Goal: Task Accomplishment & Management: Manage account settings

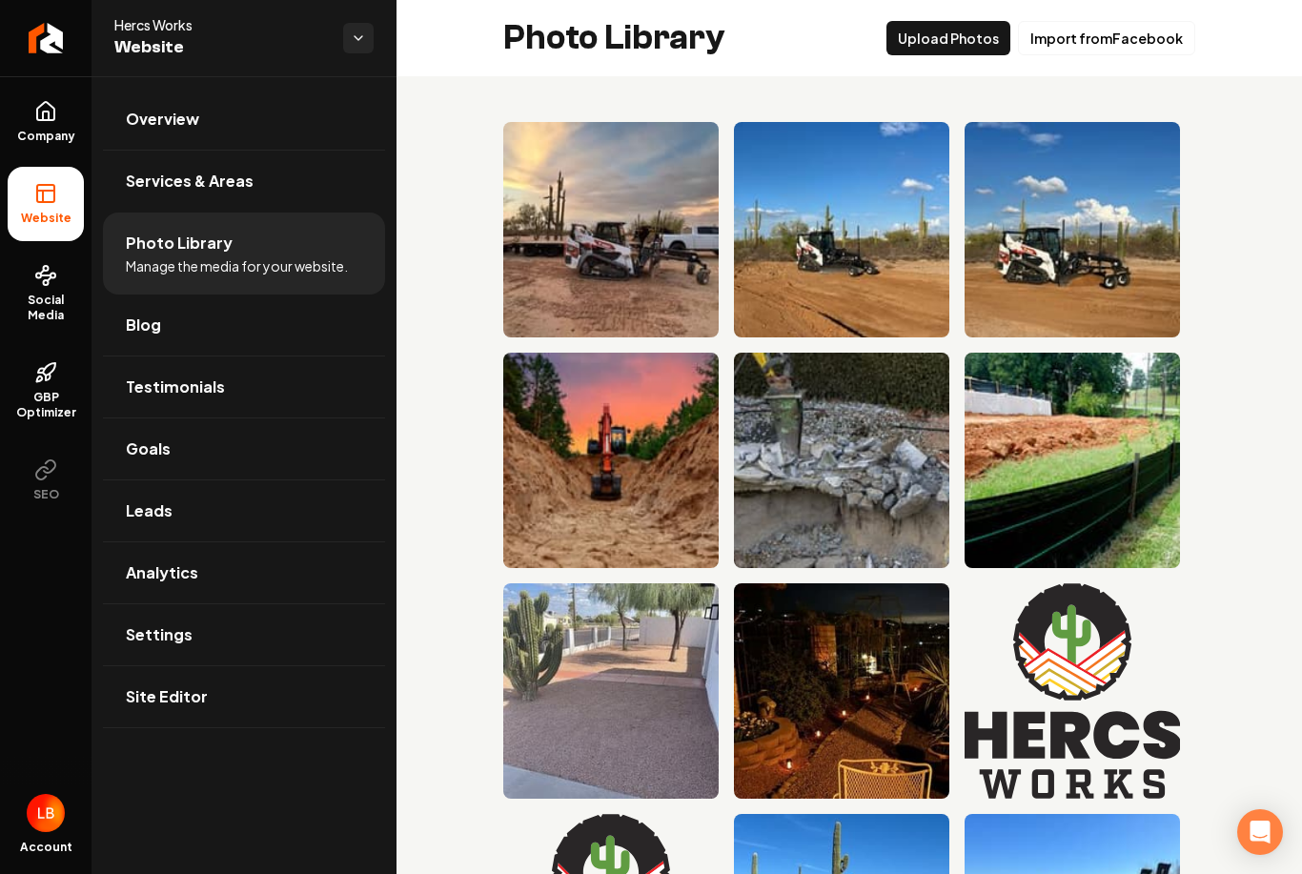
click at [227, 213] on li "Photo Library Manage the media for your website." at bounding box center [244, 254] width 282 height 82
click at [163, 295] on link "Blog" at bounding box center [244, 325] width 282 height 61
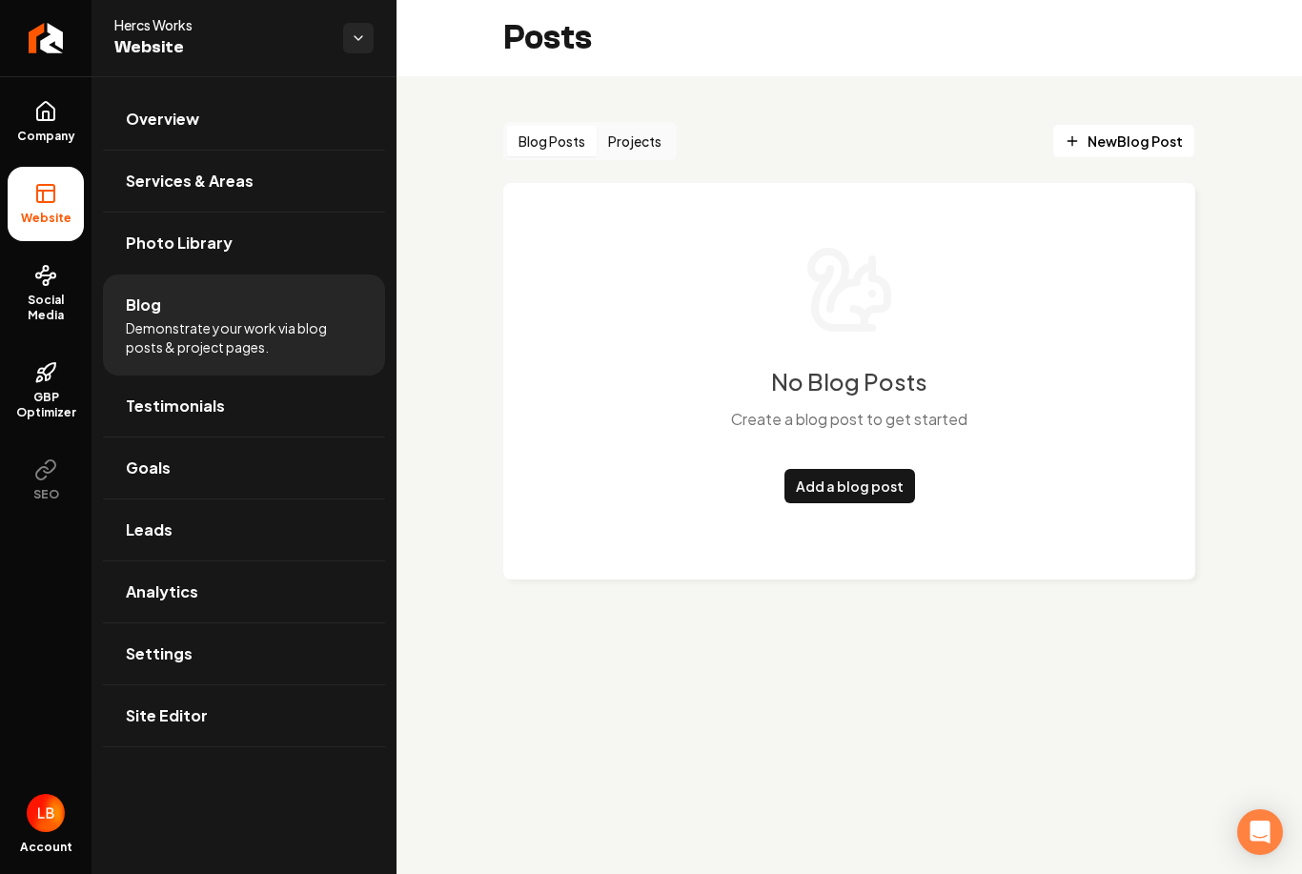
click at [651, 144] on button "Projects" at bounding box center [635, 141] width 76 height 31
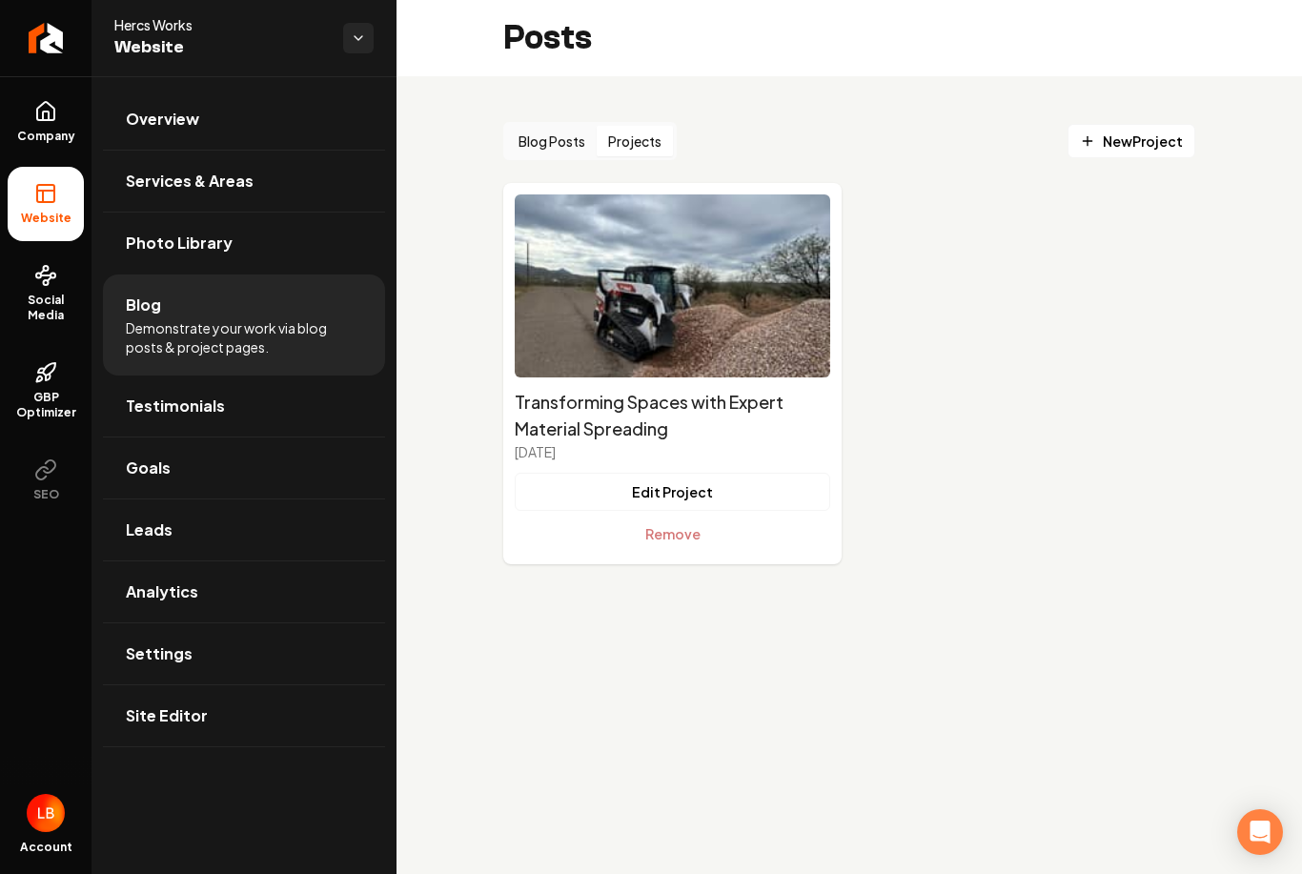
click at [544, 147] on button "Blog Posts" at bounding box center [552, 141] width 90 height 31
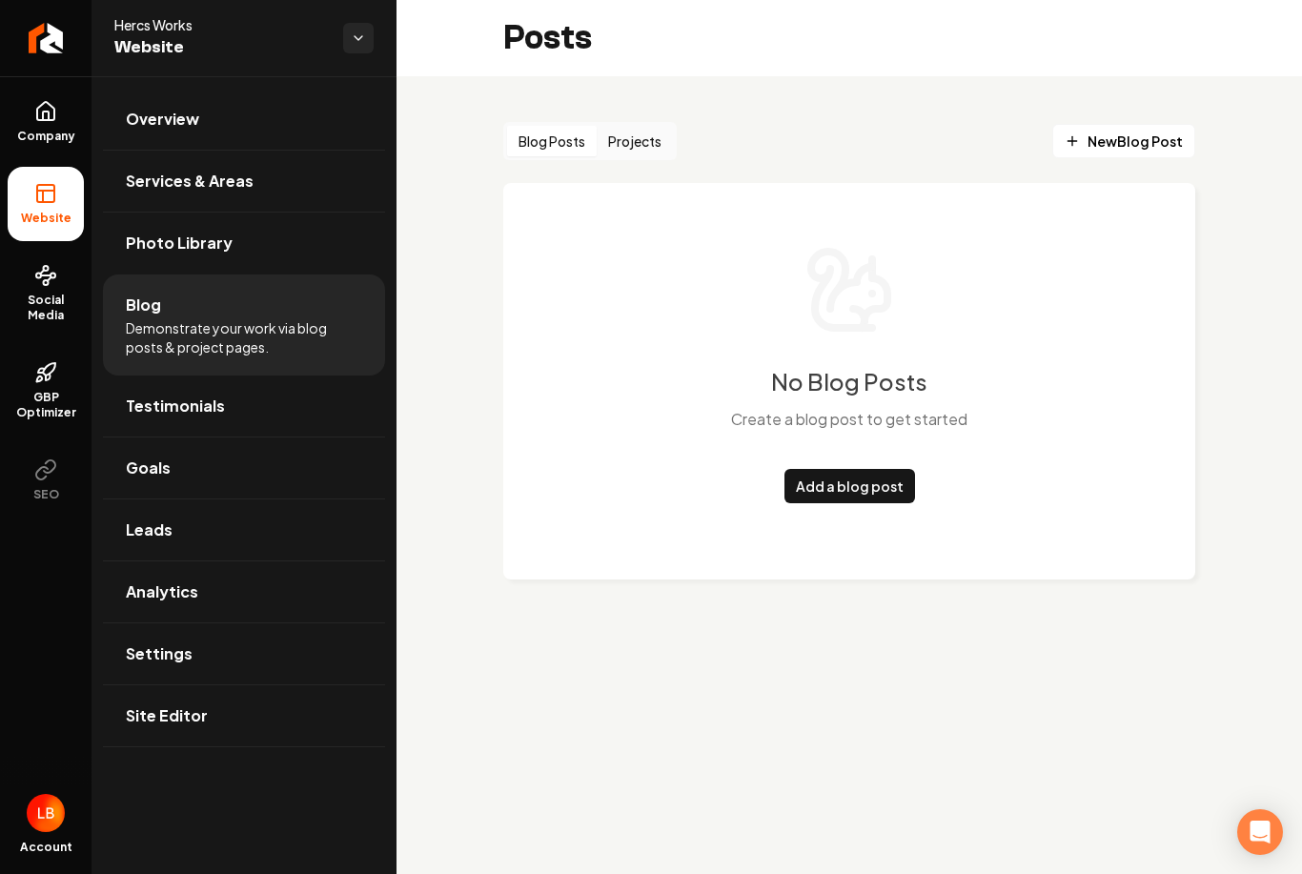
click at [657, 129] on button "Projects" at bounding box center [635, 141] width 76 height 31
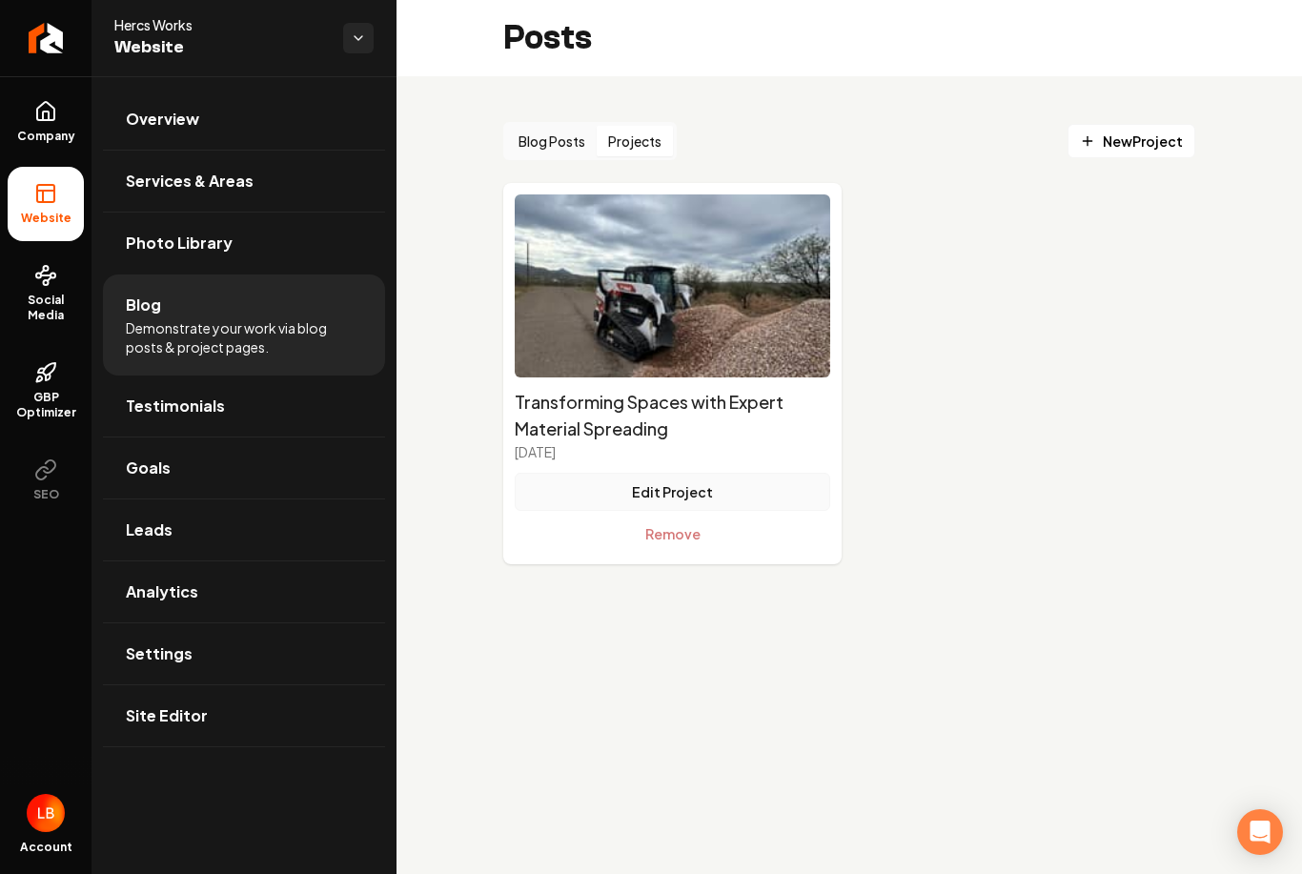
click at [736, 488] on button "Edit Project" at bounding box center [673, 492] width 316 height 38
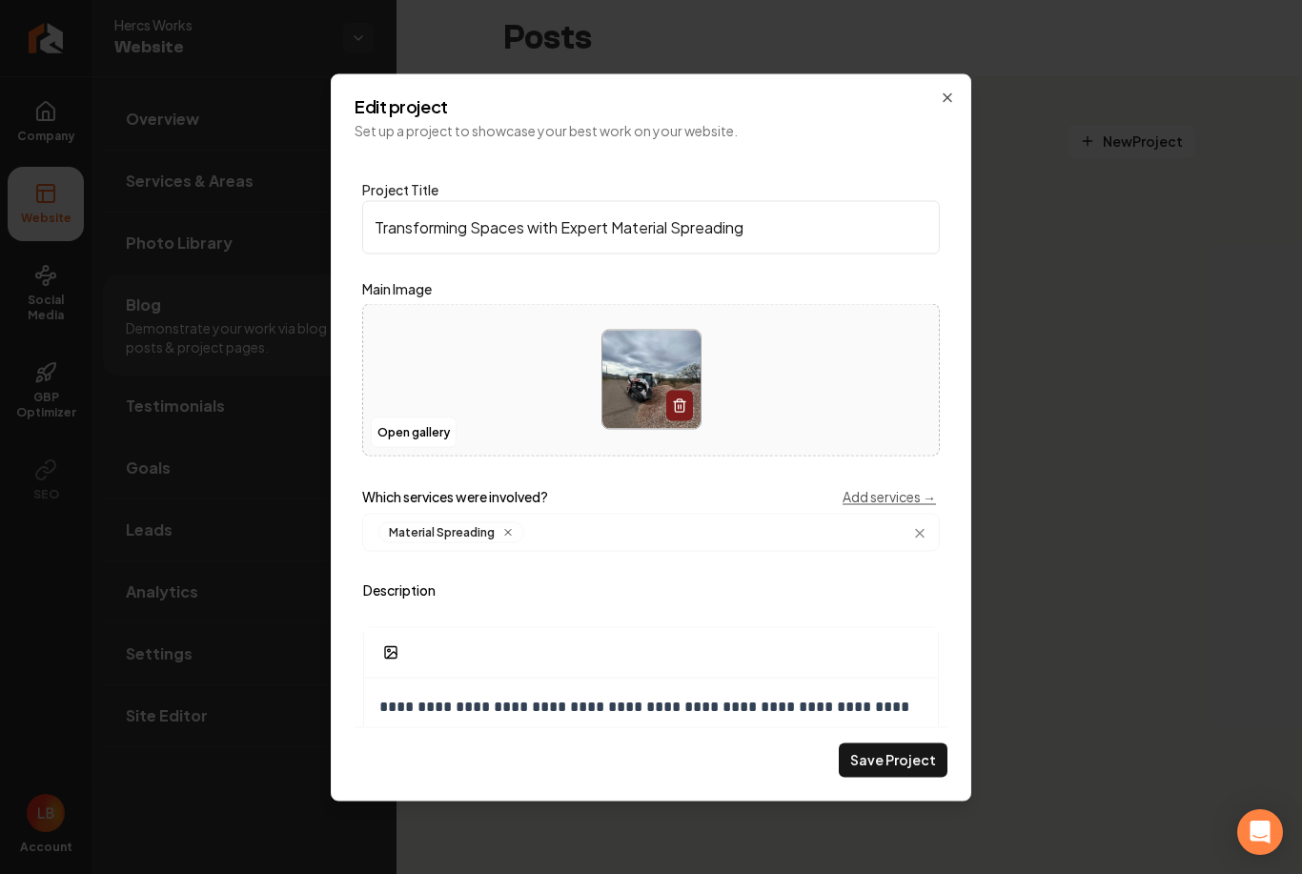
click at [955, 82] on div "**********" at bounding box center [651, 436] width 641 height 727
click at [949, 103] on icon "Main content area" at bounding box center [947, 97] width 15 height 15
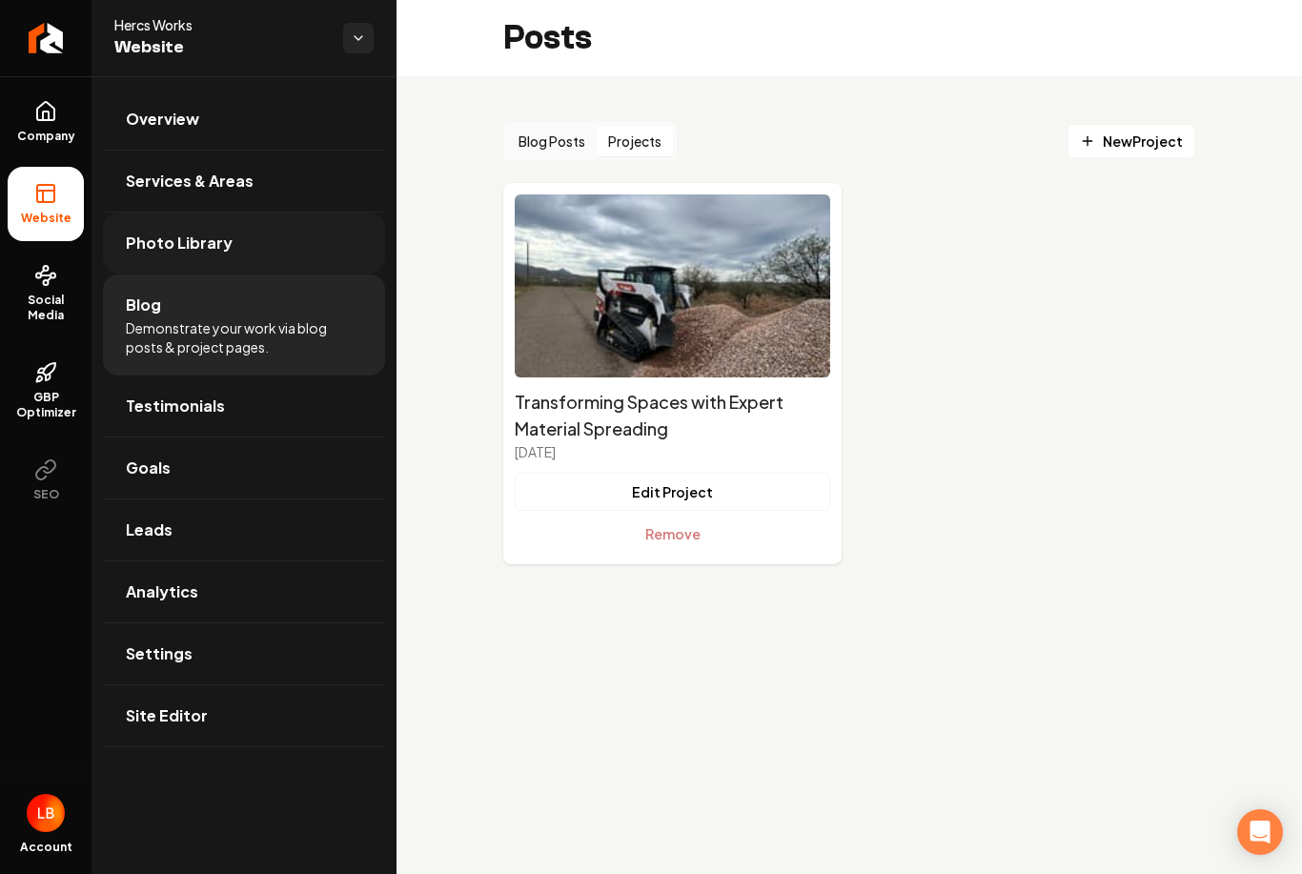
click at [197, 249] on span "Photo Library" at bounding box center [179, 243] width 107 height 23
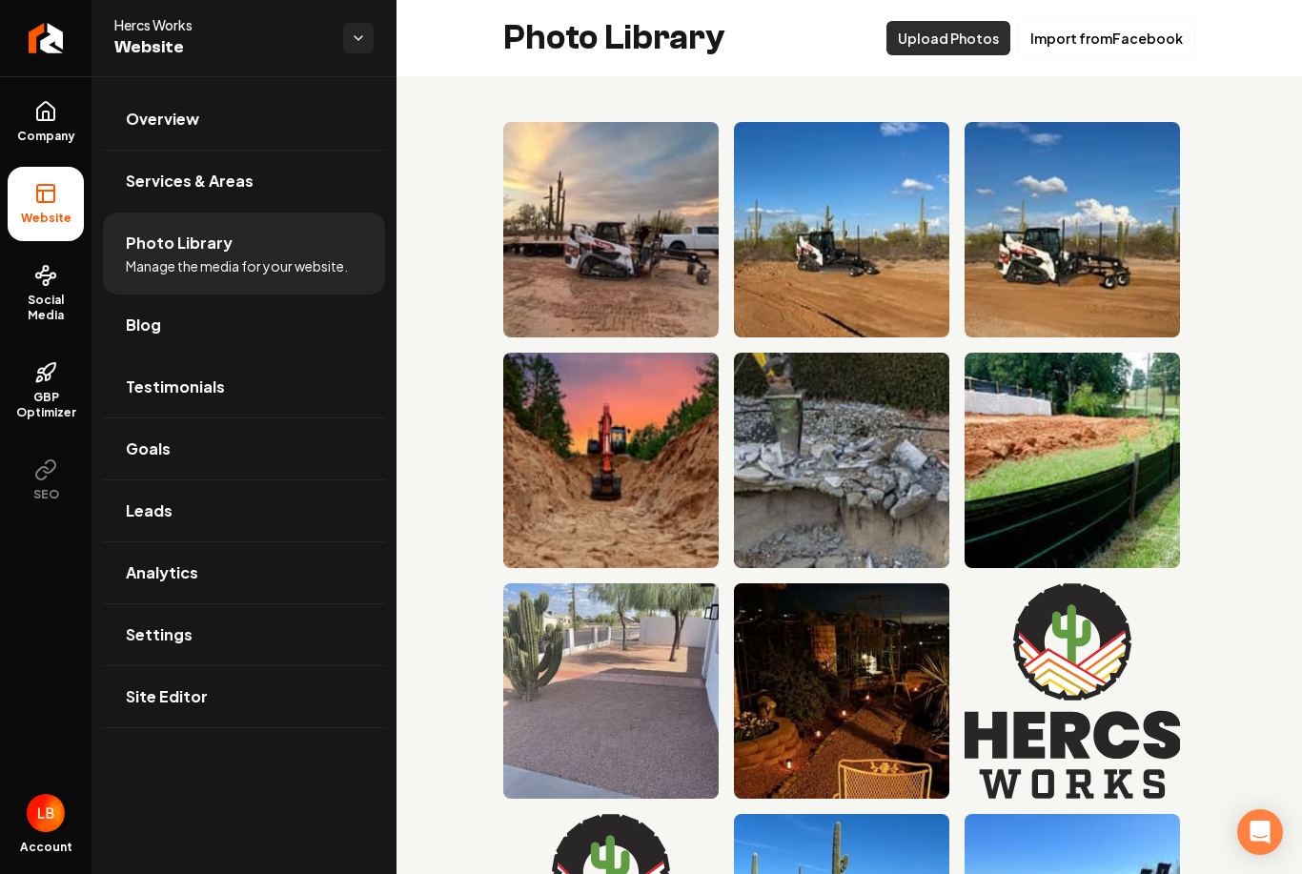
click at [968, 43] on button "Upload Photos" at bounding box center [949, 38] width 124 height 34
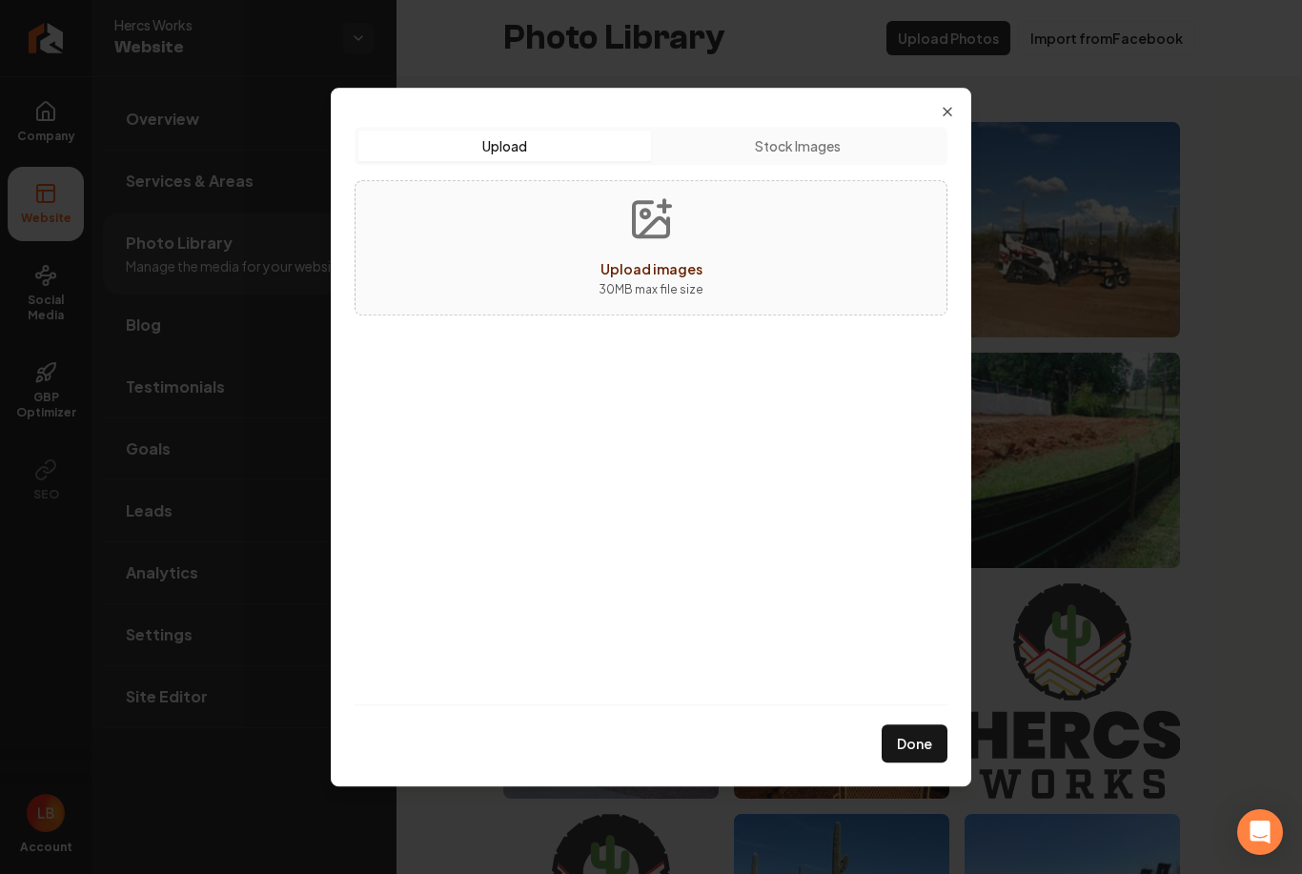
click at [656, 250] on button "Upload images 30 MB max file size" at bounding box center [650, 247] width 135 height 133
type input "**********"
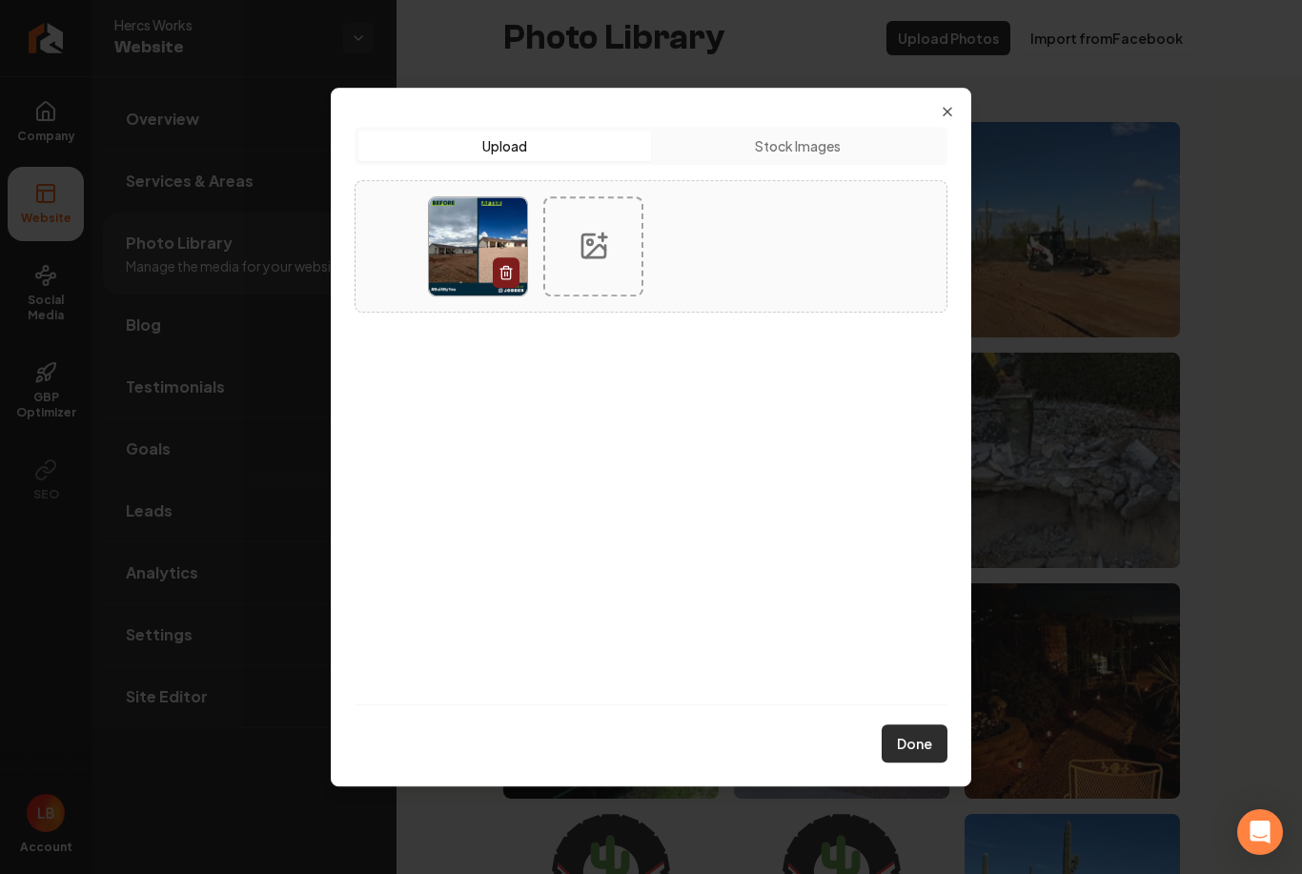
click at [918, 746] on button "Done" at bounding box center [915, 744] width 66 height 38
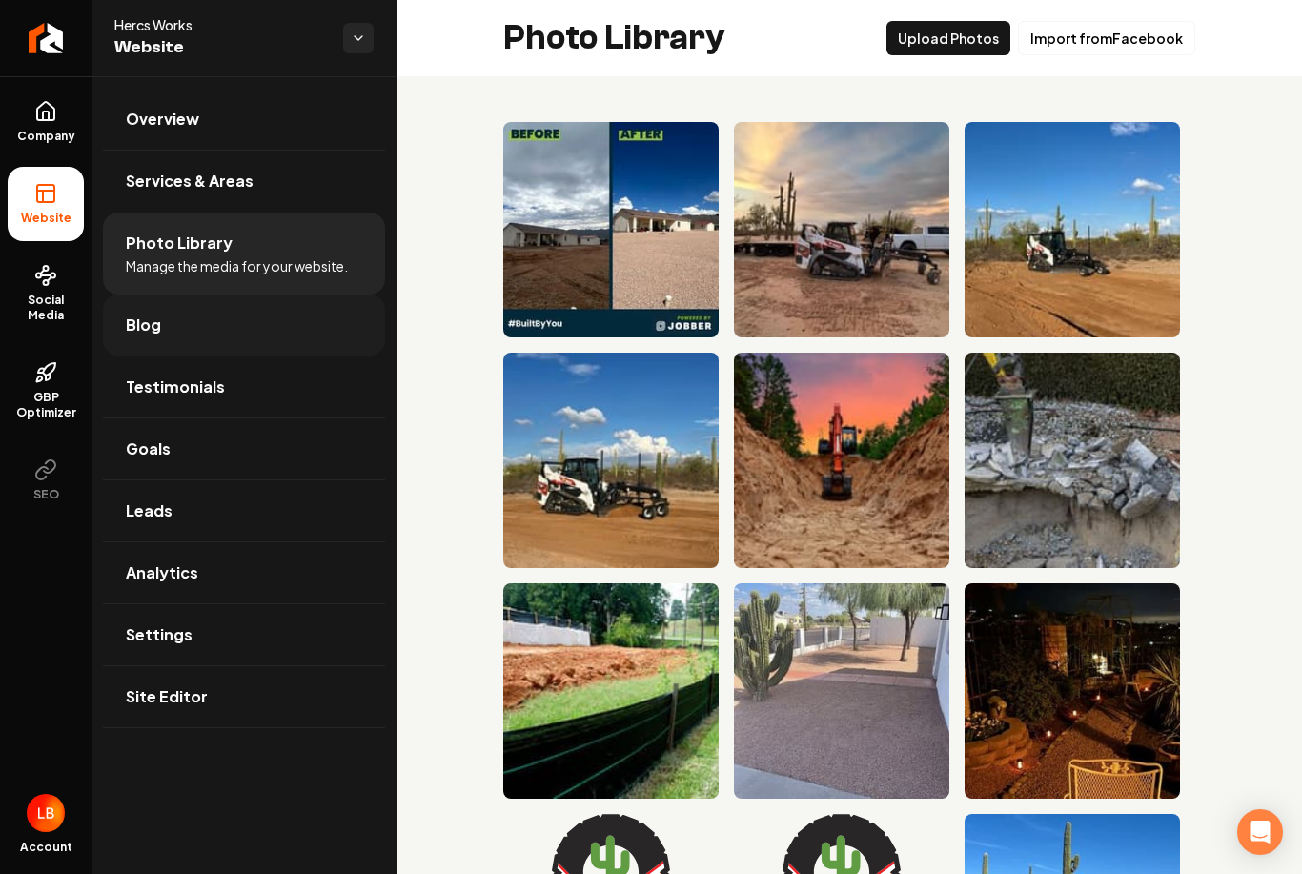
click at [200, 336] on link "Blog" at bounding box center [244, 325] width 282 height 61
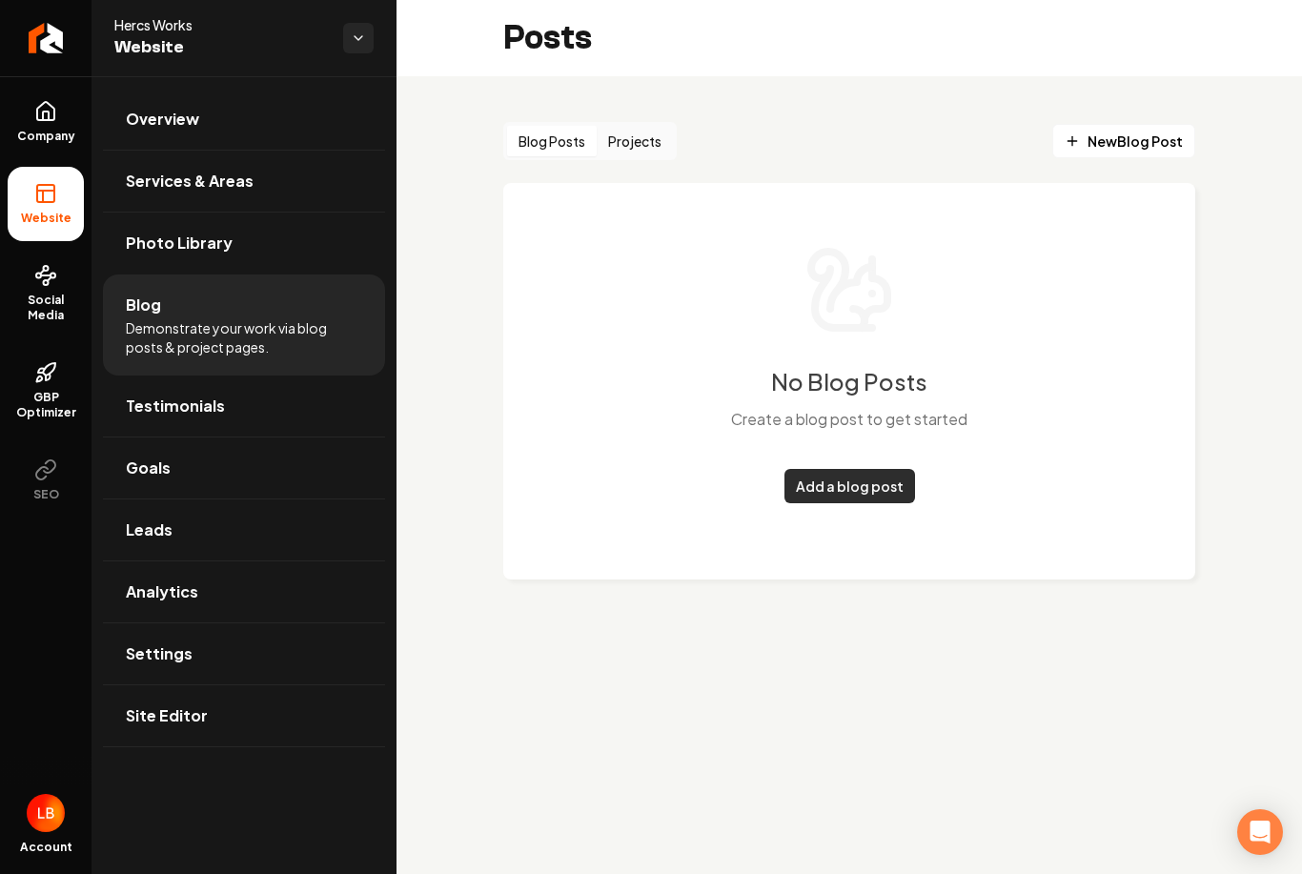
click at [885, 483] on link "Add a blog post" at bounding box center [850, 486] width 131 height 34
click at [549, 142] on button "Blog Posts" at bounding box center [552, 141] width 90 height 31
click at [643, 152] on button "Projects" at bounding box center [635, 141] width 76 height 31
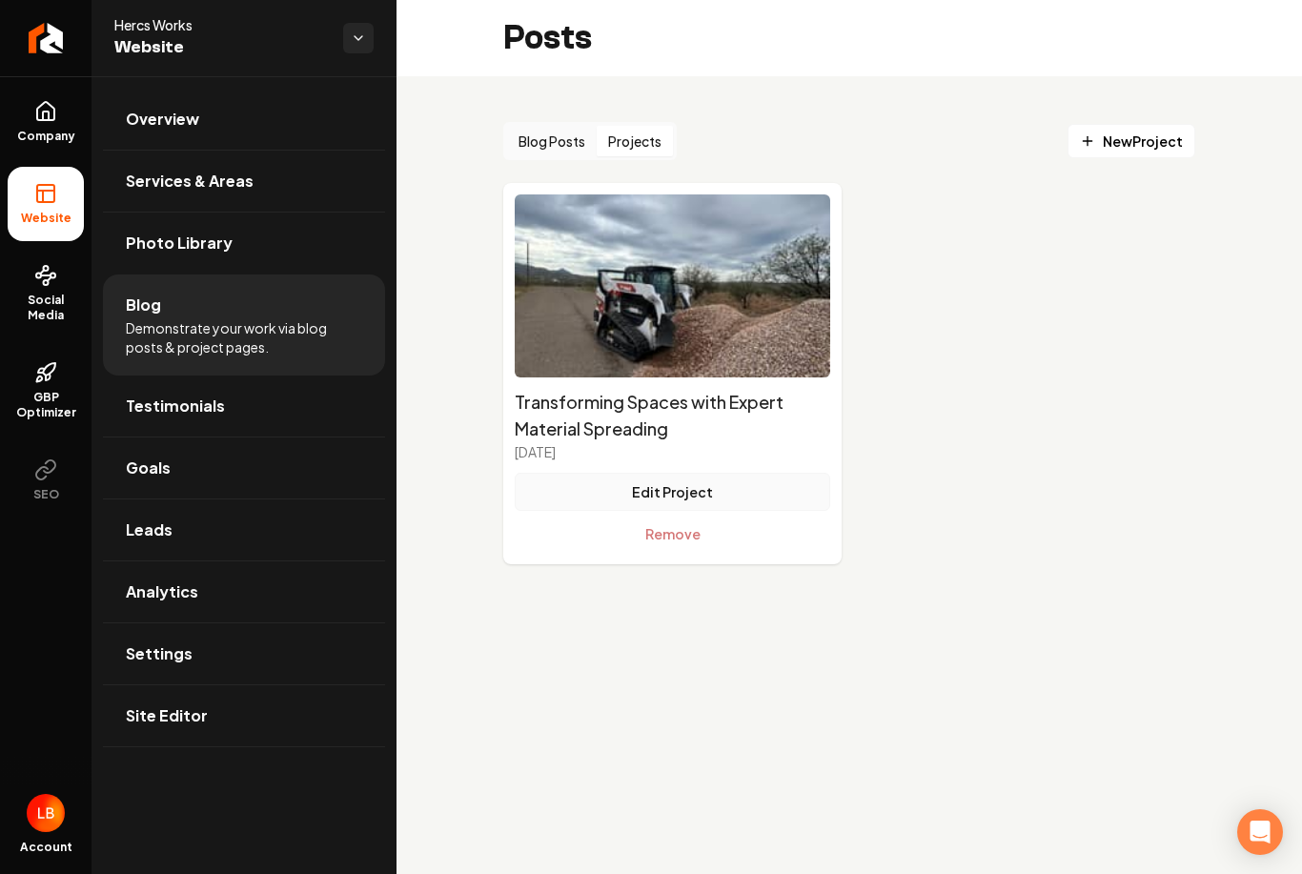
click at [728, 487] on button "Edit Project" at bounding box center [673, 492] width 316 height 38
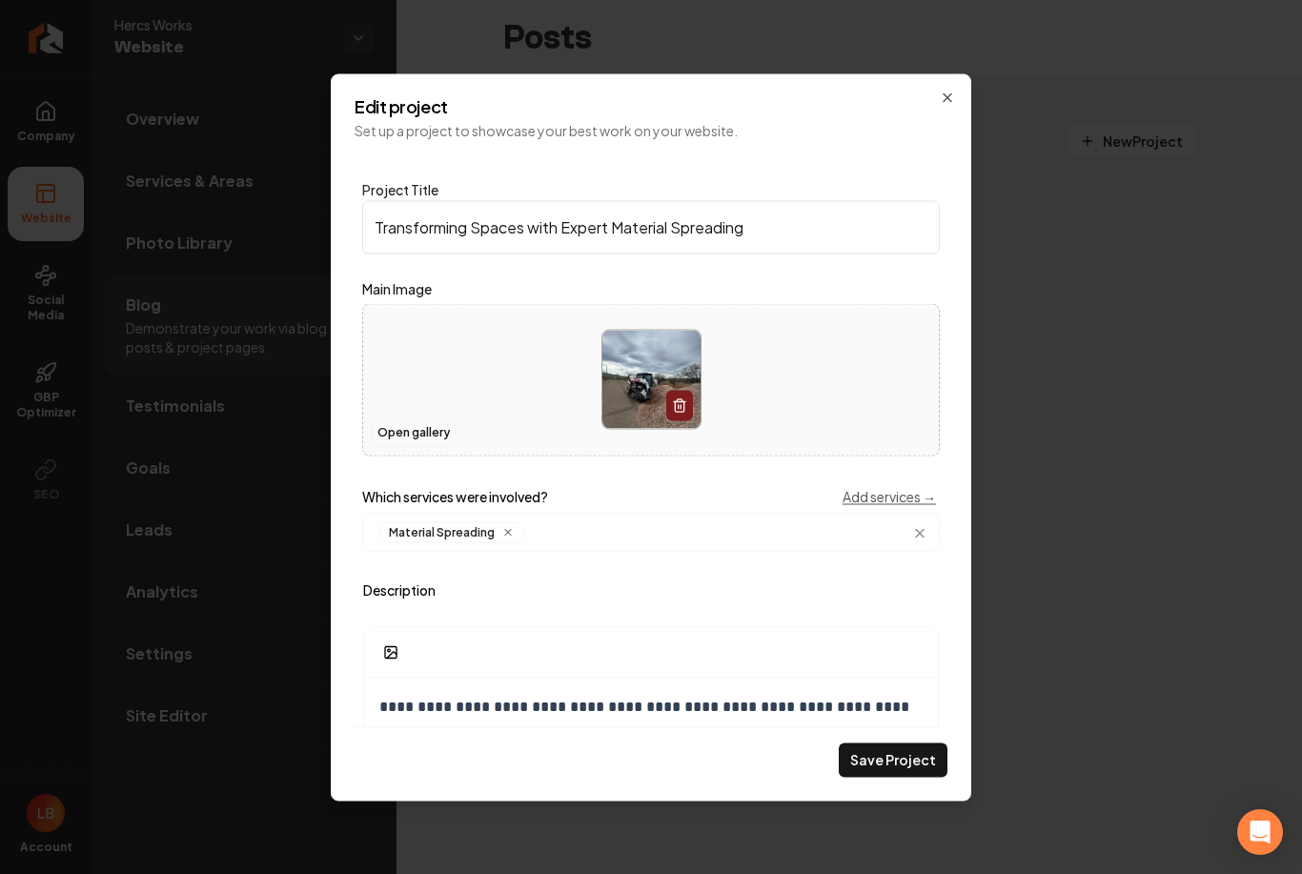
click at [438, 440] on button "Open gallery" at bounding box center [414, 432] width 86 height 31
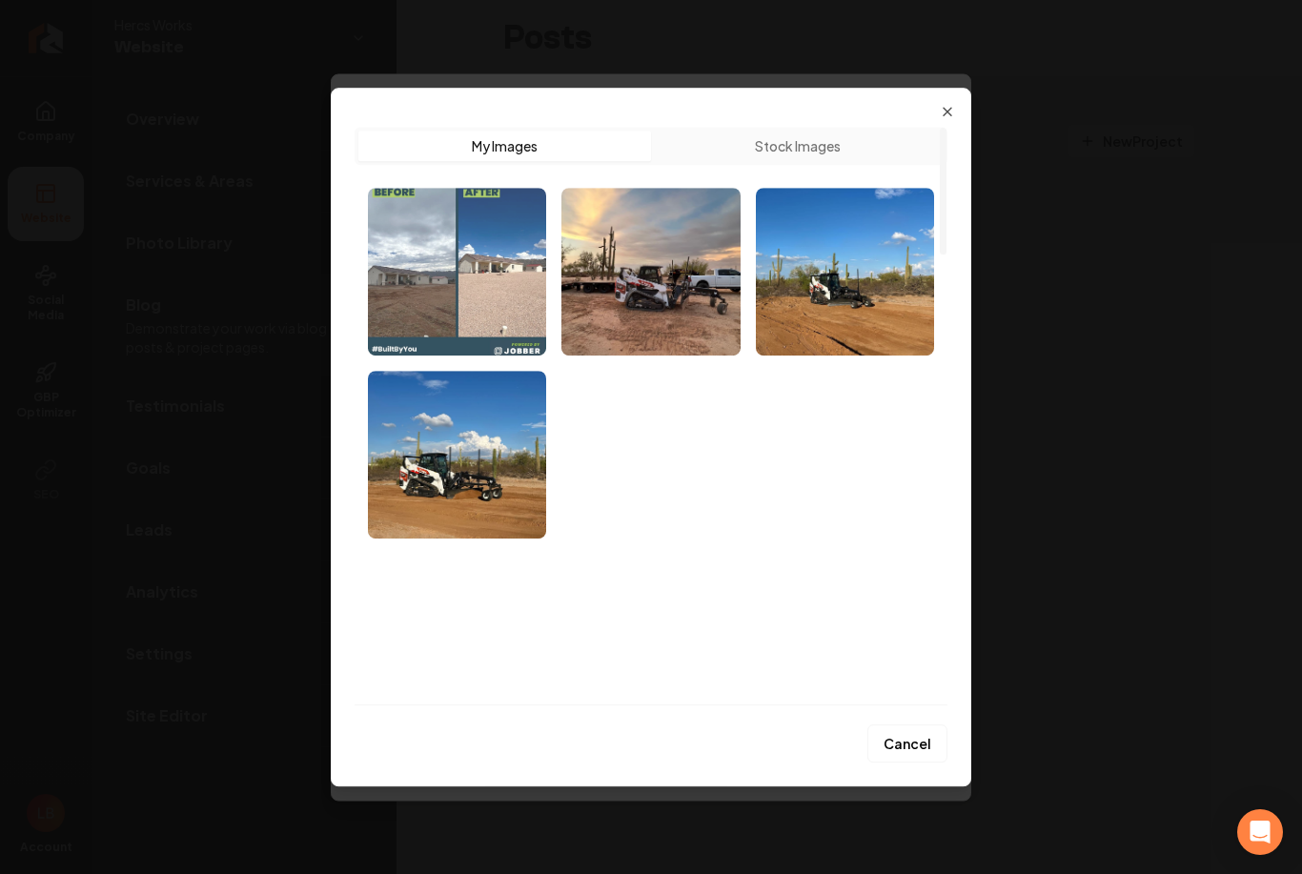
click at [502, 274] on img "Select image image_68b1299f5c7cd75eb831bb8b.jpeg" at bounding box center [457, 272] width 178 height 168
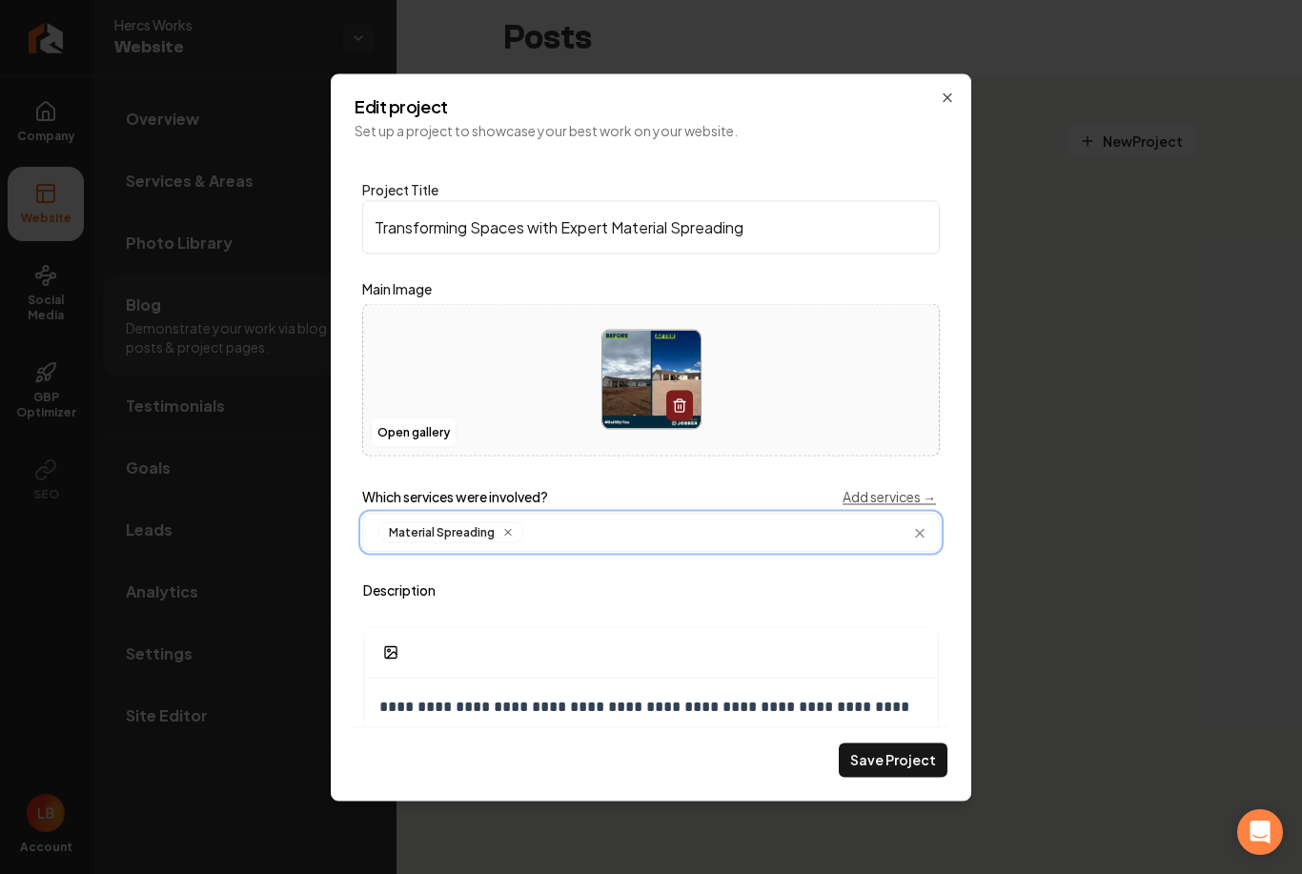
click at [643, 534] on input "Main content area" at bounding box center [730, 531] width 396 height 21
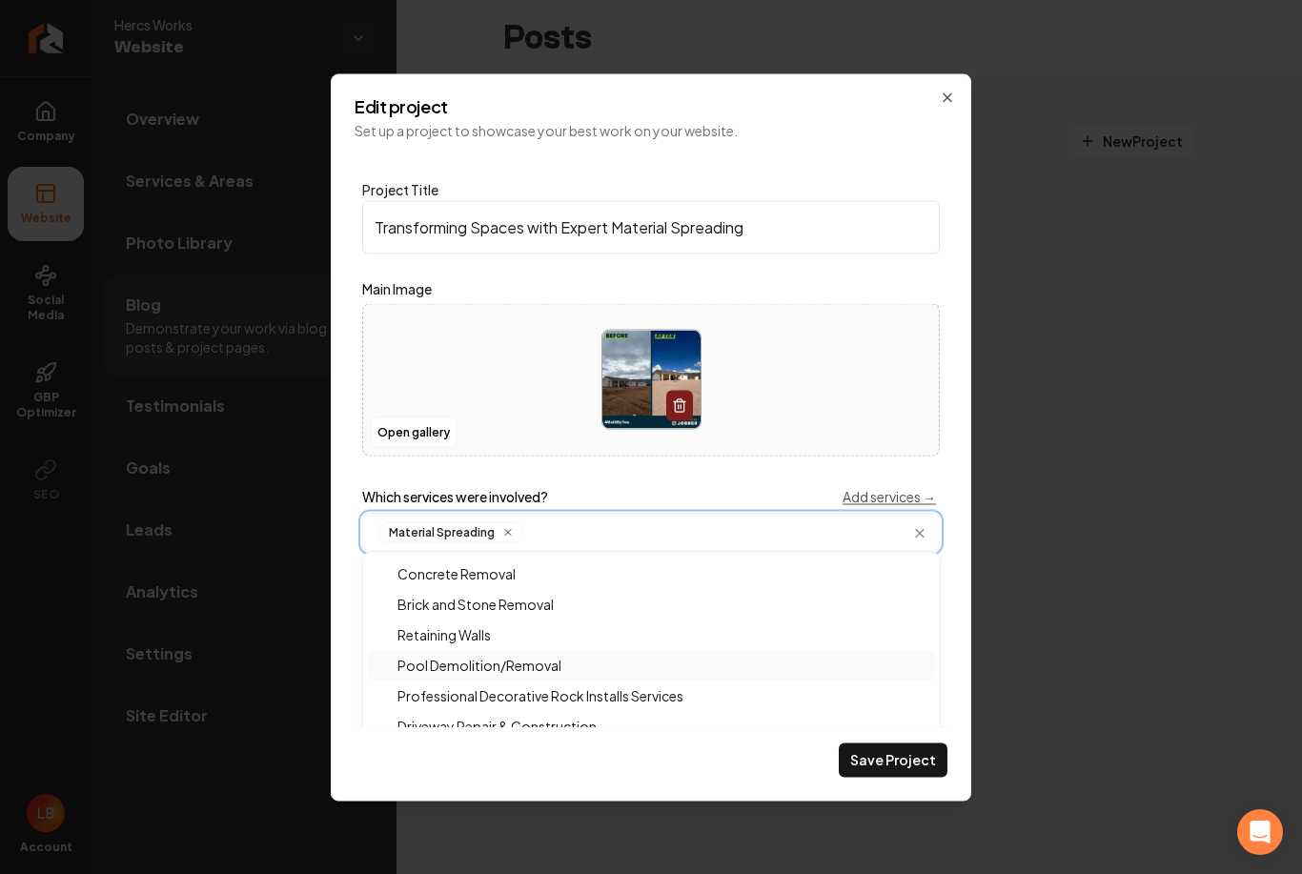
scroll to position [303, 0]
click at [655, 702] on span "Professional Decorative Rock Installs Services" at bounding box center [529, 694] width 309 height 19
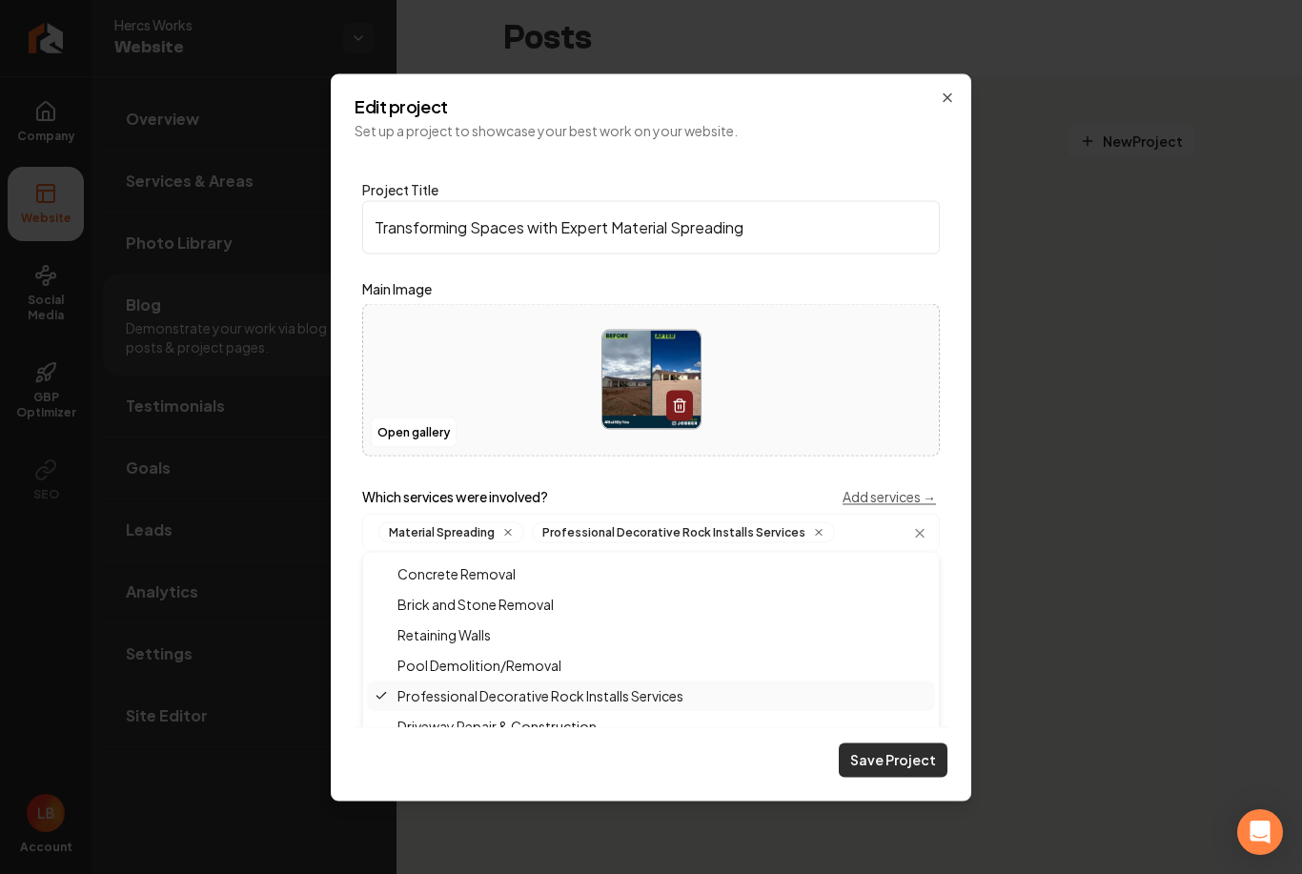
click at [910, 759] on button "Save Project" at bounding box center [893, 760] width 109 height 34
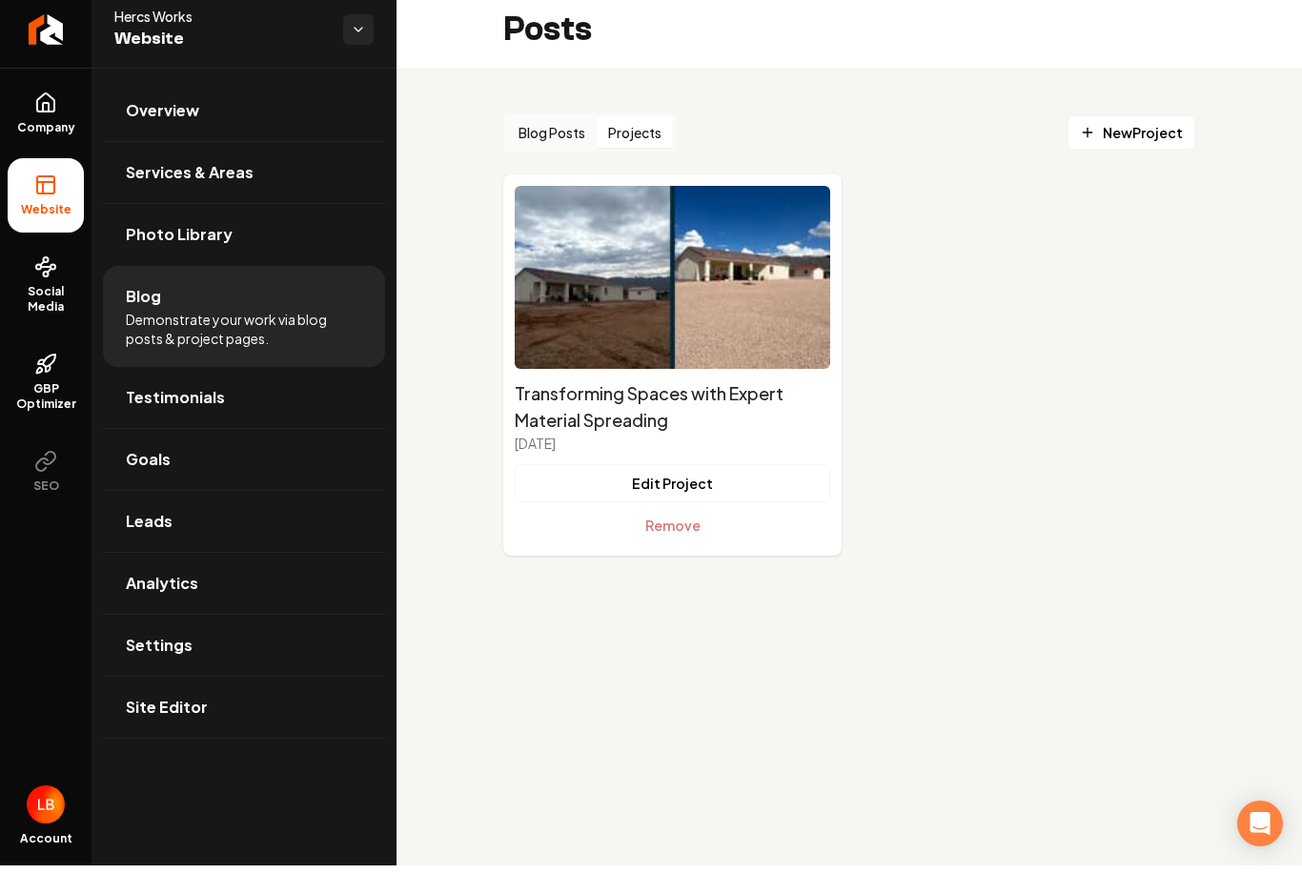
scroll to position [0, 0]
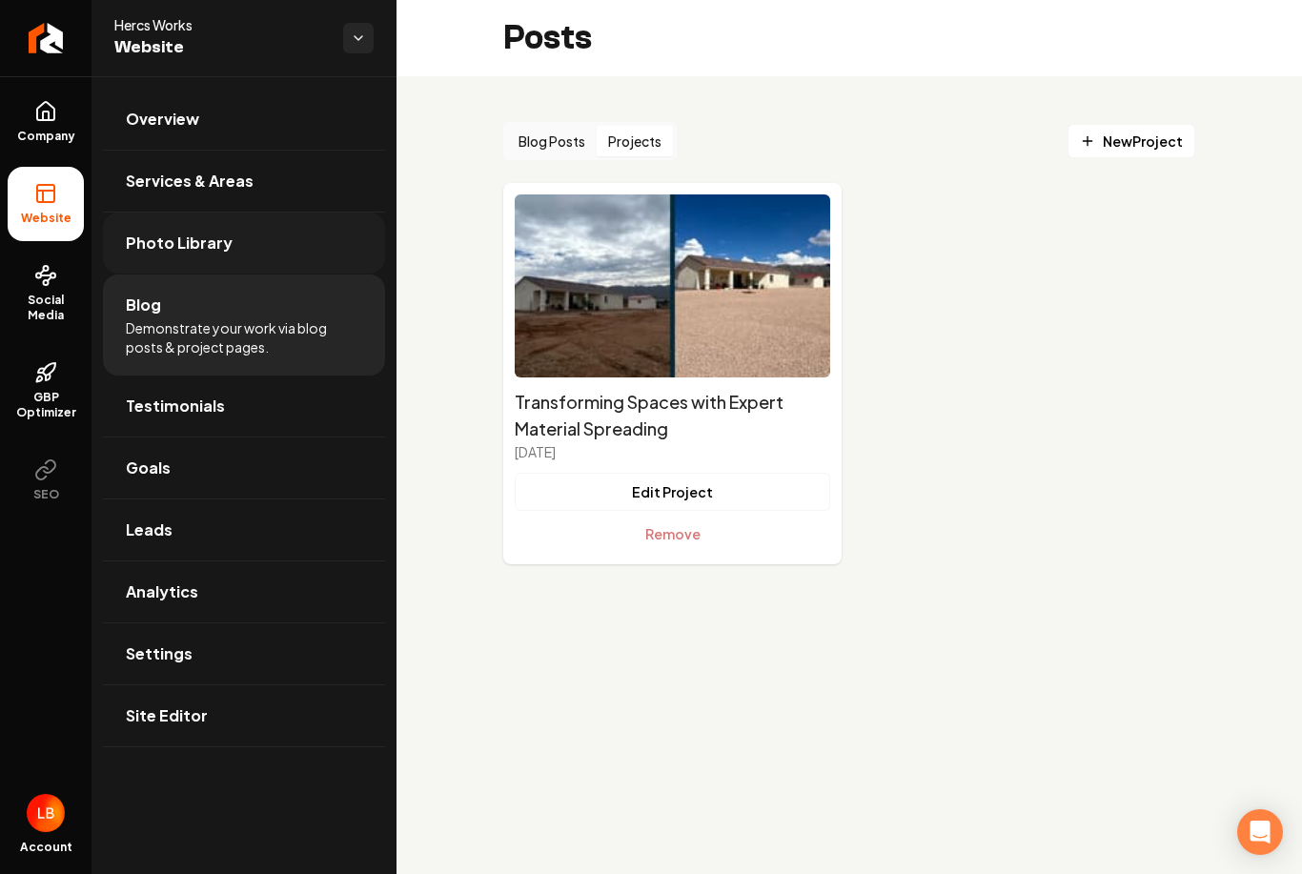
click at [221, 242] on span "Photo Library" at bounding box center [179, 243] width 107 height 23
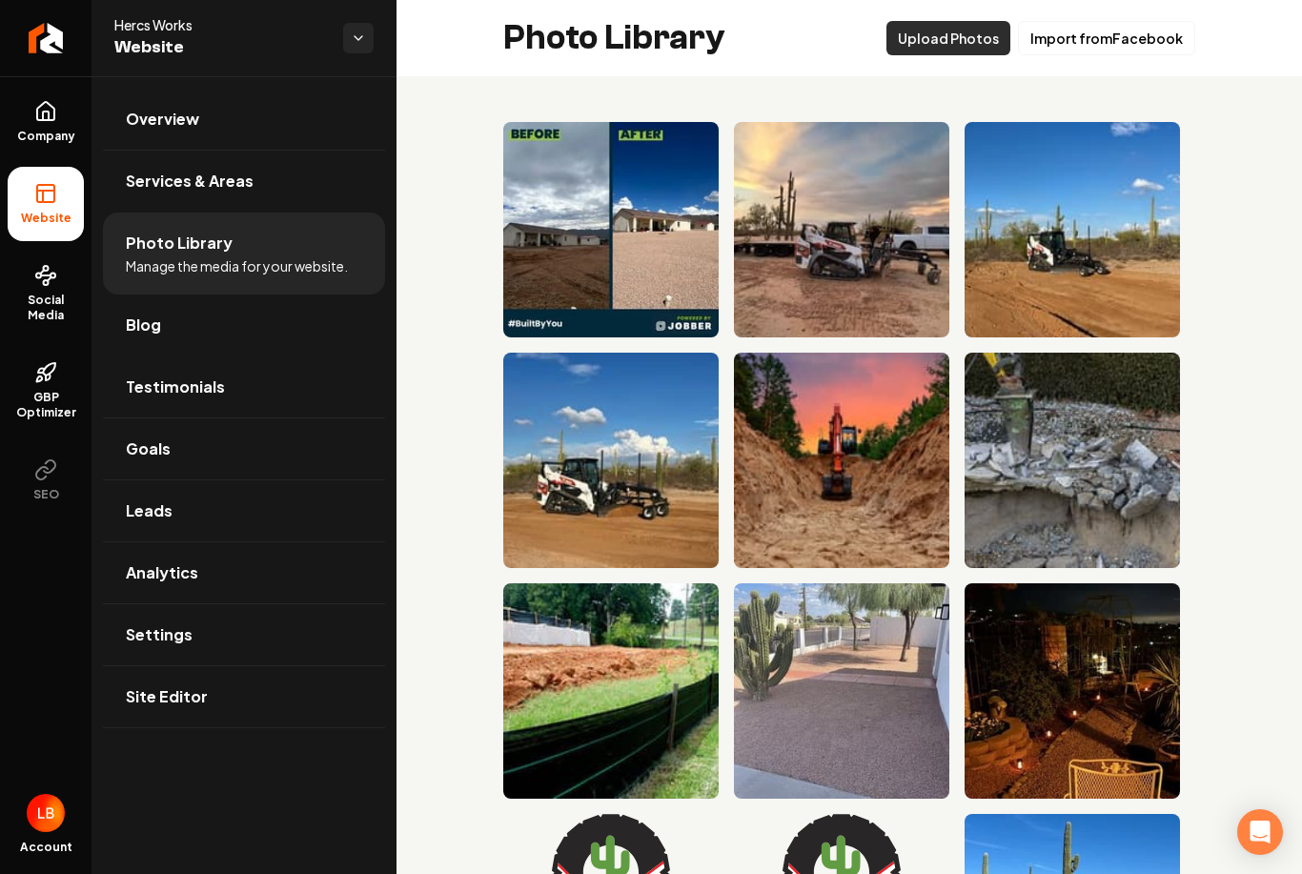
click at [973, 44] on button "Upload Photos" at bounding box center [949, 38] width 124 height 34
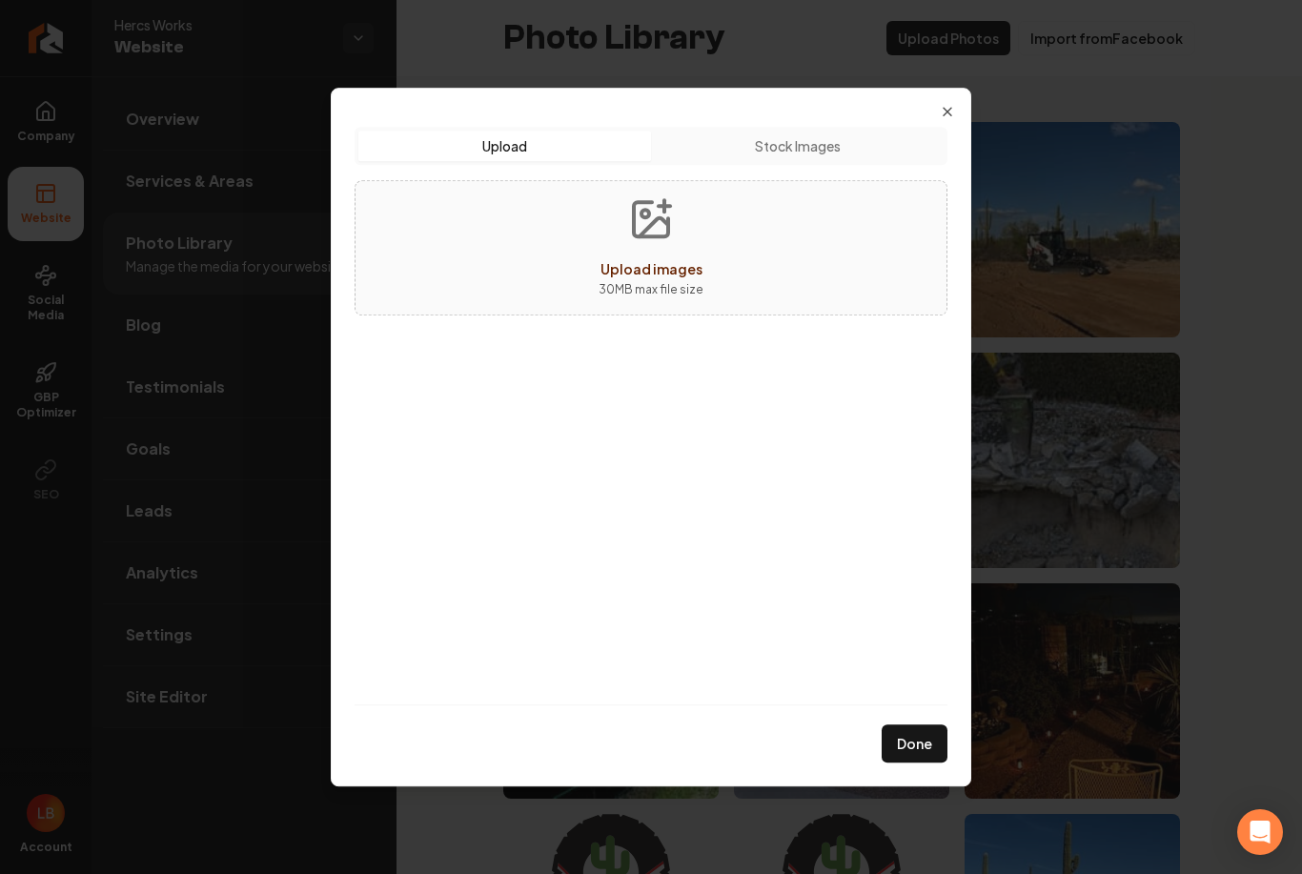
click at [690, 249] on button "Upload images 30 MB max file size" at bounding box center [650, 247] width 135 height 133
type input "**********"
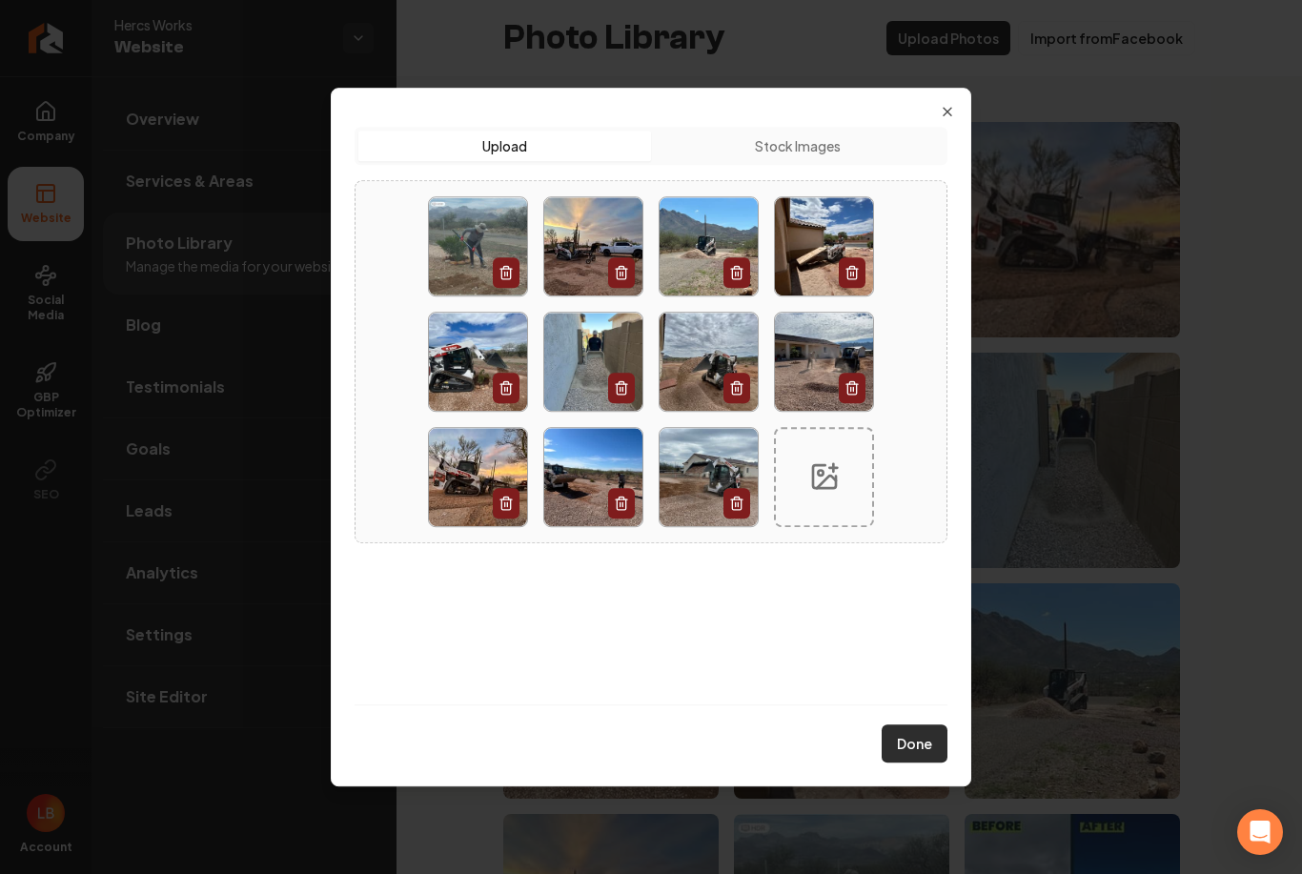
click at [920, 741] on button "Done" at bounding box center [915, 744] width 66 height 38
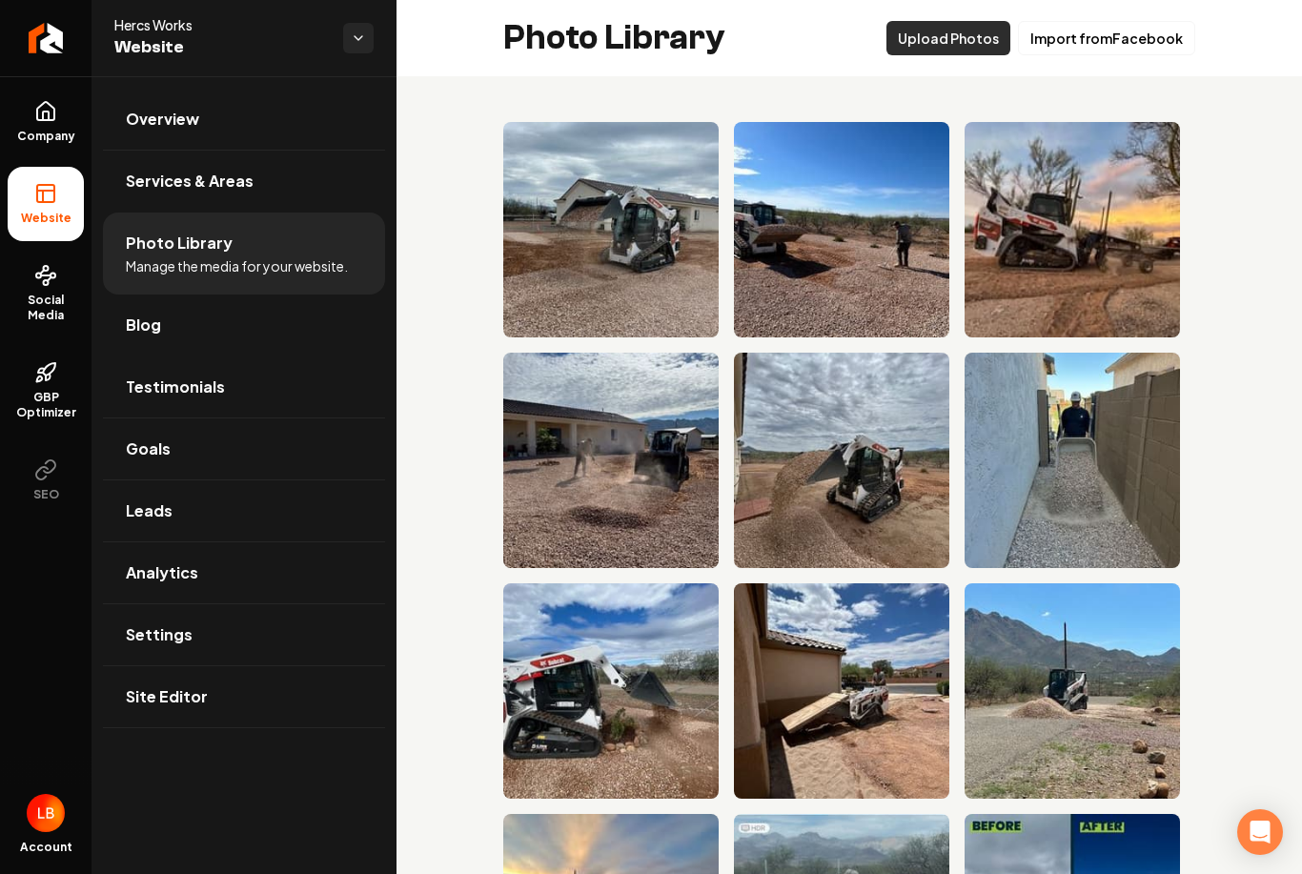
click at [987, 44] on button "Upload Photos" at bounding box center [949, 38] width 124 height 34
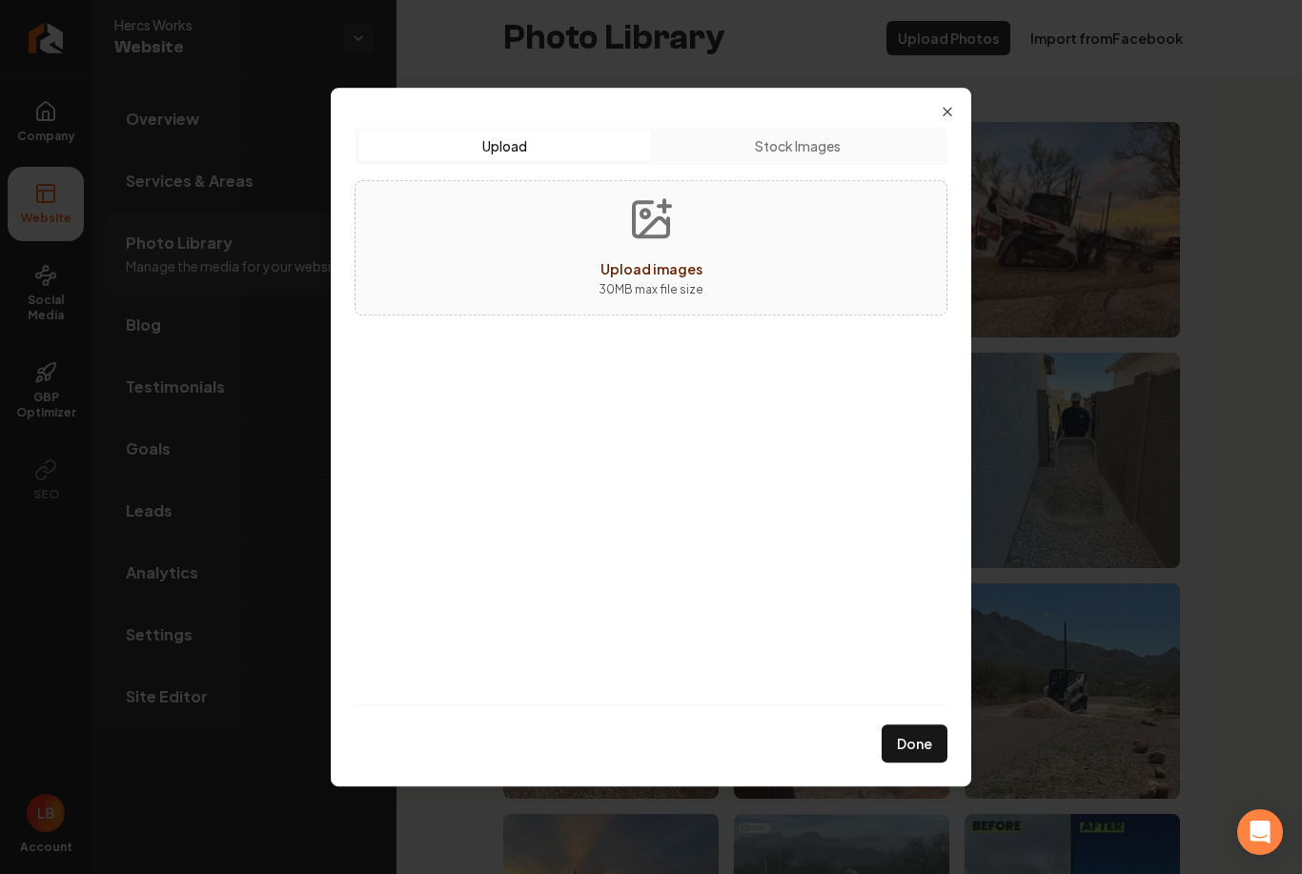
click at [701, 256] on button "Upload images 30 MB max file size" at bounding box center [650, 247] width 135 height 133
type input "**********"
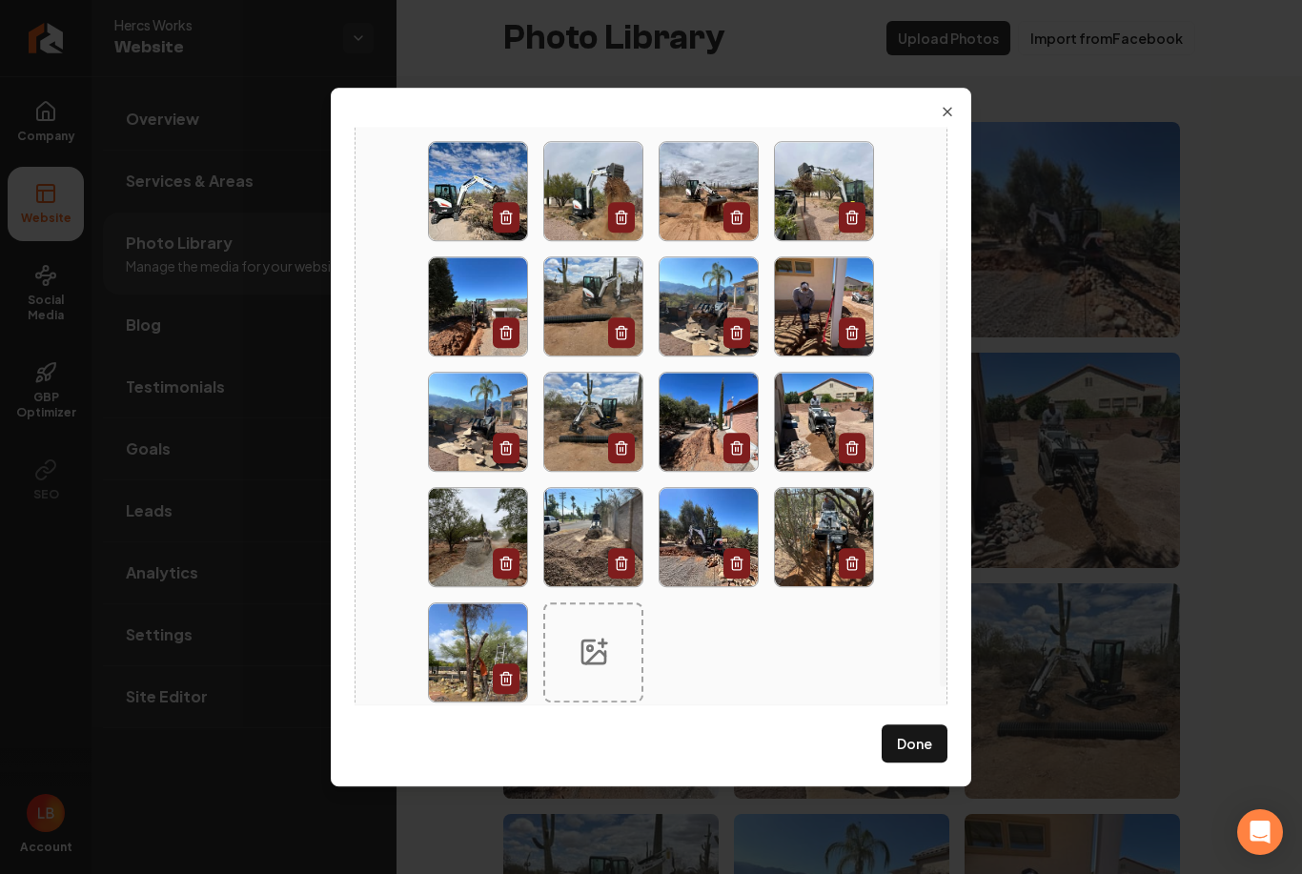
scroll to position [174, 0]
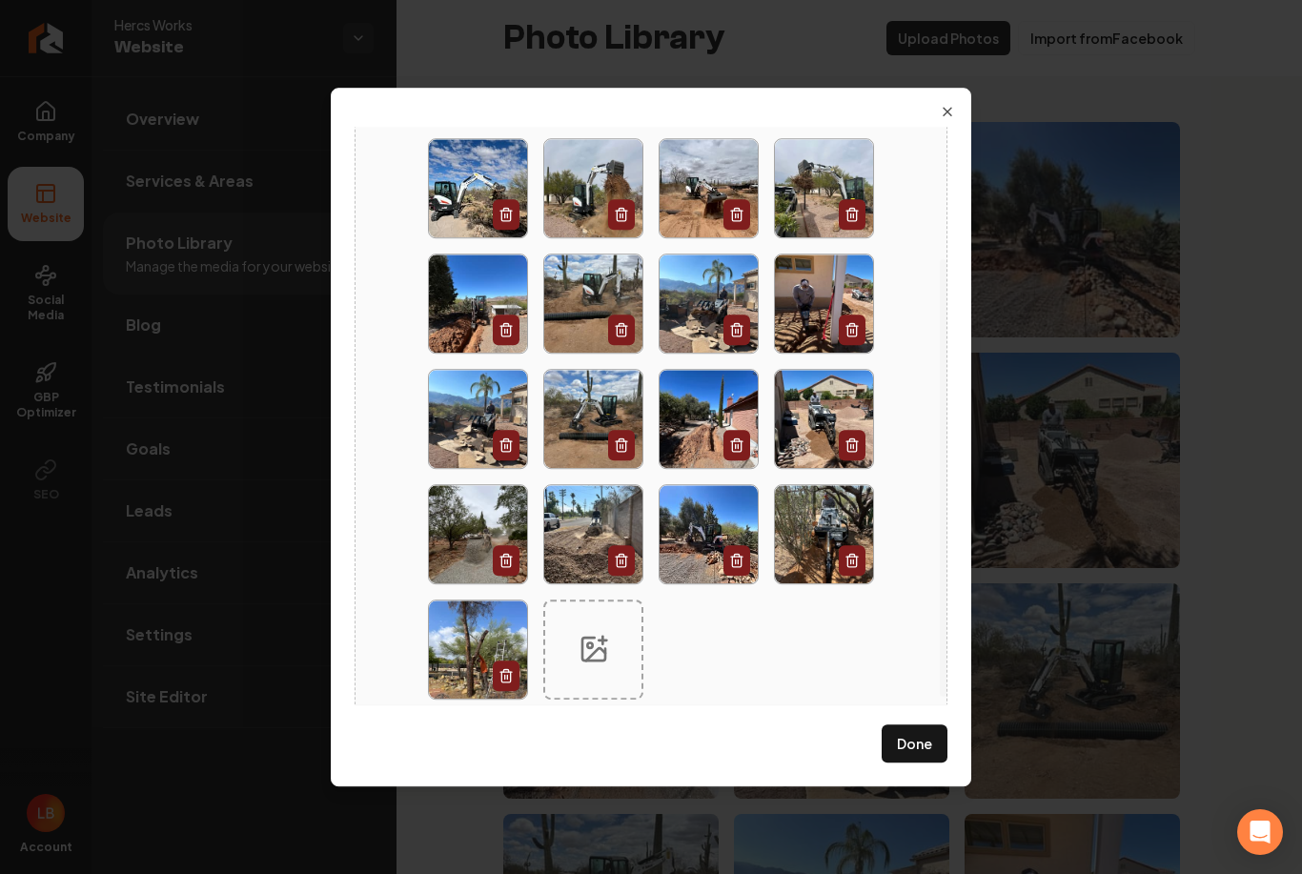
click at [910, 741] on button "Done" at bounding box center [915, 744] width 66 height 38
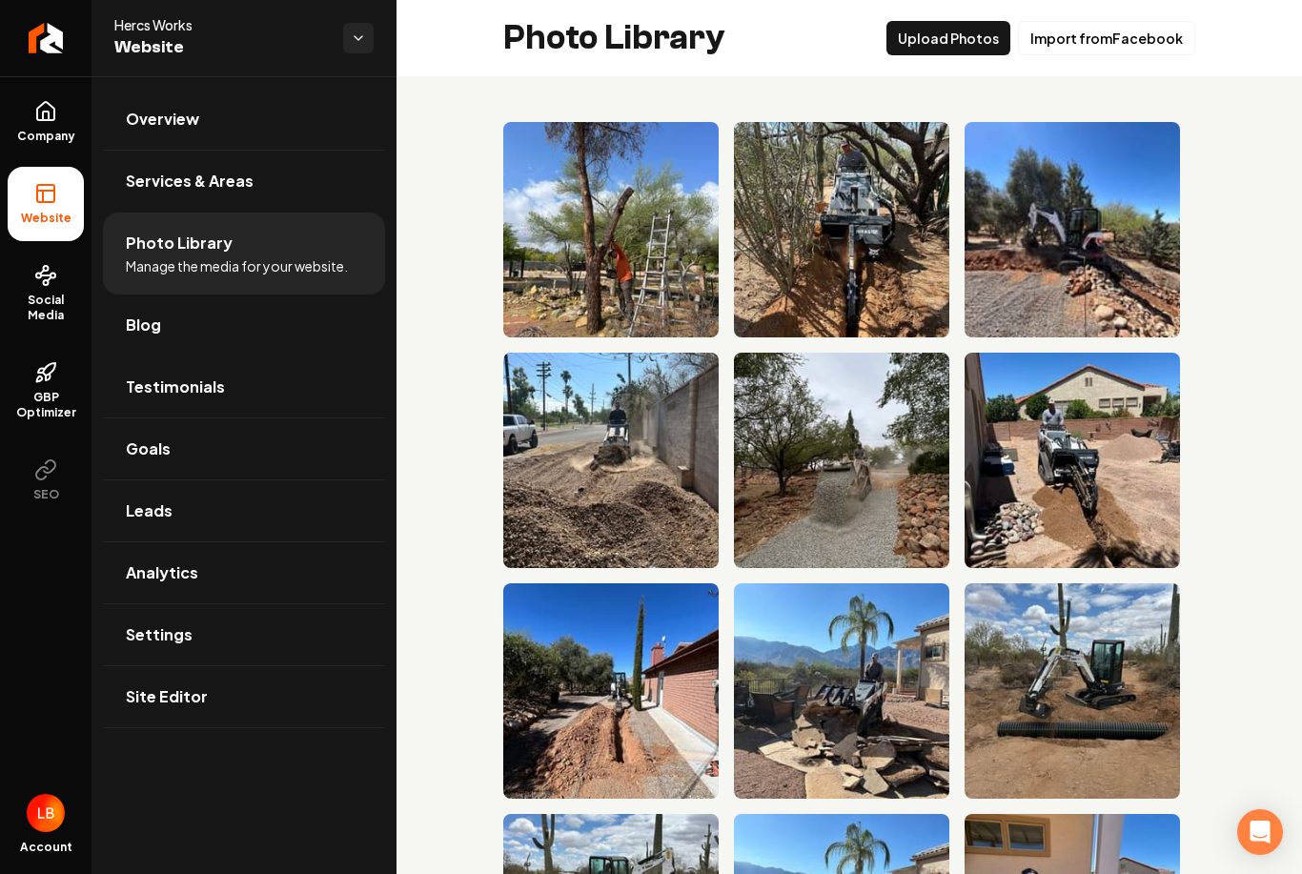
scroll to position [0, 0]
click at [954, 44] on button "Upload Photos" at bounding box center [949, 38] width 124 height 34
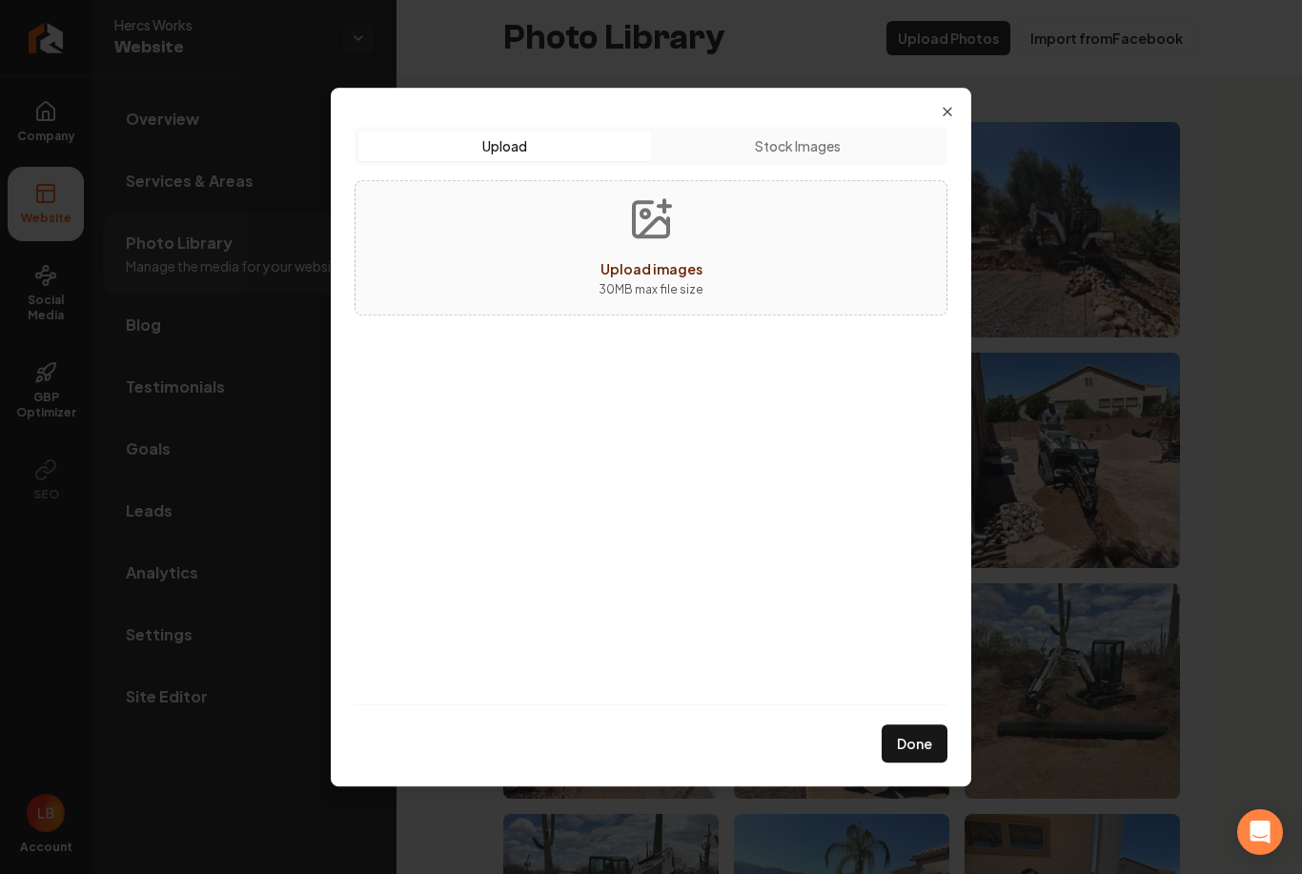
click at [941, 110] on icon "button" at bounding box center [947, 111] width 15 height 15
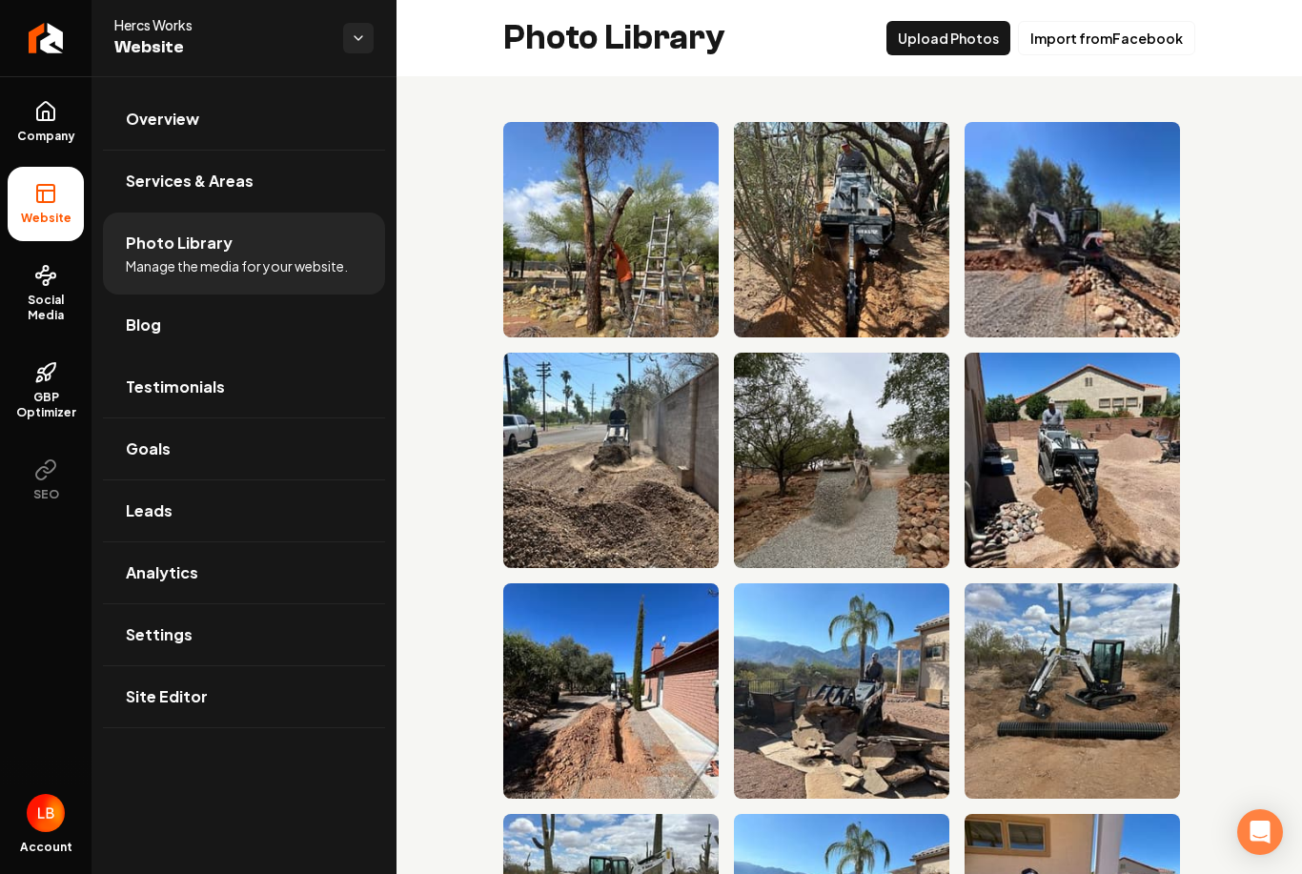
click at [205, 118] on link "Overview" at bounding box center [244, 119] width 282 height 61
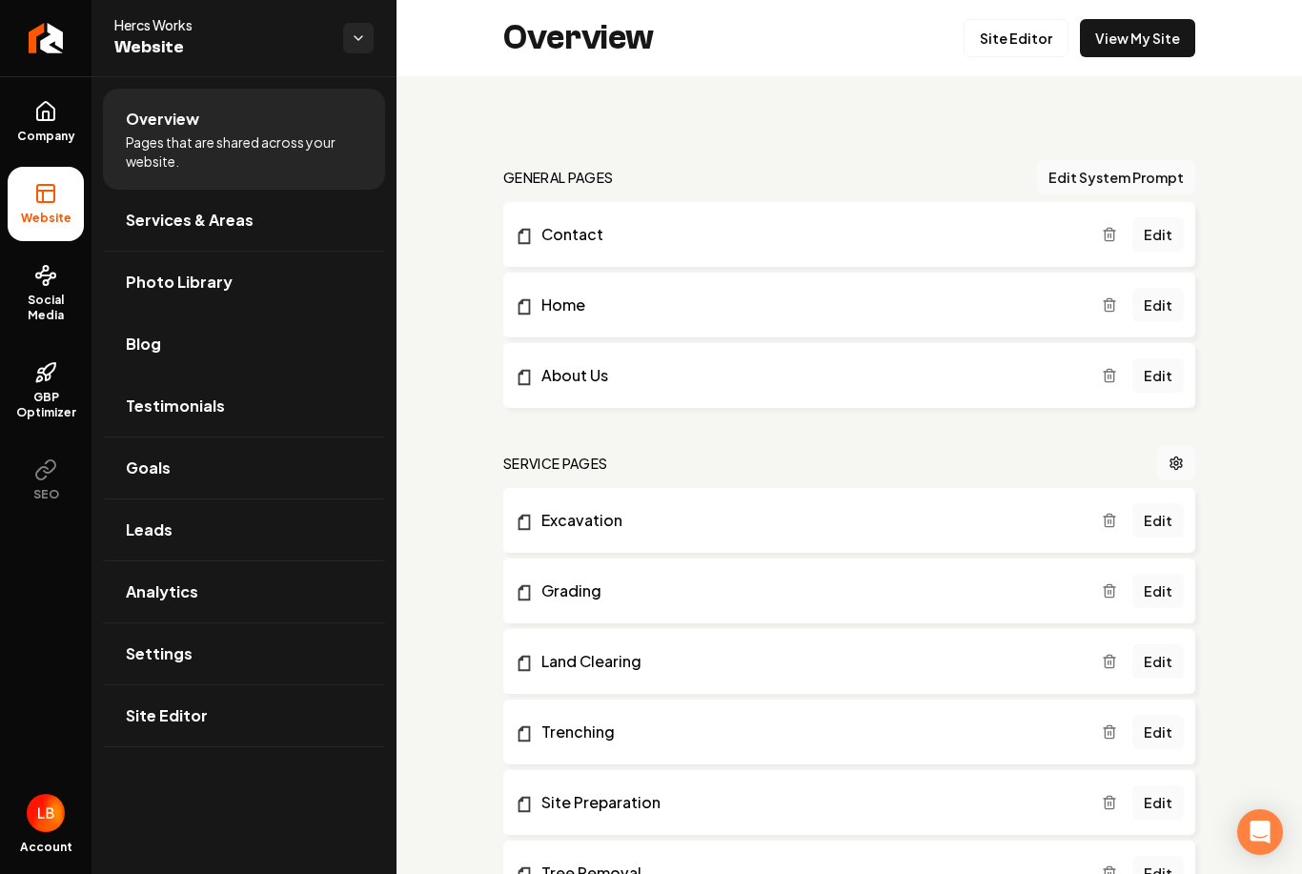
click at [39, 205] on li "Website" at bounding box center [46, 204] width 76 height 74
click at [1019, 37] on link "Site Editor" at bounding box center [1016, 38] width 105 height 38
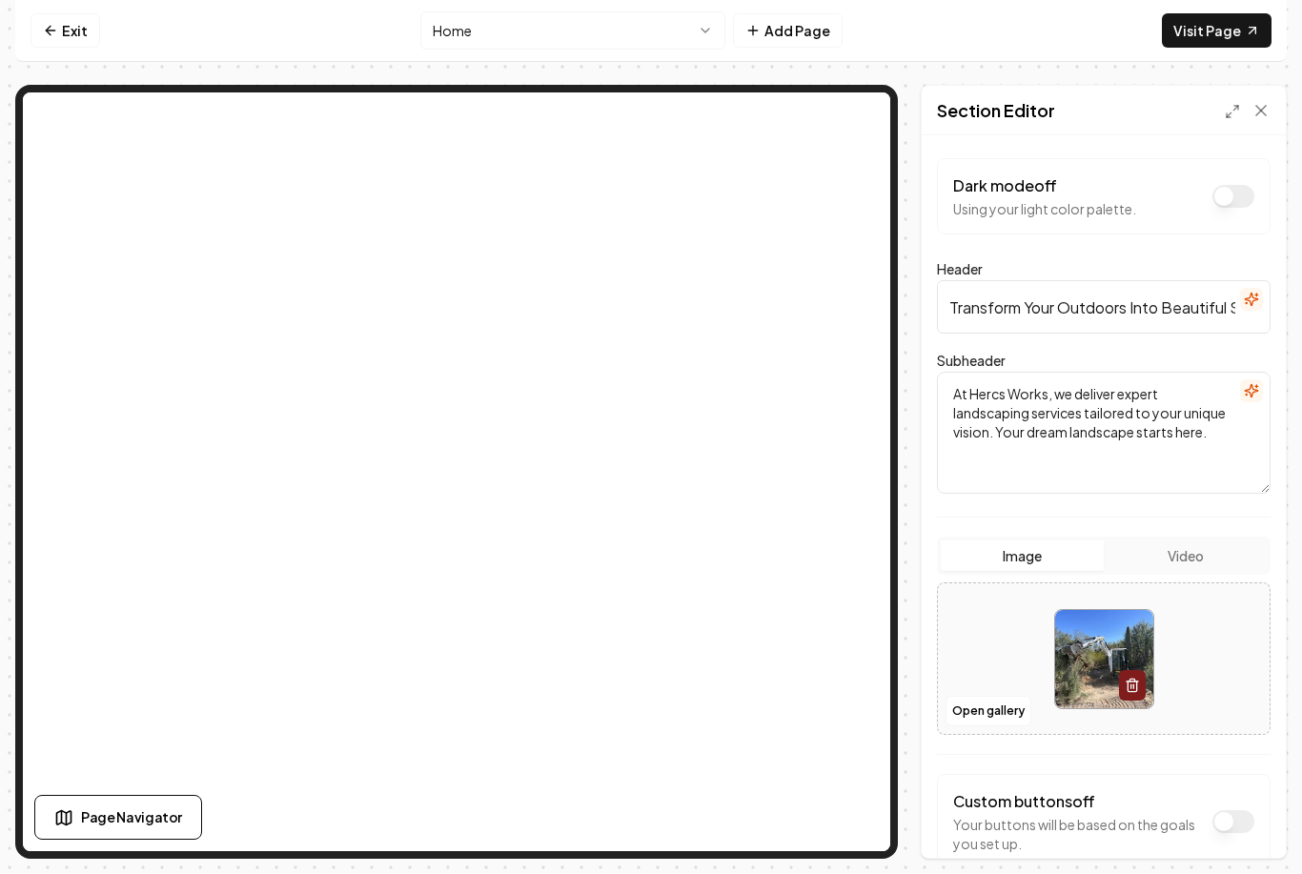
click at [1077, 638] on img at bounding box center [1104, 659] width 98 height 98
click at [1048, 556] on button "Image" at bounding box center [1022, 556] width 163 height 31
click at [995, 713] on button "Open gallery" at bounding box center [989, 711] width 86 height 31
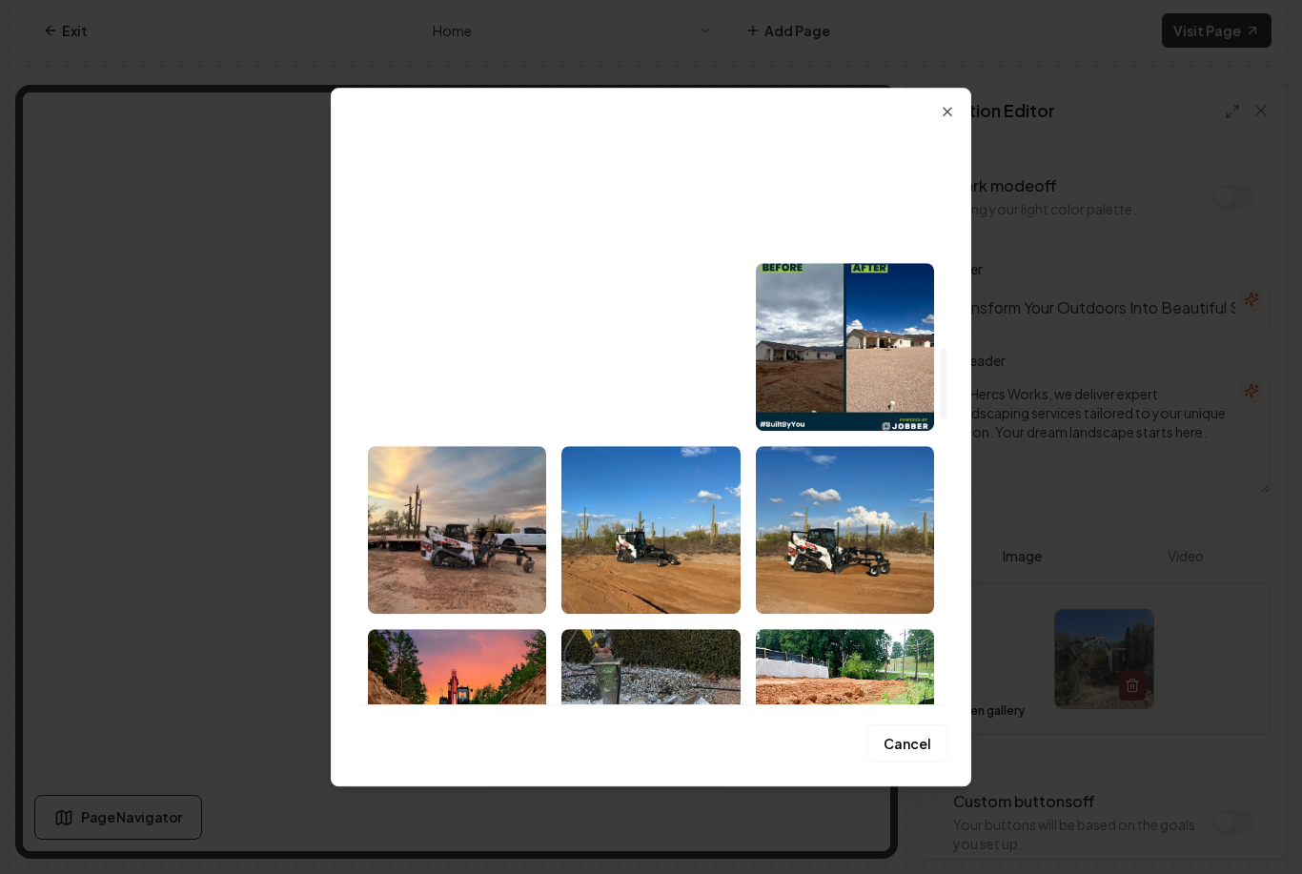
scroll to position [1753, 0]
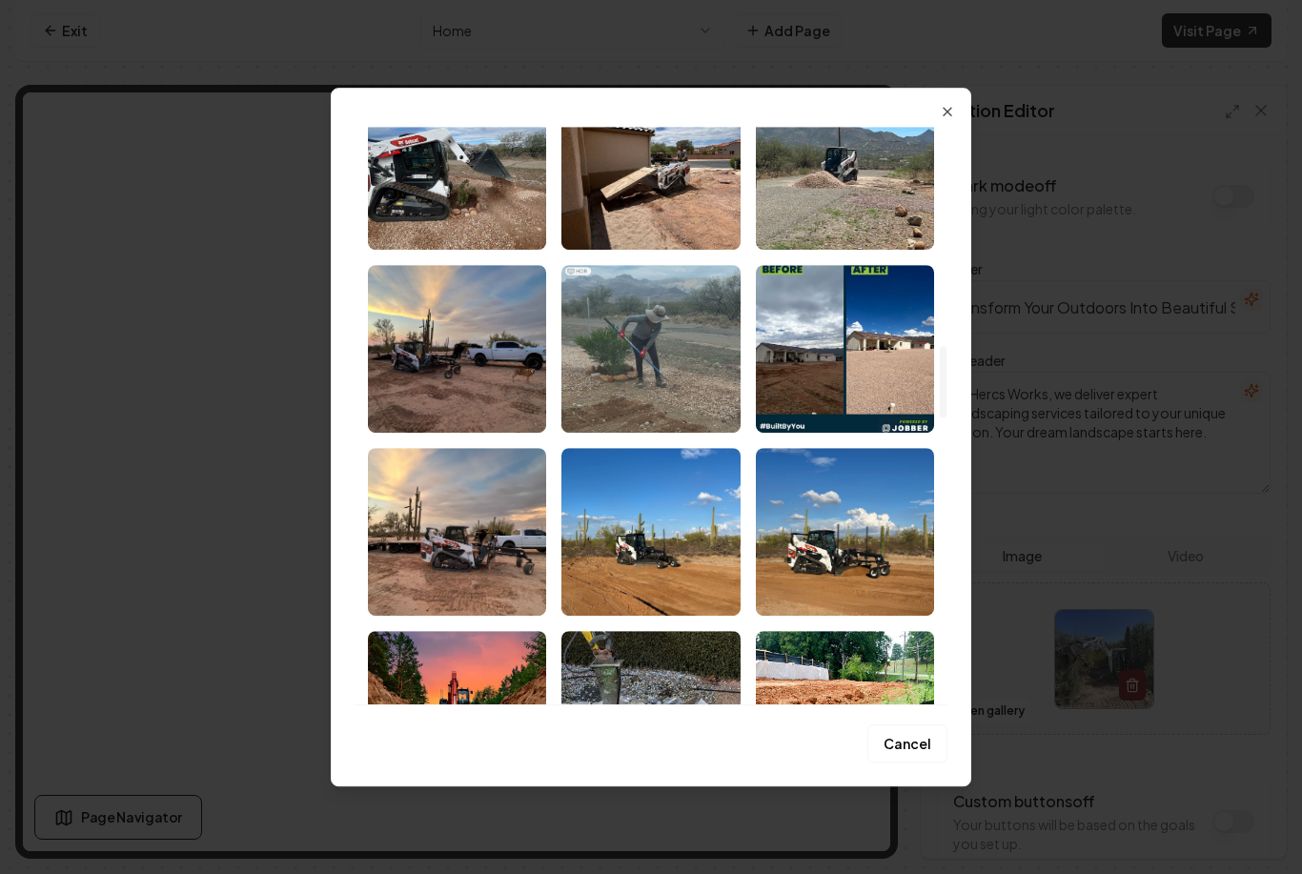
click at [477, 545] on img "Select image image_68b06c5f5c7cd75eb87f5c30.jpeg" at bounding box center [457, 532] width 178 height 168
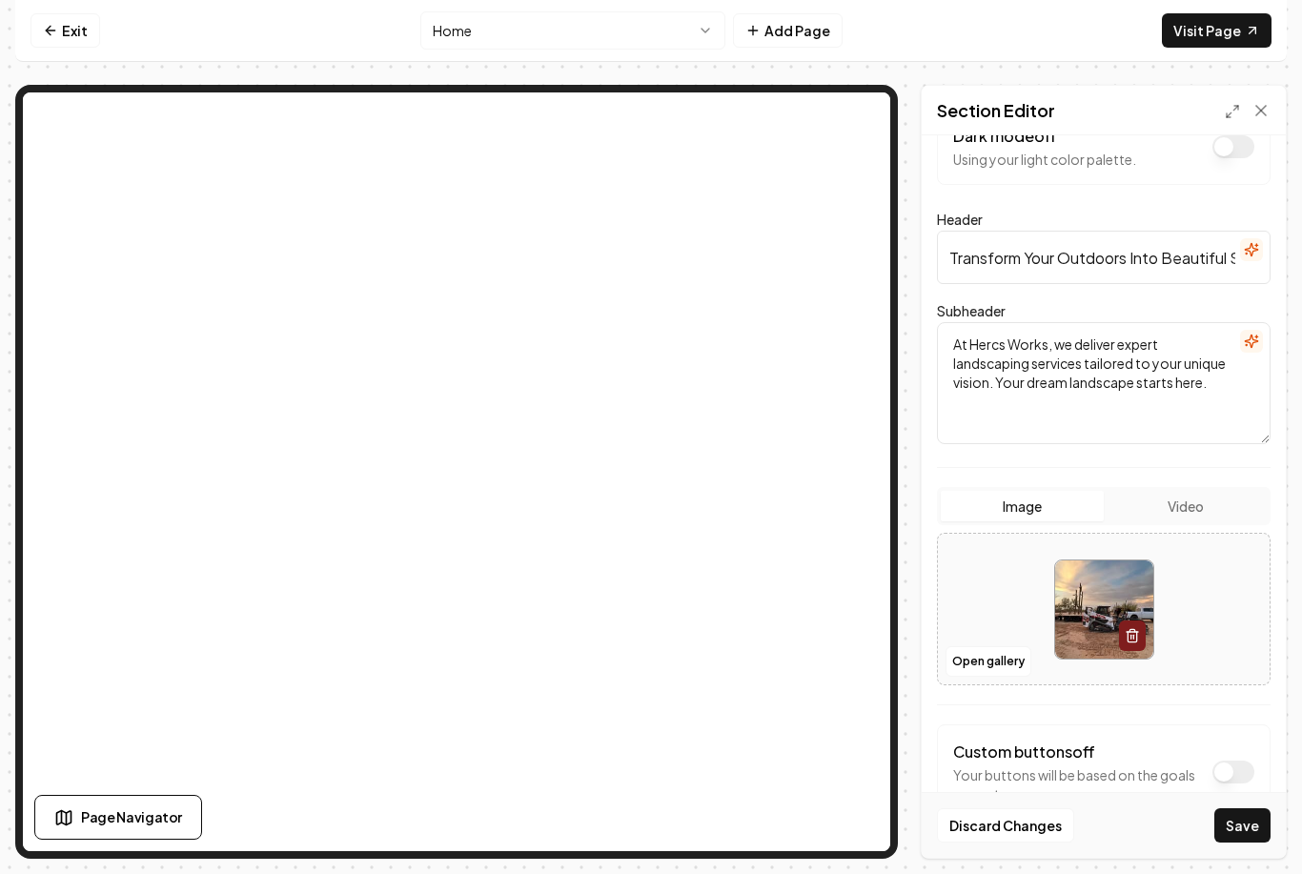
scroll to position [46, 0]
click at [1249, 838] on button "Save" at bounding box center [1243, 825] width 56 height 34
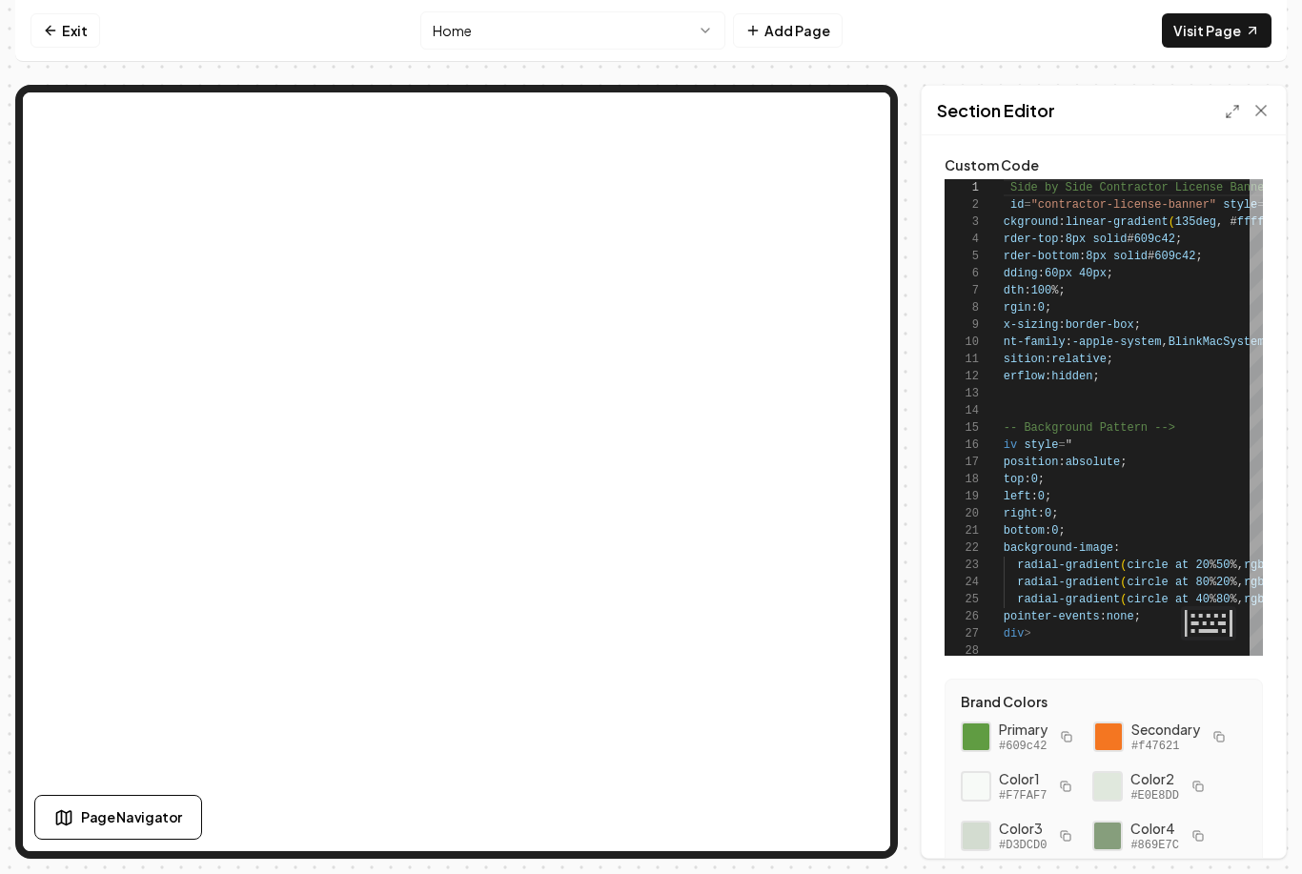
scroll to position [0, 0]
click at [1256, 106] on icon at bounding box center [1261, 111] width 10 height 10
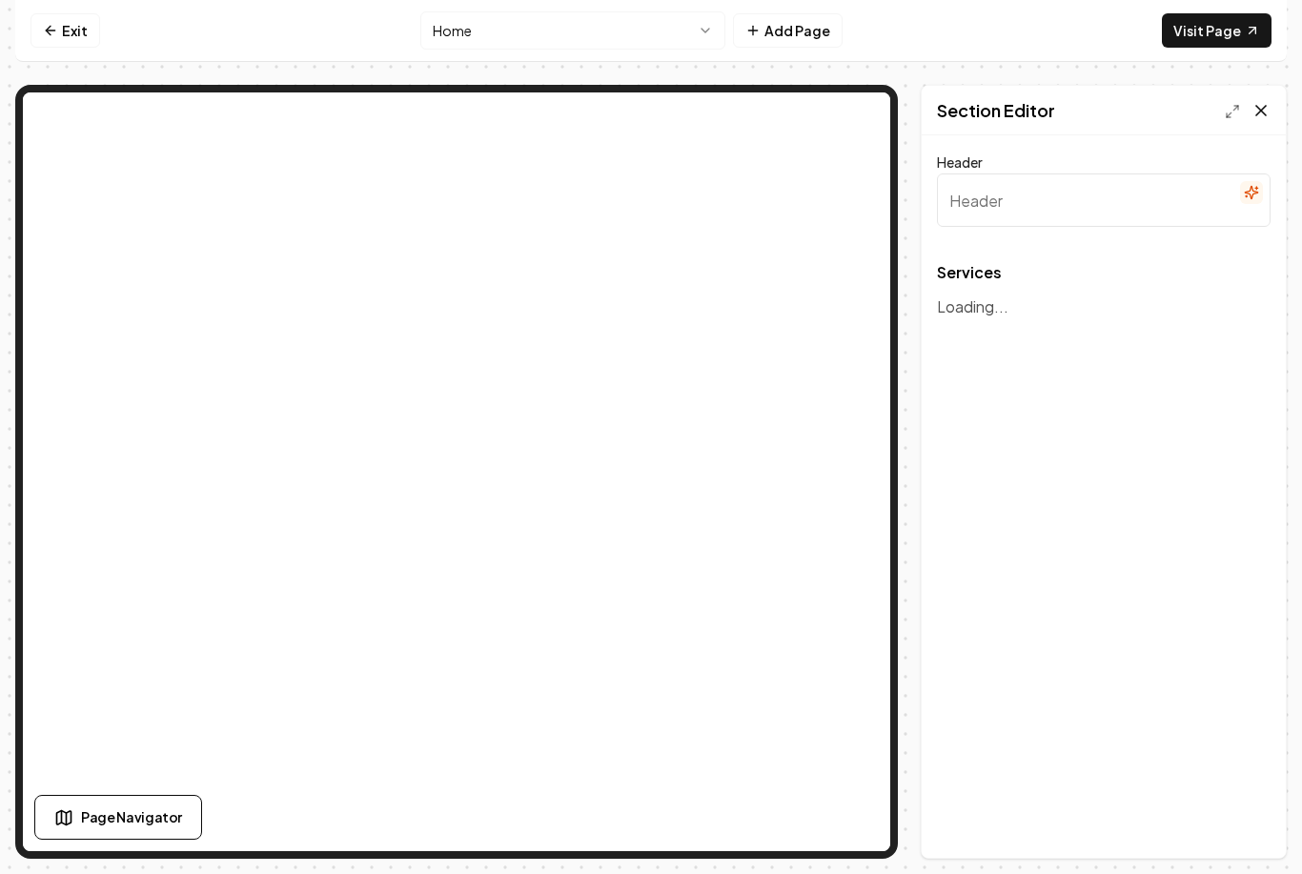
type input "Our Landscaping Services"
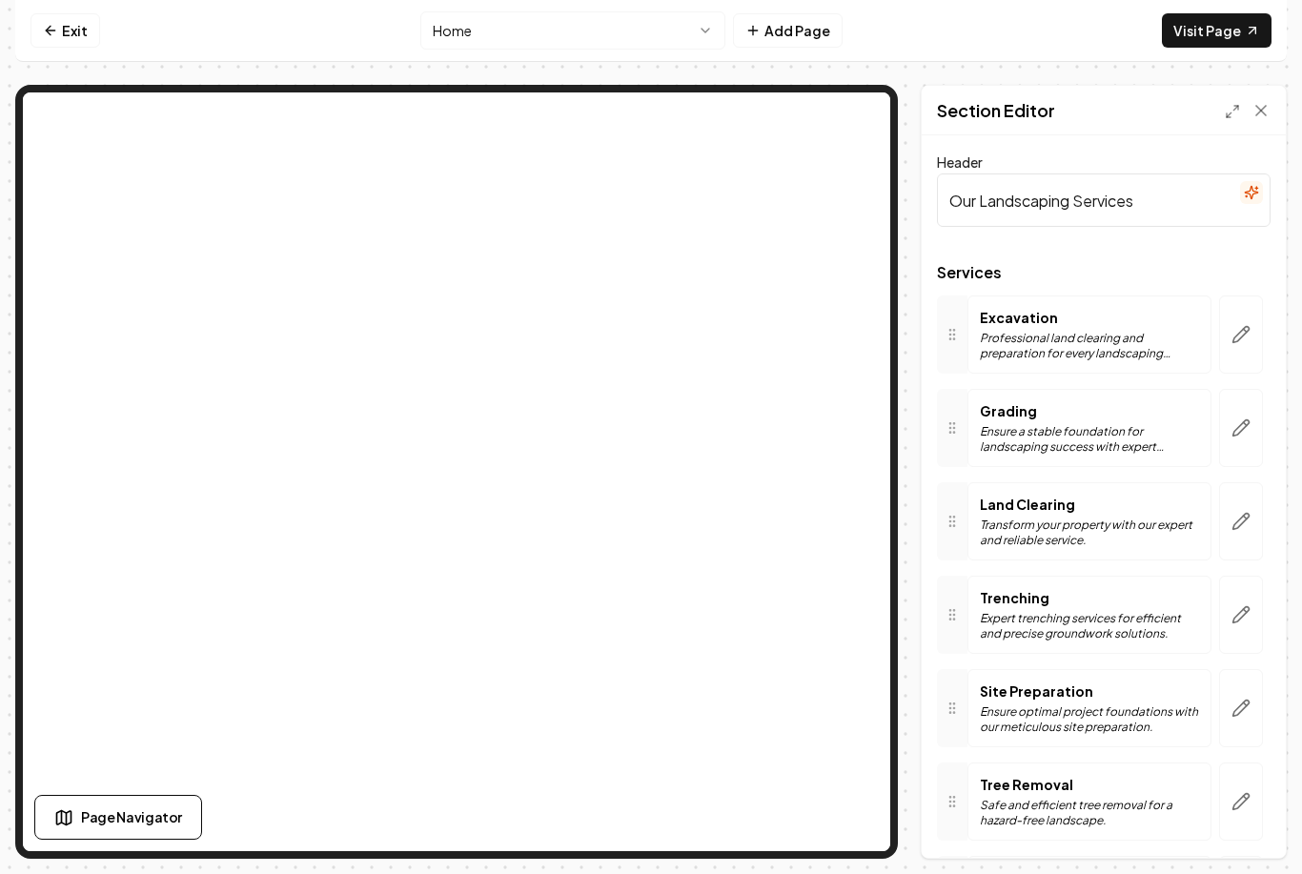
click at [1165, 588] on p "Trenching" at bounding box center [1089, 597] width 219 height 19
click at [1238, 607] on icon "button" at bounding box center [1242, 615] width 16 height 16
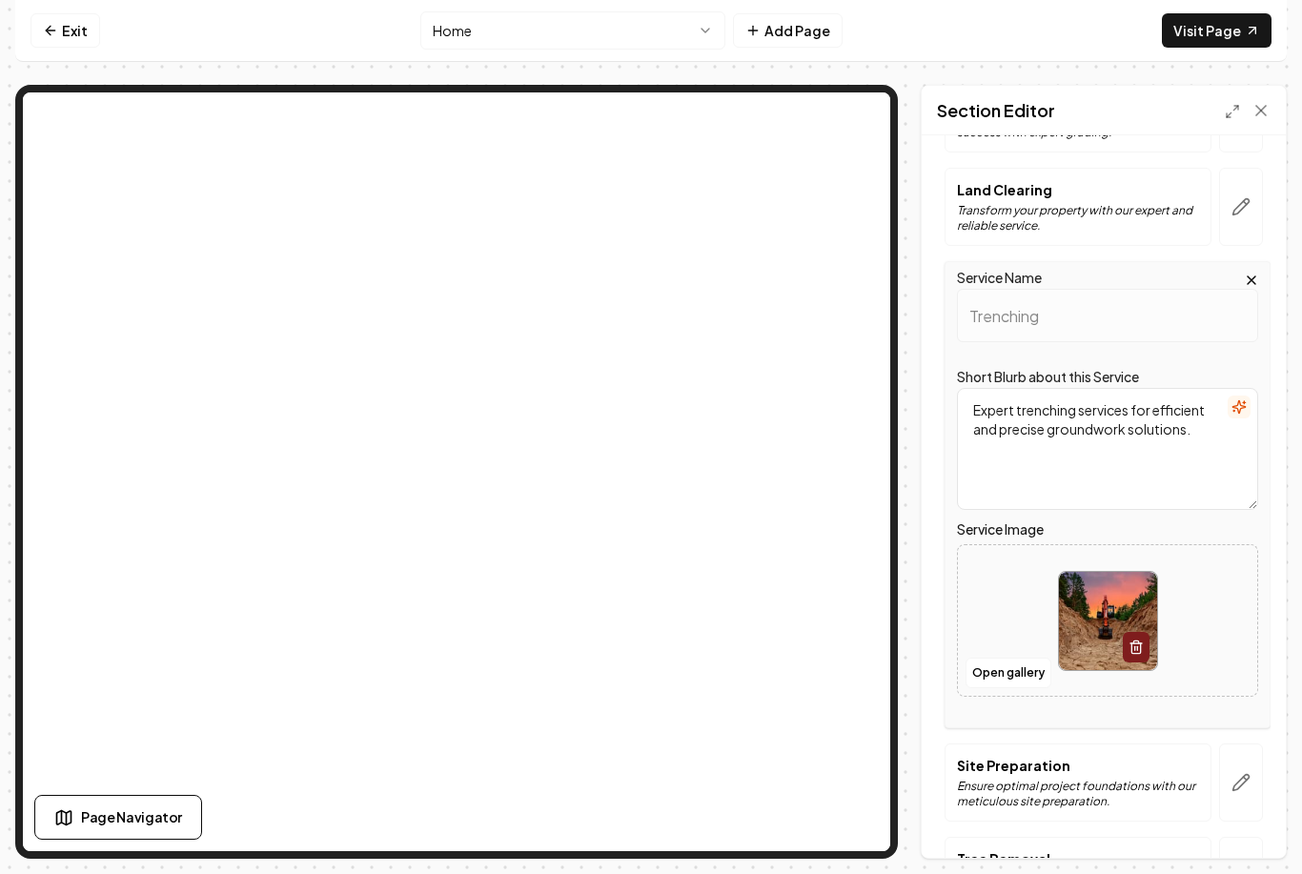
scroll to position [317, 0]
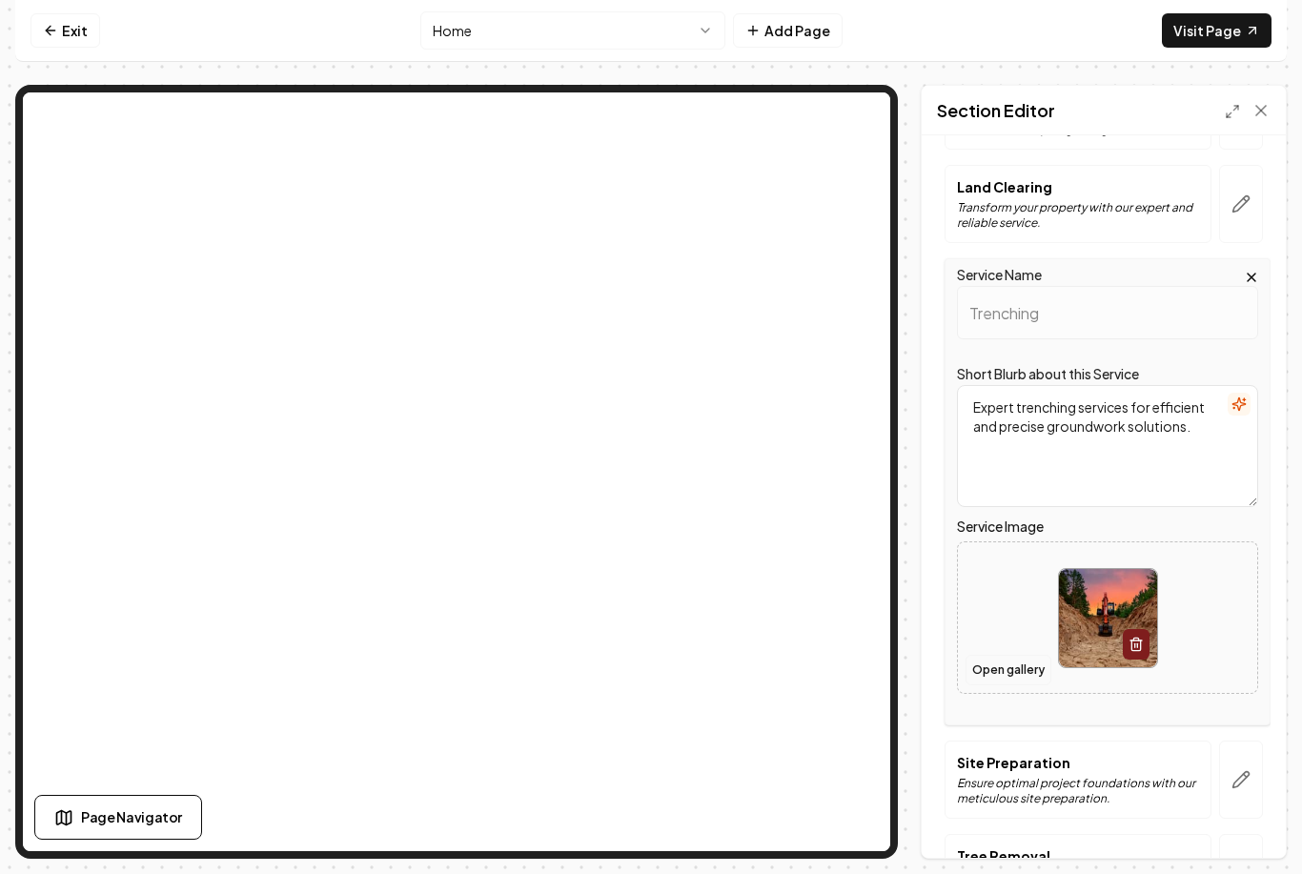
click at [1019, 655] on button "Open gallery" at bounding box center [1009, 670] width 86 height 31
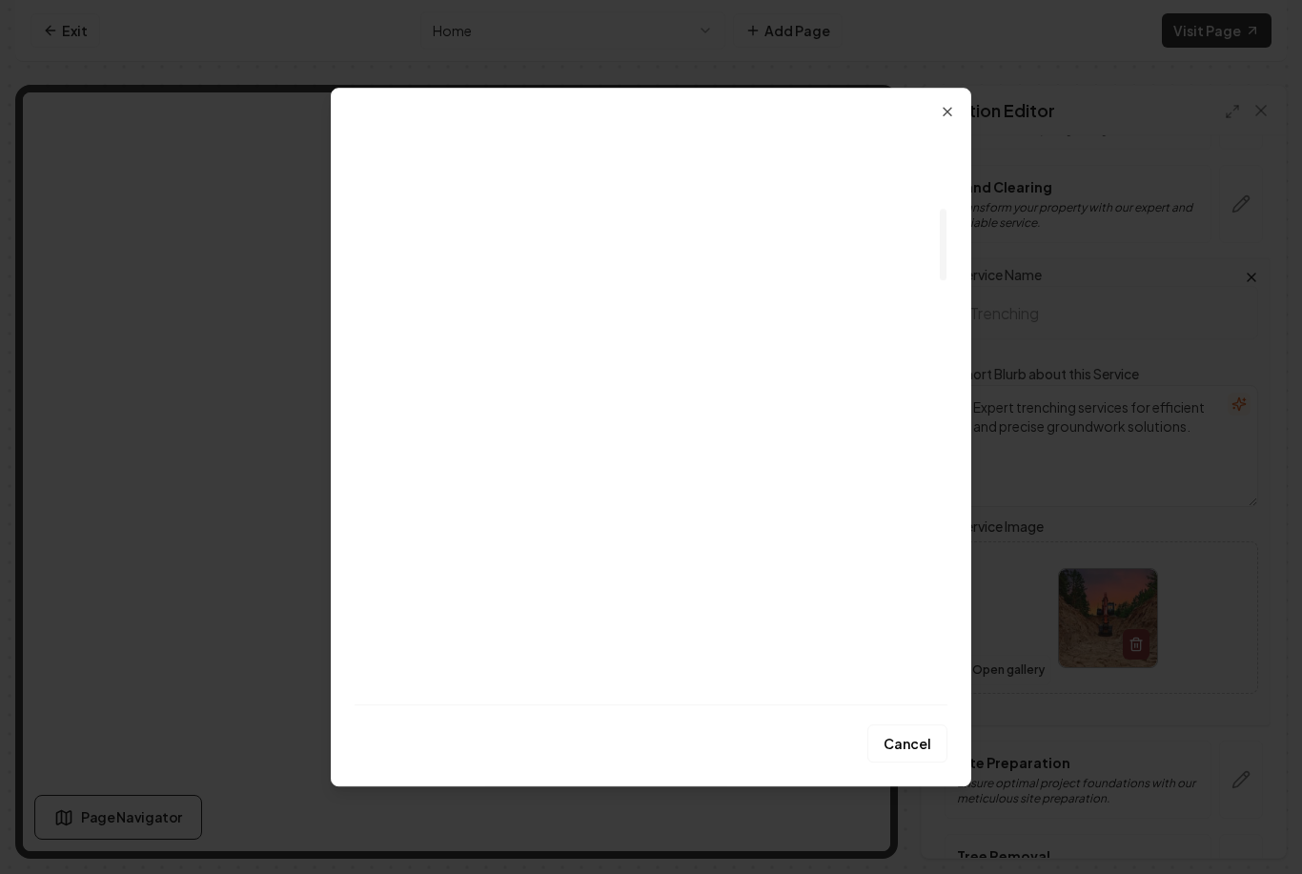
scroll to position [674, 0]
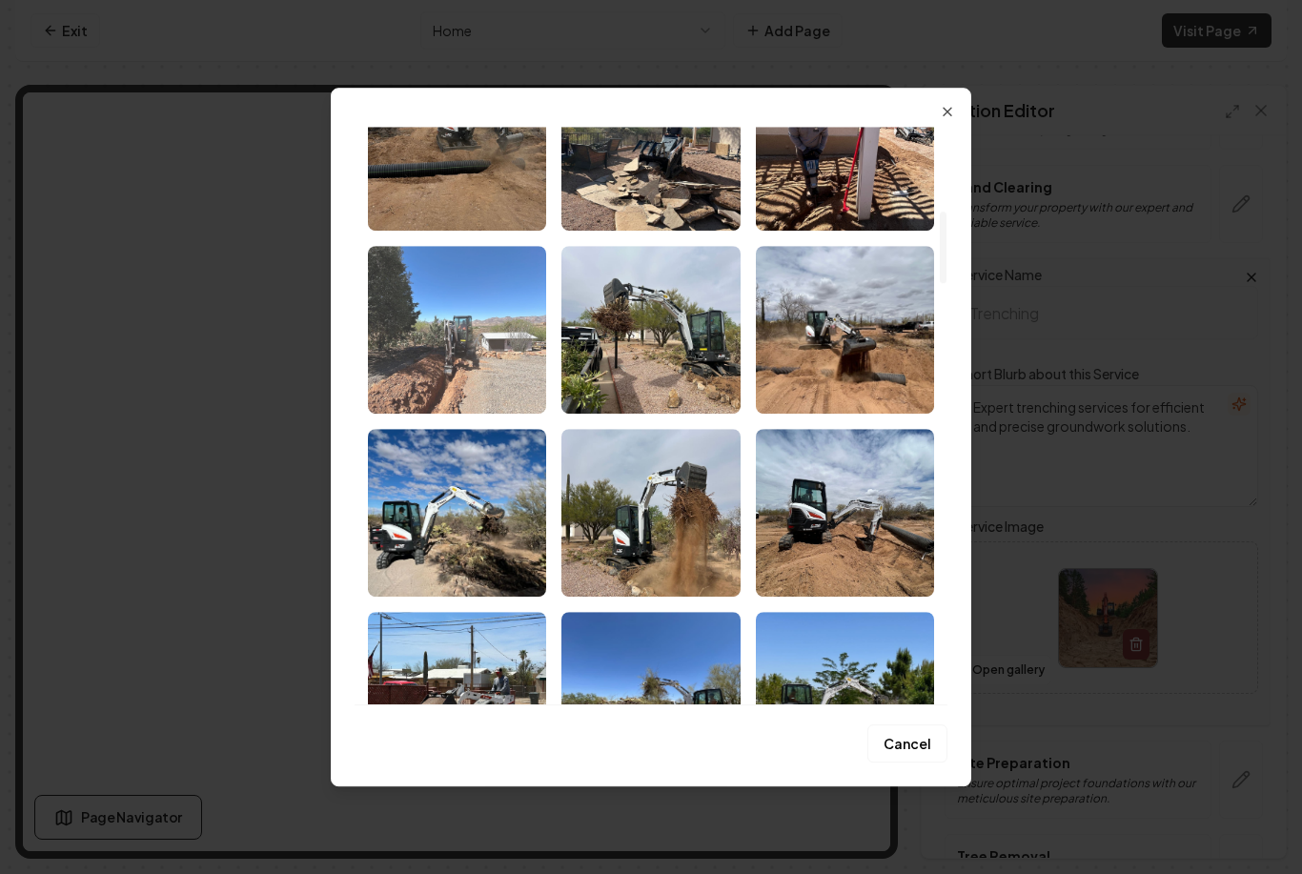
click at [459, 352] on img "Select image image_68b12d1e5c7cd75eb847c954.jpeg" at bounding box center [457, 330] width 178 height 168
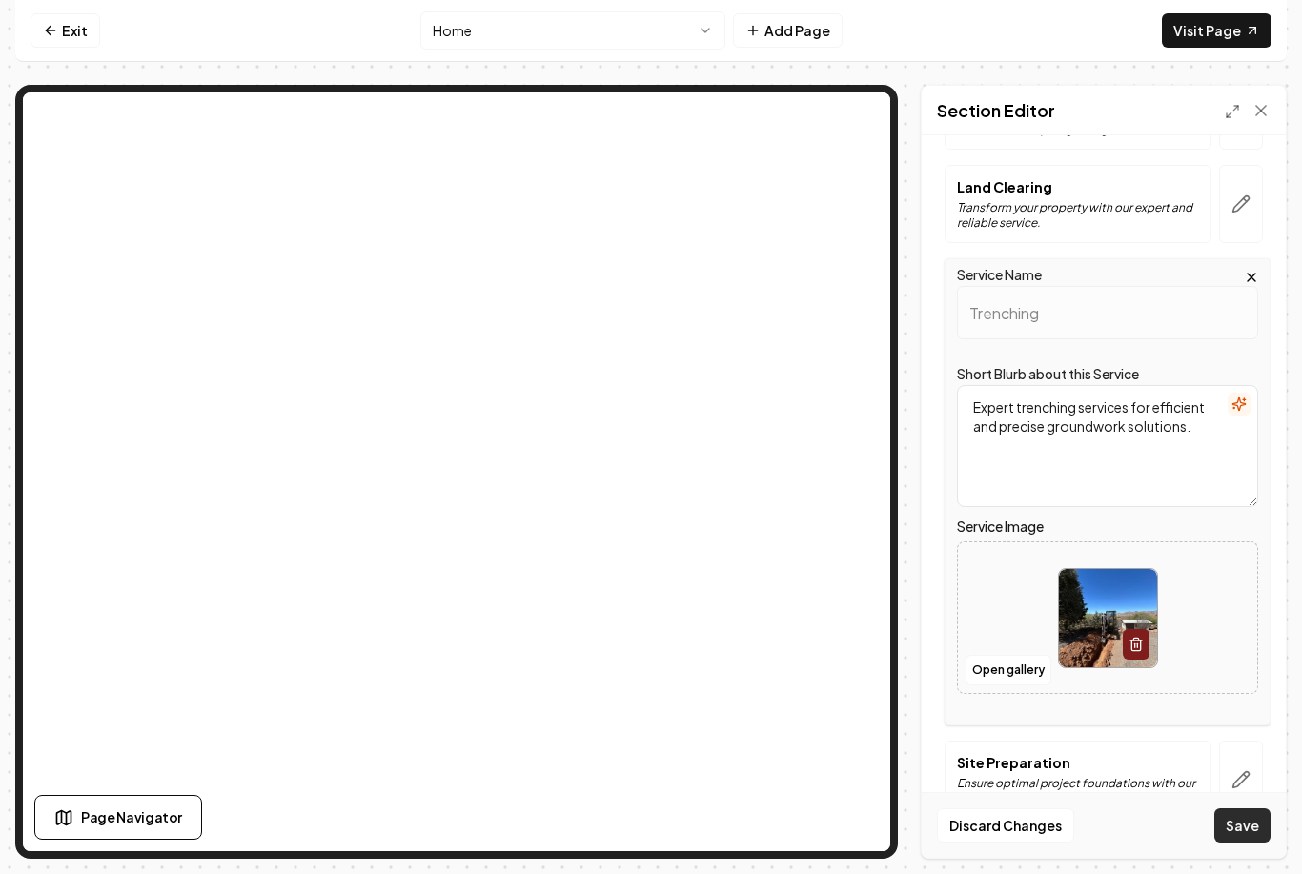
click at [1251, 841] on button "Save" at bounding box center [1243, 825] width 56 height 34
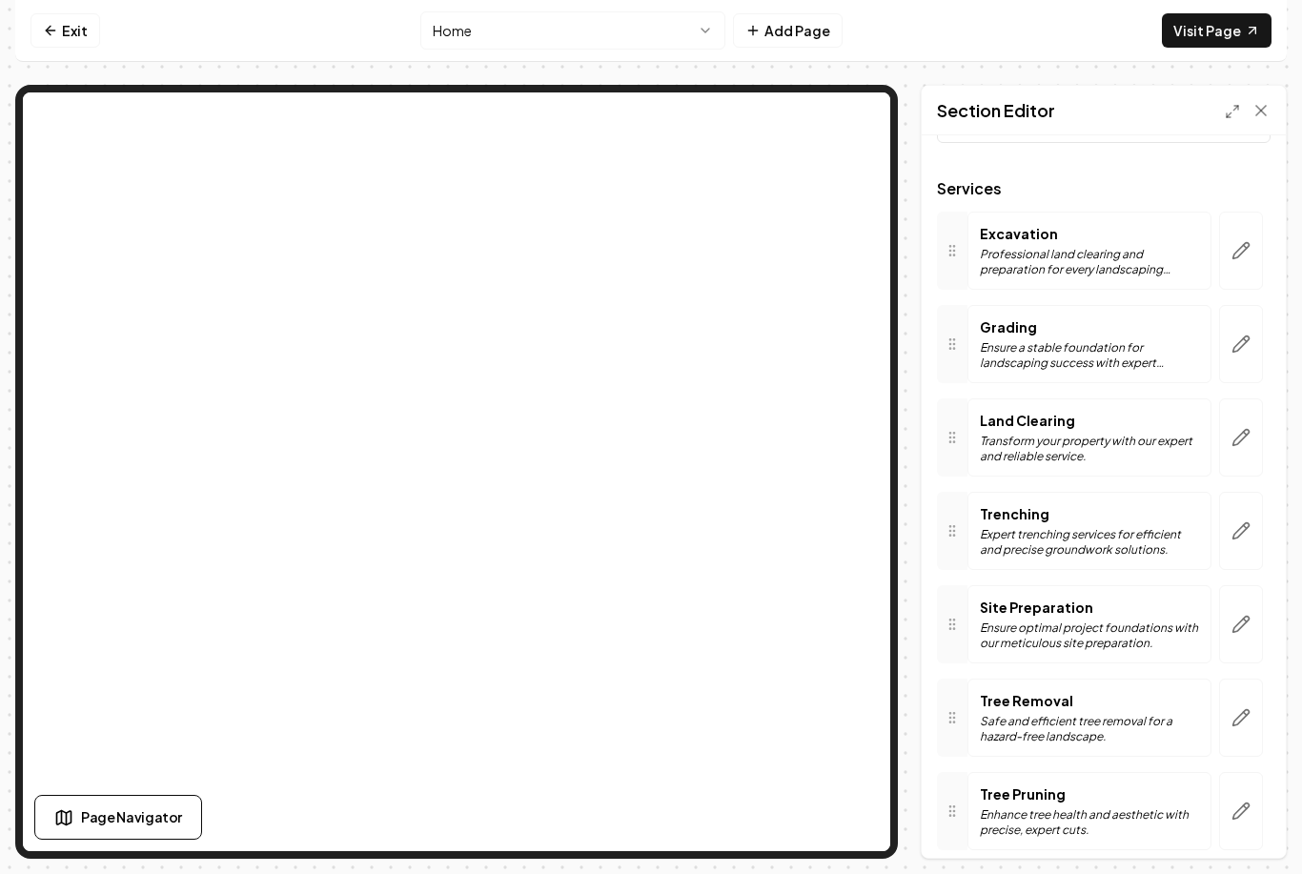
scroll to position [83, 0]
click at [1241, 336] on icon "button" at bounding box center [1241, 345] width 19 height 19
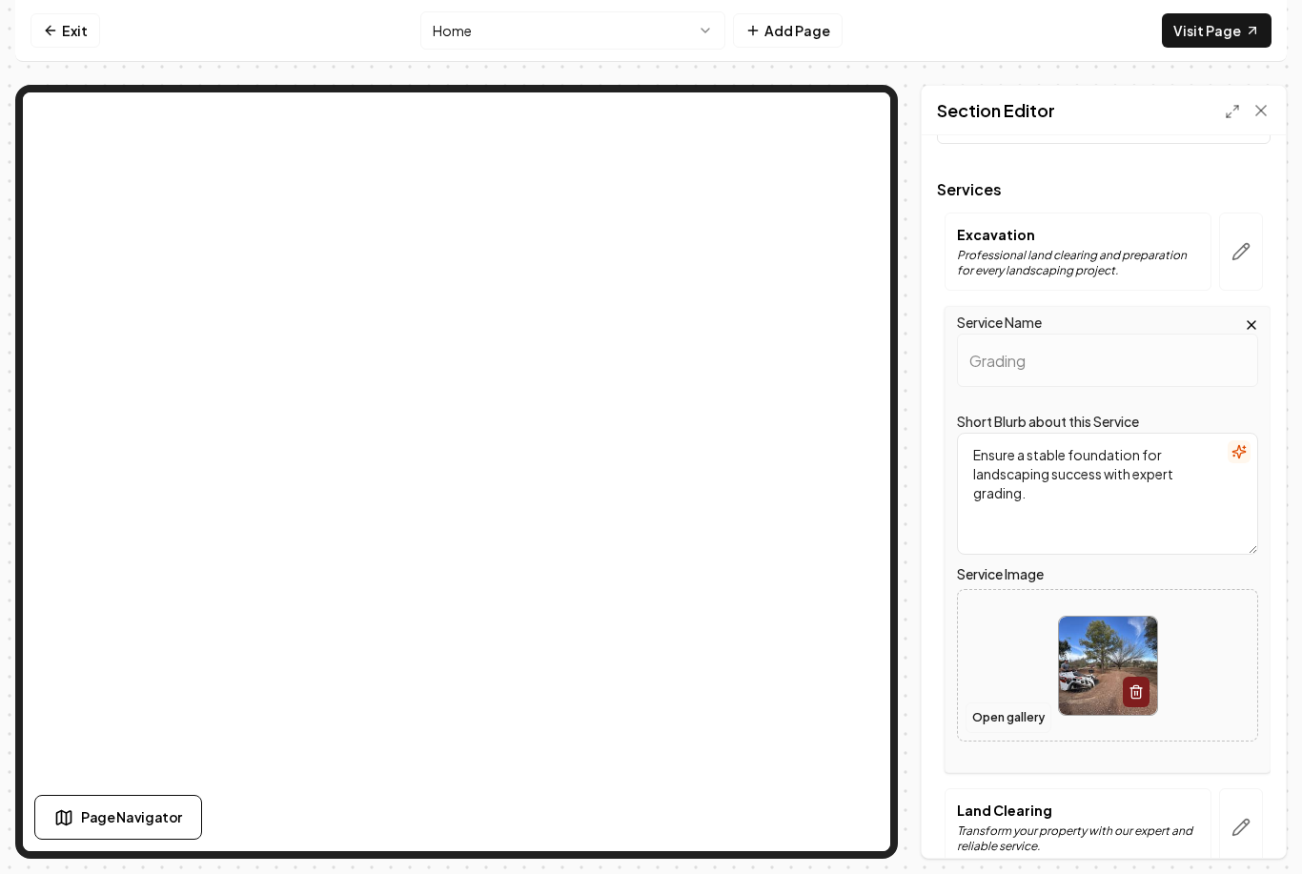
click at [1015, 703] on button "Open gallery" at bounding box center [1009, 718] width 86 height 31
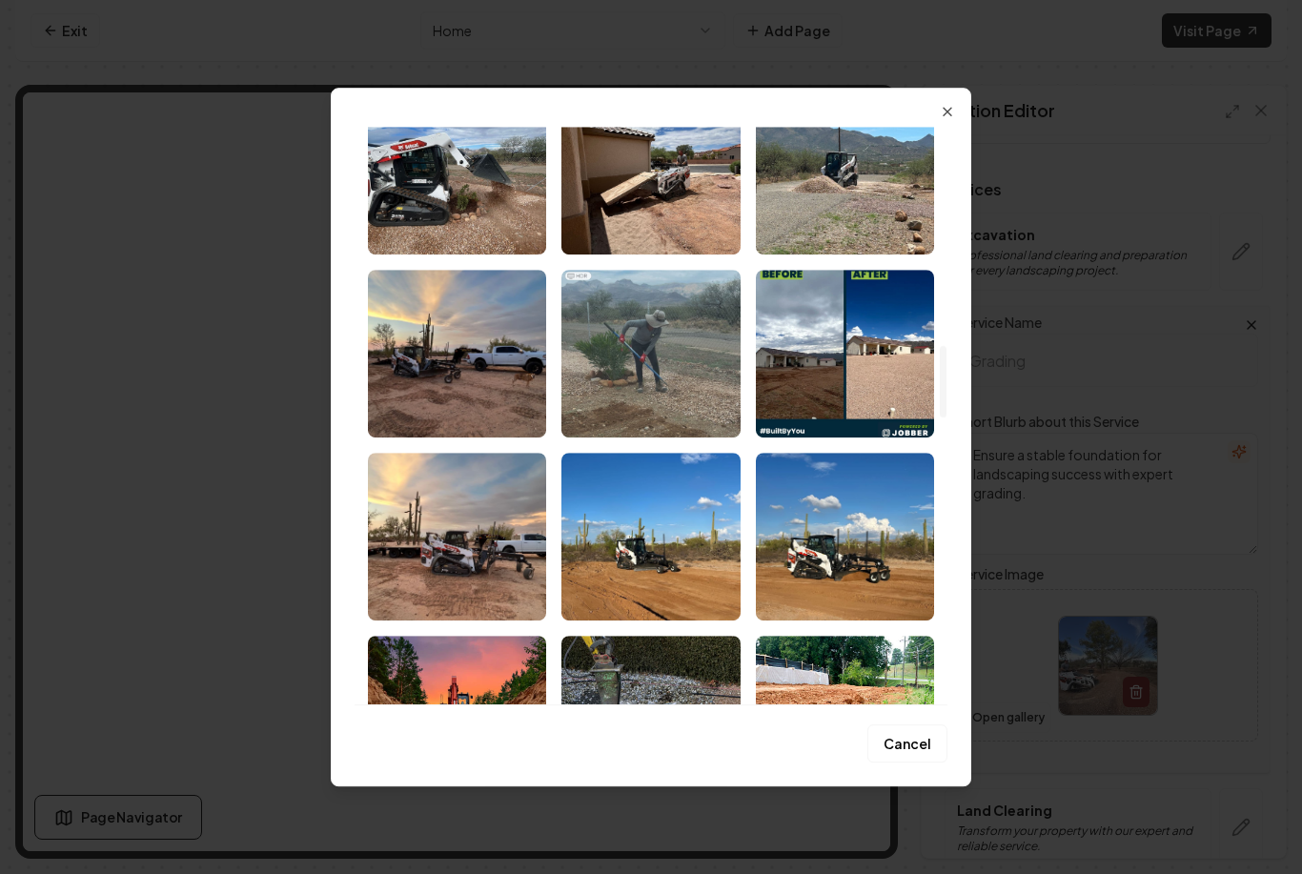
scroll to position [1751, 0]
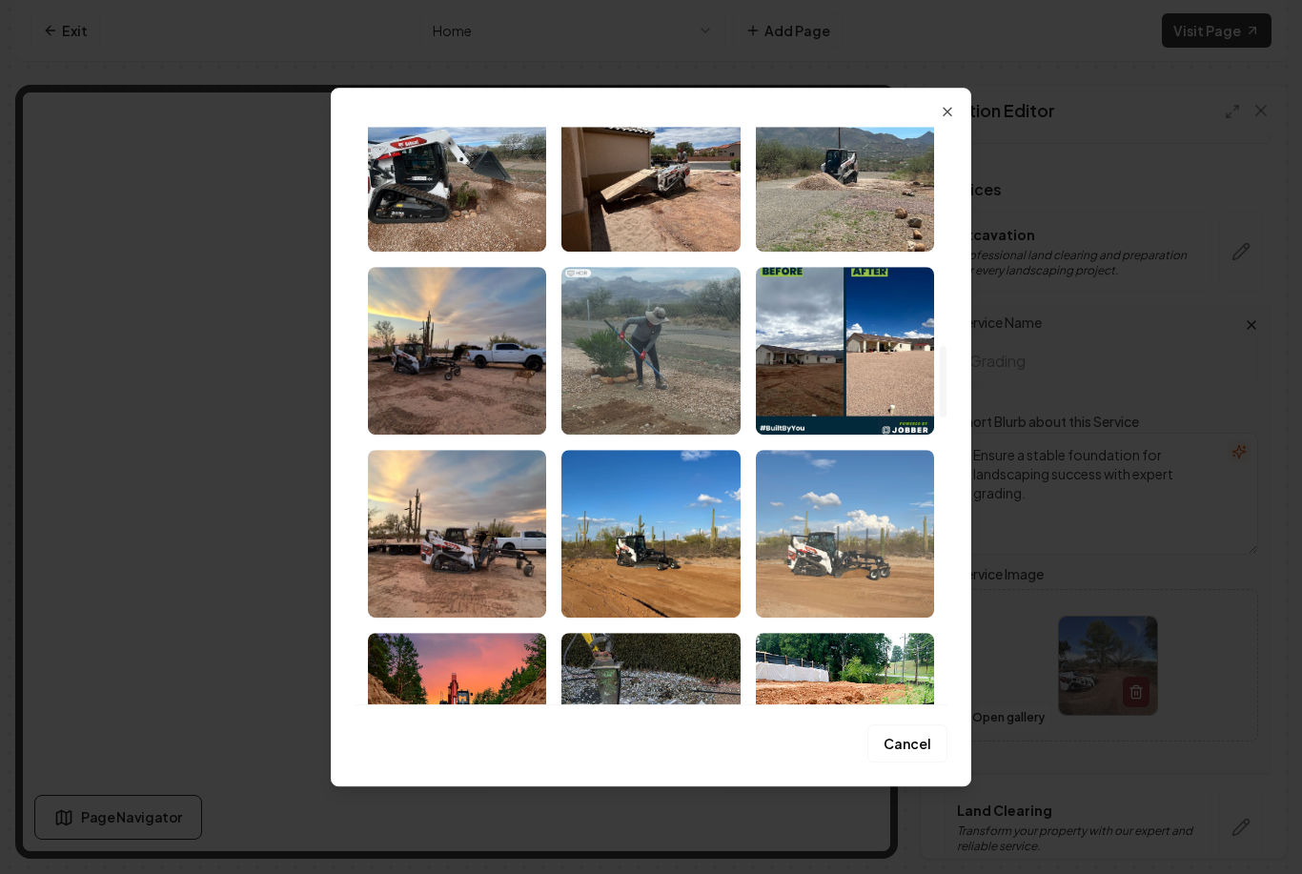
click at [853, 536] on img "Select image image_68b06c3d5c7cd75eb87e0d22.jpeg" at bounding box center [845, 534] width 178 height 168
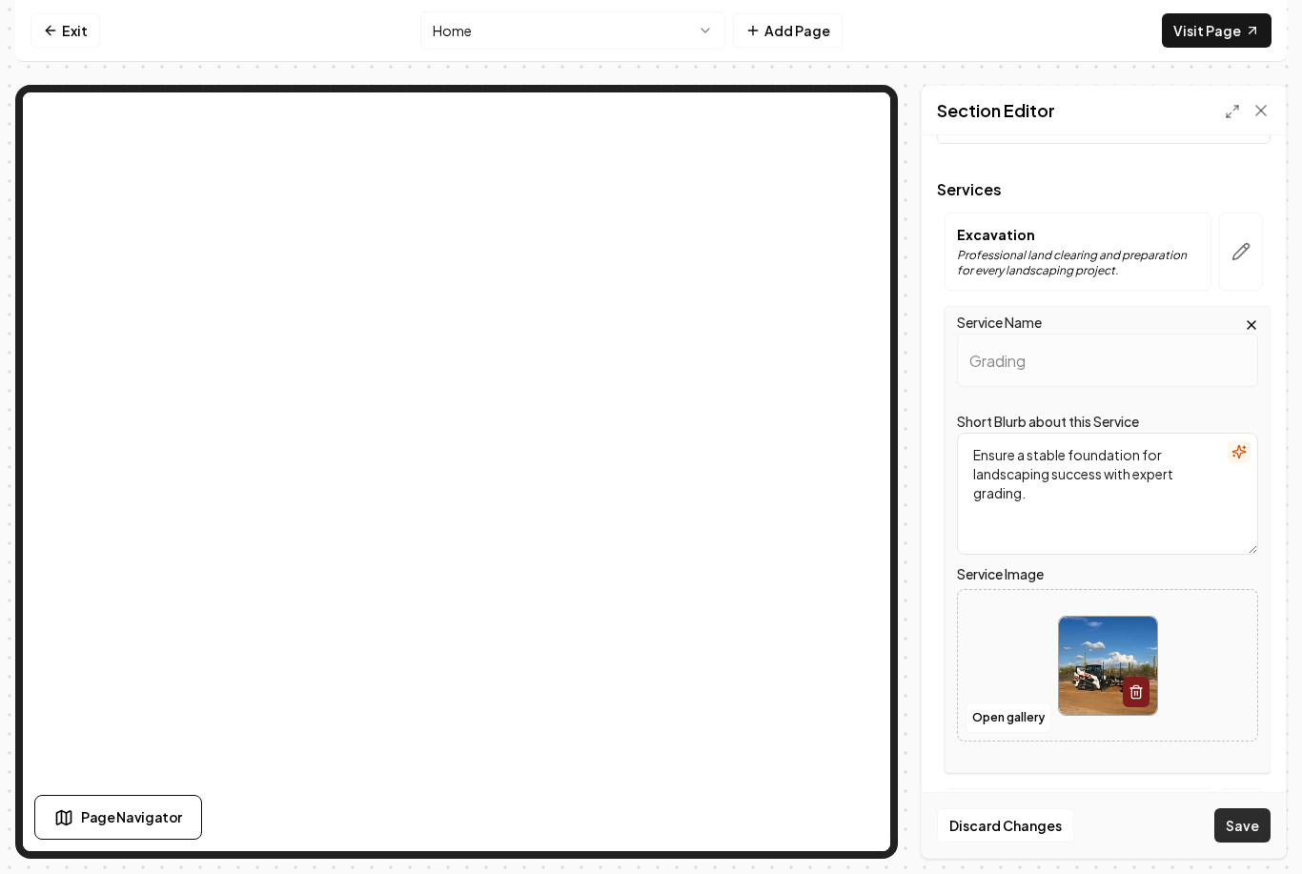
click at [1242, 843] on button "Save" at bounding box center [1243, 825] width 56 height 34
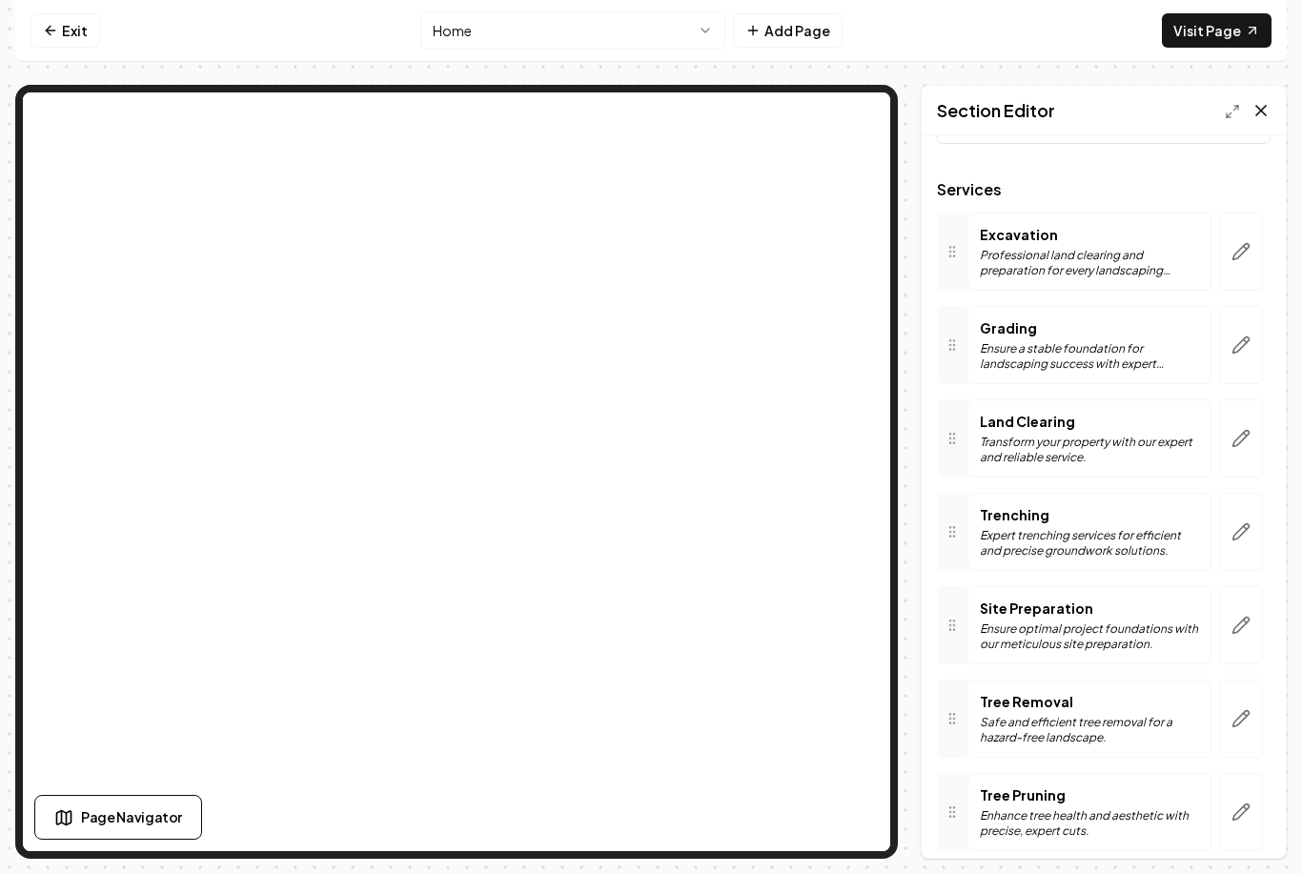
click at [1266, 101] on icon at bounding box center [1261, 110] width 19 height 19
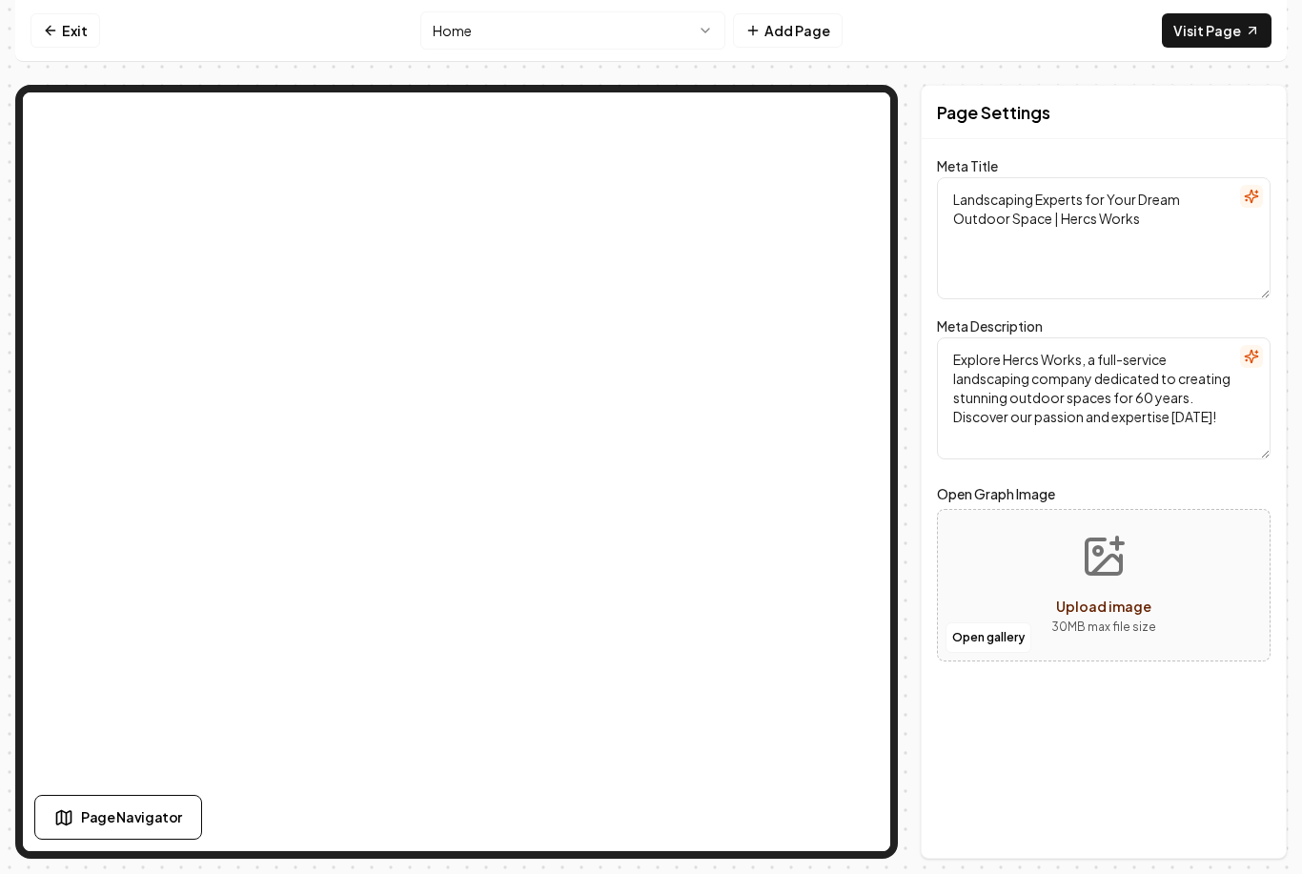
scroll to position [0, 0]
click at [480, 39] on button "Home" at bounding box center [572, 30] width 305 height 38
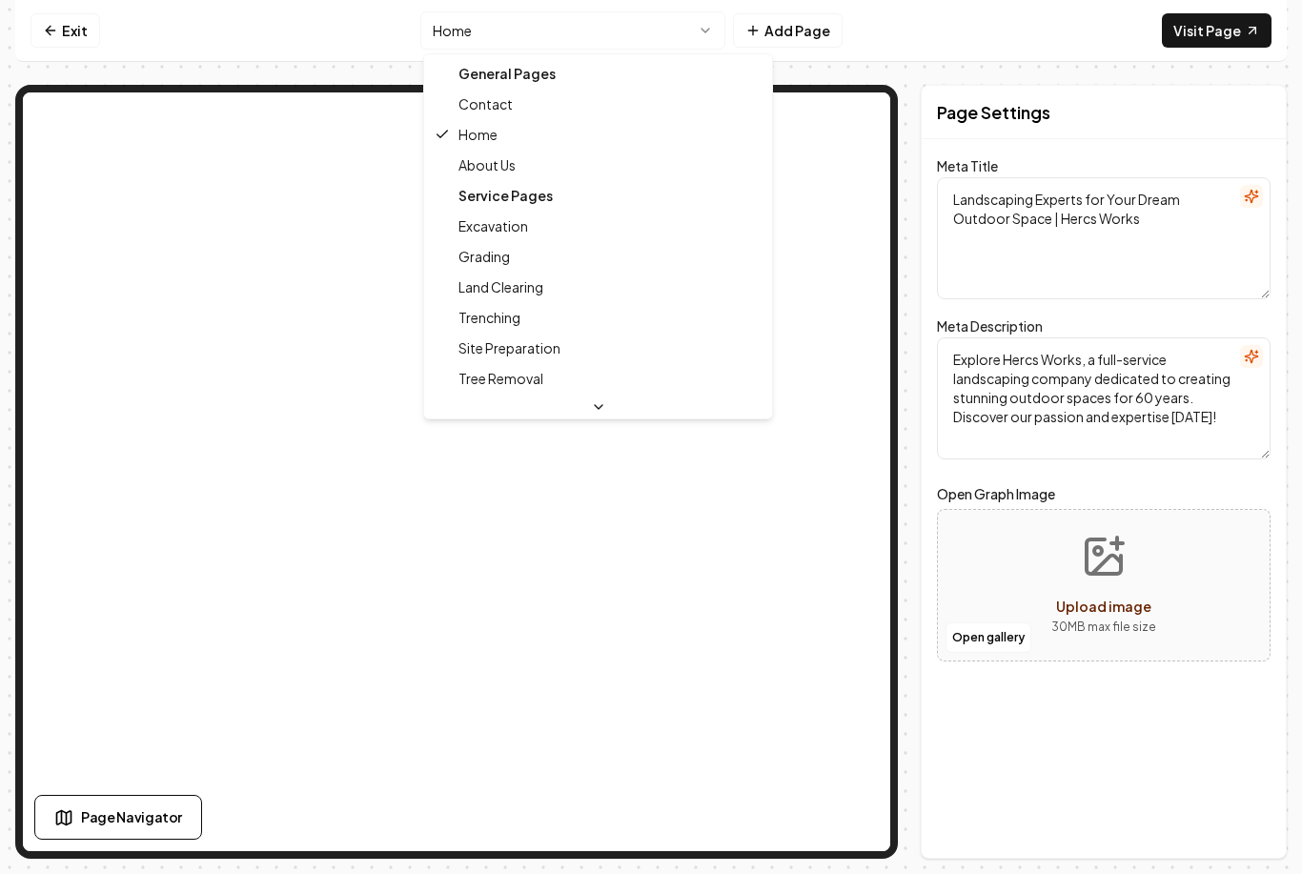
click at [56, 31] on html "Computer Required This feature is only available on a computer. Please switch t…" at bounding box center [651, 437] width 1302 height 874
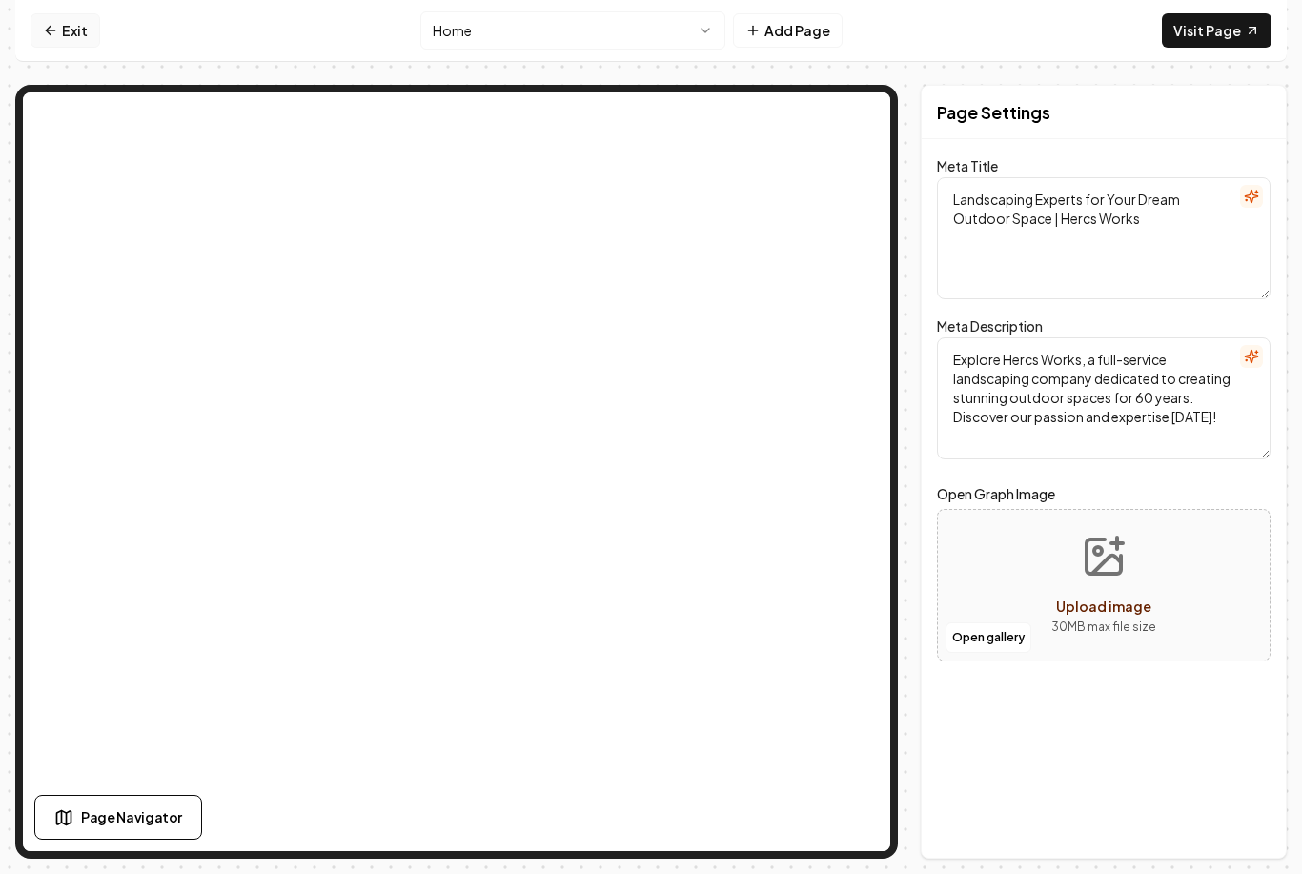
click at [81, 23] on link "Exit" at bounding box center [66, 30] width 70 height 34
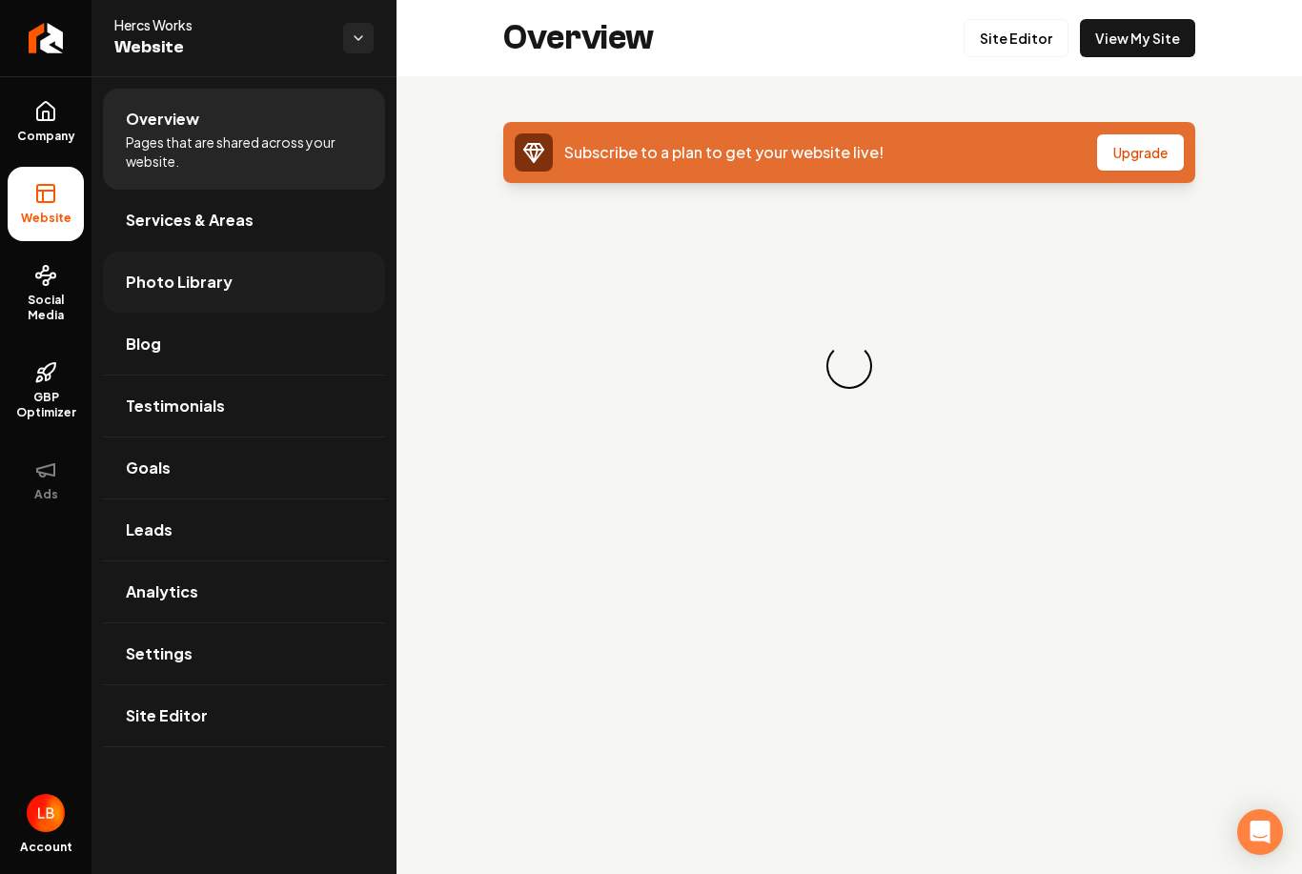
click at [210, 282] on span "Photo Library" at bounding box center [179, 282] width 107 height 23
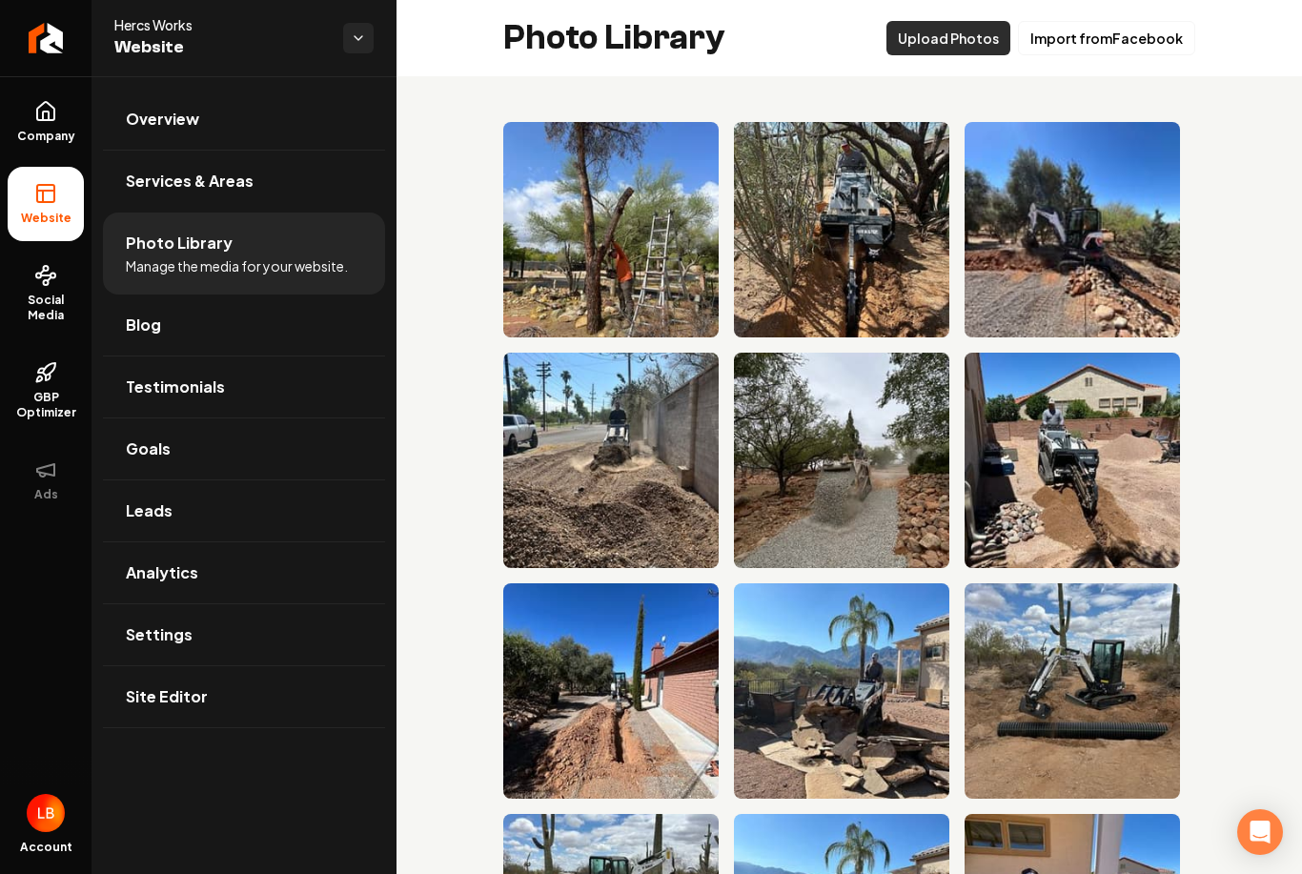
click at [964, 40] on button "Upload Photos" at bounding box center [949, 38] width 124 height 34
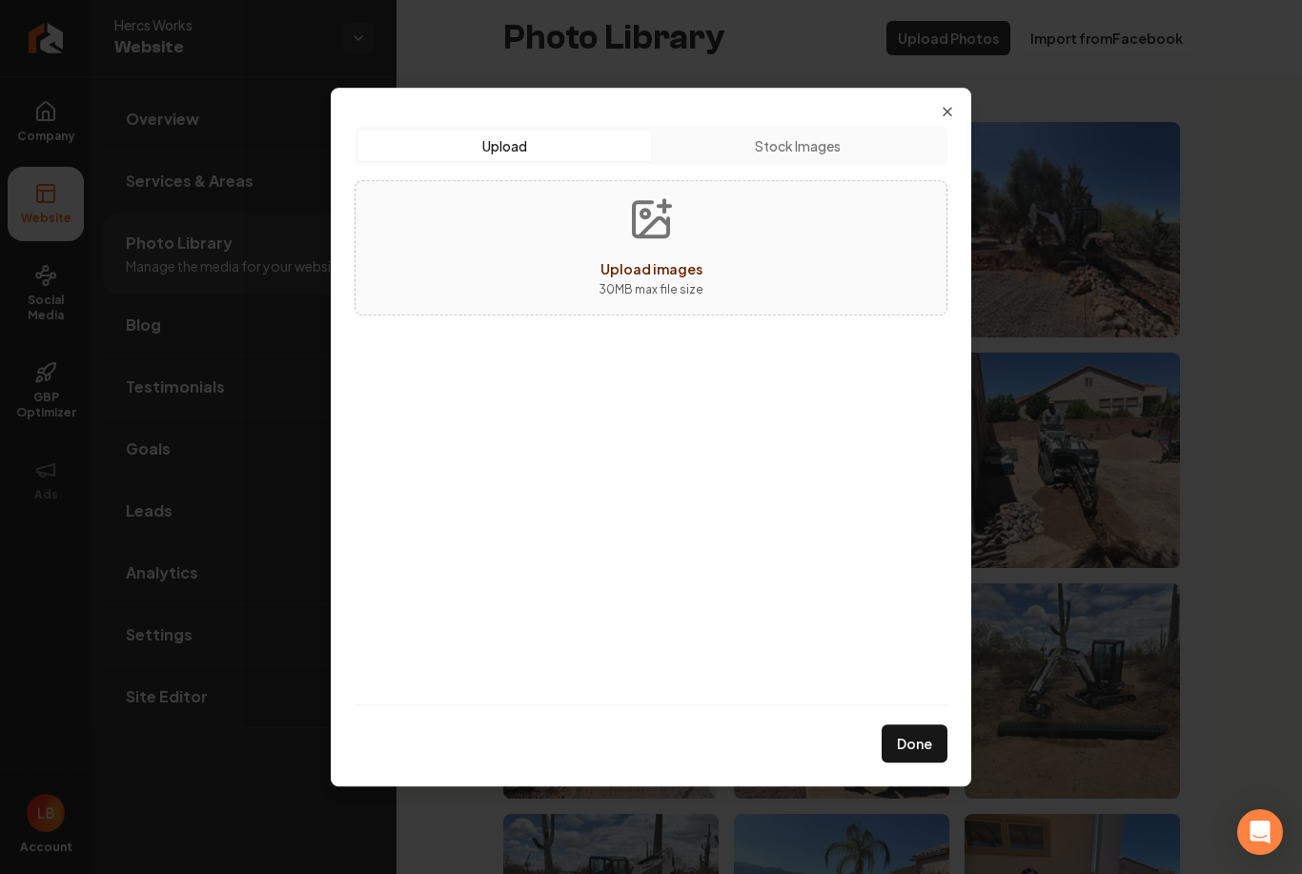
click at [668, 206] on icon "Upload images" at bounding box center [664, 206] width 11 height 0
type input "**********"
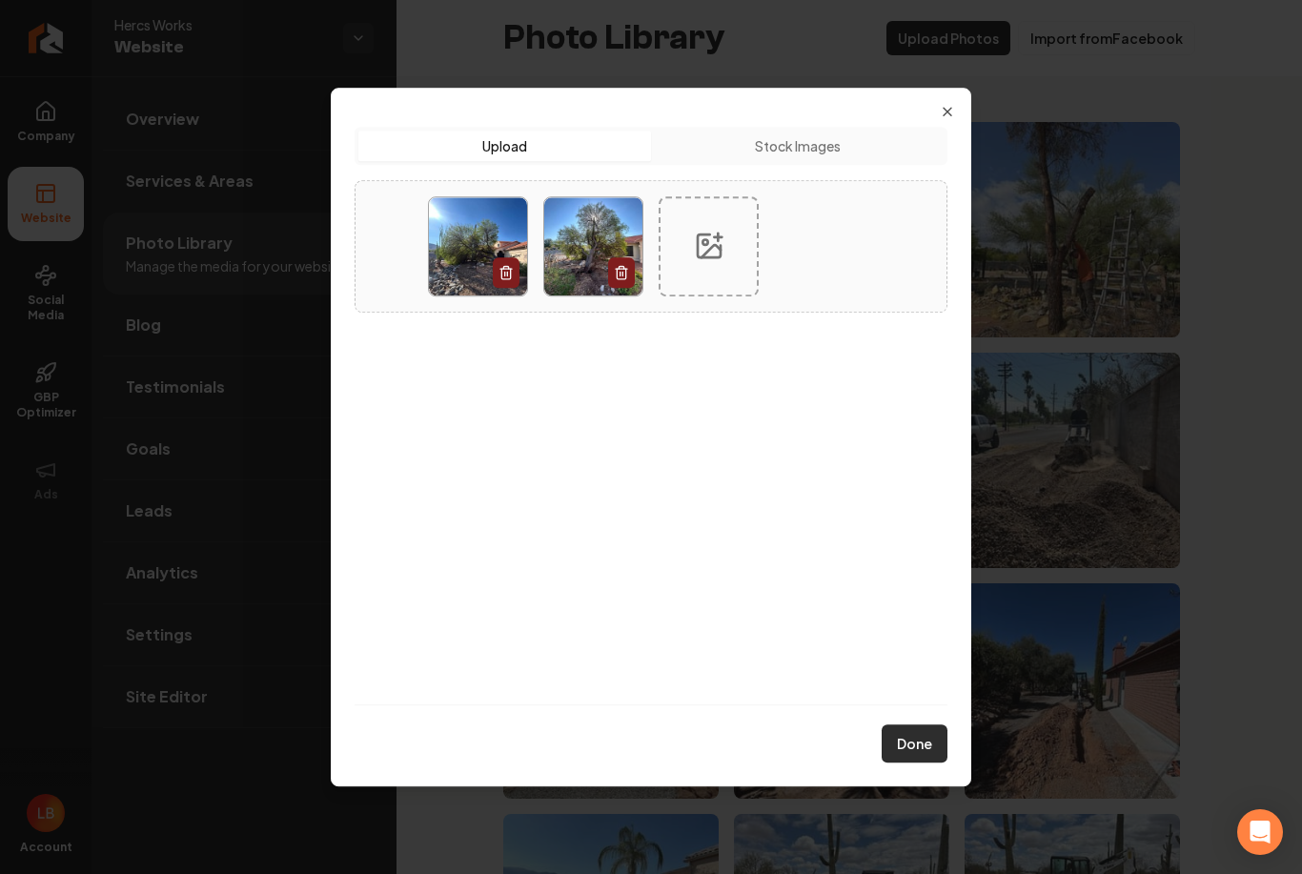
click at [927, 738] on button "Done" at bounding box center [915, 744] width 66 height 38
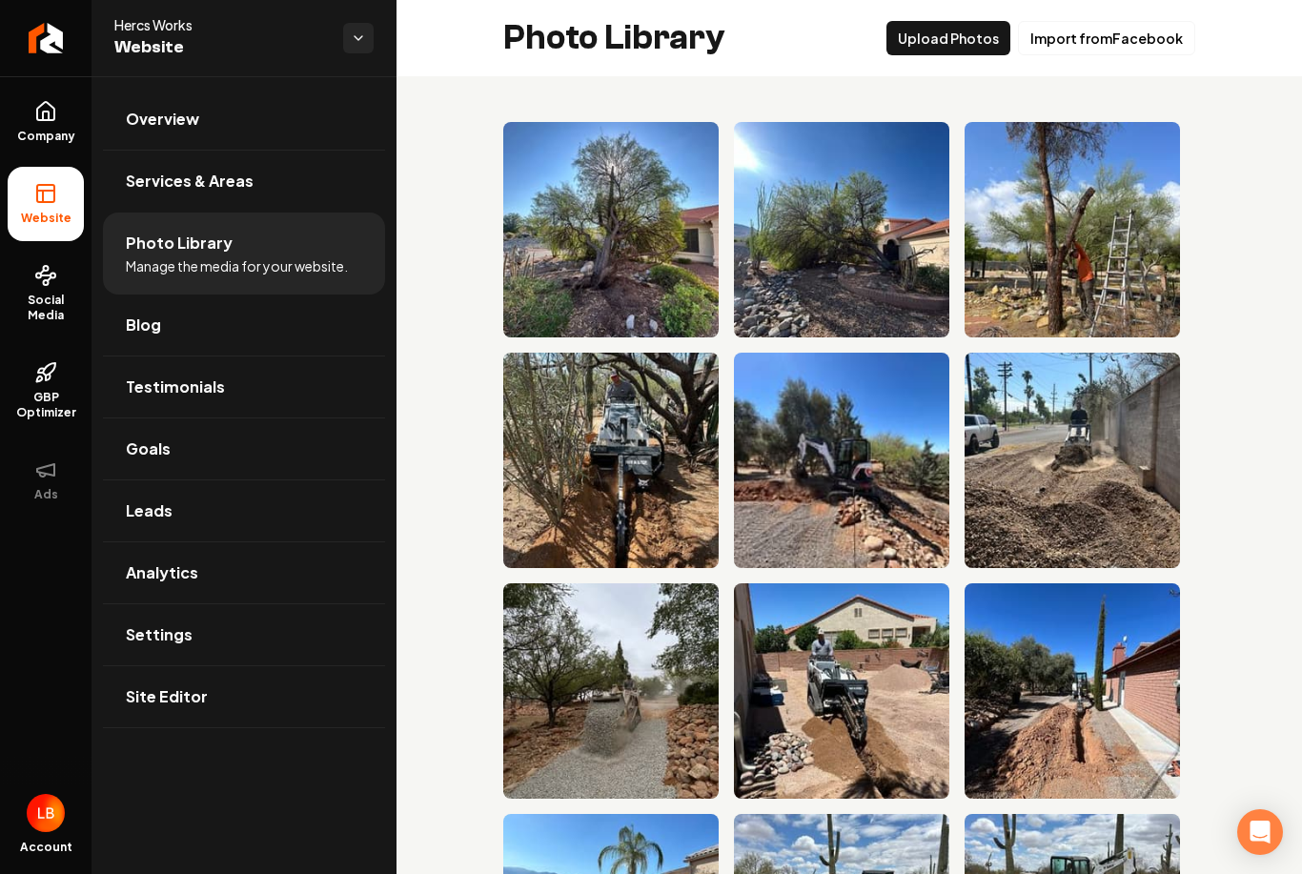
click at [56, 205] on li "Website" at bounding box center [46, 204] width 76 height 74
click at [233, 108] on link "Overview" at bounding box center [244, 119] width 282 height 61
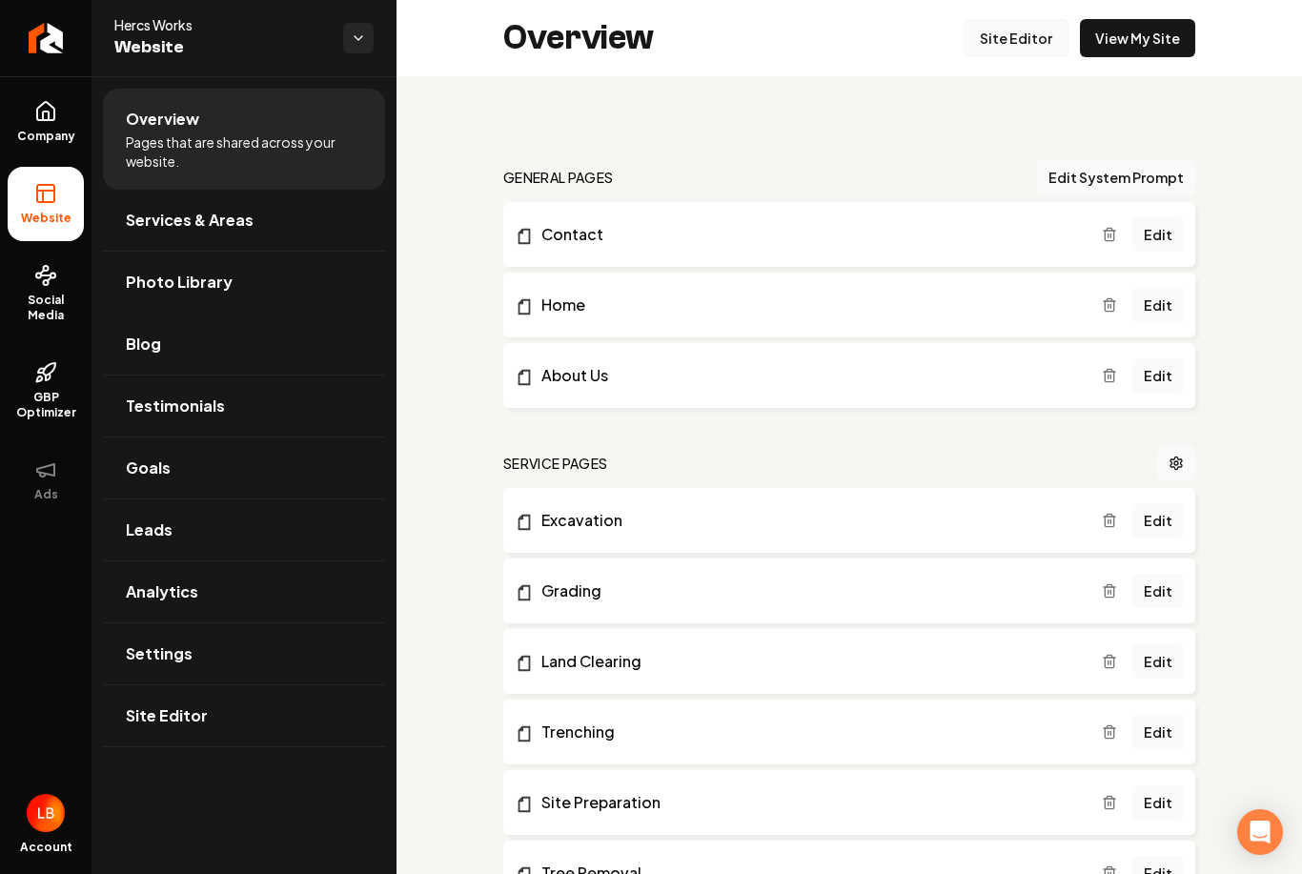
click at [1026, 29] on link "Site Editor" at bounding box center [1016, 38] width 105 height 38
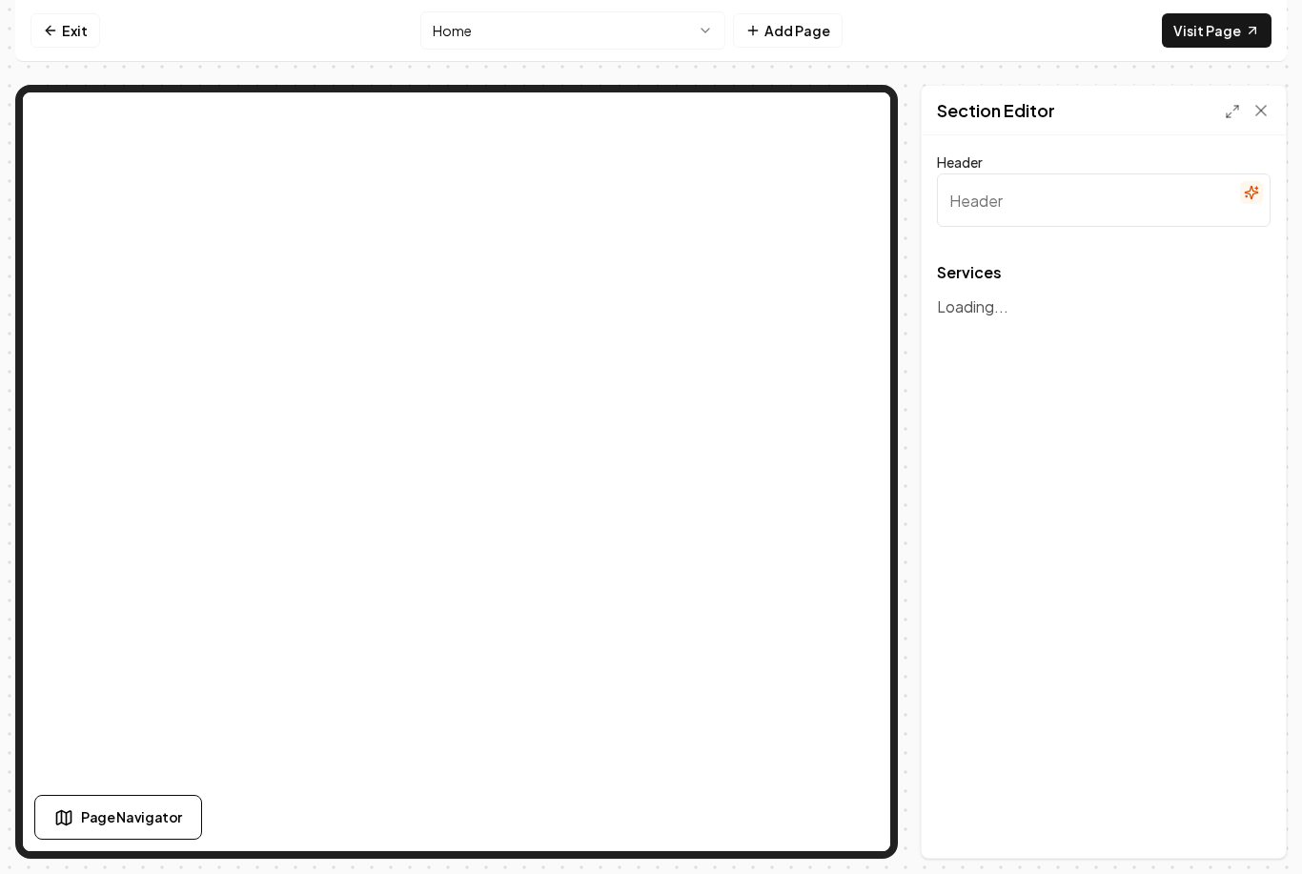
type input "Our Landscaping Services"
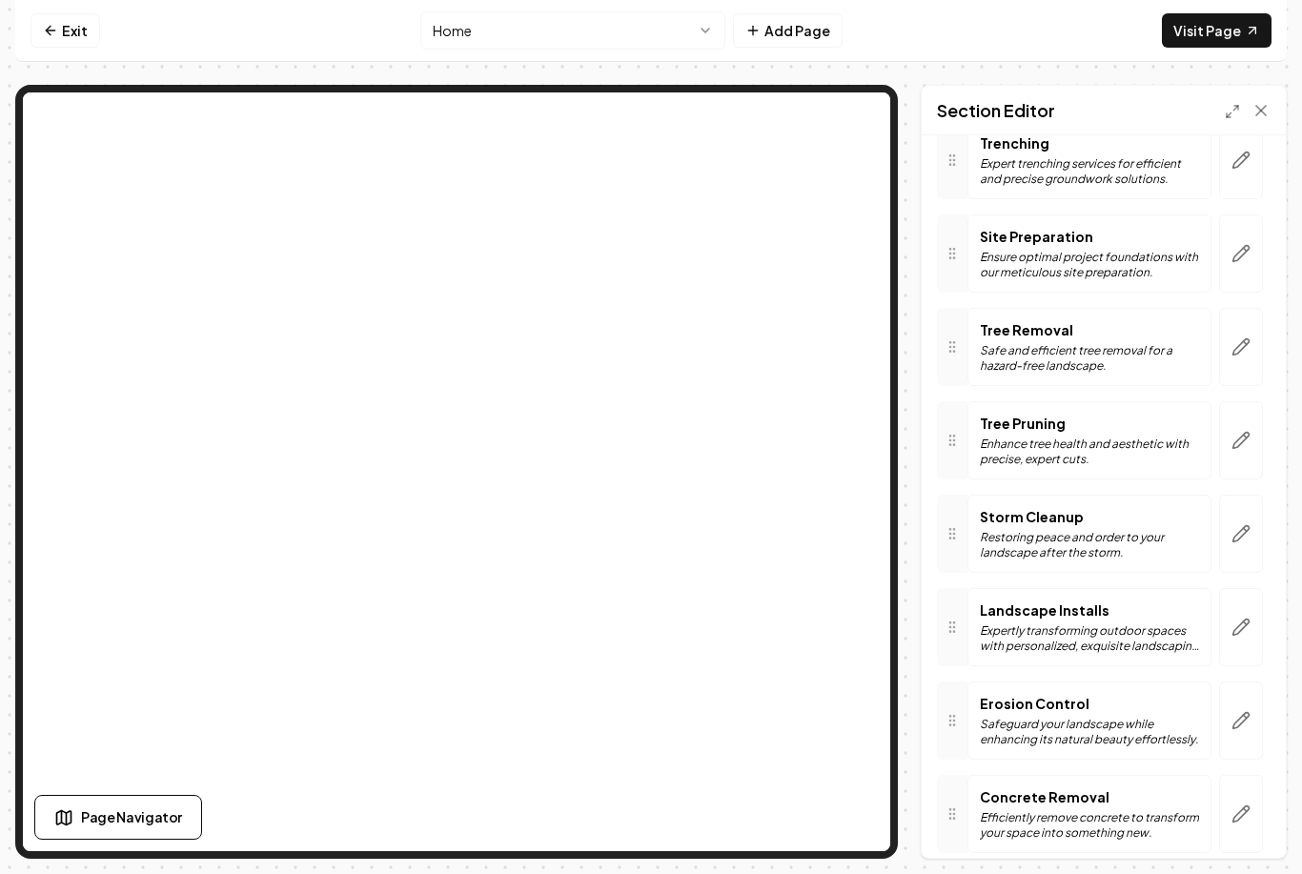
scroll to position [460, 0]
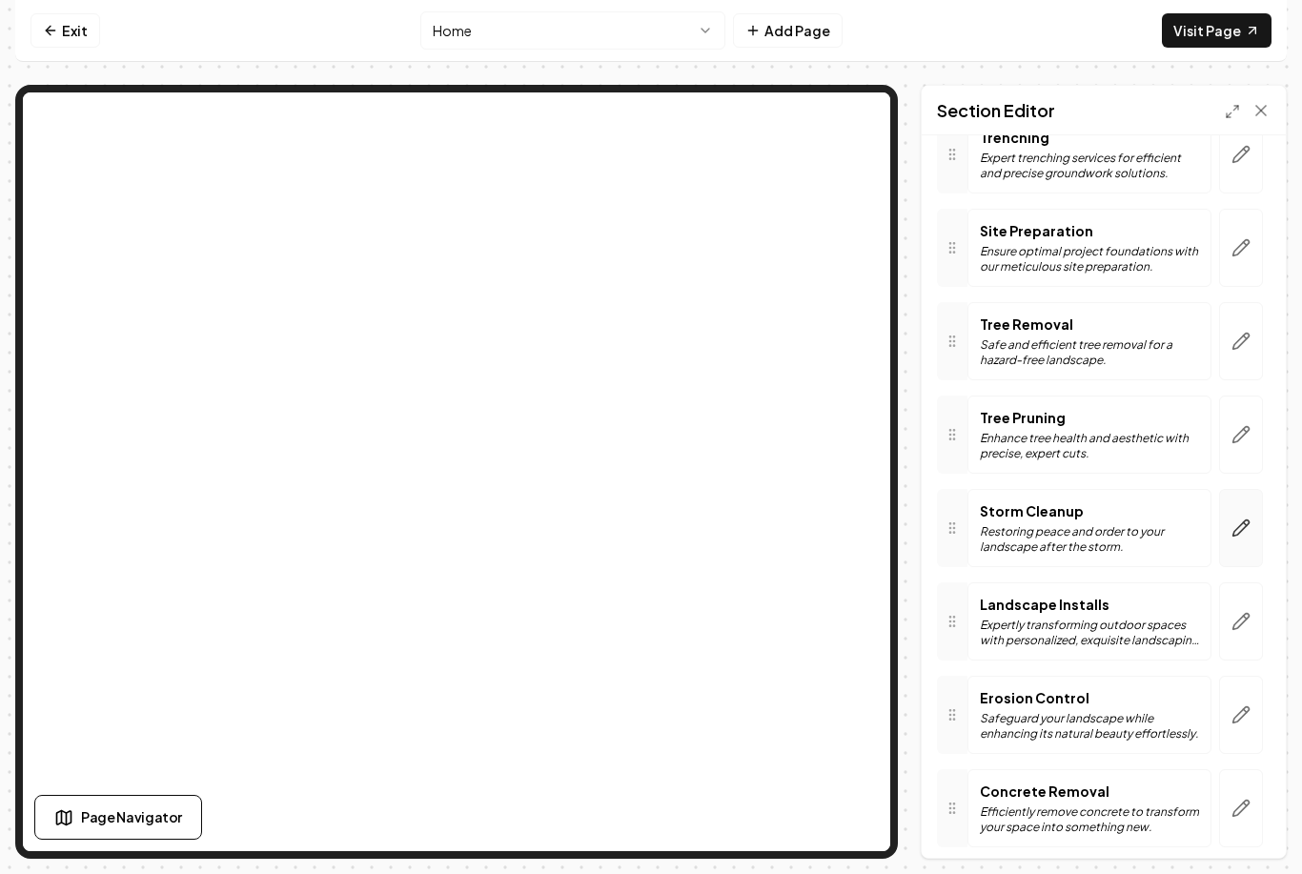
click at [1244, 534] on icon "button" at bounding box center [1241, 528] width 19 height 19
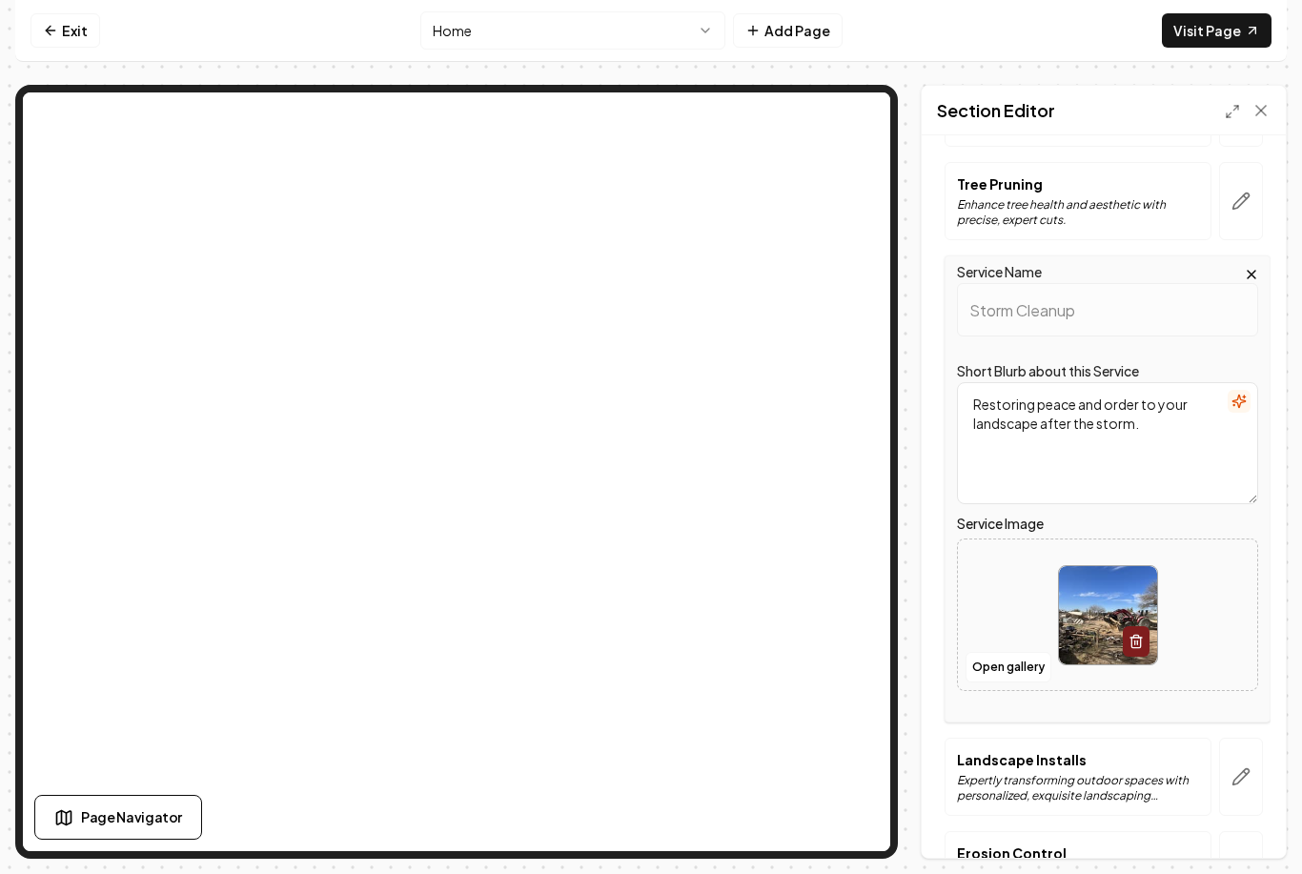
scroll to position [703, 0]
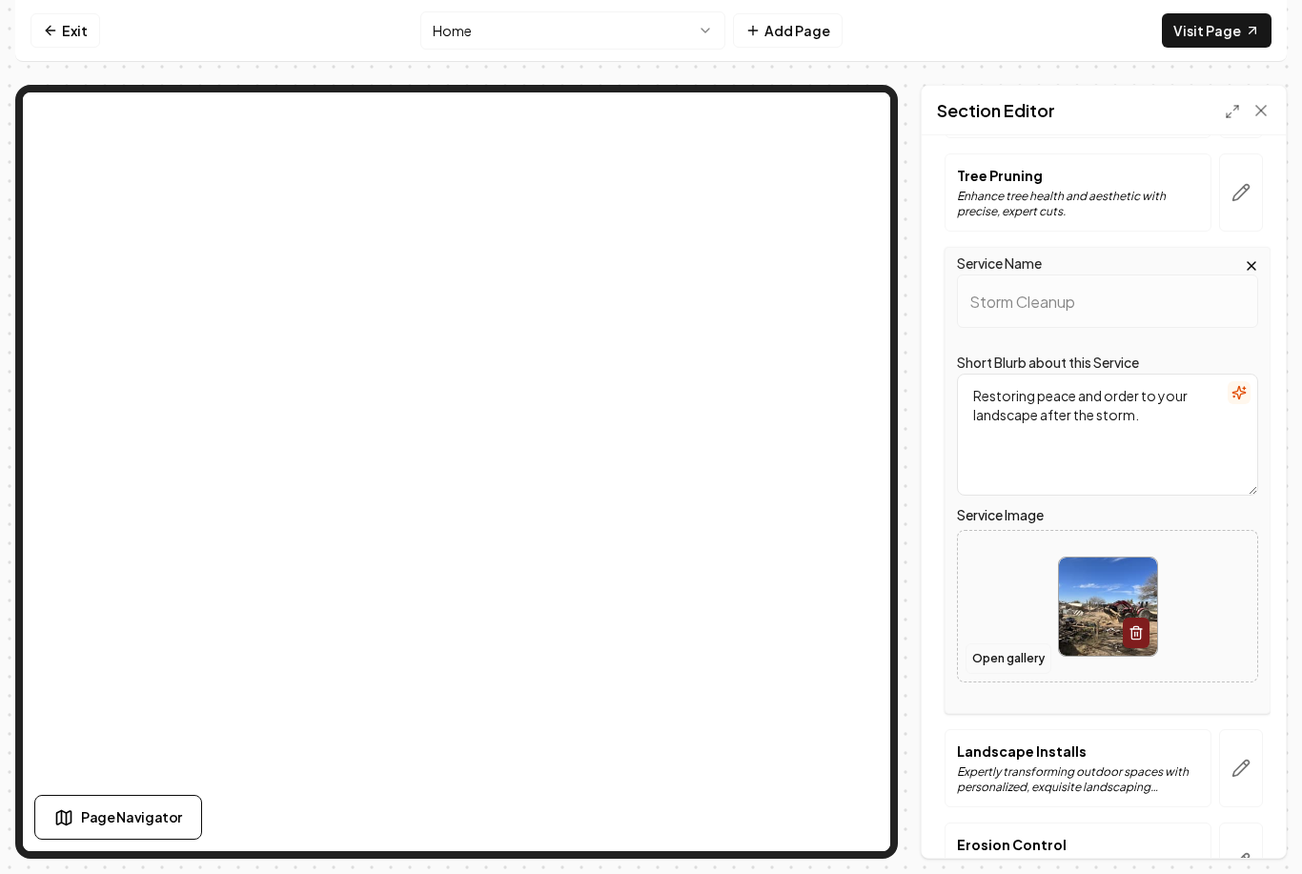
click at [1011, 663] on button "Open gallery" at bounding box center [1009, 658] width 86 height 31
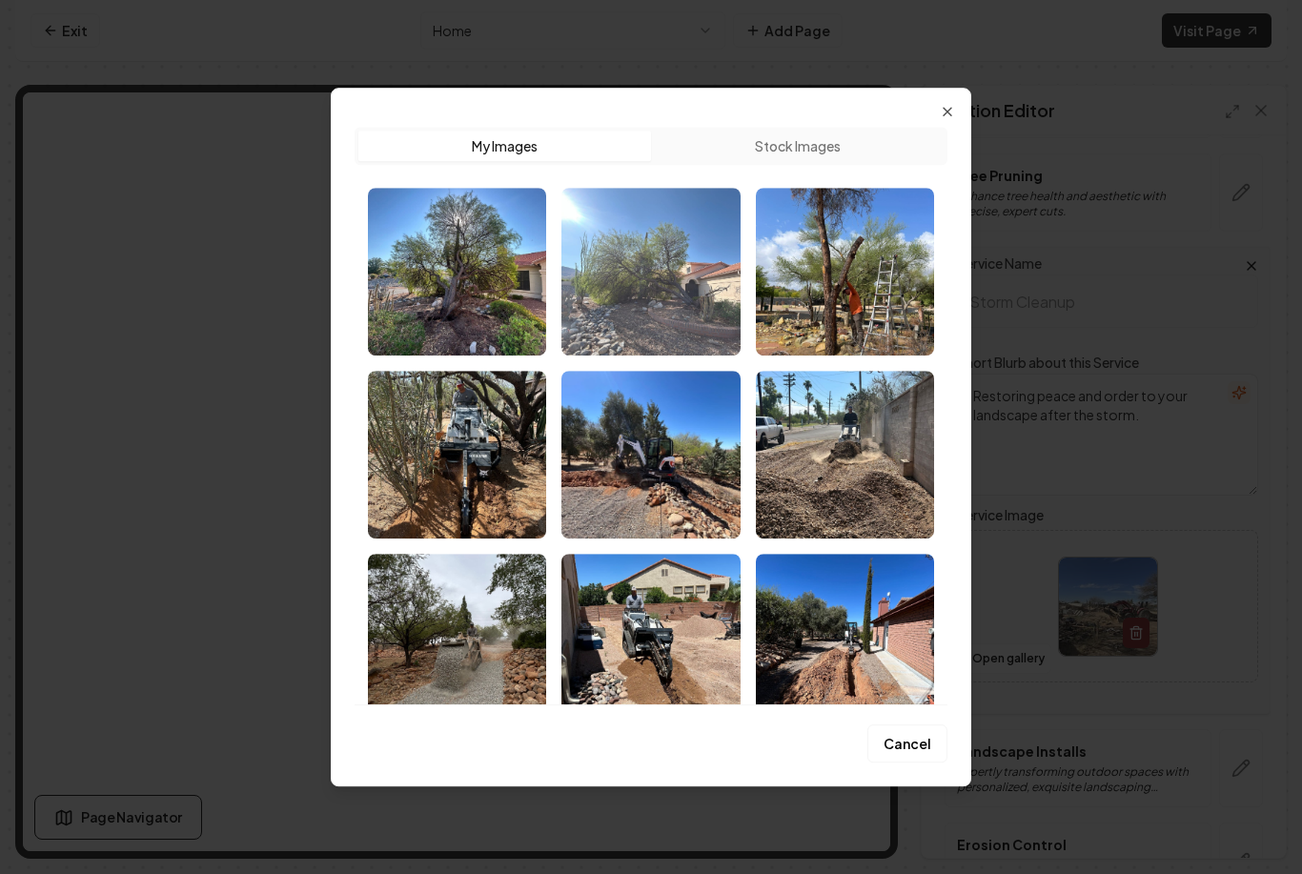
click at [672, 289] on img "Select image image_68b130255c7cd75eb85b34d7.jpeg" at bounding box center [650, 272] width 178 height 168
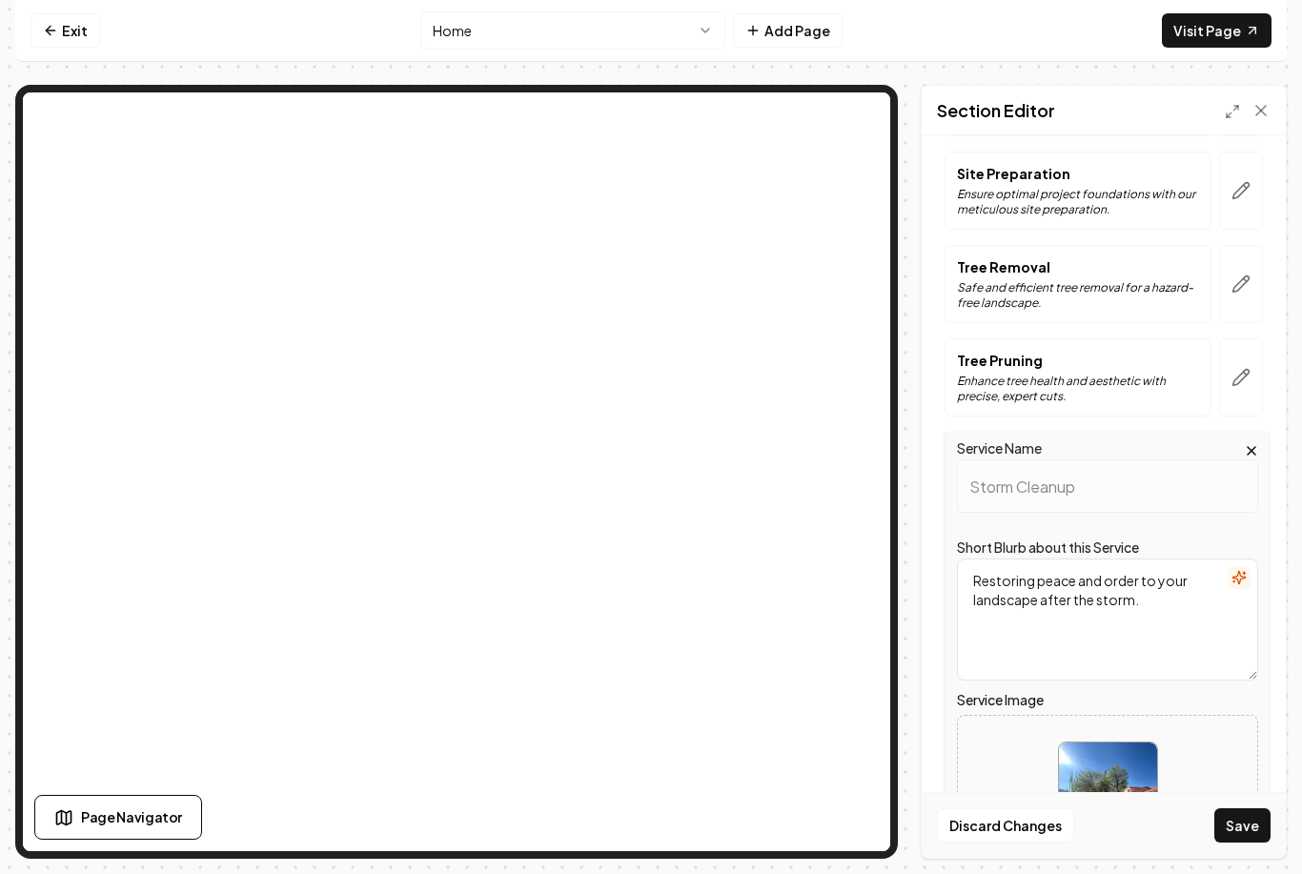
scroll to position [464, 0]
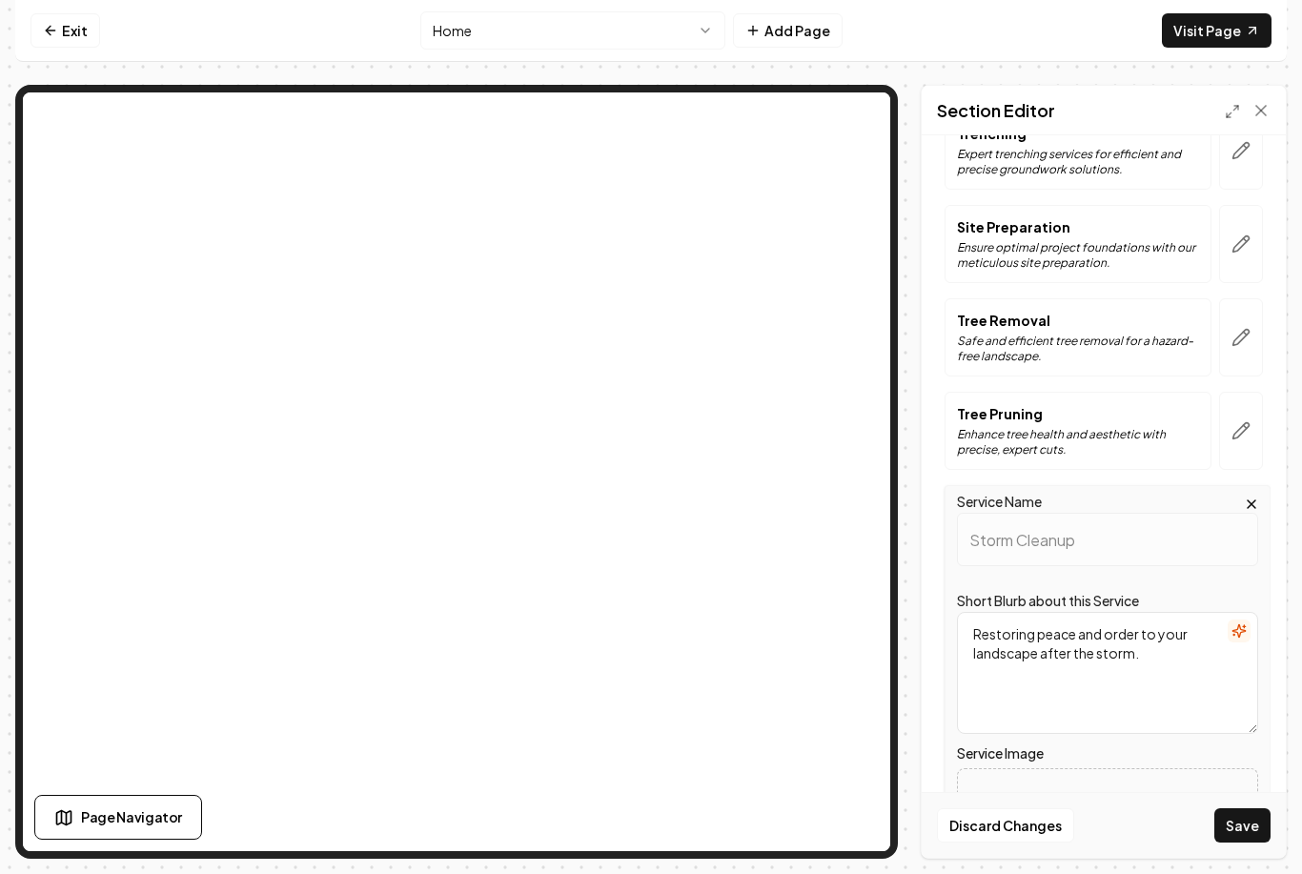
click at [1129, 497] on div "Service Name Storm Cleanup" at bounding box center [1107, 528] width 301 height 76
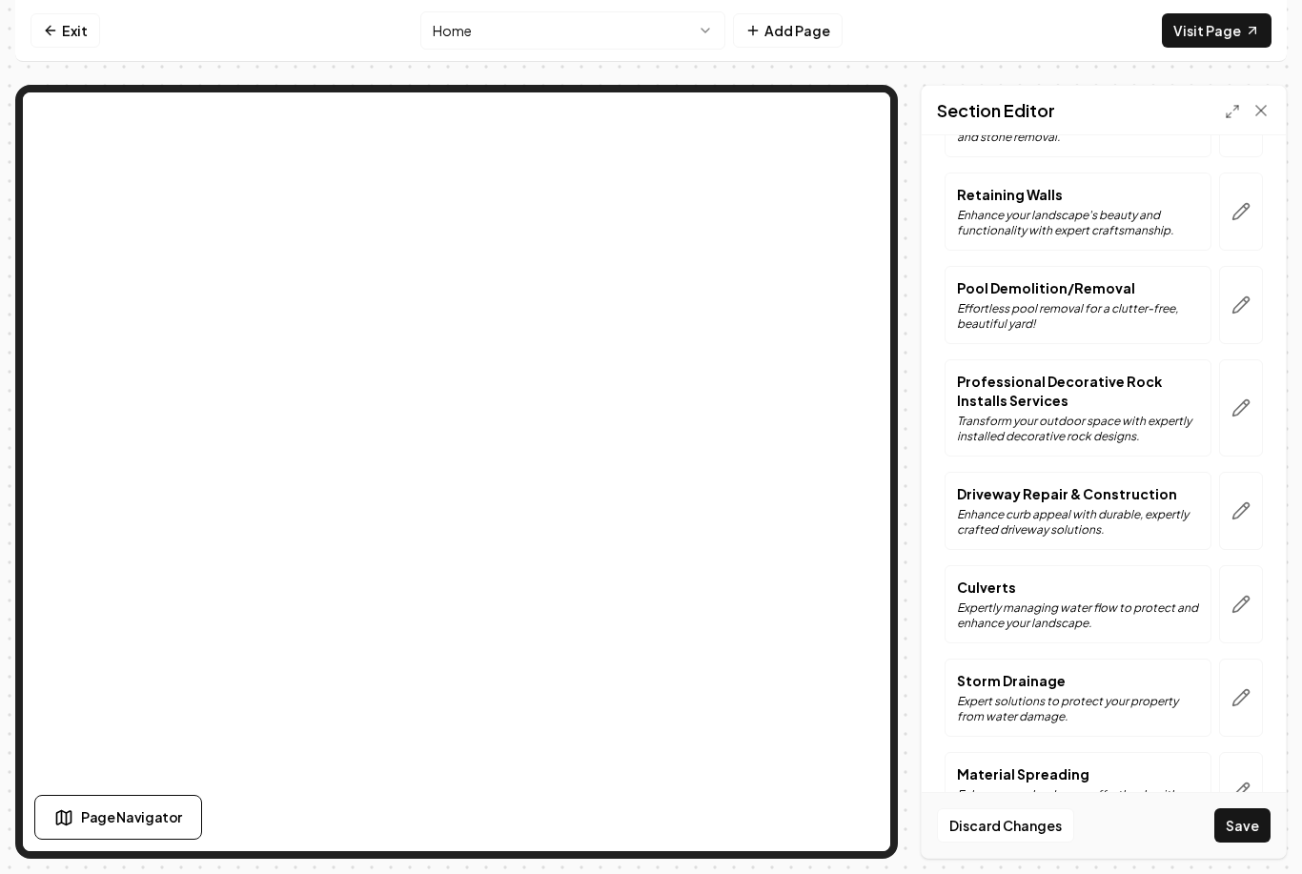
scroll to position [1632, 0]
click at [1232, 604] on icon "button" at bounding box center [1241, 605] width 19 height 19
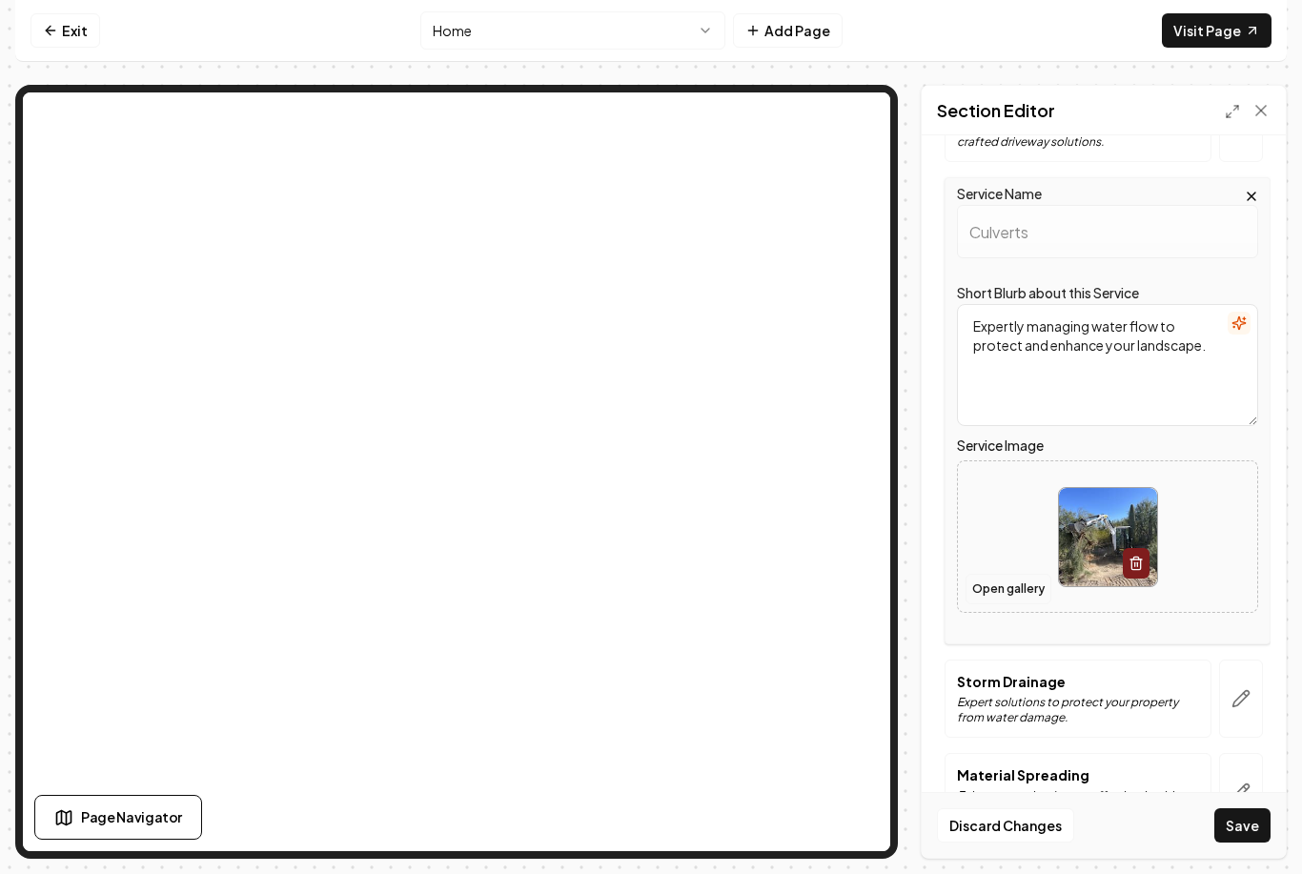
click at [1011, 589] on button "Open gallery" at bounding box center [1009, 589] width 86 height 31
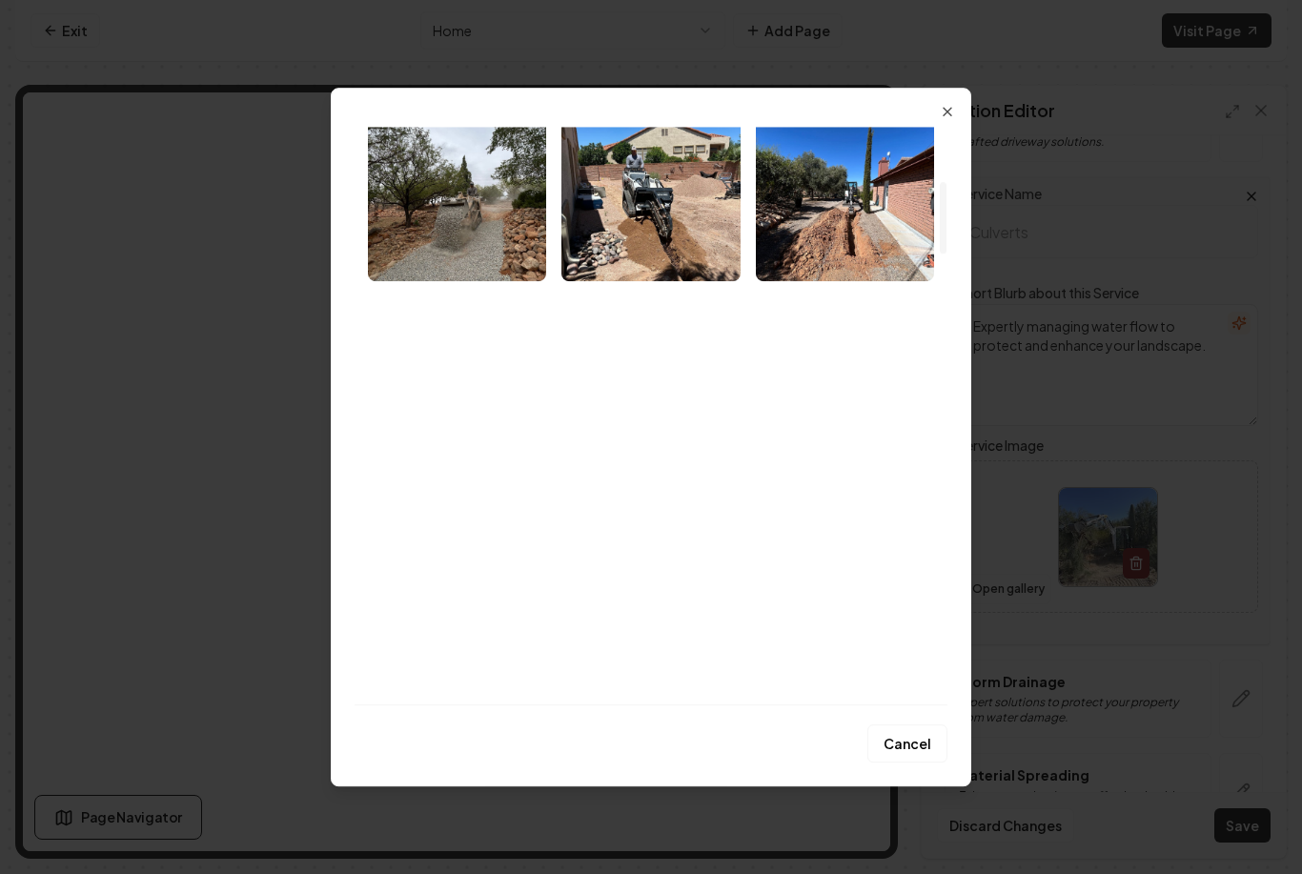
scroll to position [443, 0]
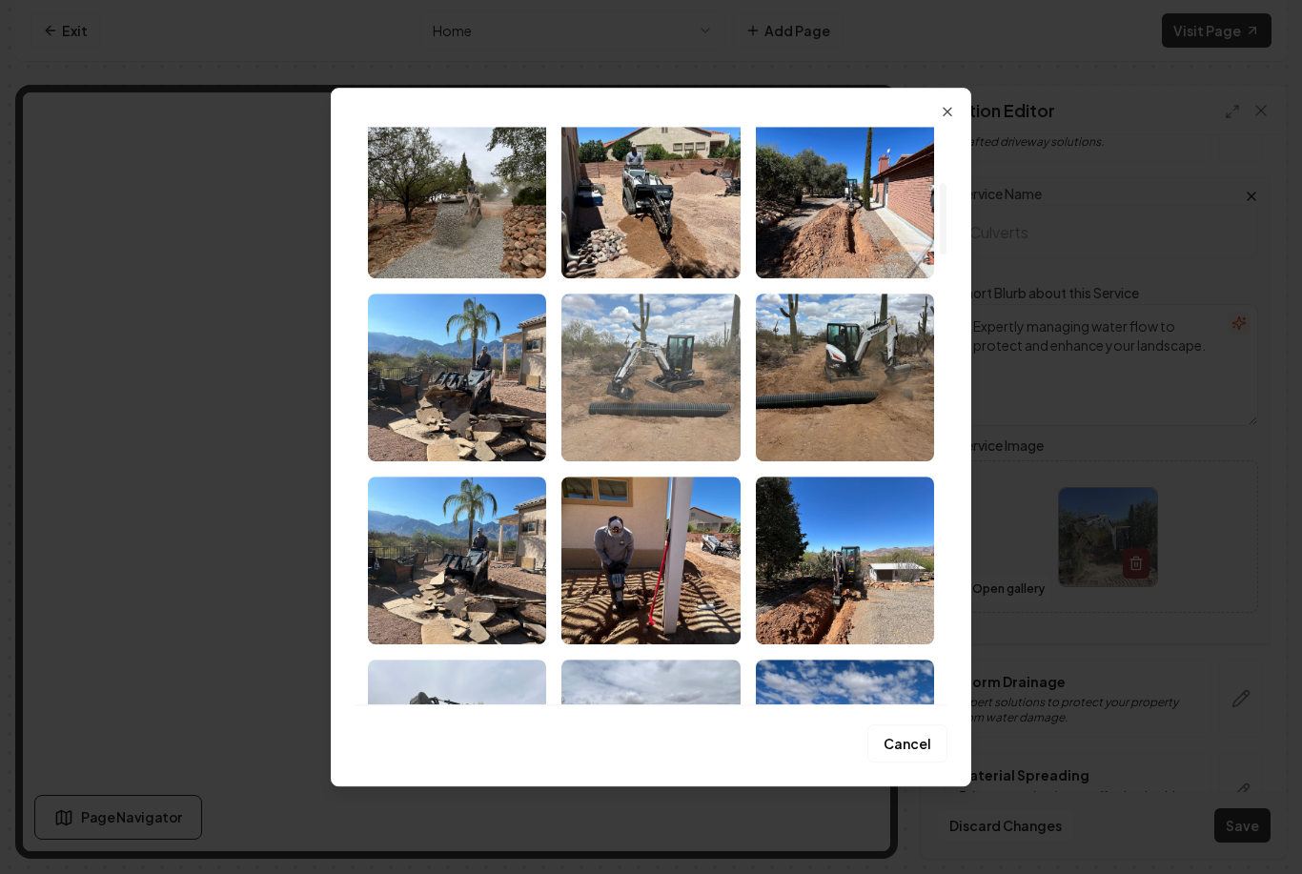
click at [676, 369] on img "Select image image_68b12d1f5c7cd75eb847ccc1.jpeg" at bounding box center [650, 378] width 178 height 168
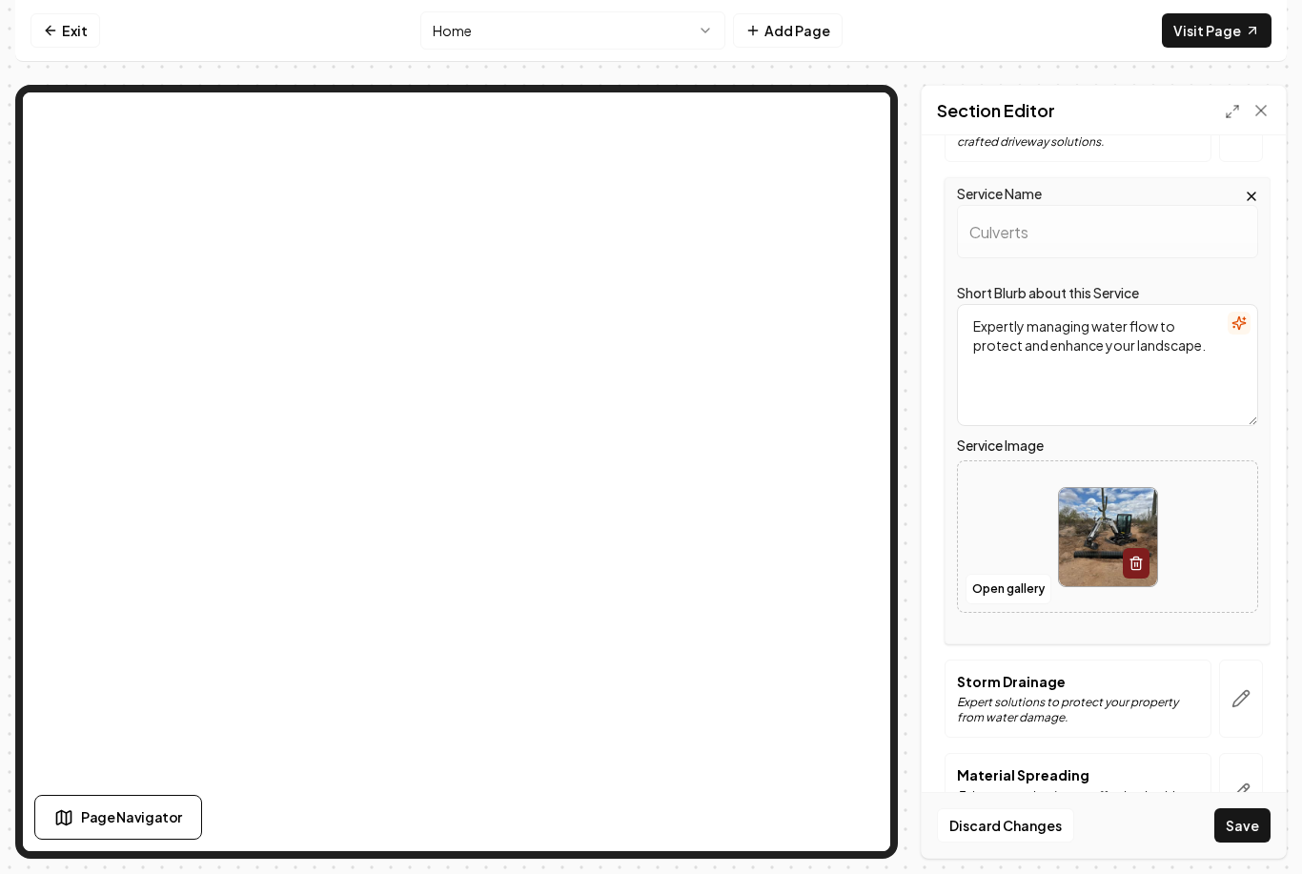
scroll to position [46, 0]
click at [1244, 842] on button "Save" at bounding box center [1243, 825] width 56 height 34
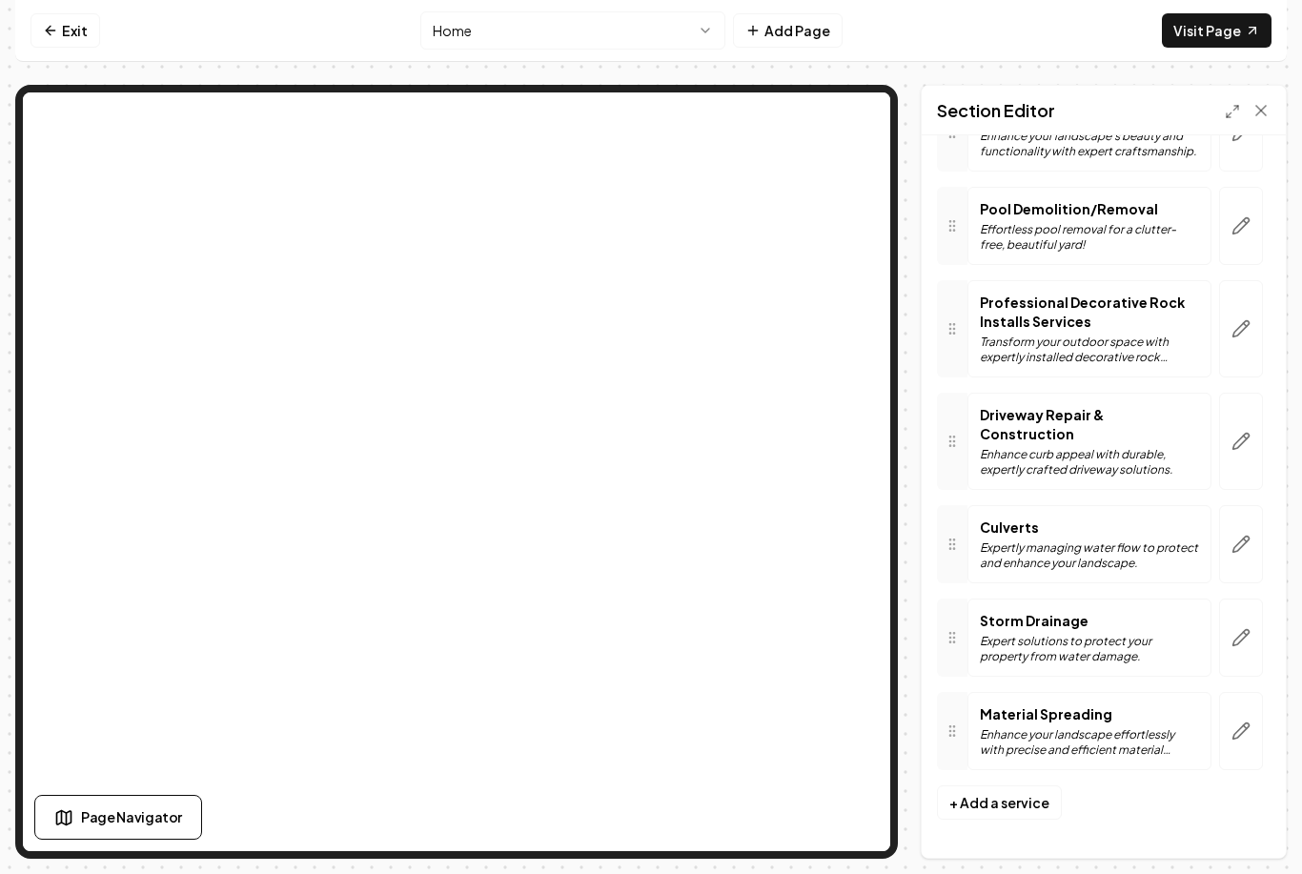
scroll to position [1243, 0]
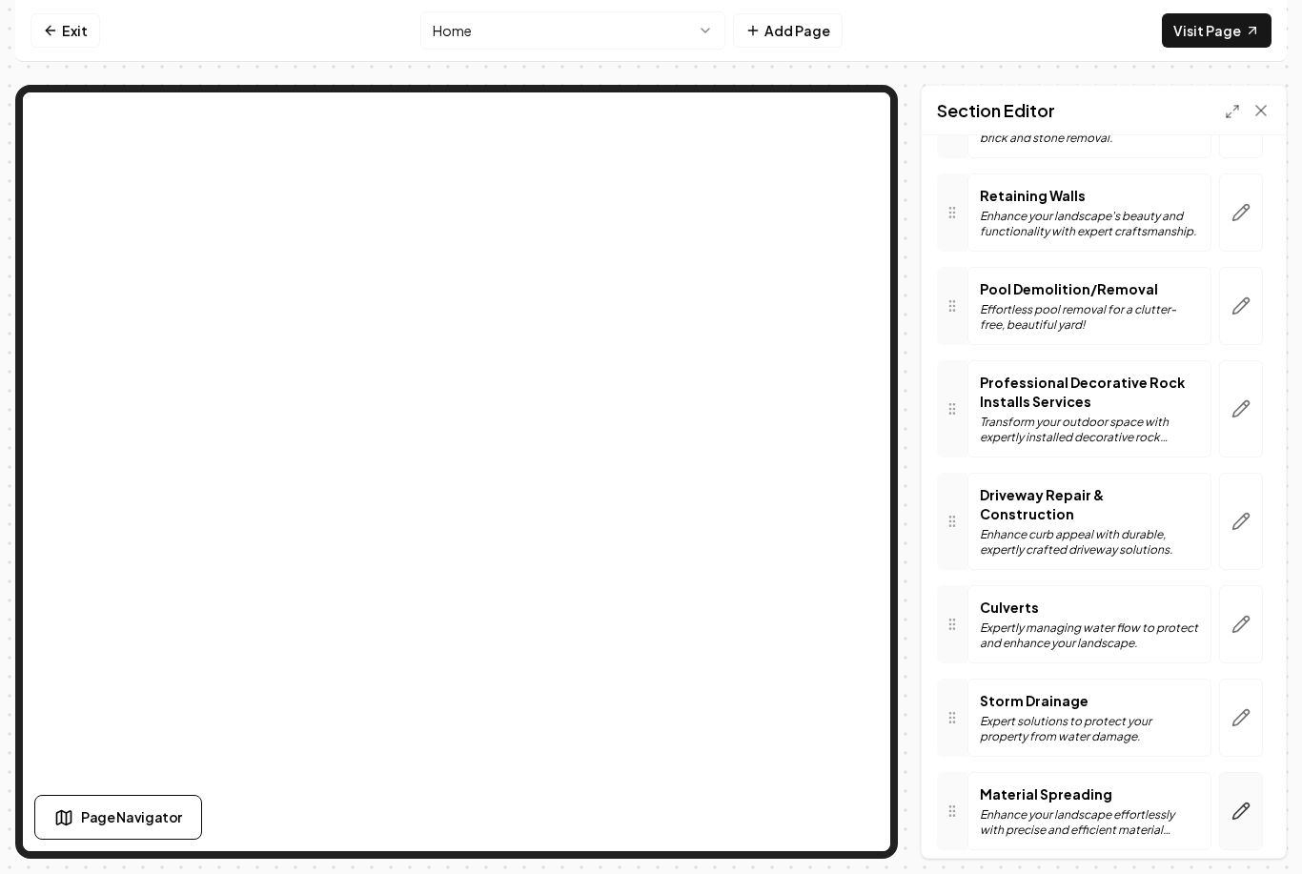
click at [1238, 802] on icon "button" at bounding box center [1241, 811] width 19 height 19
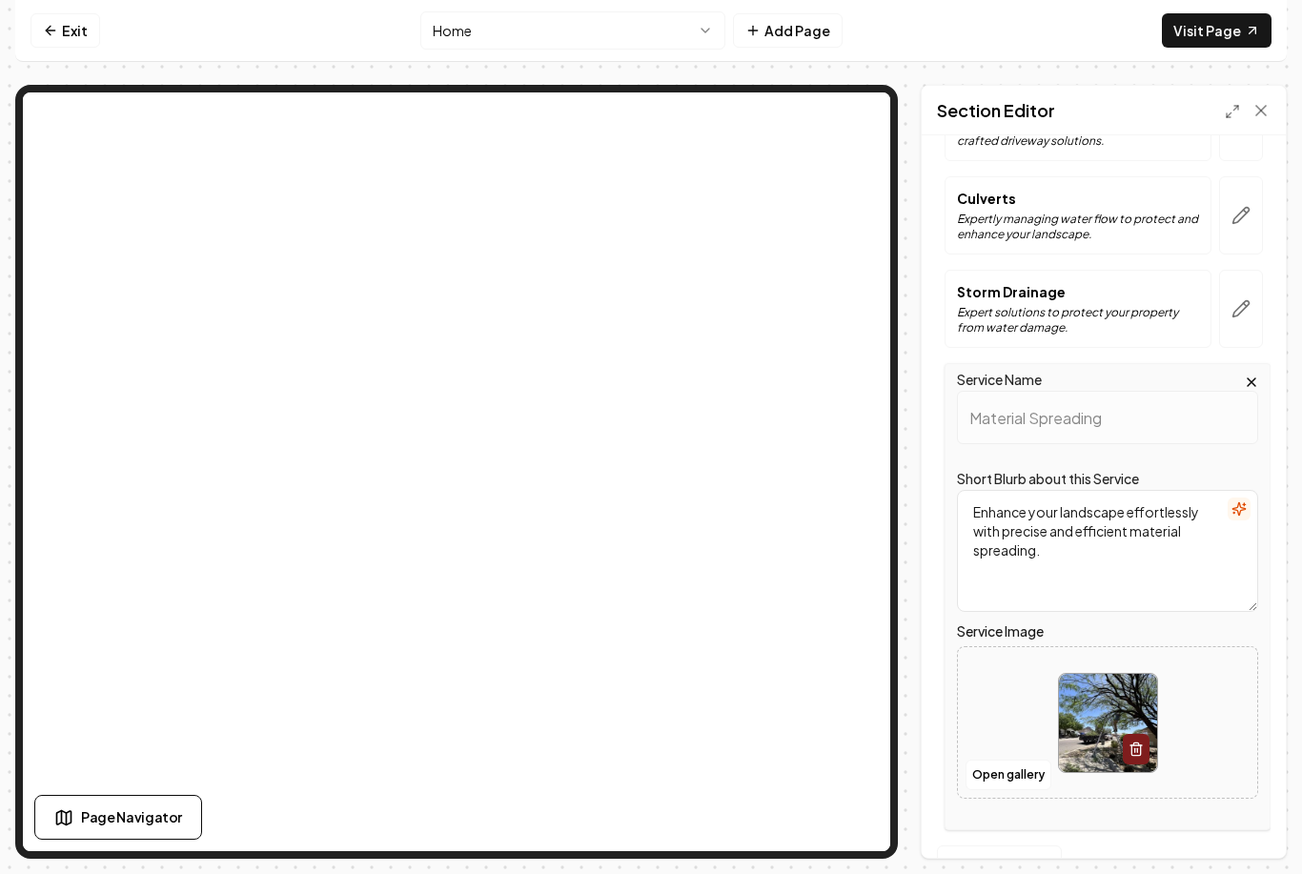
scroll to position [1632, 0]
click at [1010, 761] on button "Open gallery" at bounding box center [1009, 776] width 86 height 31
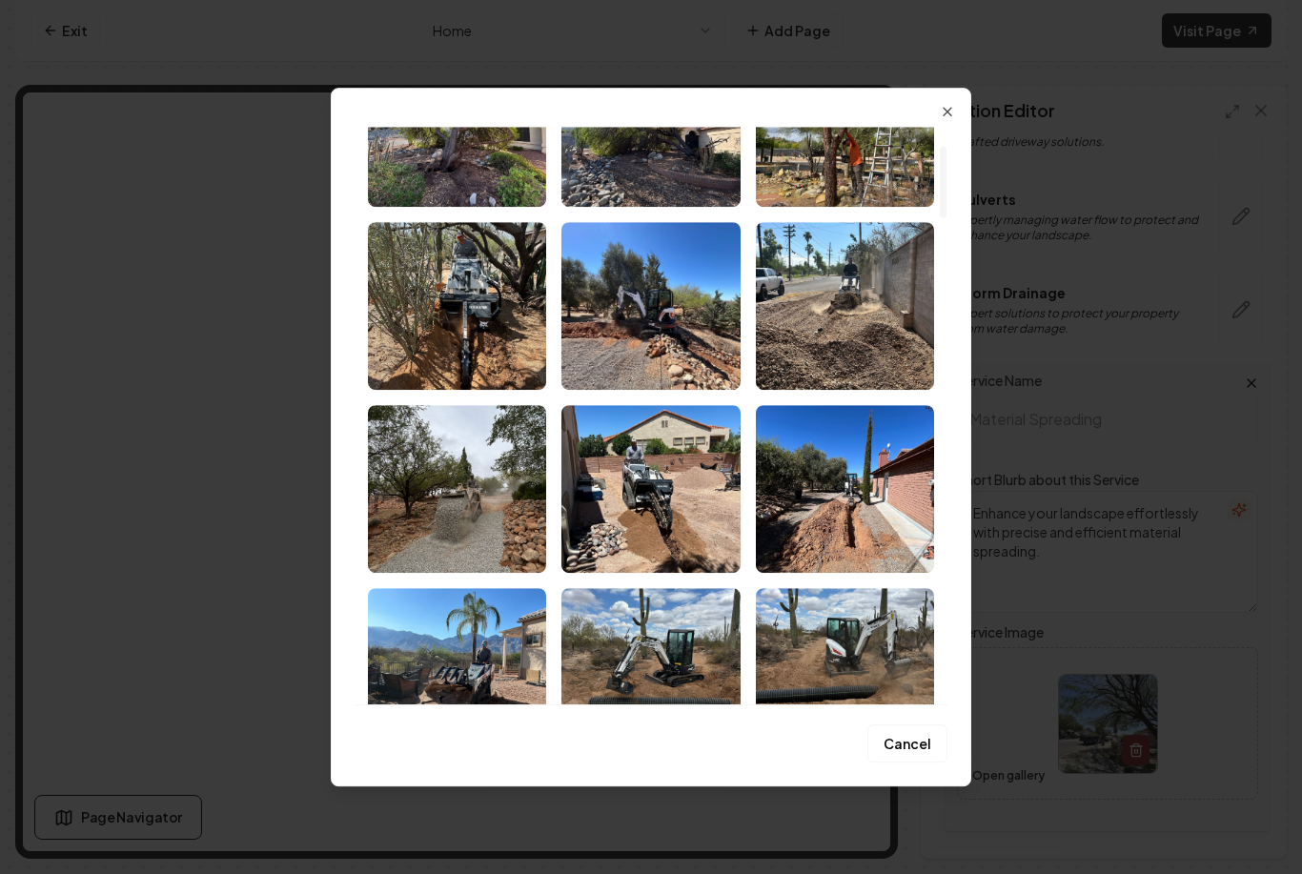
scroll to position [290, 0]
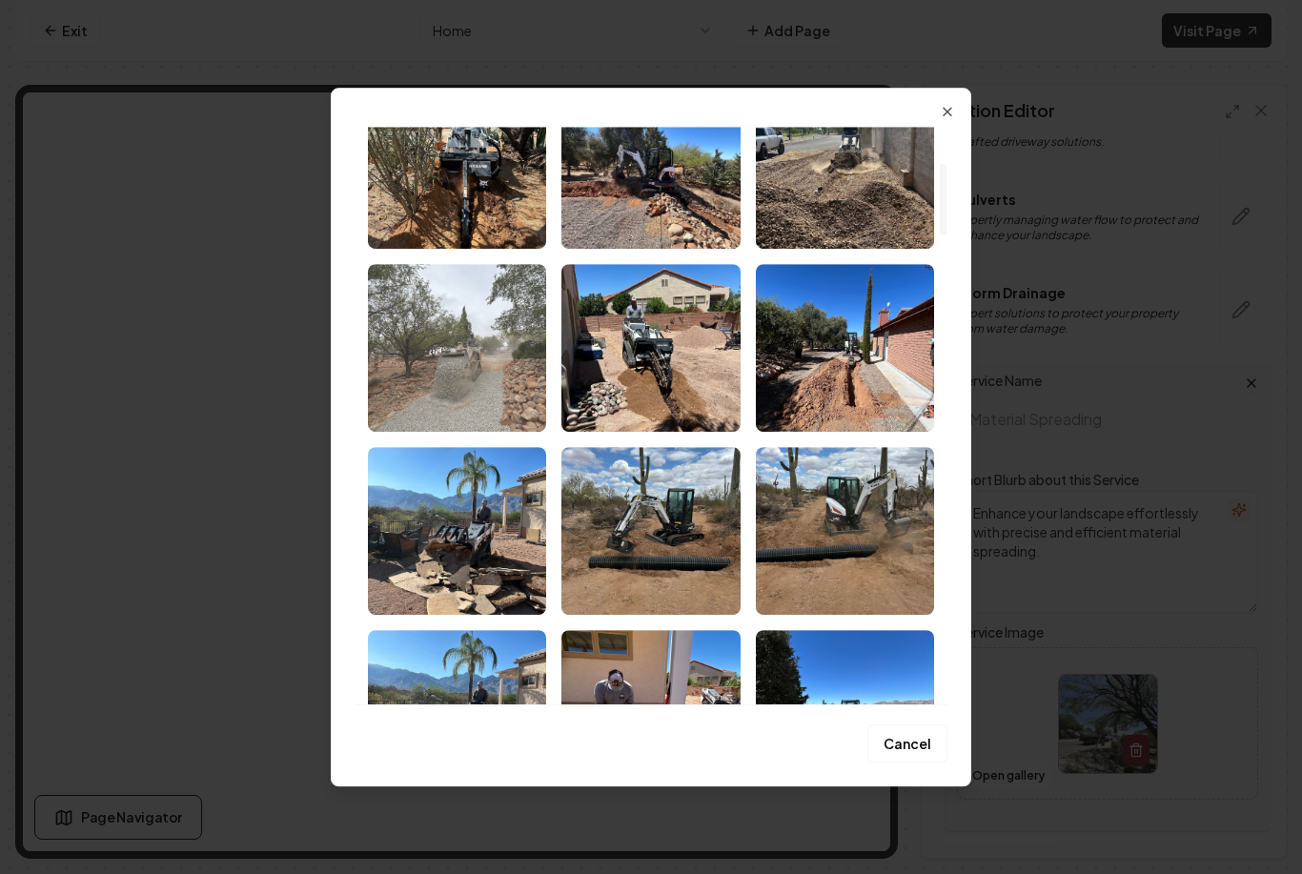
click at [459, 390] on img "Select image image_68b12d215c7cd75eb847d514.jpeg" at bounding box center [457, 348] width 178 height 168
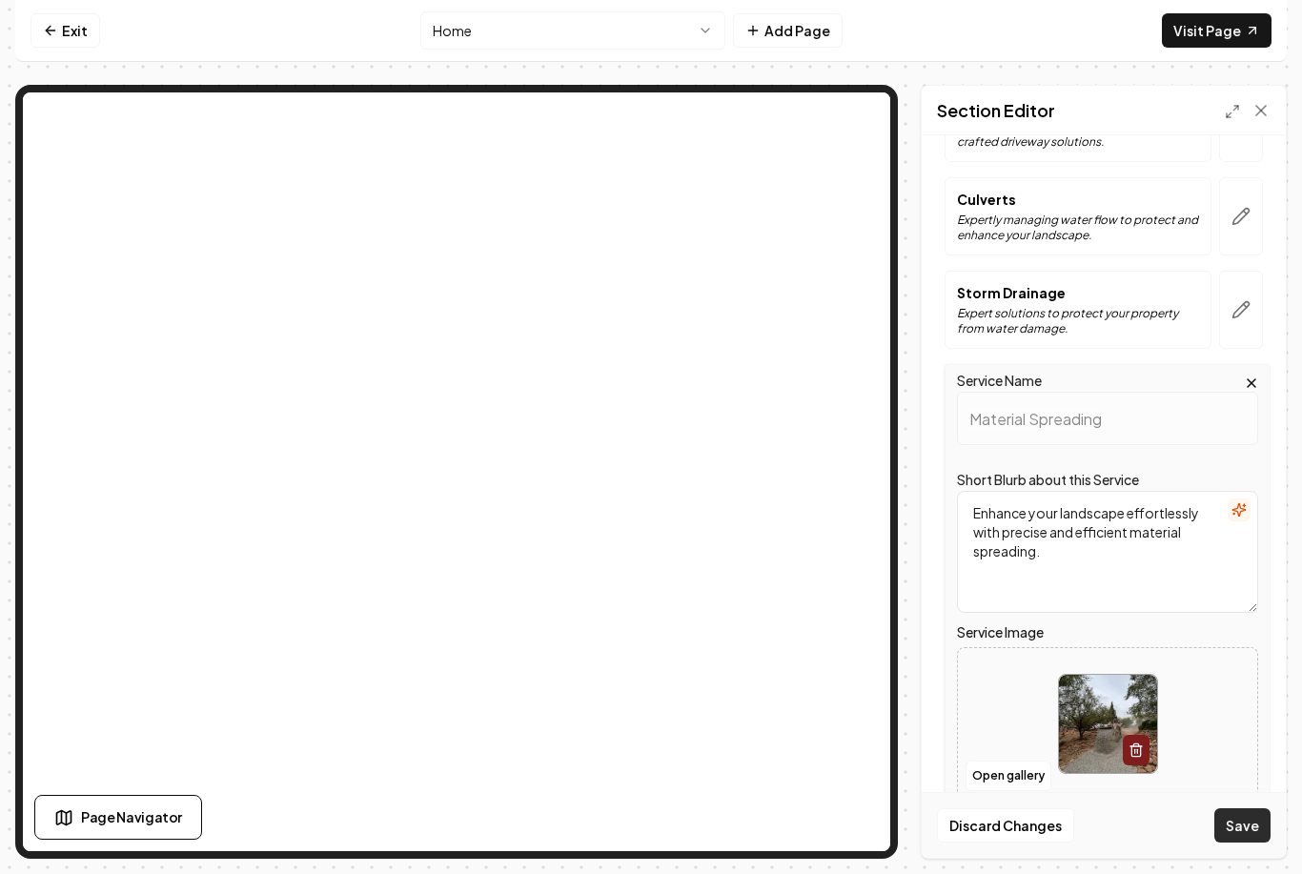
click at [1250, 826] on button "Save" at bounding box center [1243, 825] width 56 height 34
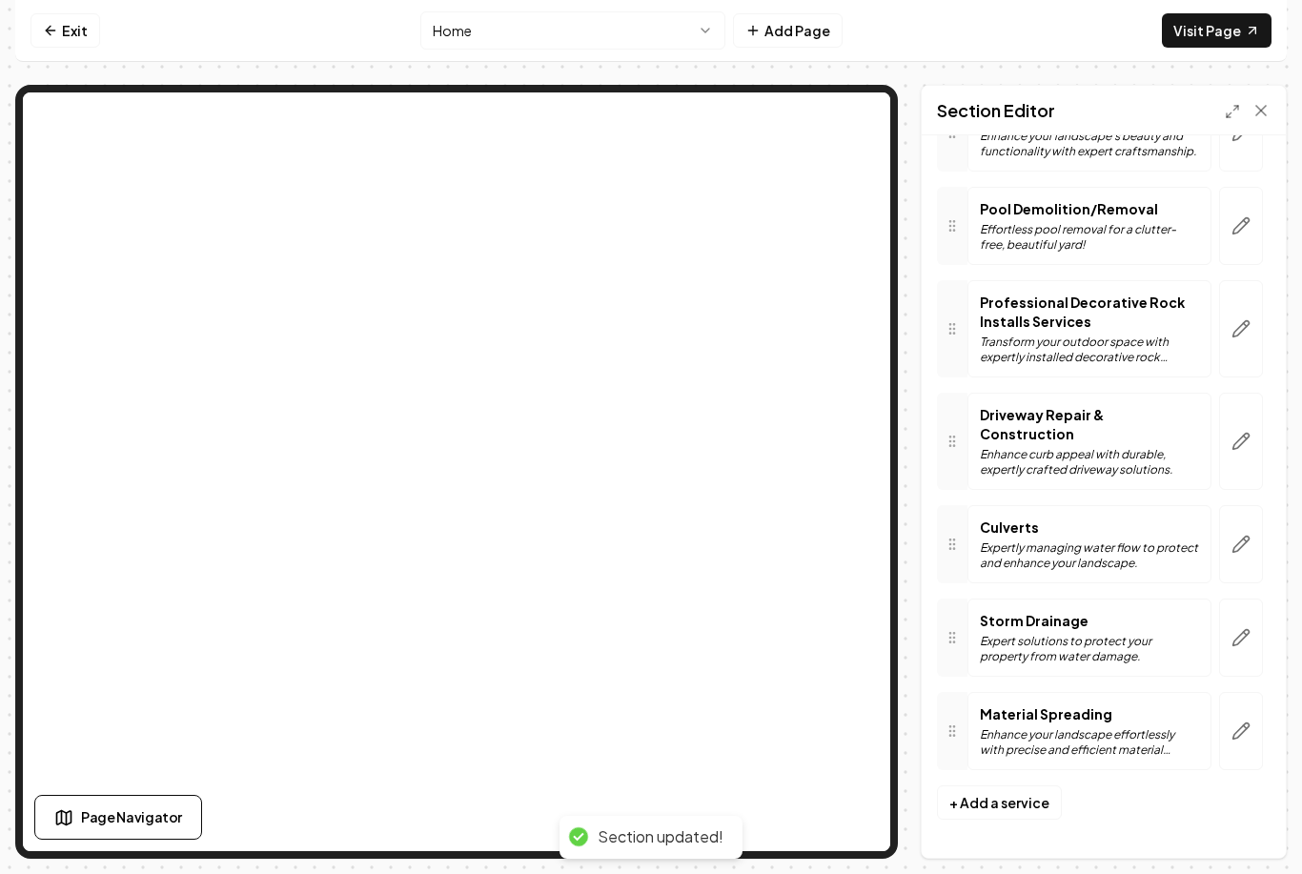
scroll to position [1243, 0]
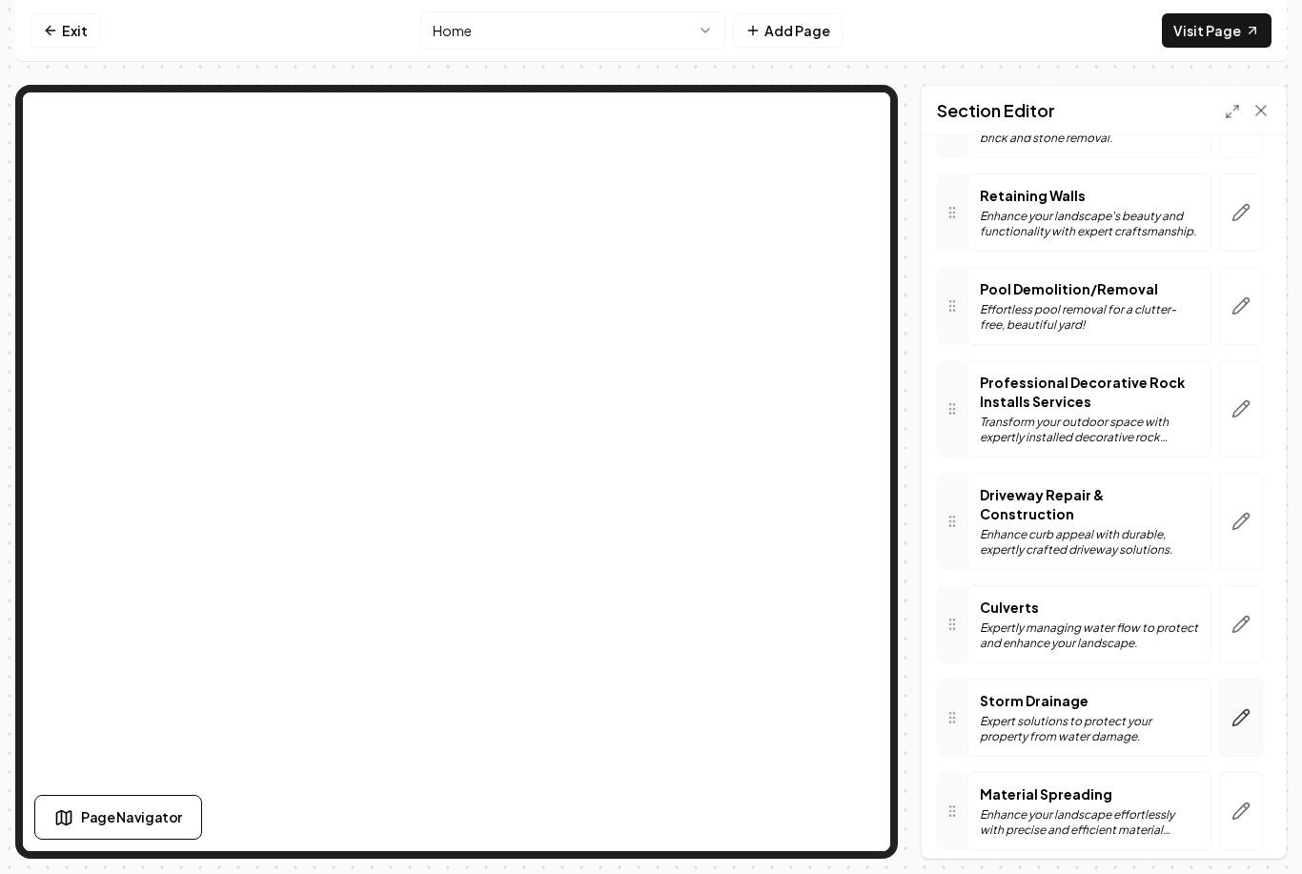
click at [1246, 708] on icon "button" at bounding box center [1241, 717] width 19 height 19
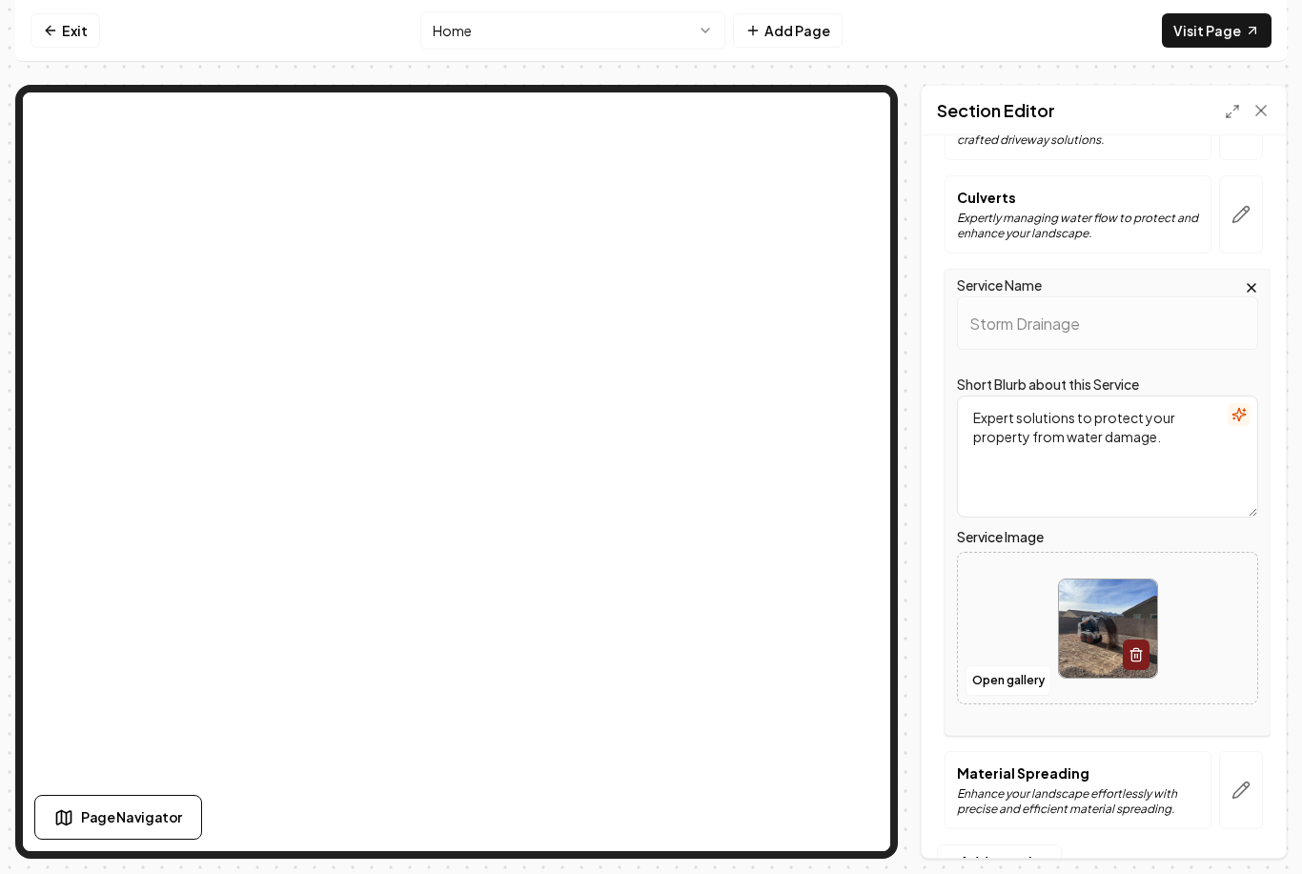
scroll to position [1632, 0]
click at [1011, 667] on button "Open gallery" at bounding box center [1009, 682] width 86 height 31
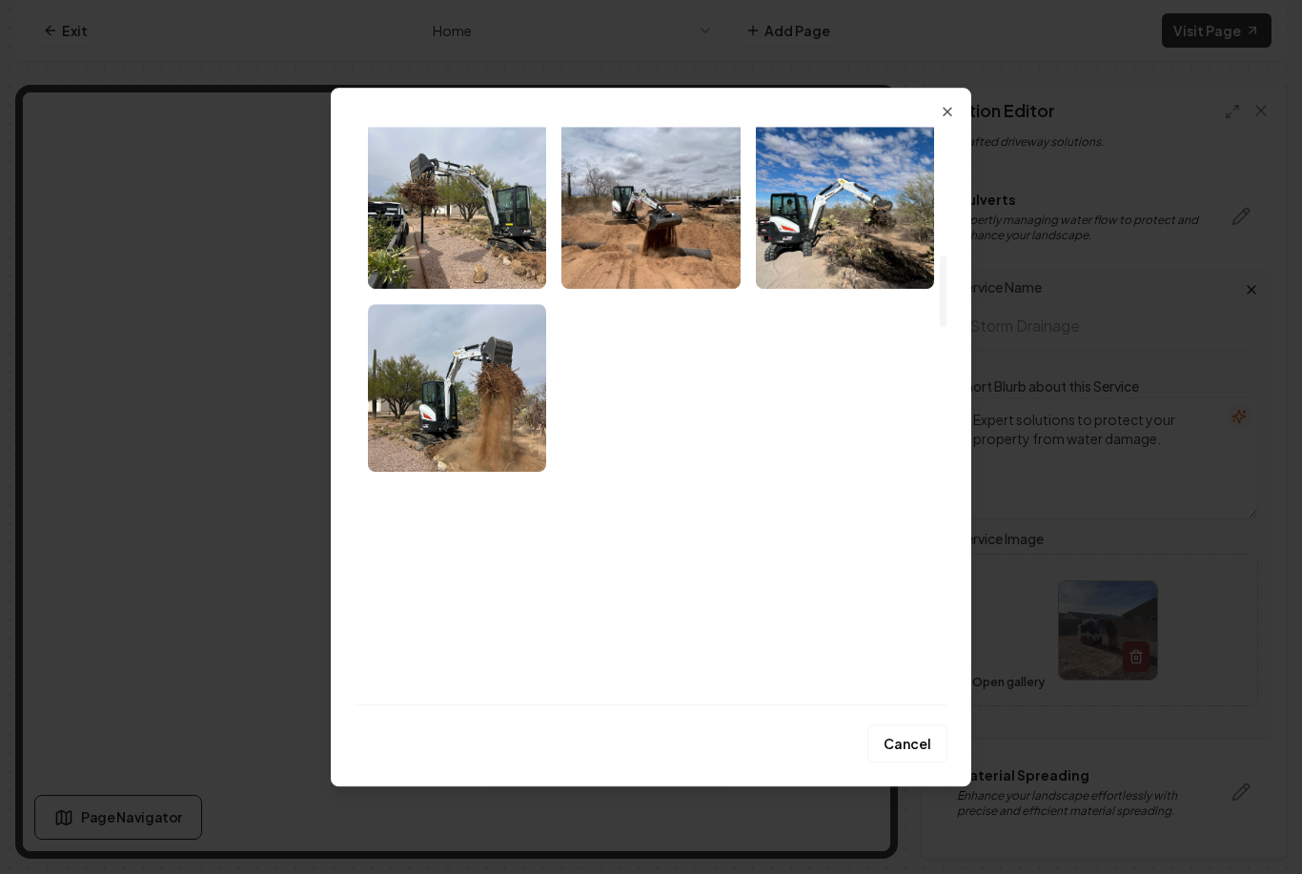
scroll to position [1023, 0]
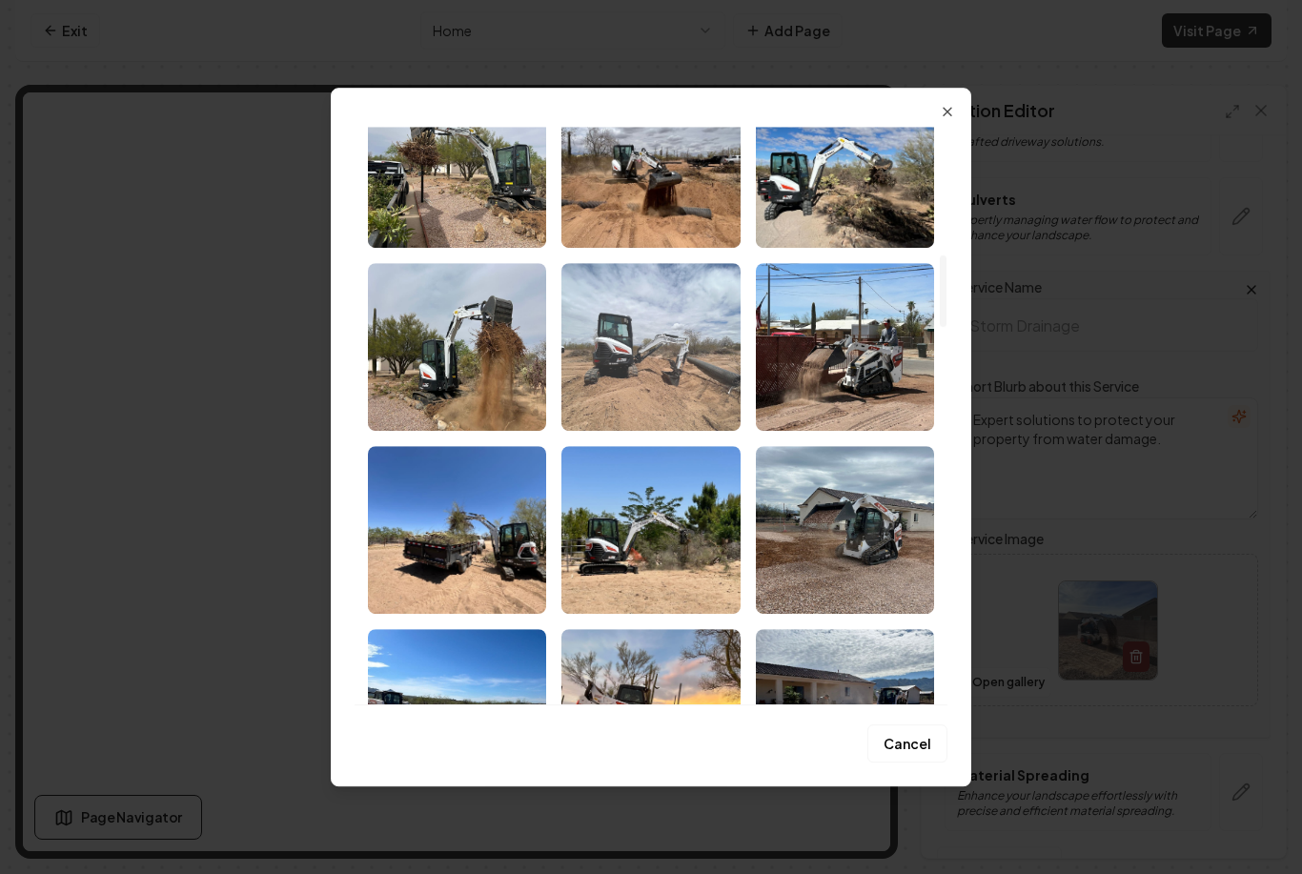
click at [661, 378] on img "Select image image_68b12d1c5c7cd75eb847bd10.jpeg" at bounding box center [650, 347] width 178 height 168
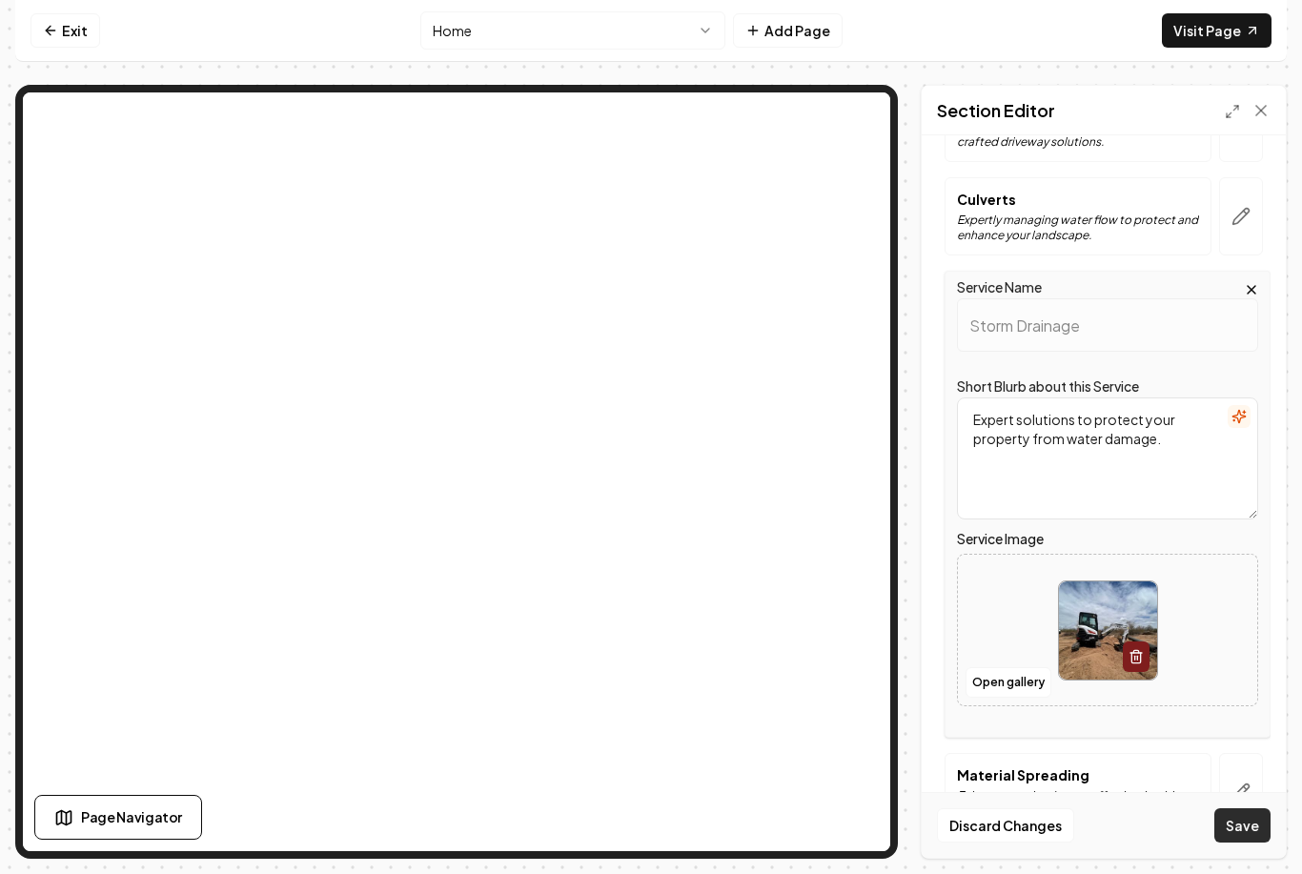
click at [1256, 840] on button "Save" at bounding box center [1243, 825] width 56 height 34
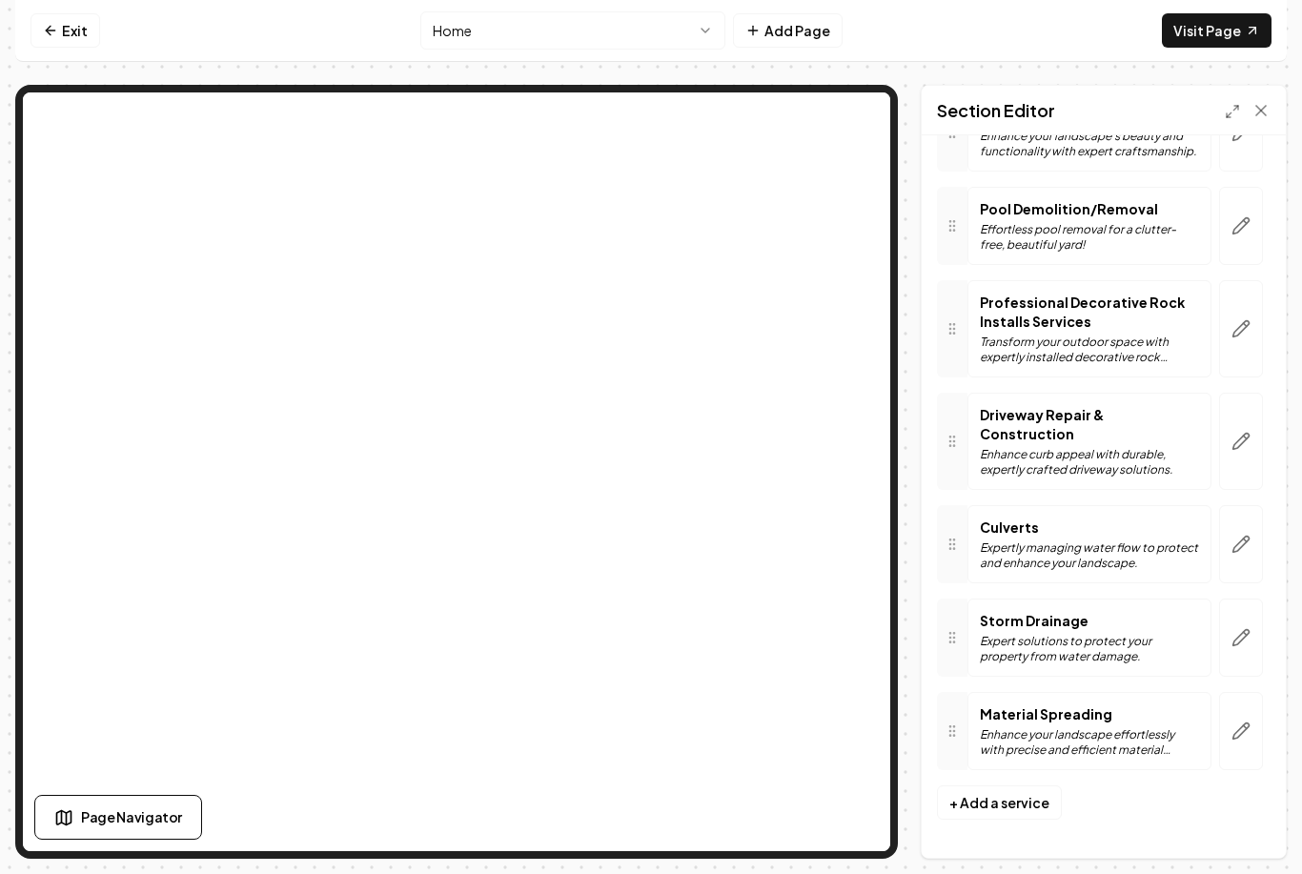
scroll to position [1243, 0]
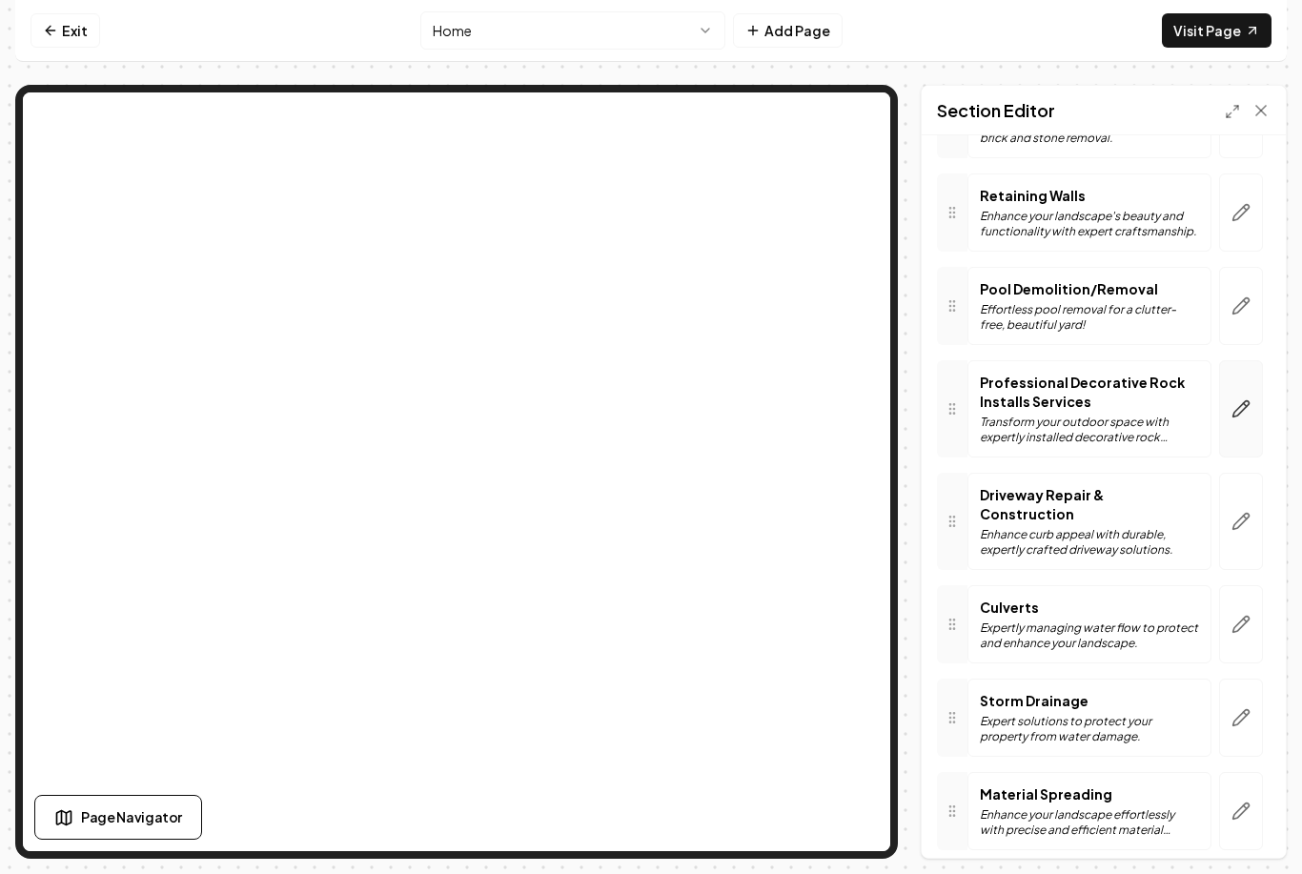
click at [1240, 401] on icon "button" at bounding box center [1242, 409] width 16 height 16
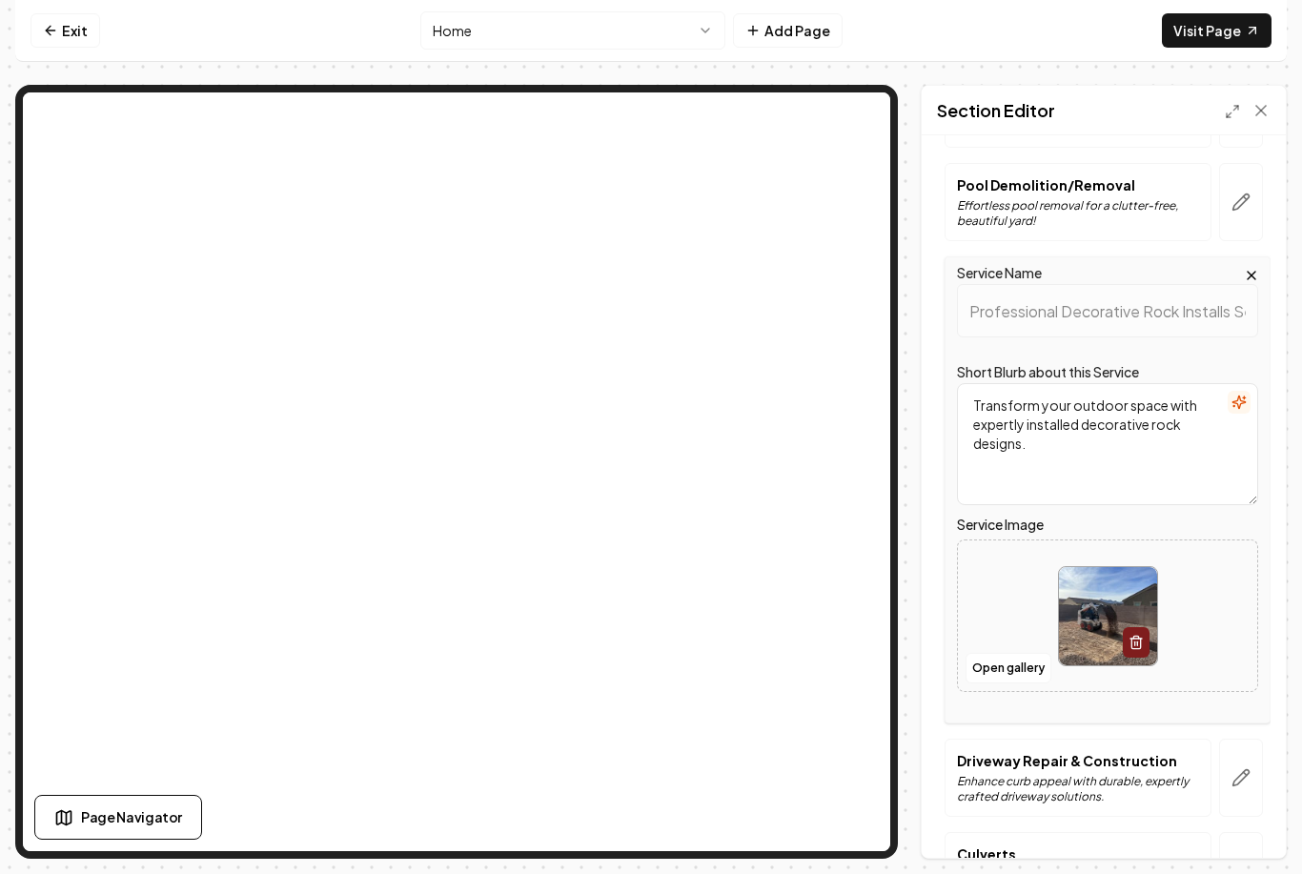
scroll to position [1440, 0]
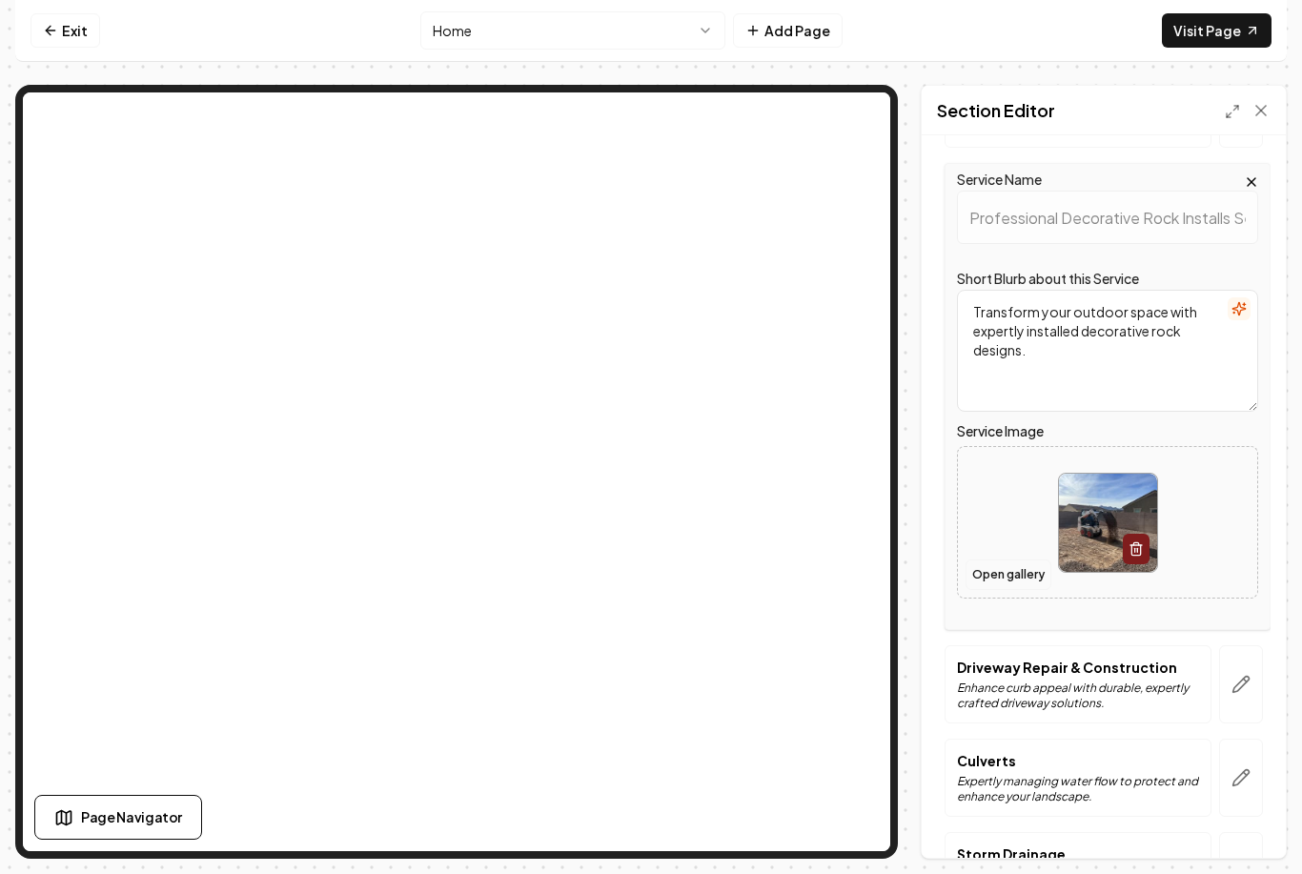
click at [1011, 560] on button "Open gallery" at bounding box center [1009, 575] width 86 height 31
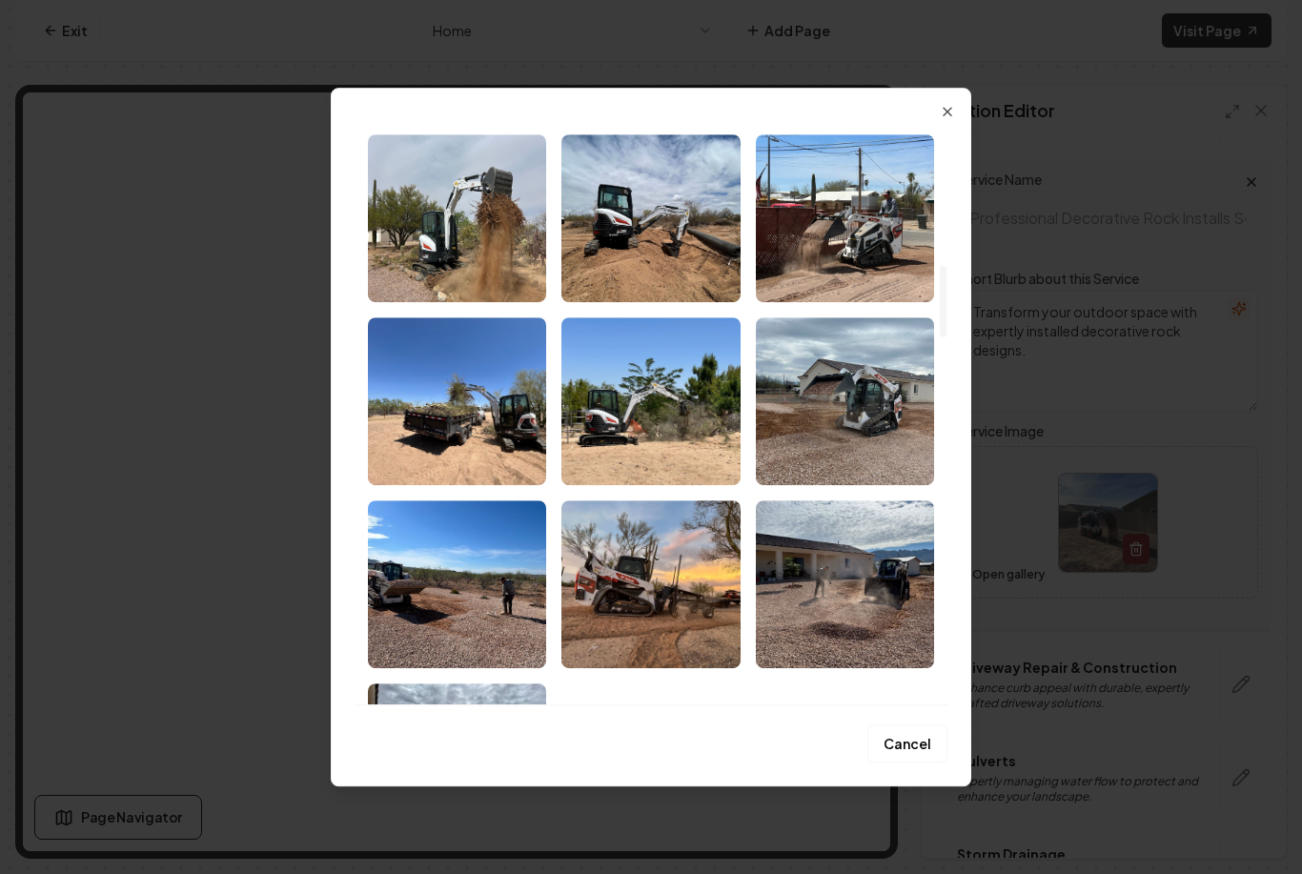
scroll to position [1156, 0]
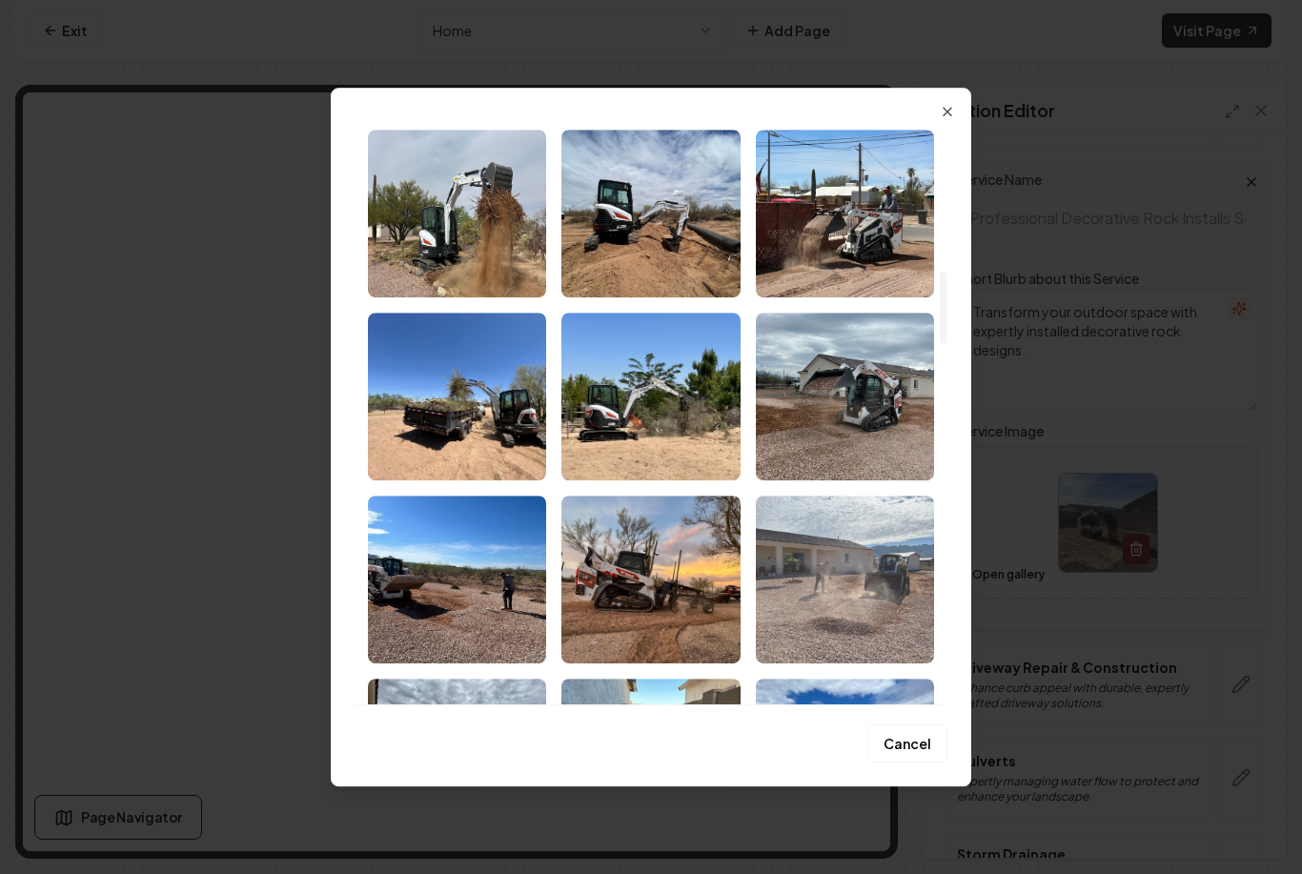
click at [863, 567] on img "Select image image_68b12a825c7cd75eb83713a6.jpeg" at bounding box center [845, 580] width 178 height 168
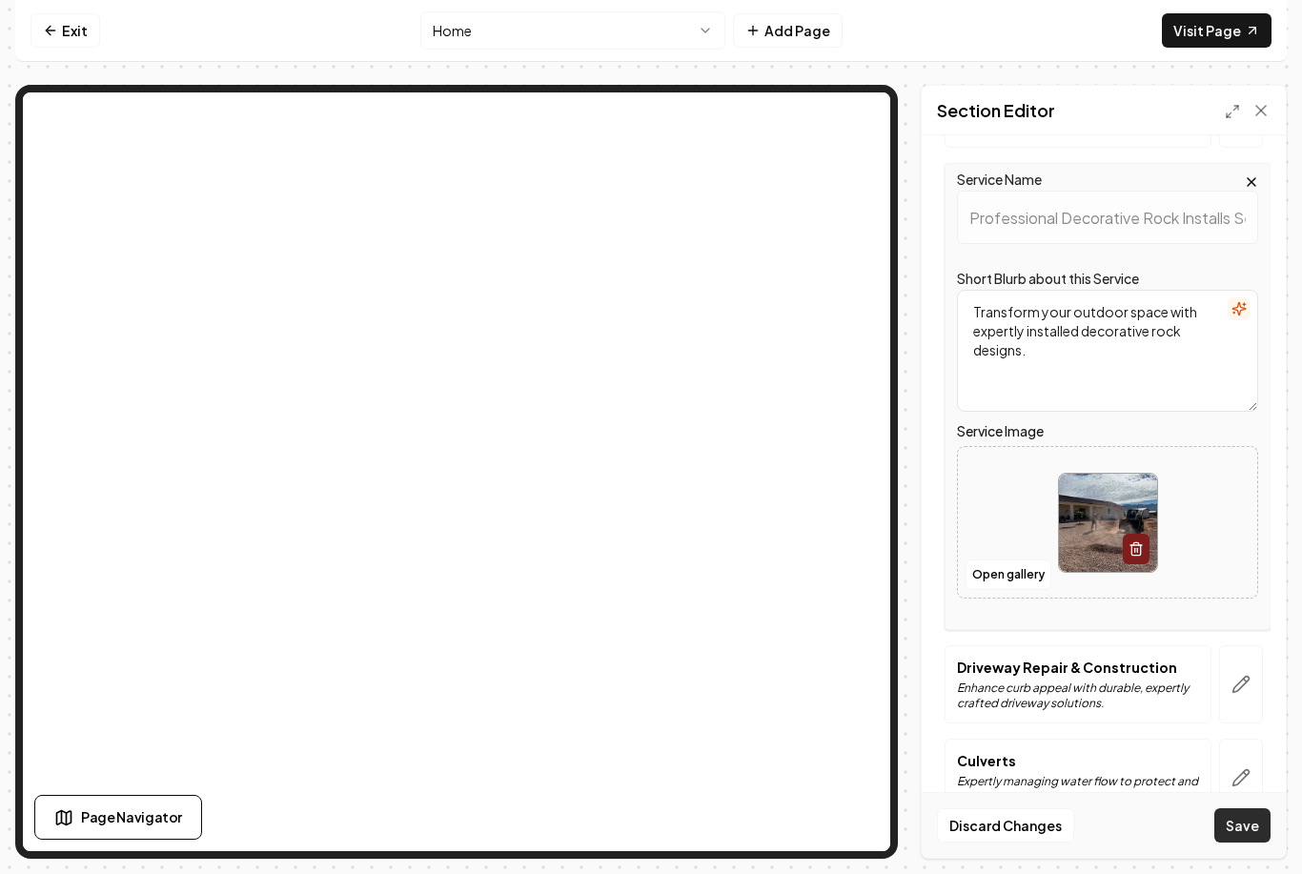
click at [1240, 843] on button "Save" at bounding box center [1243, 825] width 56 height 34
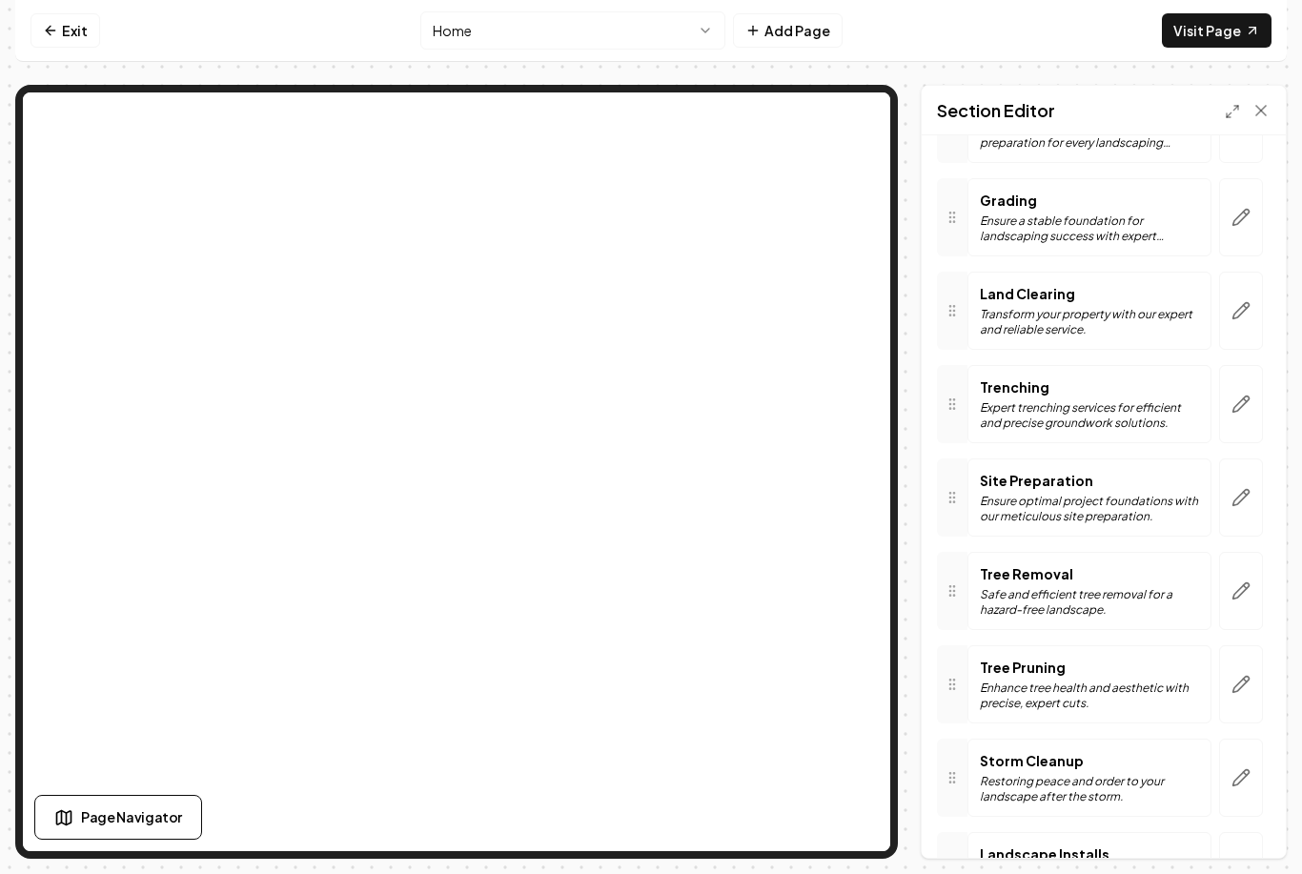
scroll to position [208, 0]
click at [1245, 398] on icon "button" at bounding box center [1241, 407] width 19 height 19
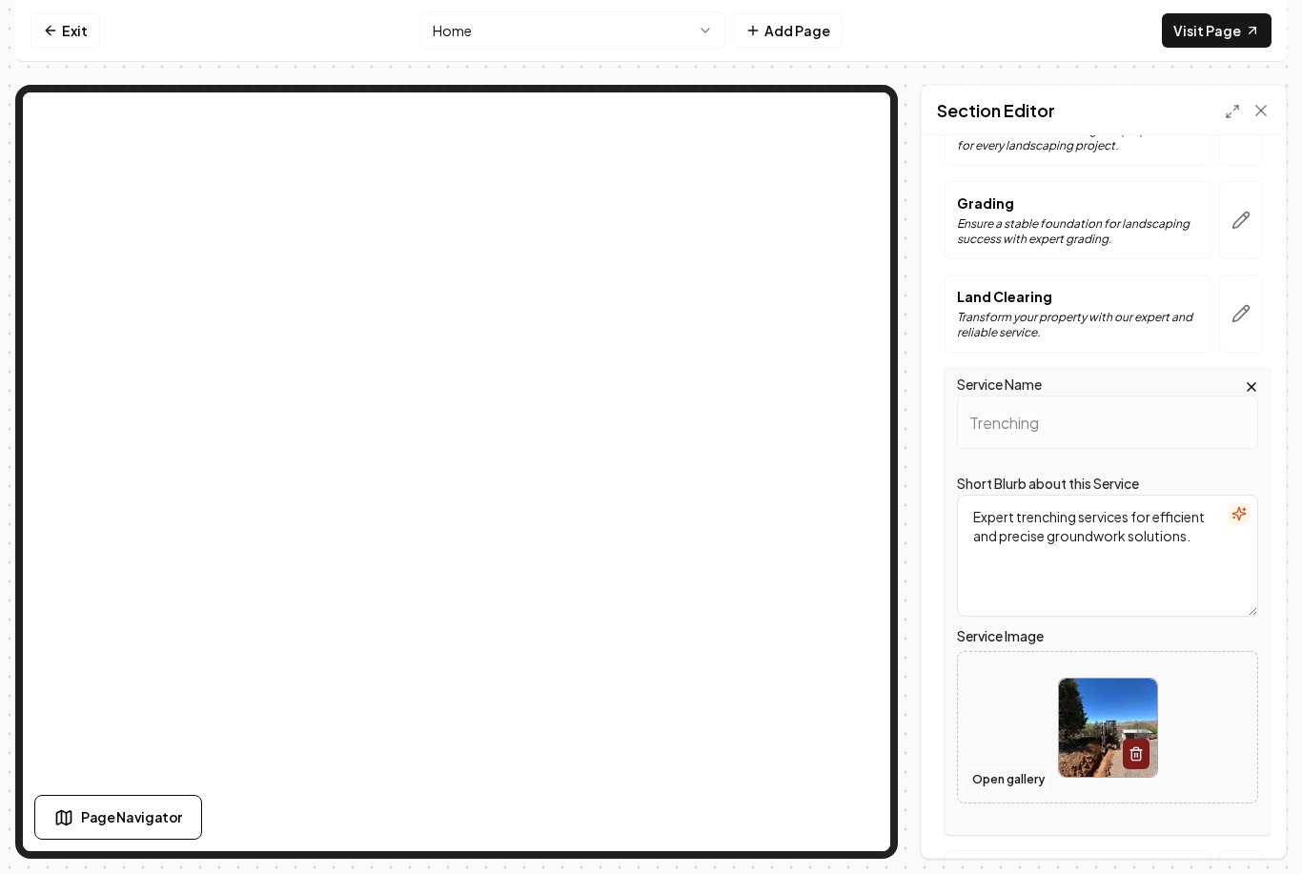
click at [1022, 765] on button "Open gallery" at bounding box center [1009, 780] width 86 height 31
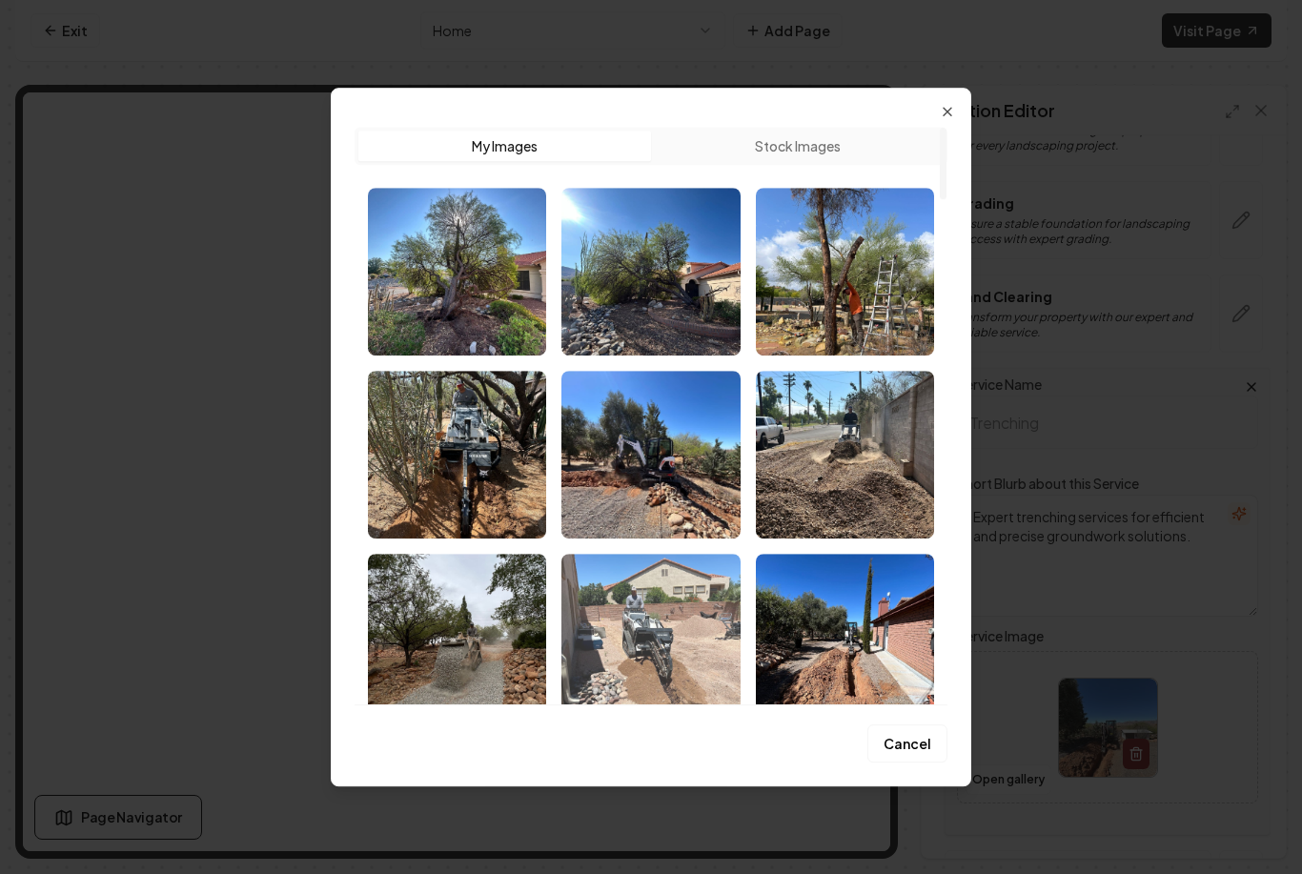
click at [667, 641] on img "Select image image_68b12d1f5c7cd75eb847cfd2.jpeg" at bounding box center [650, 638] width 178 height 168
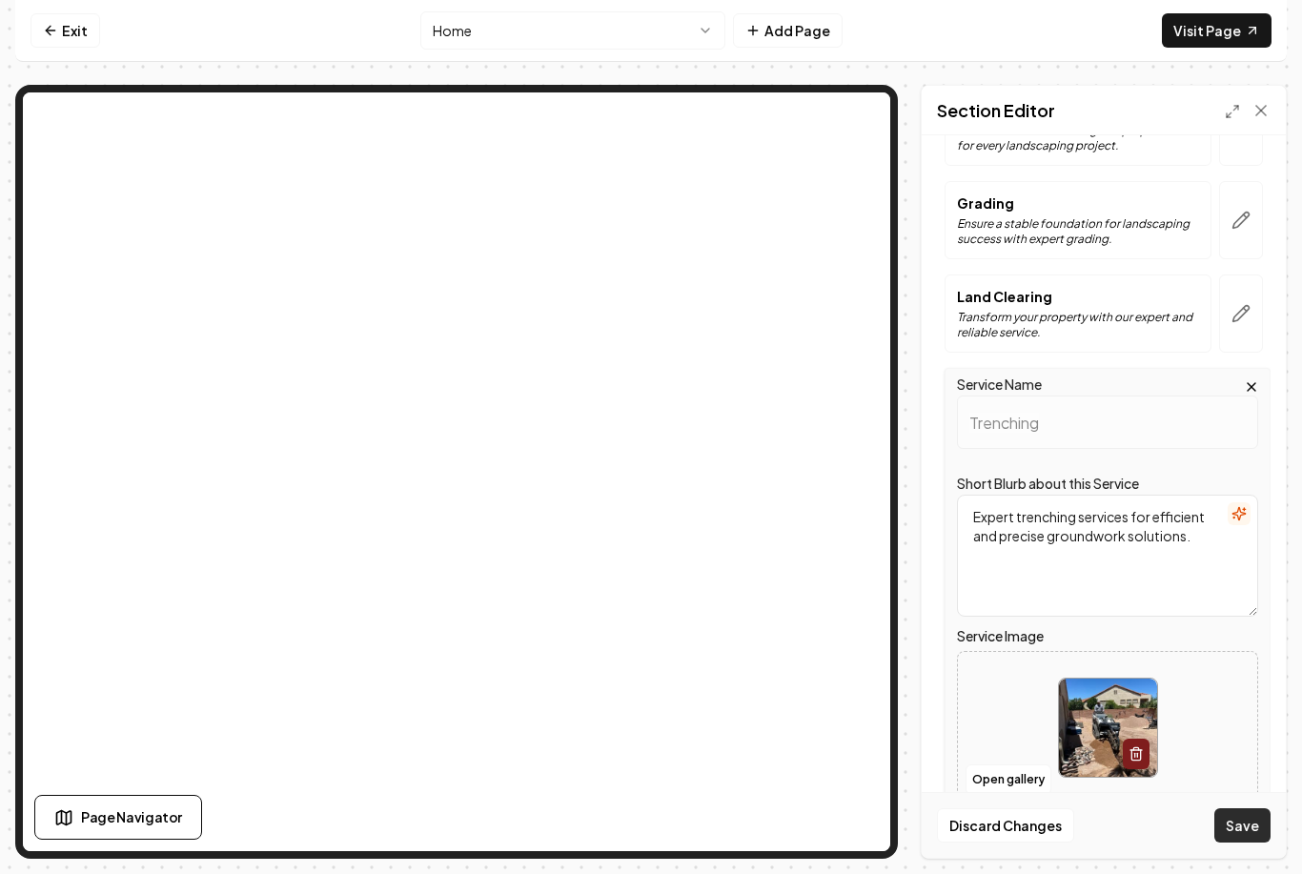
click at [1245, 840] on button "Save" at bounding box center [1243, 825] width 56 height 34
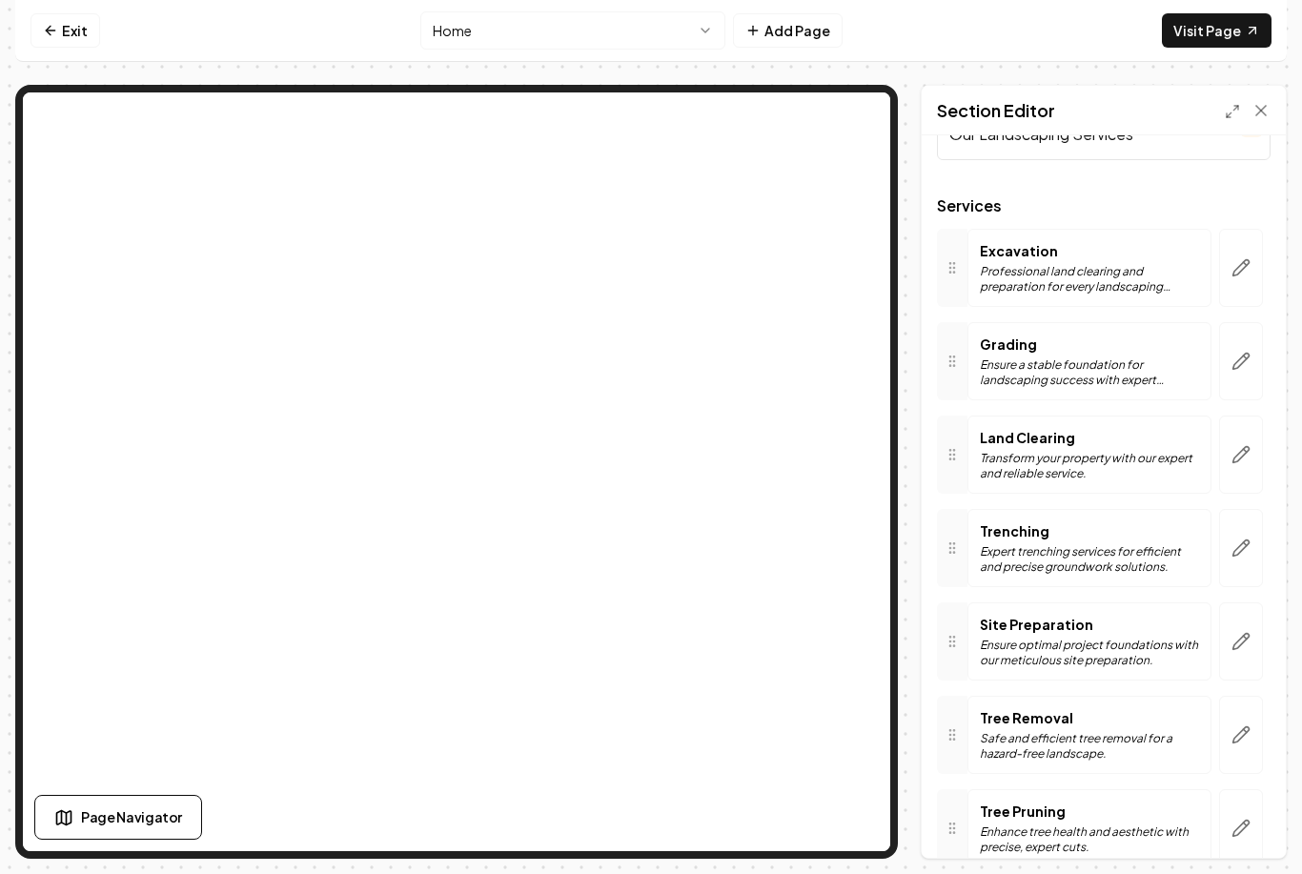
scroll to position [79, 0]
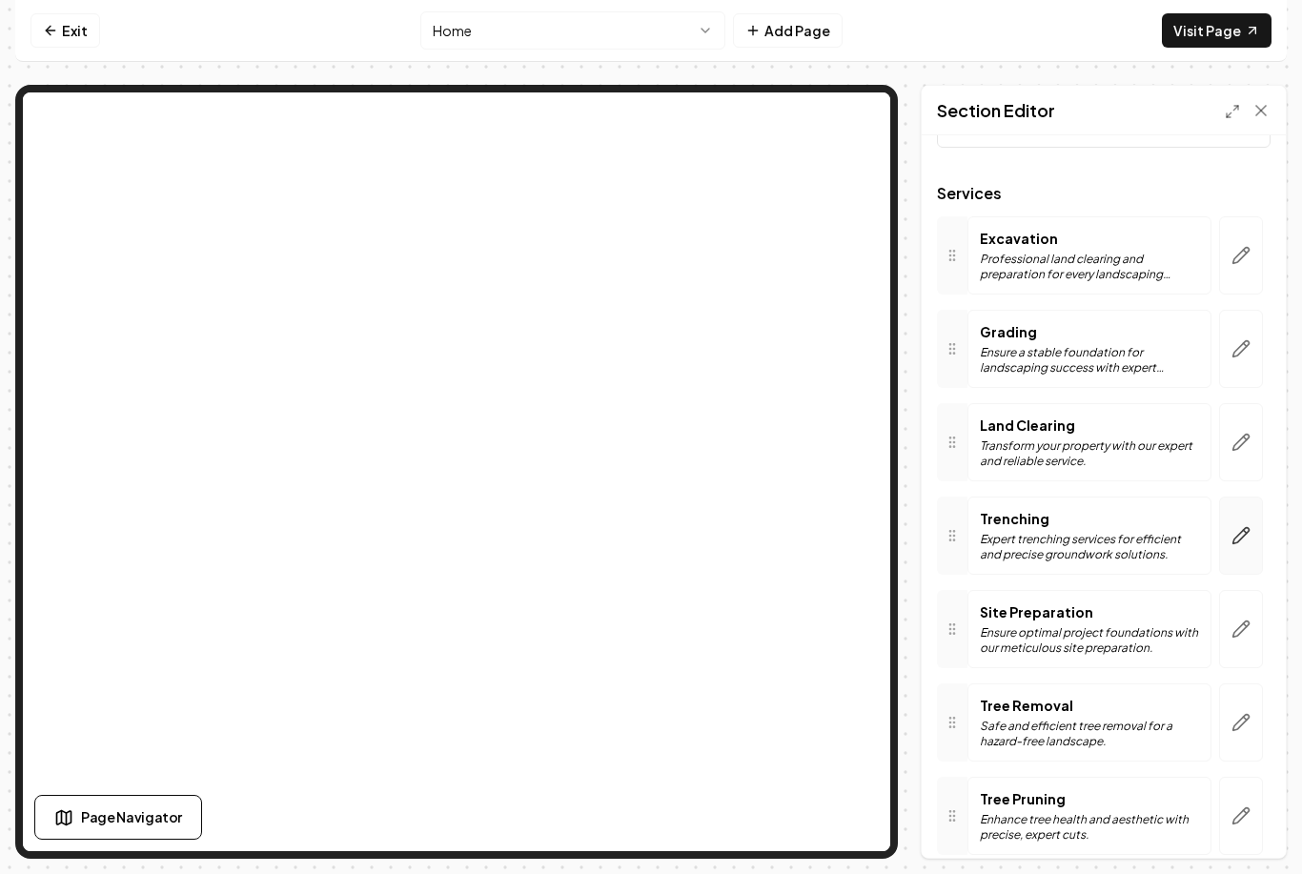
click at [1239, 505] on button "button" at bounding box center [1241, 536] width 44 height 78
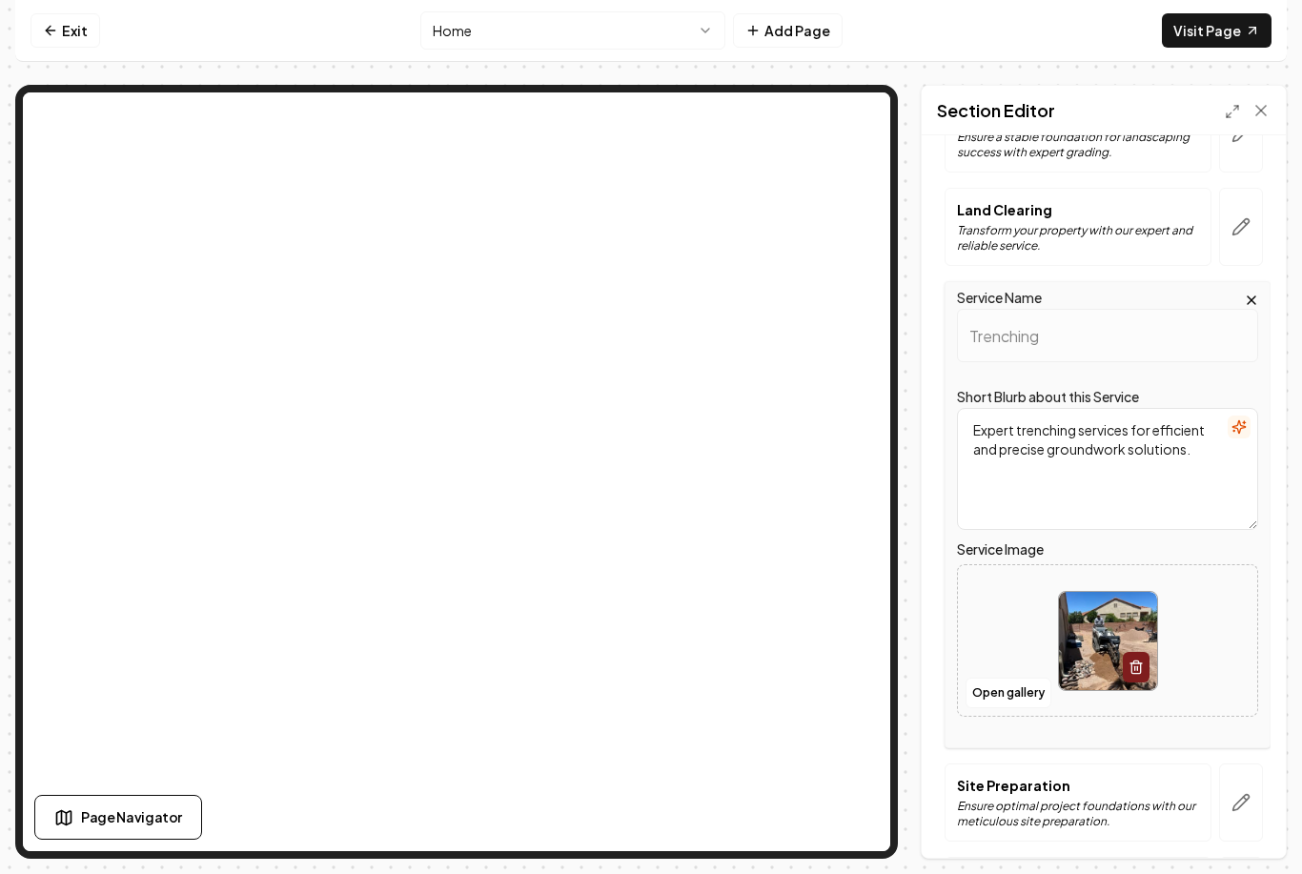
scroll to position [296, 0]
click at [1009, 677] on button "Open gallery" at bounding box center [1009, 692] width 86 height 31
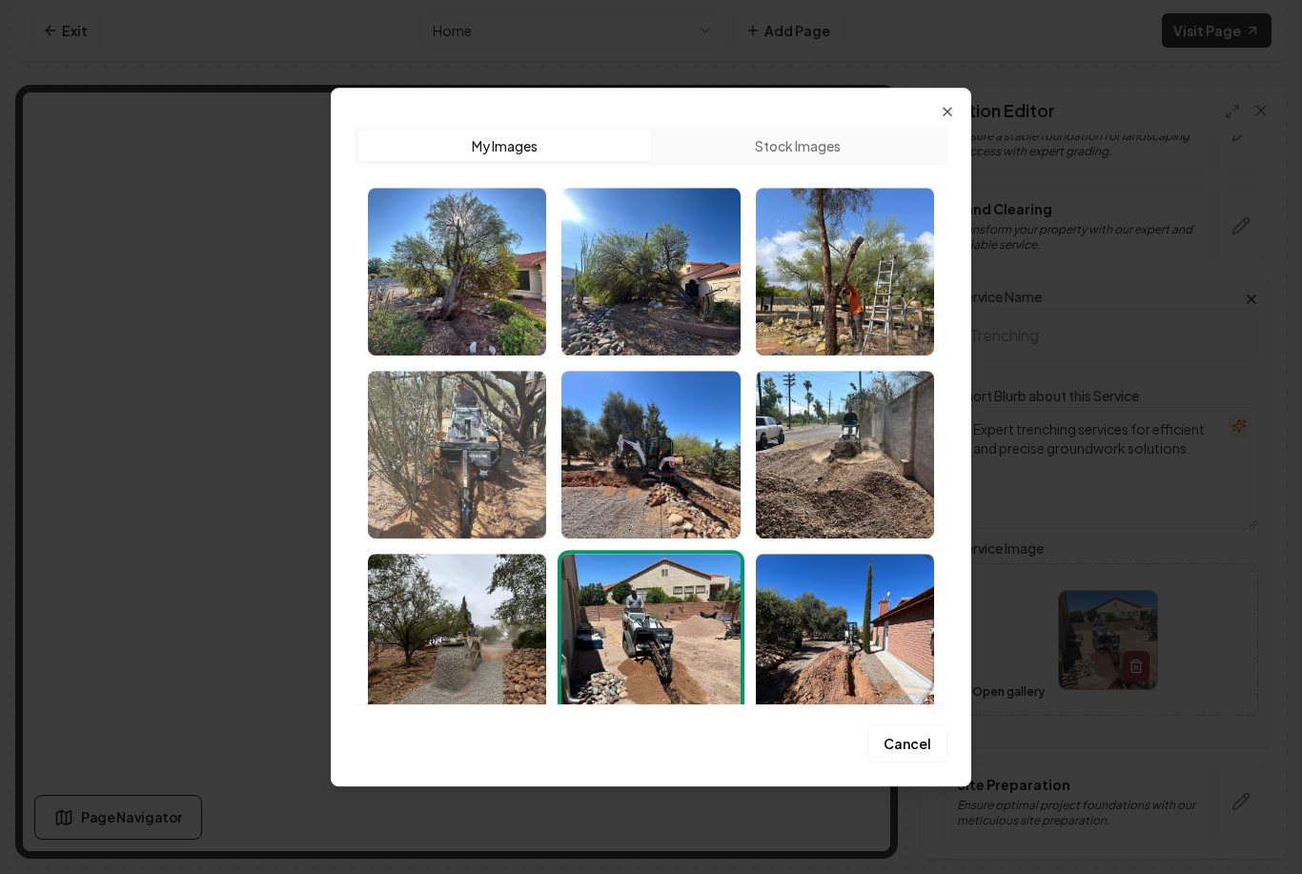
click at [492, 447] on img "Select image image_68b12d225c7cd75eb847d87e.jpeg" at bounding box center [457, 455] width 178 height 168
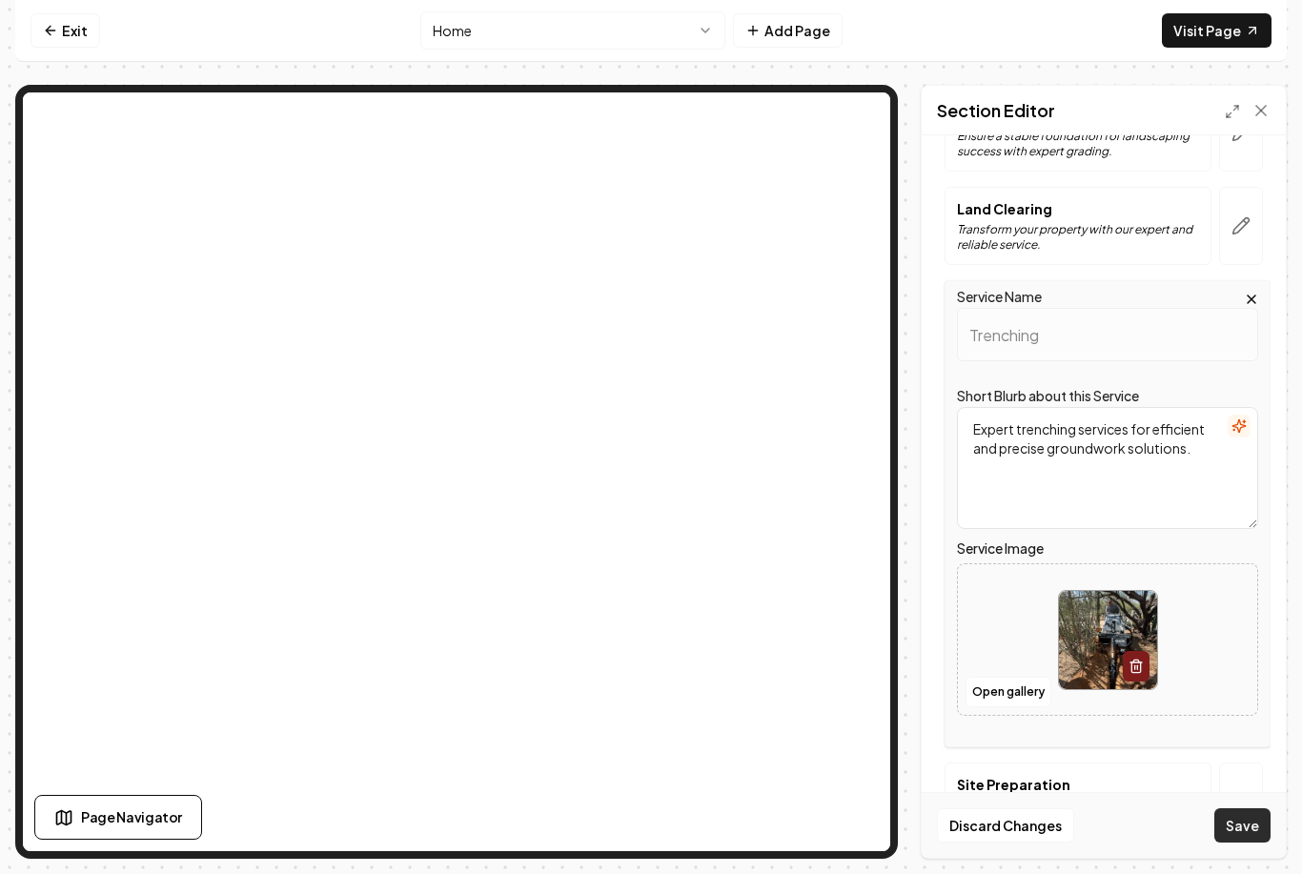
click at [1258, 840] on button "Save" at bounding box center [1243, 825] width 56 height 34
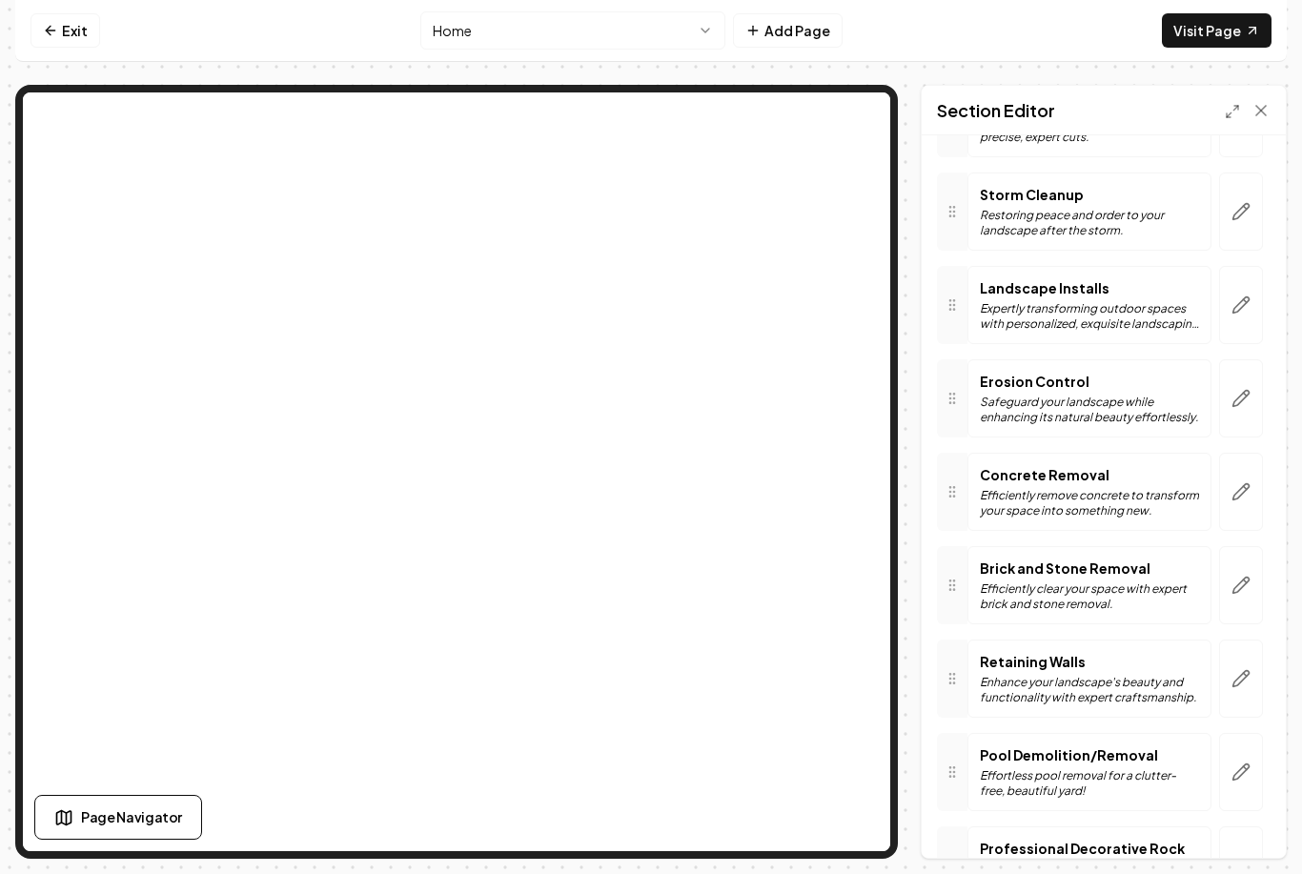
scroll to position [803, 0]
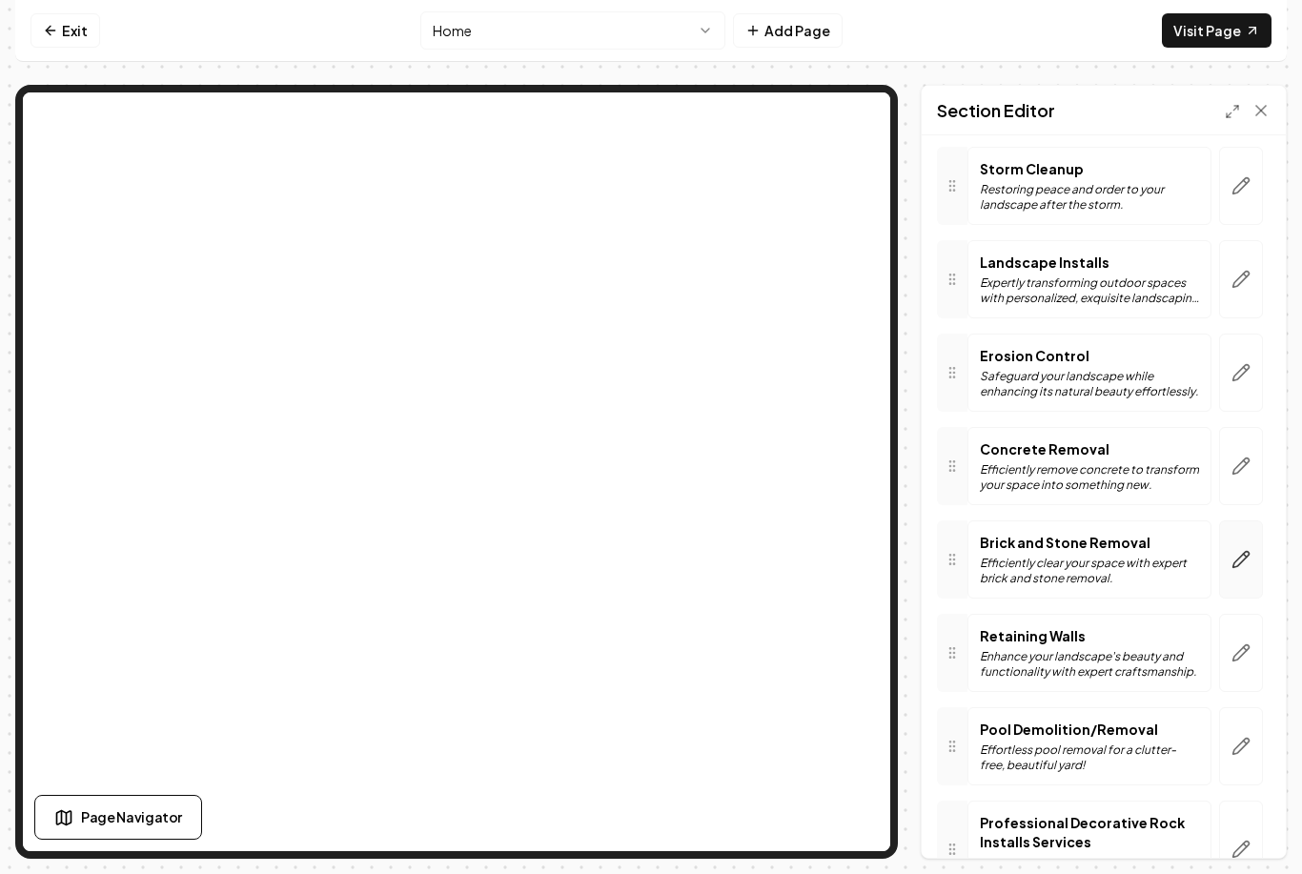
click at [1244, 552] on icon "button" at bounding box center [1242, 560] width 16 height 16
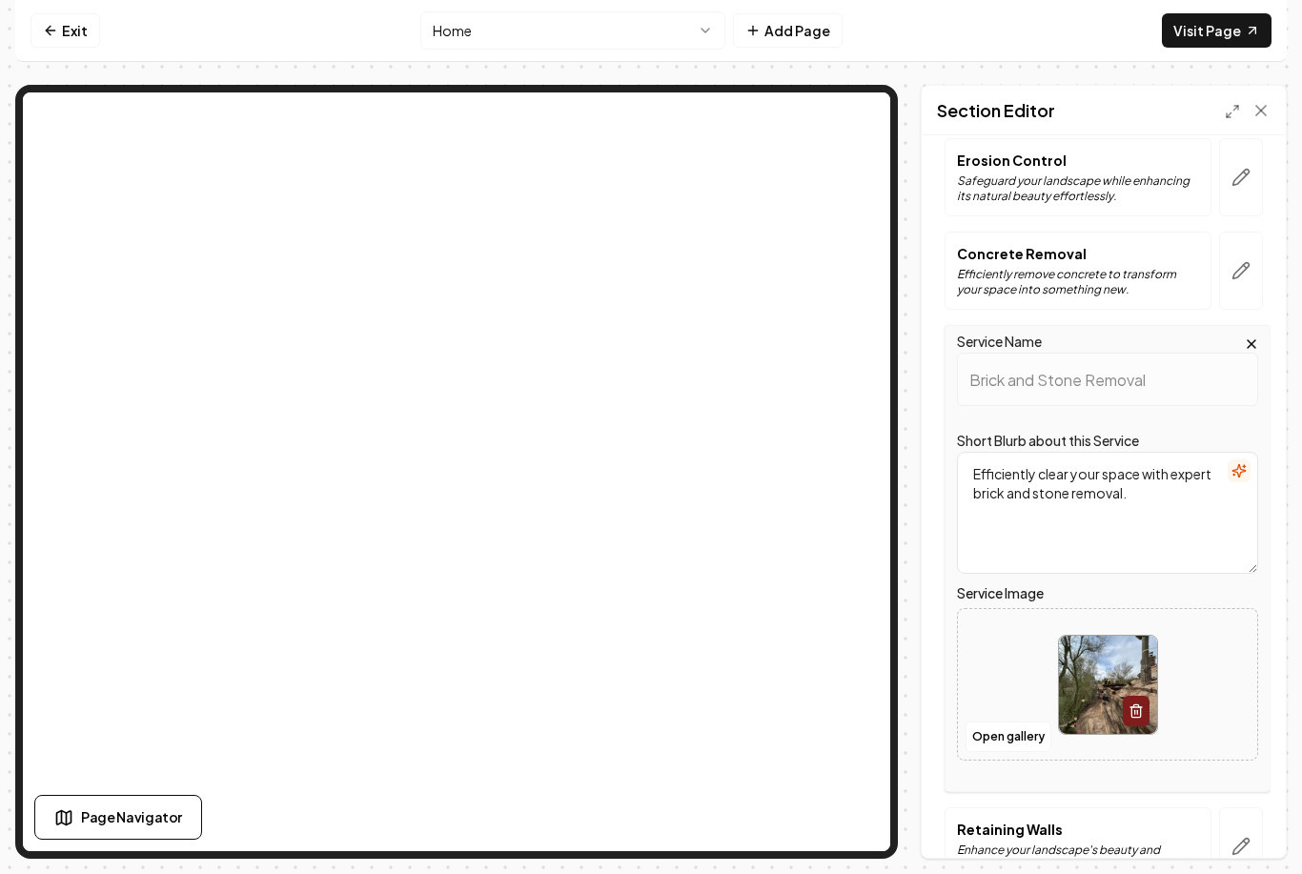
scroll to position [1016, 0]
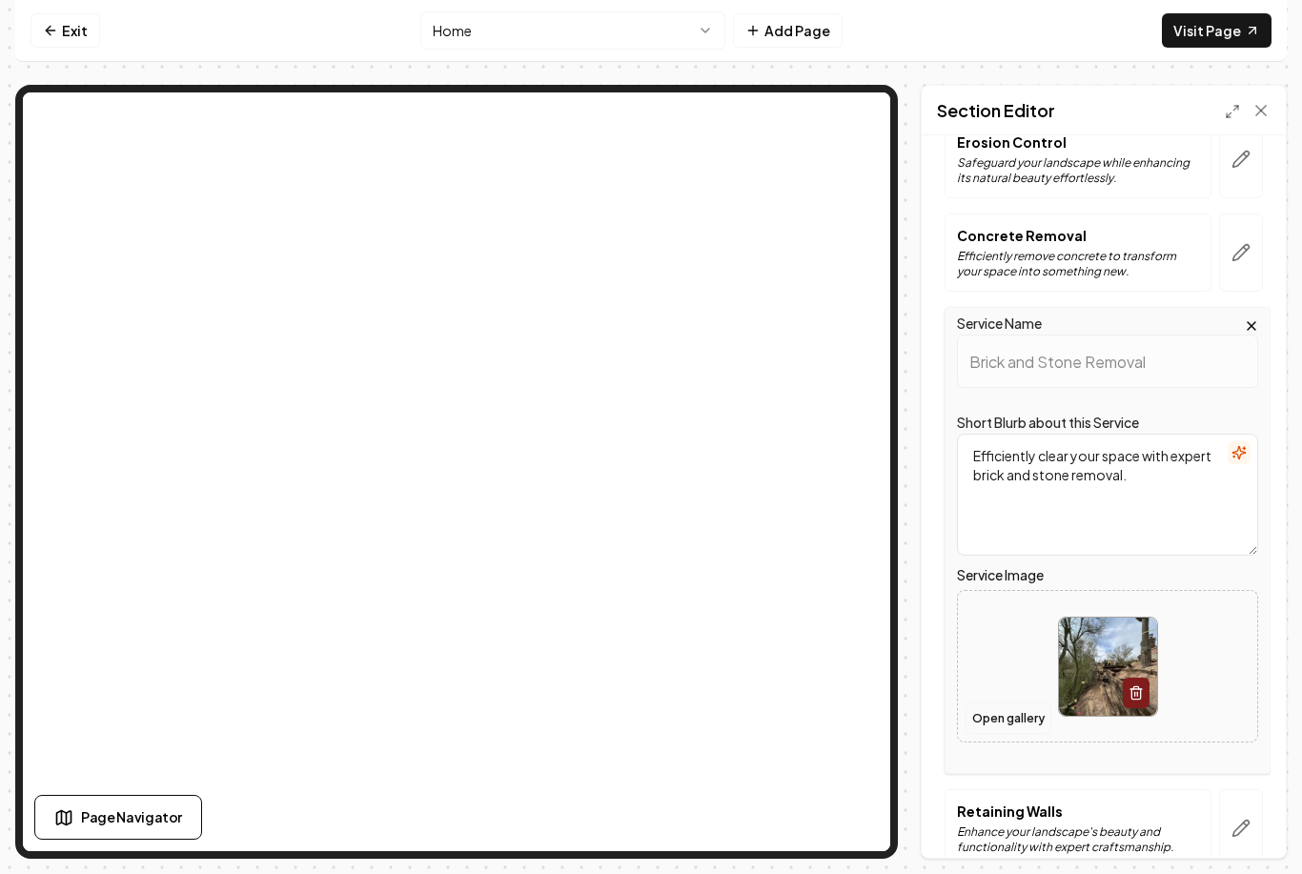
click at [1019, 704] on button "Open gallery" at bounding box center [1009, 719] width 86 height 31
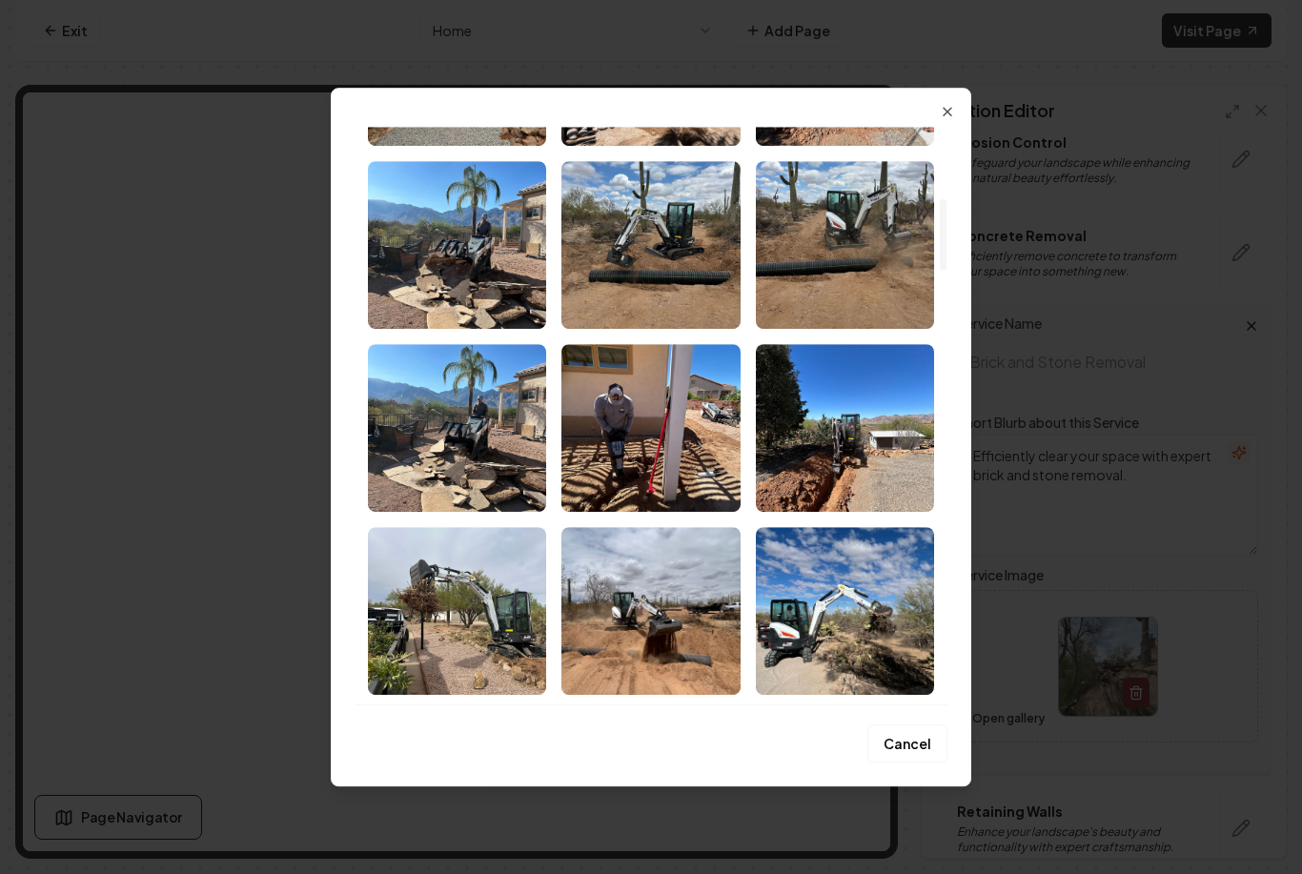
scroll to position [577, 0]
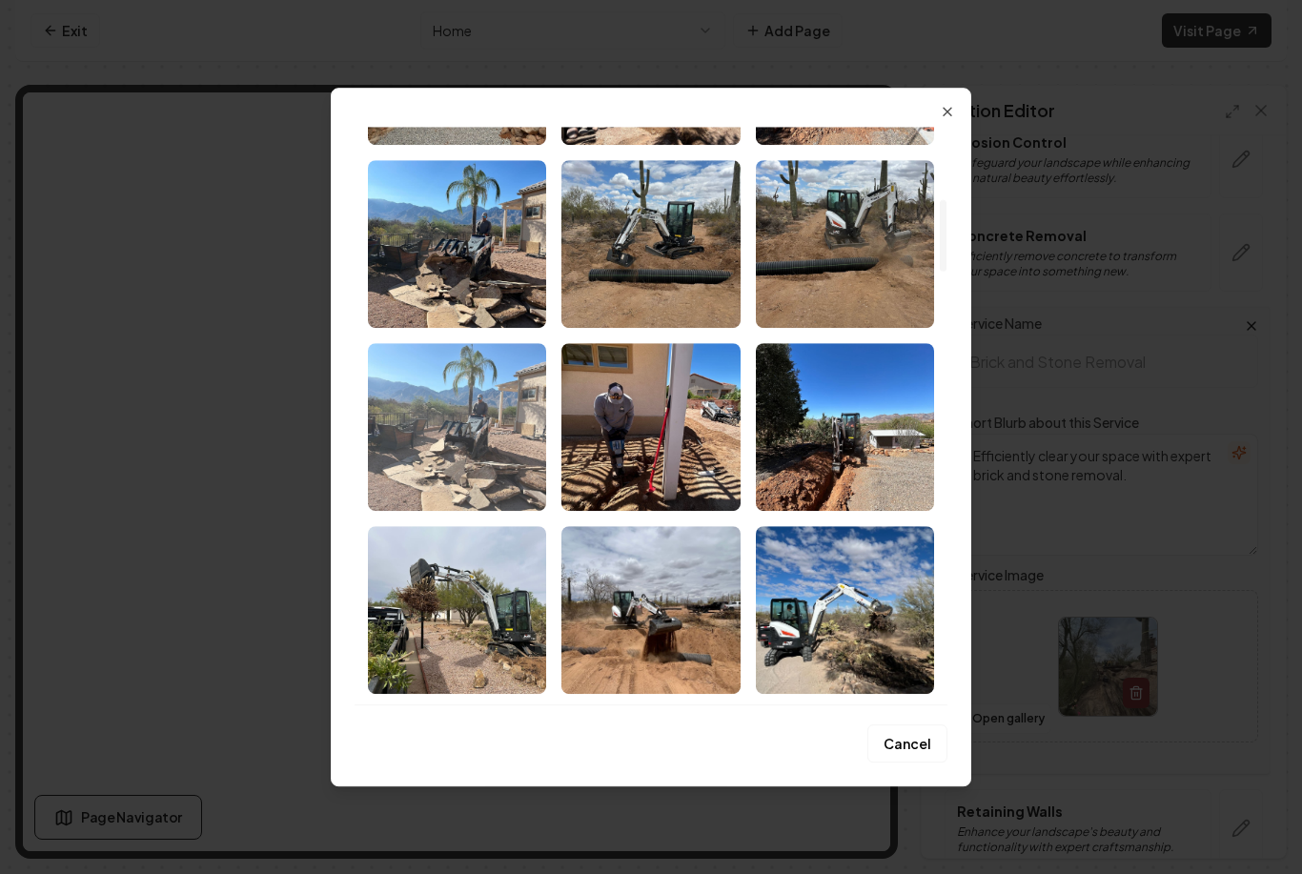
click at [482, 435] on img "Select image image_68b12d1e5c7cd75eb847ca34.jpeg" at bounding box center [457, 427] width 178 height 168
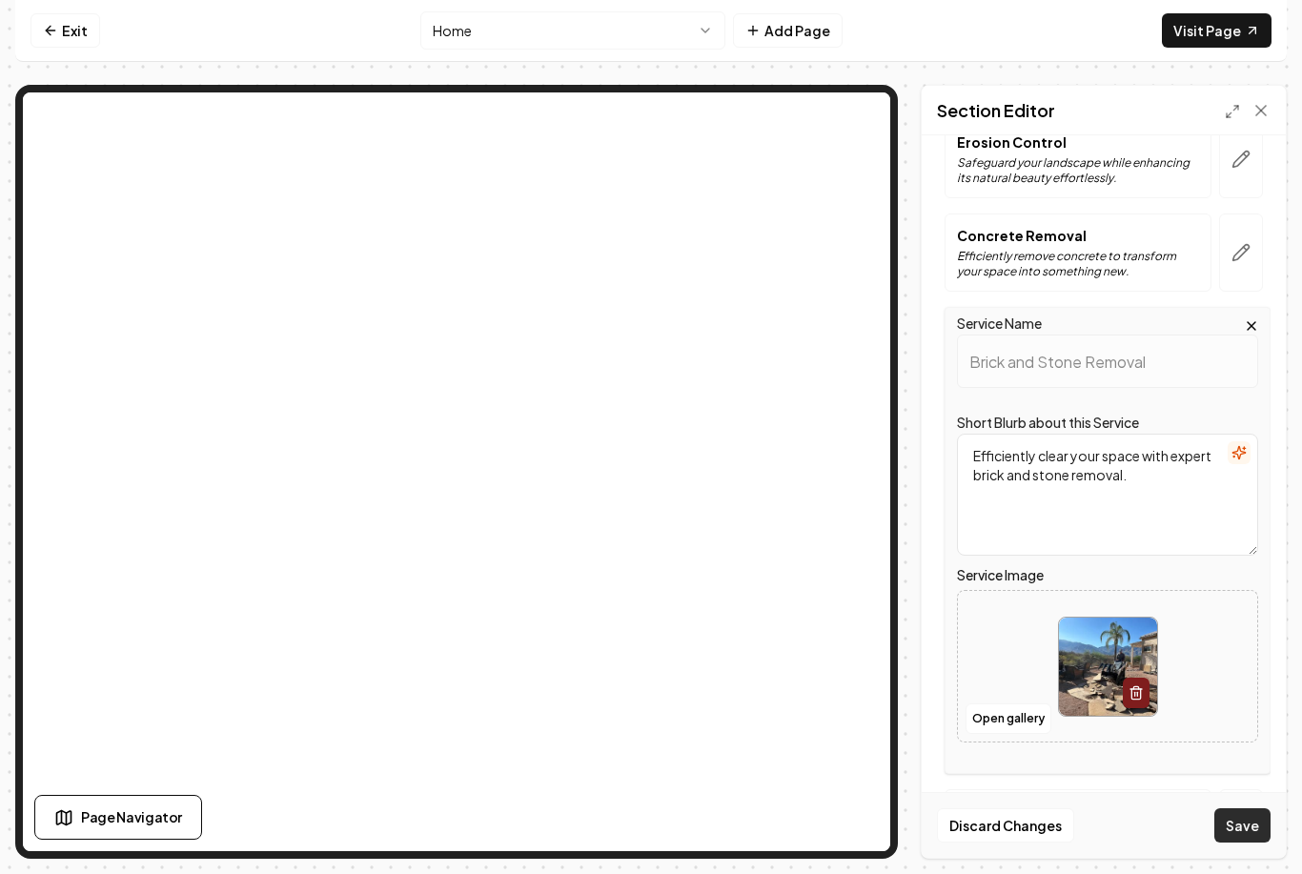
click at [1256, 843] on button "Save" at bounding box center [1243, 825] width 56 height 34
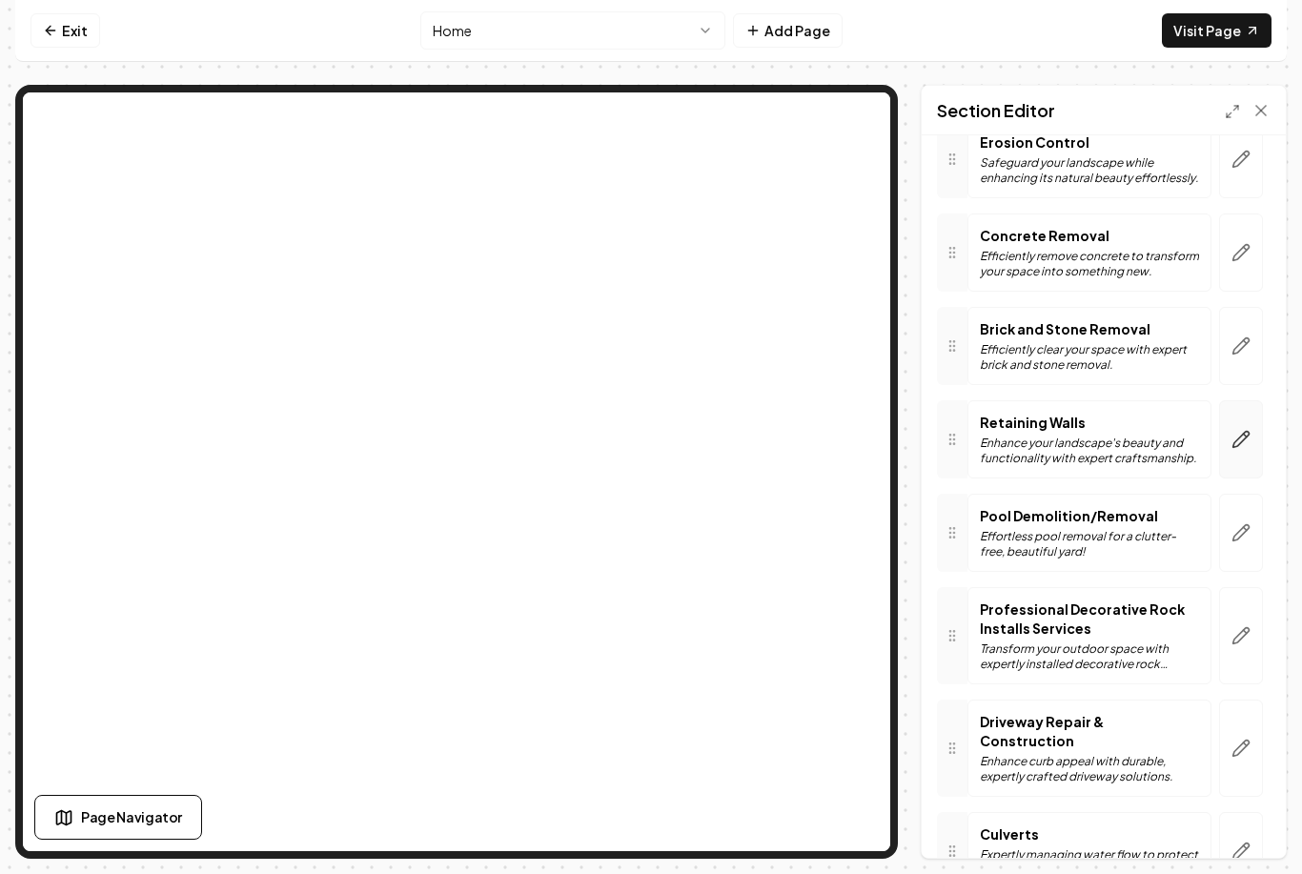
click at [1233, 430] on icon "button" at bounding box center [1241, 439] width 19 height 19
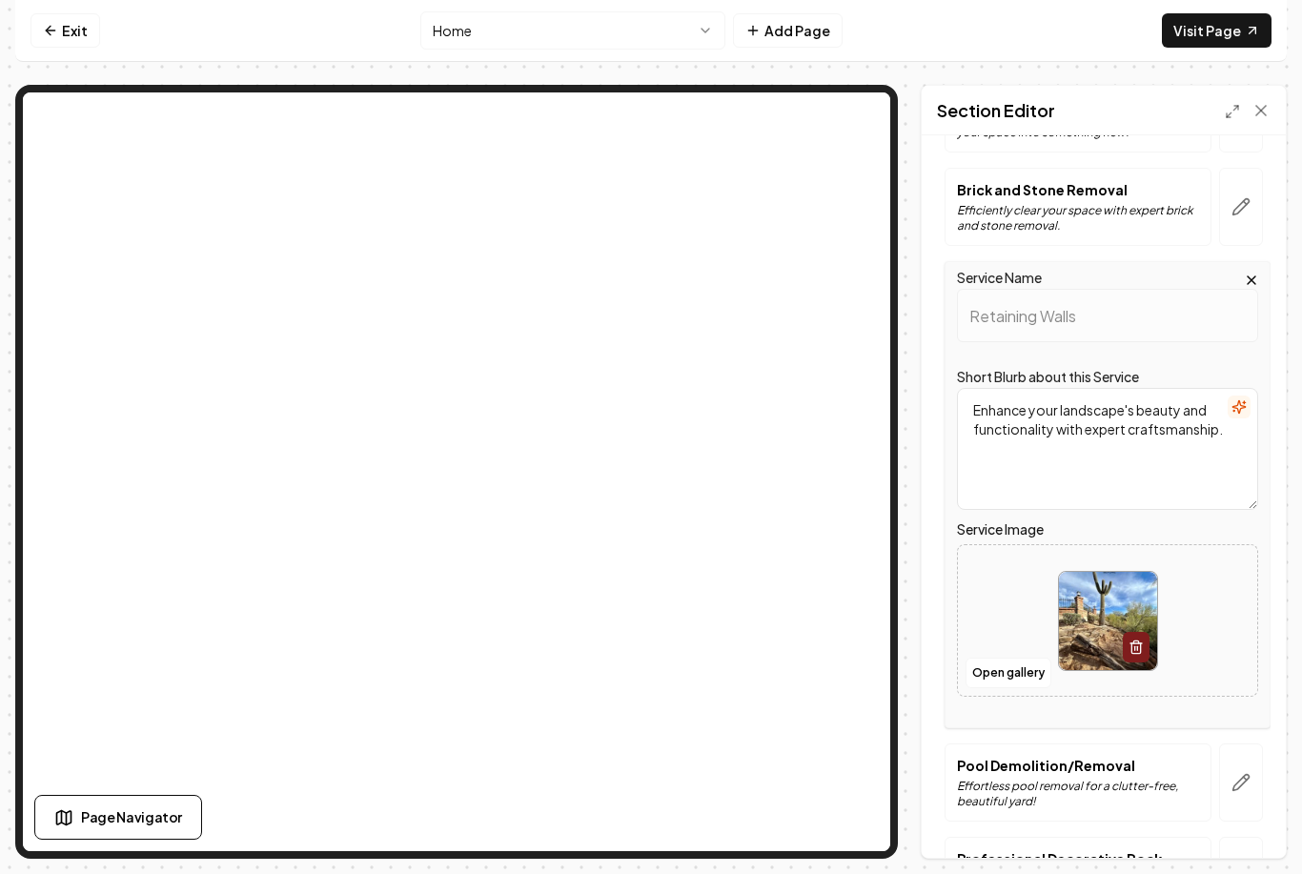
scroll to position [1166, 0]
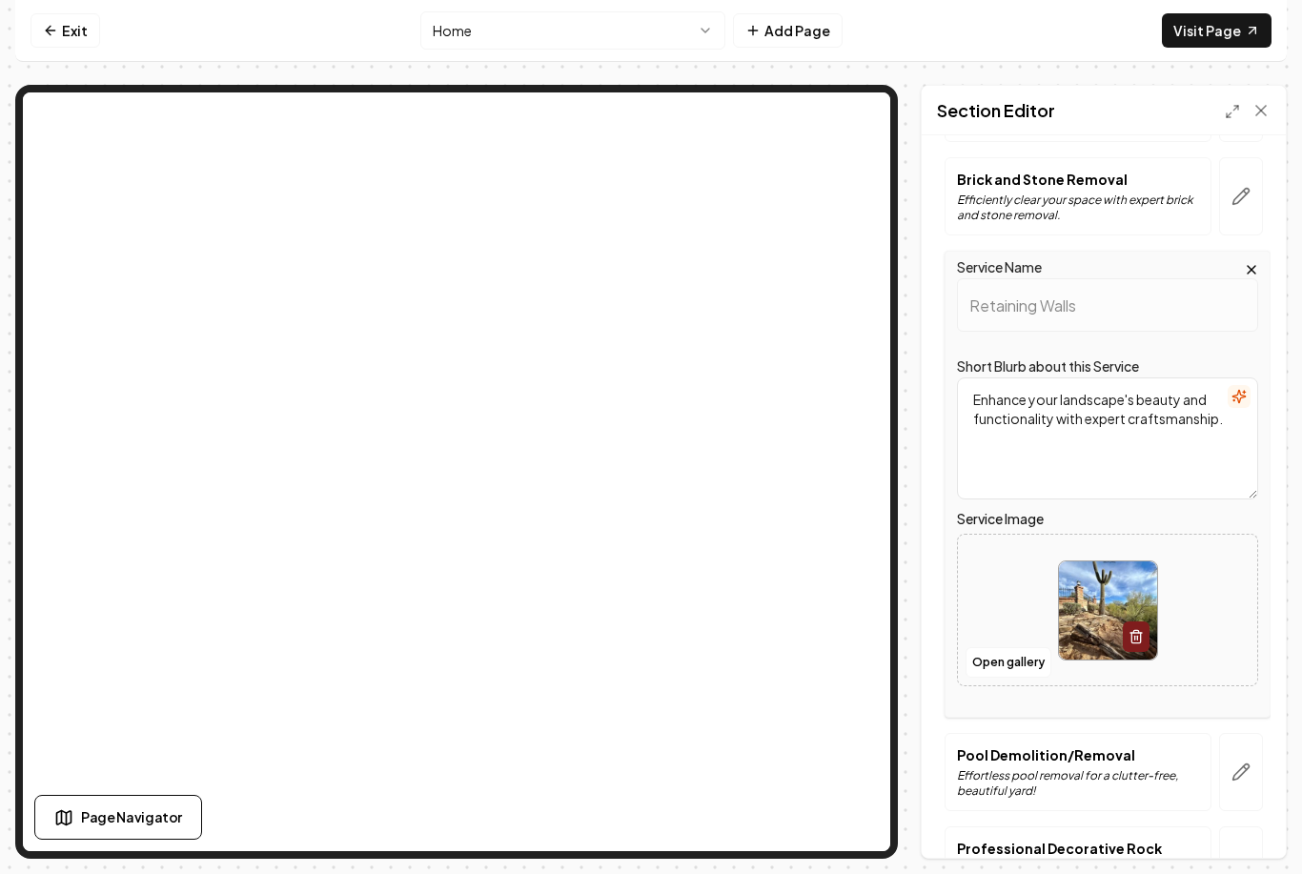
click at [1011, 647] on button "Open gallery" at bounding box center [1009, 662] width 86 height 31
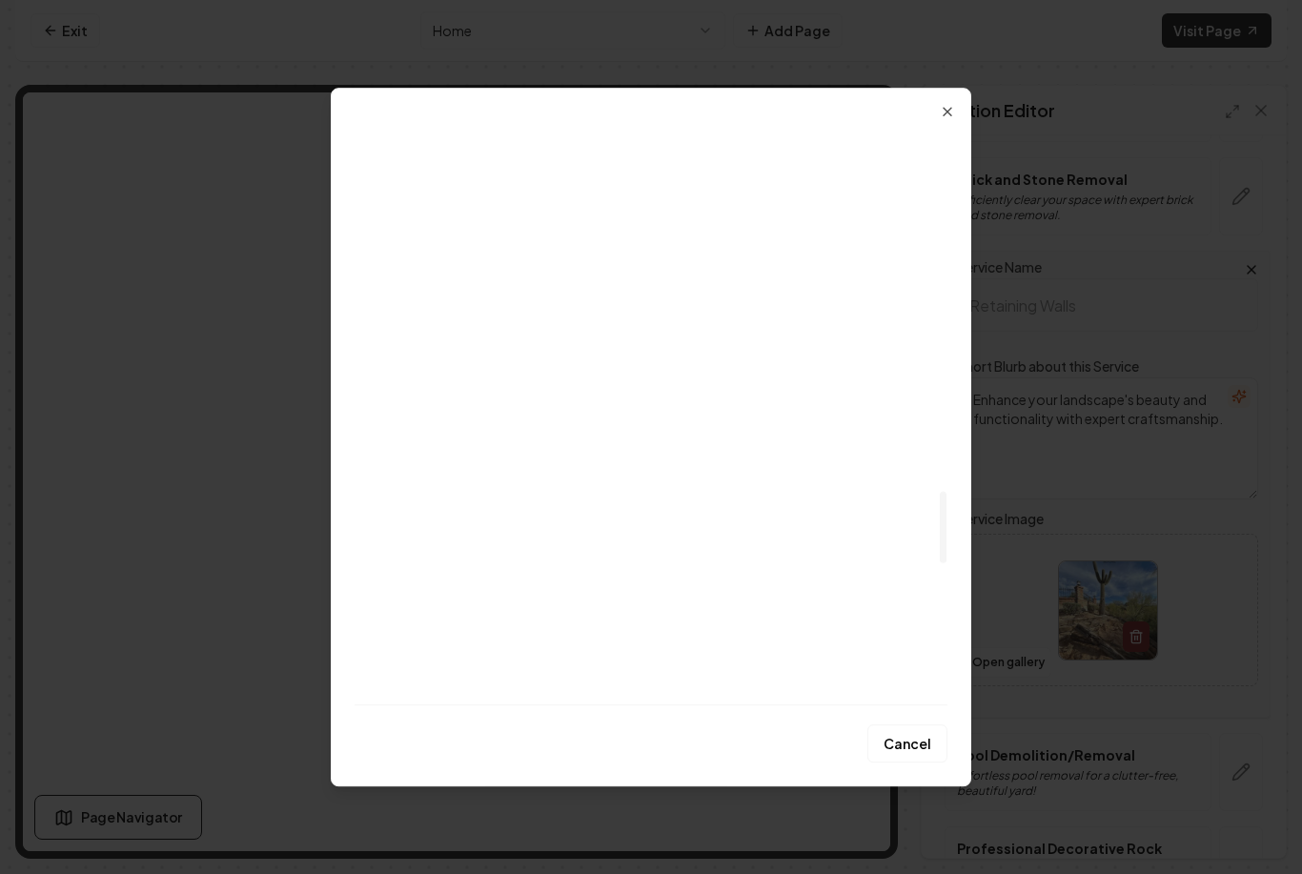
scroll to position [2945, 0]
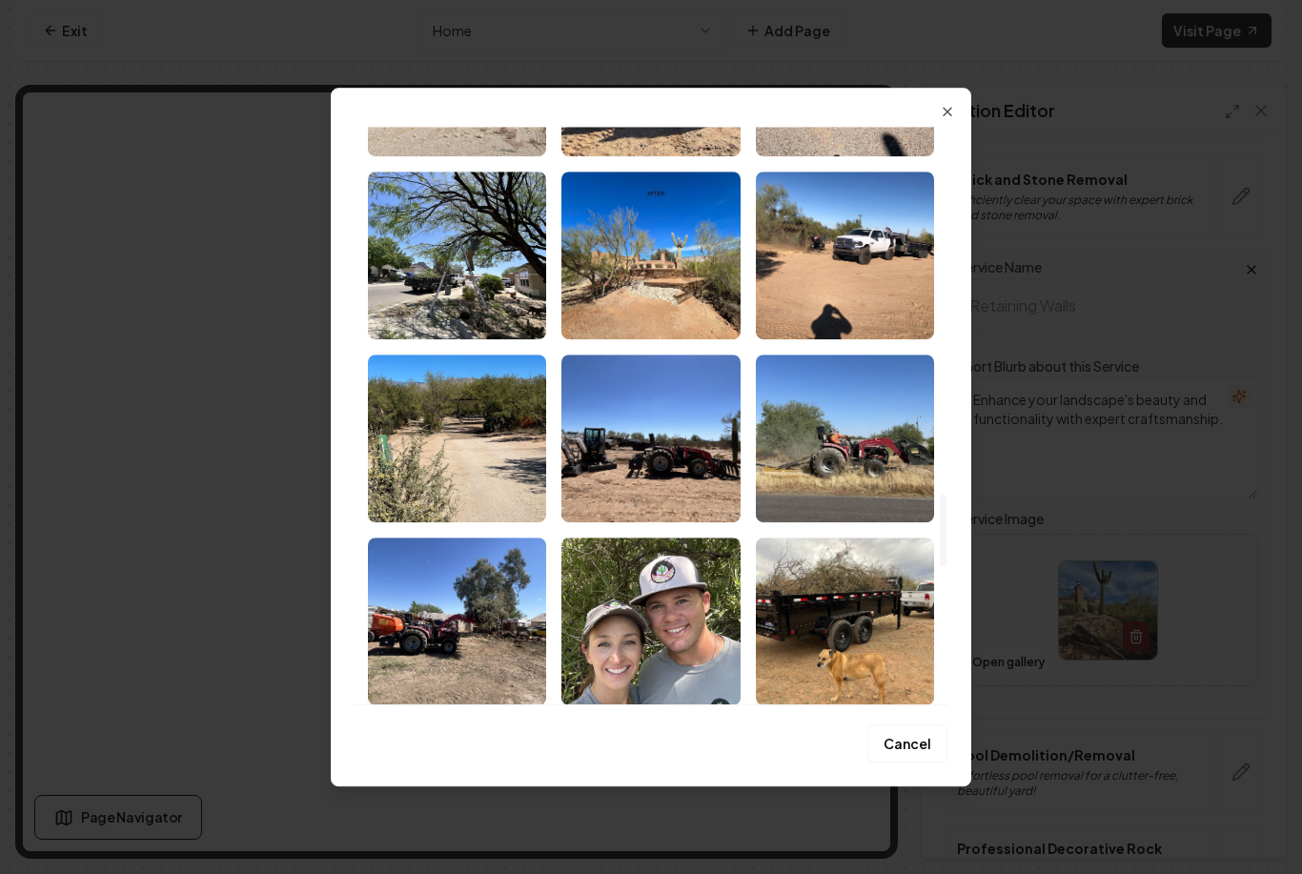
click at [679, 297] on img "Select image image_68a763615c7cd75eb8d83e38.jpeg" at bounding box center [650, 256] width 178 height 168
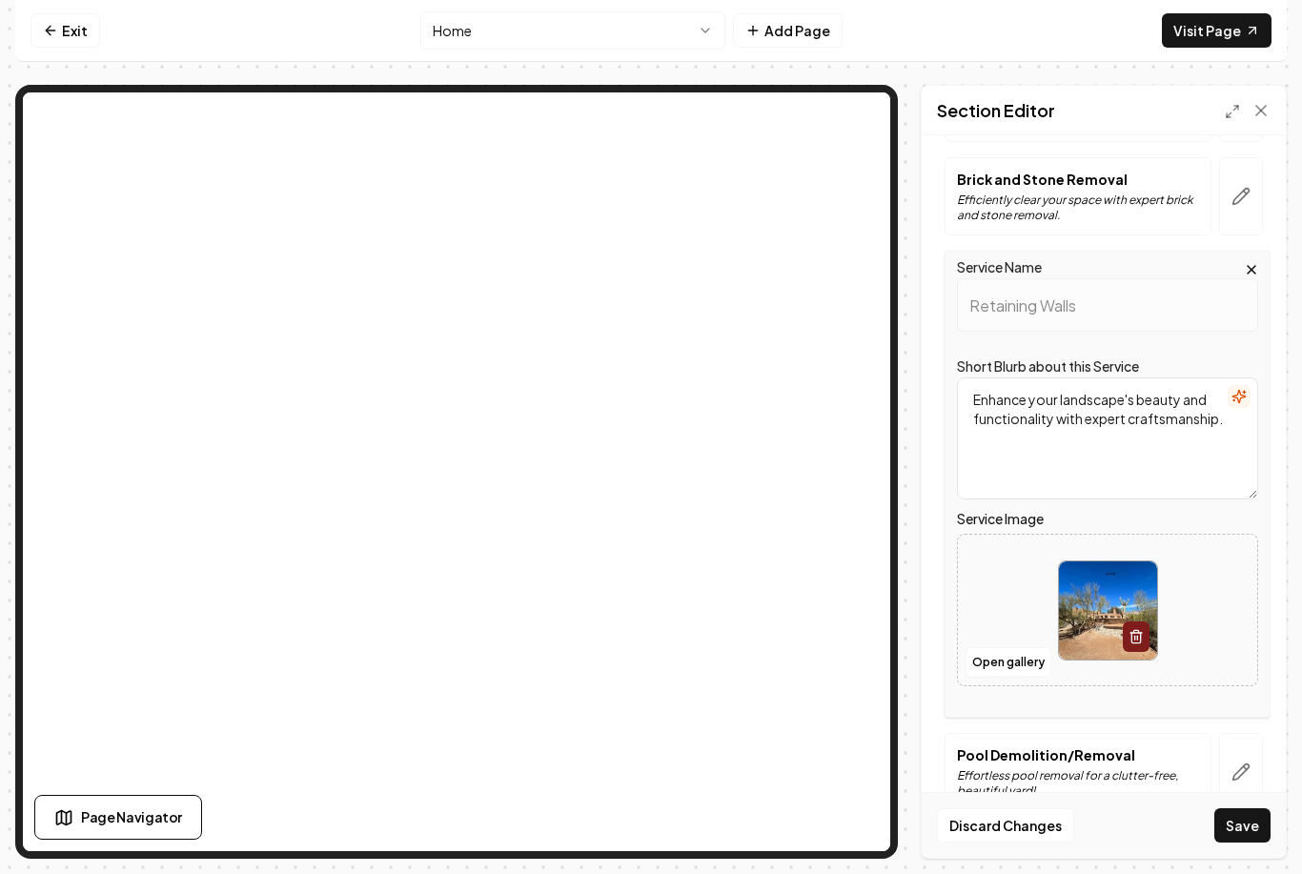
click at [1250, 843] on button "Save" at bounding box center [1243, 825] width 56 height 34
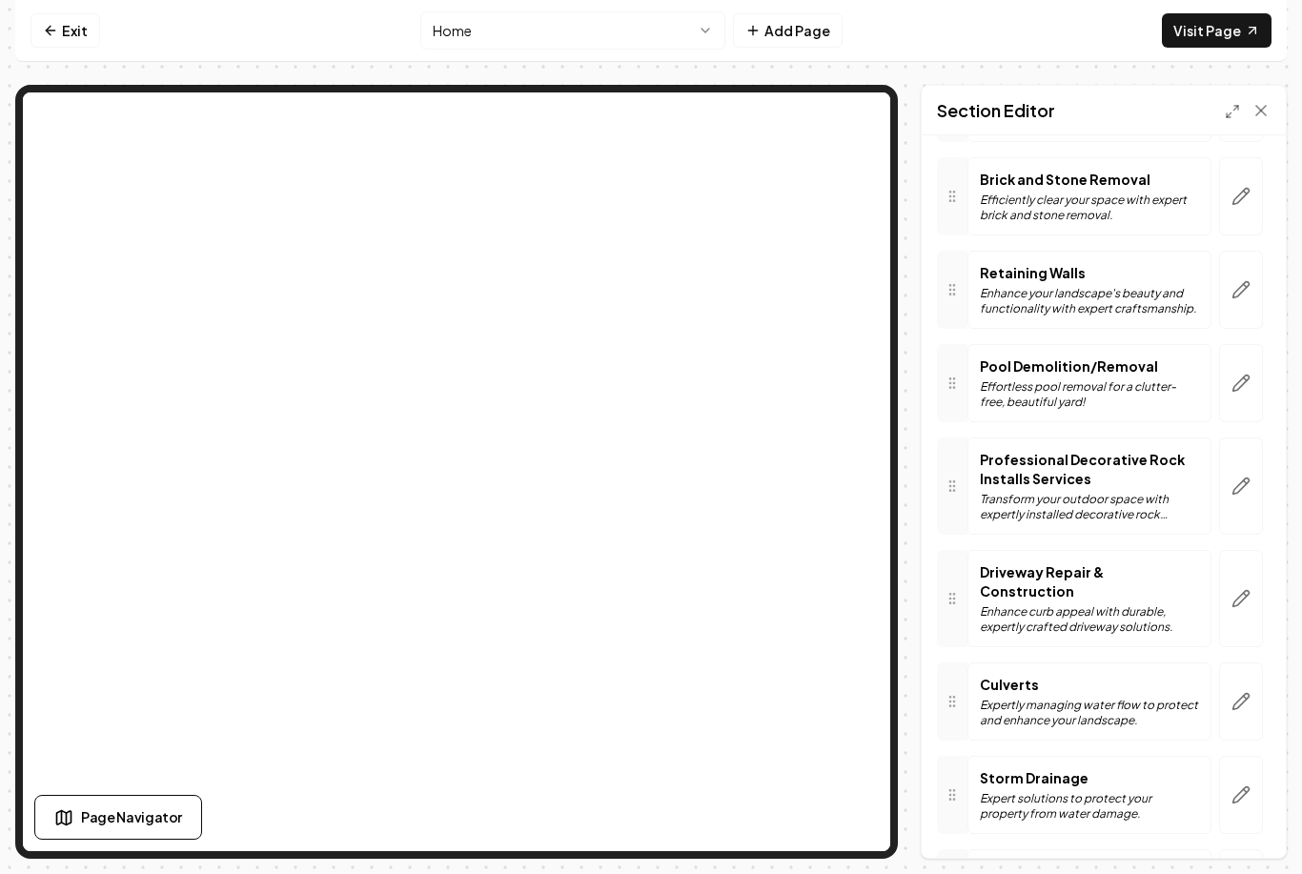
click at [1261, 101] on icon at bounding box center [1261, 110] width 19 height 19
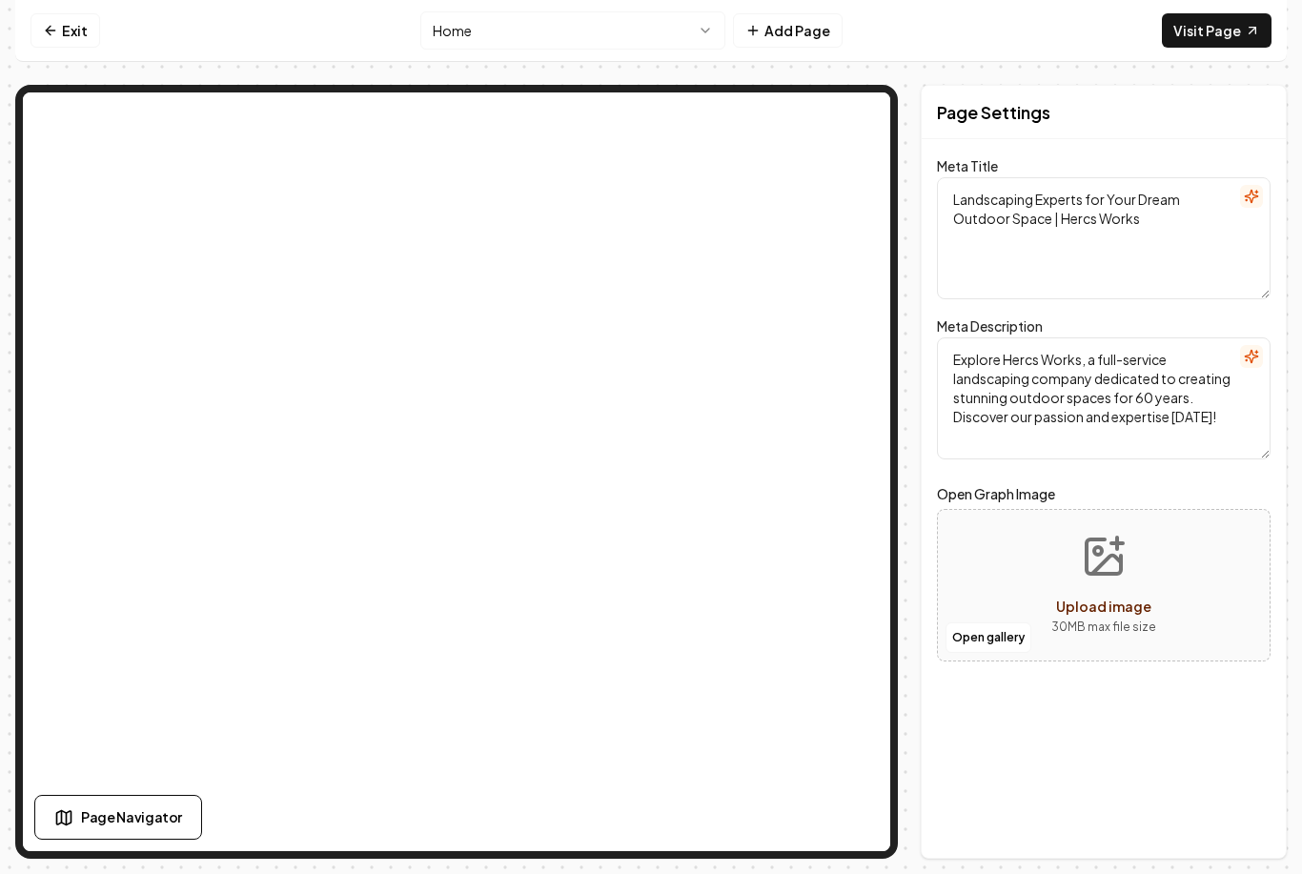
scroll to position [0, 0]
click at [74, 37] on link "Exit" at bounding box center [66, 30] width 70 height 34
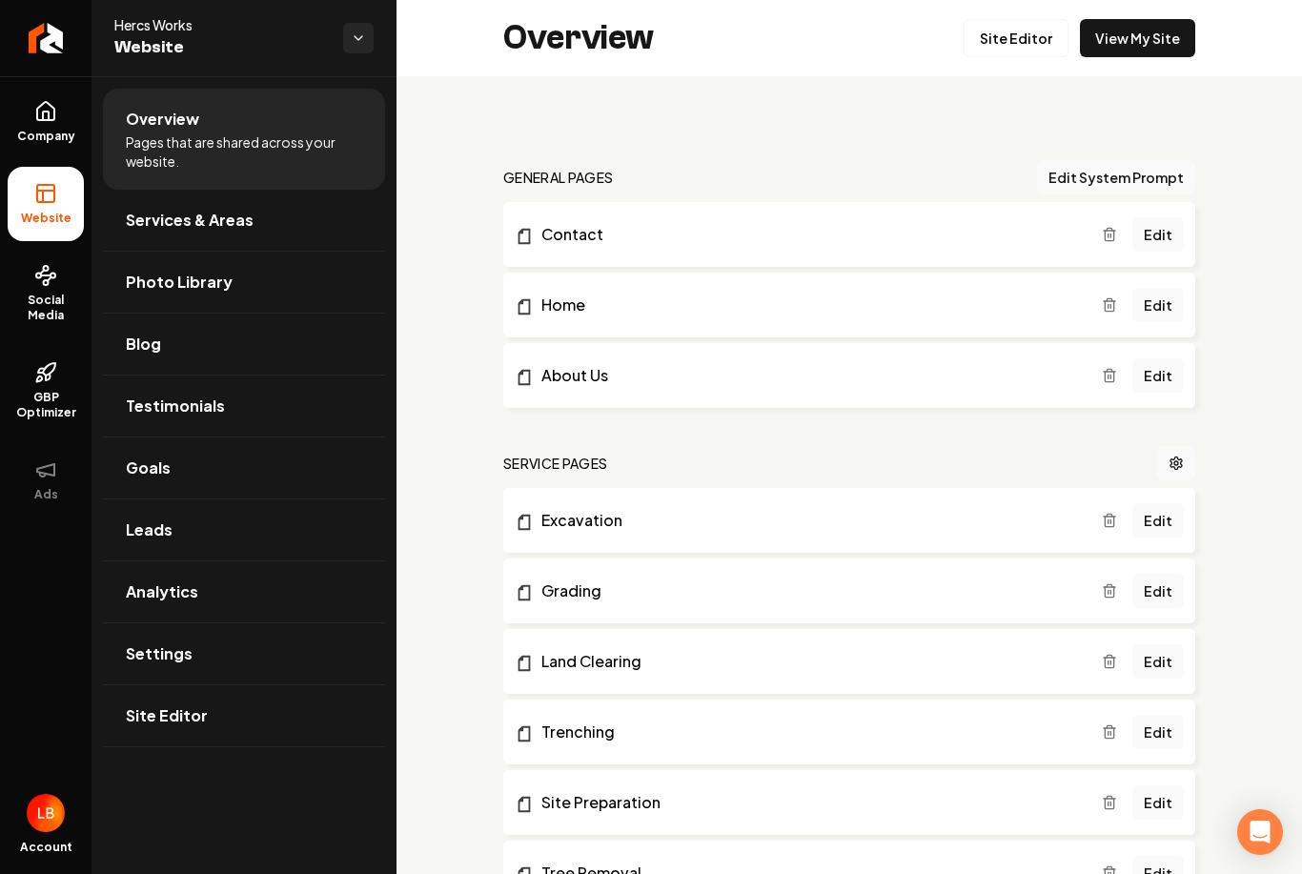
click at [234, 286] on link "Photo Library" at bounding box center [244, 282] width 282 height 61
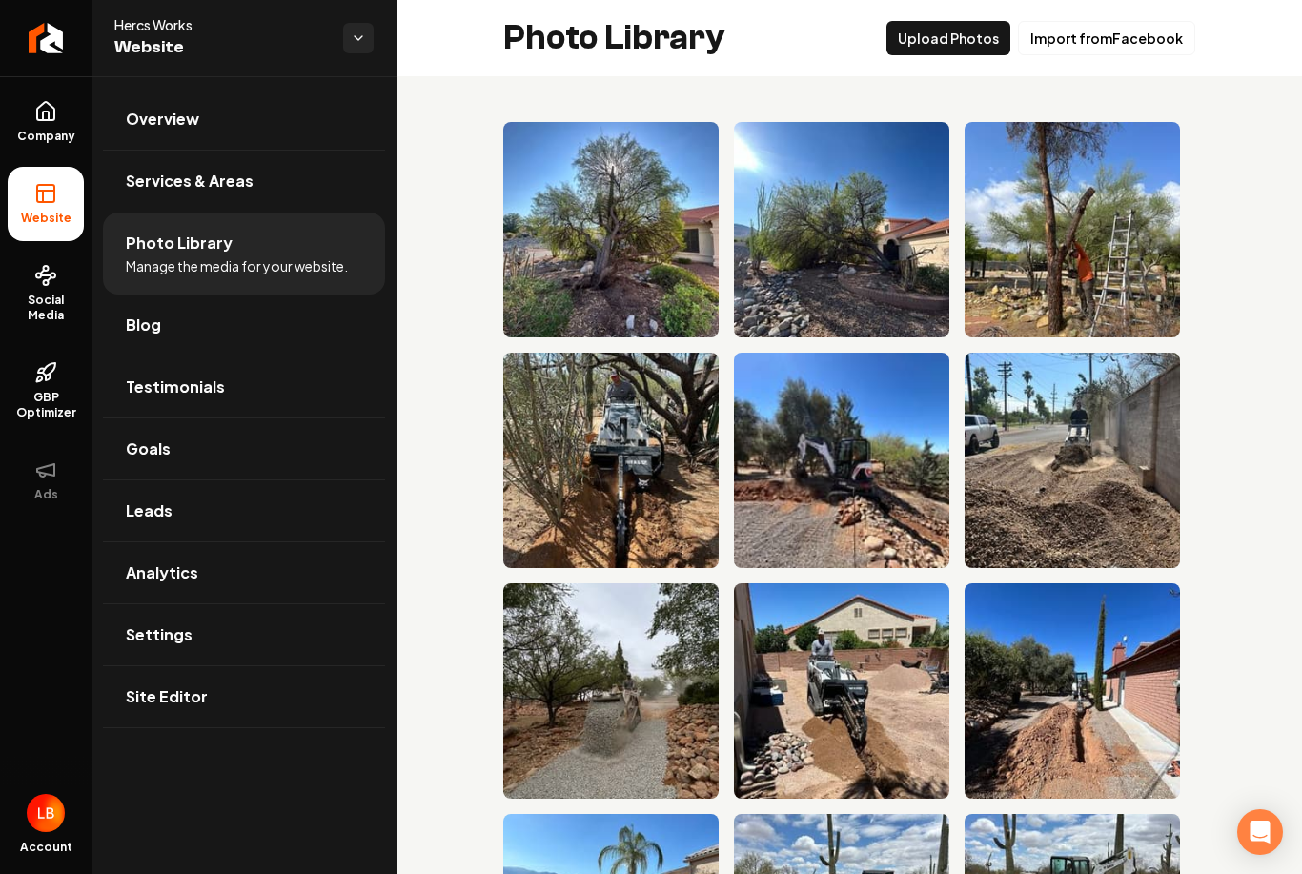
click at [198, 118] on link "Overview" at bounding box center [244, 119] width 282 height 61
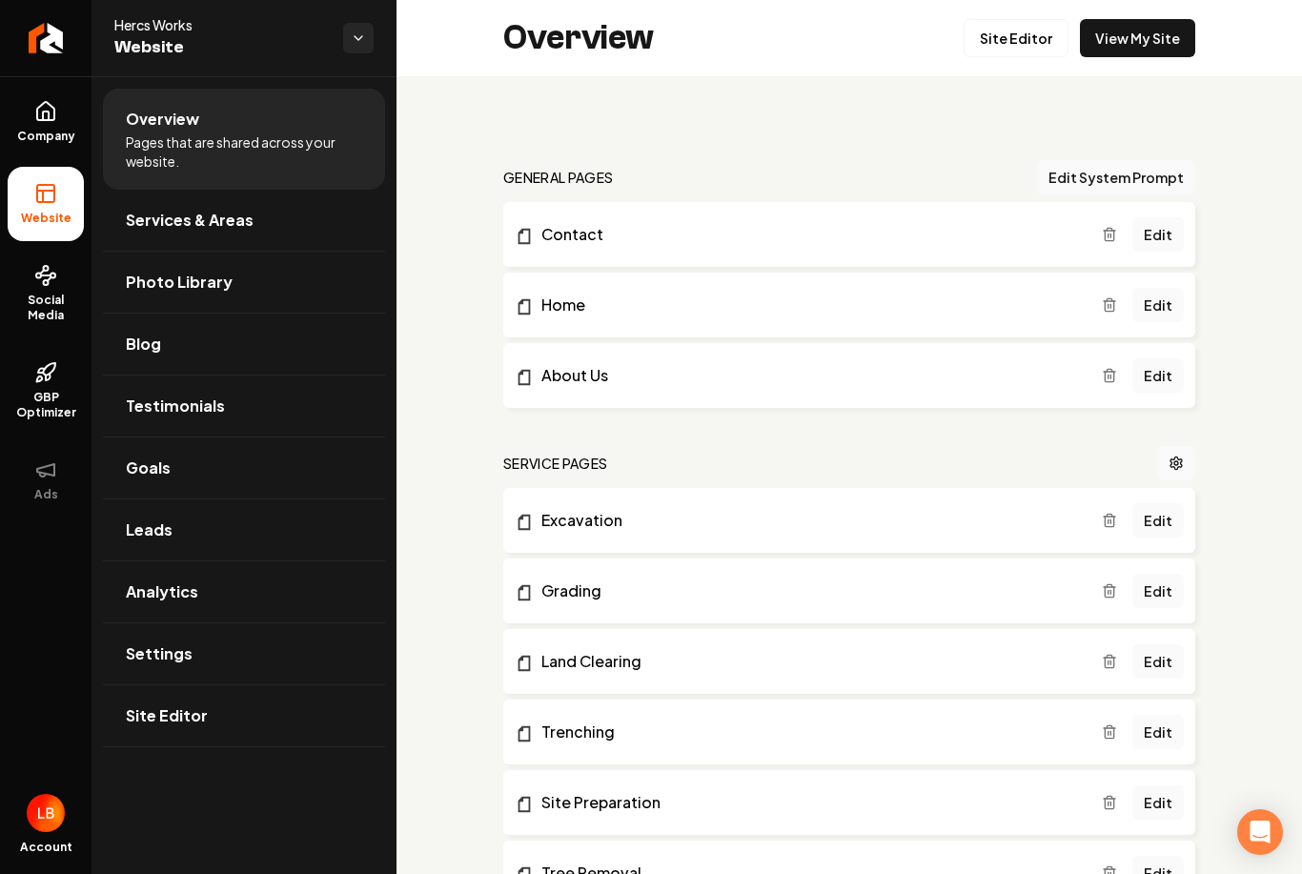
click at [1026, 43] on link "Site Editor" at bounding box center [1016, 38] width 105 height 38
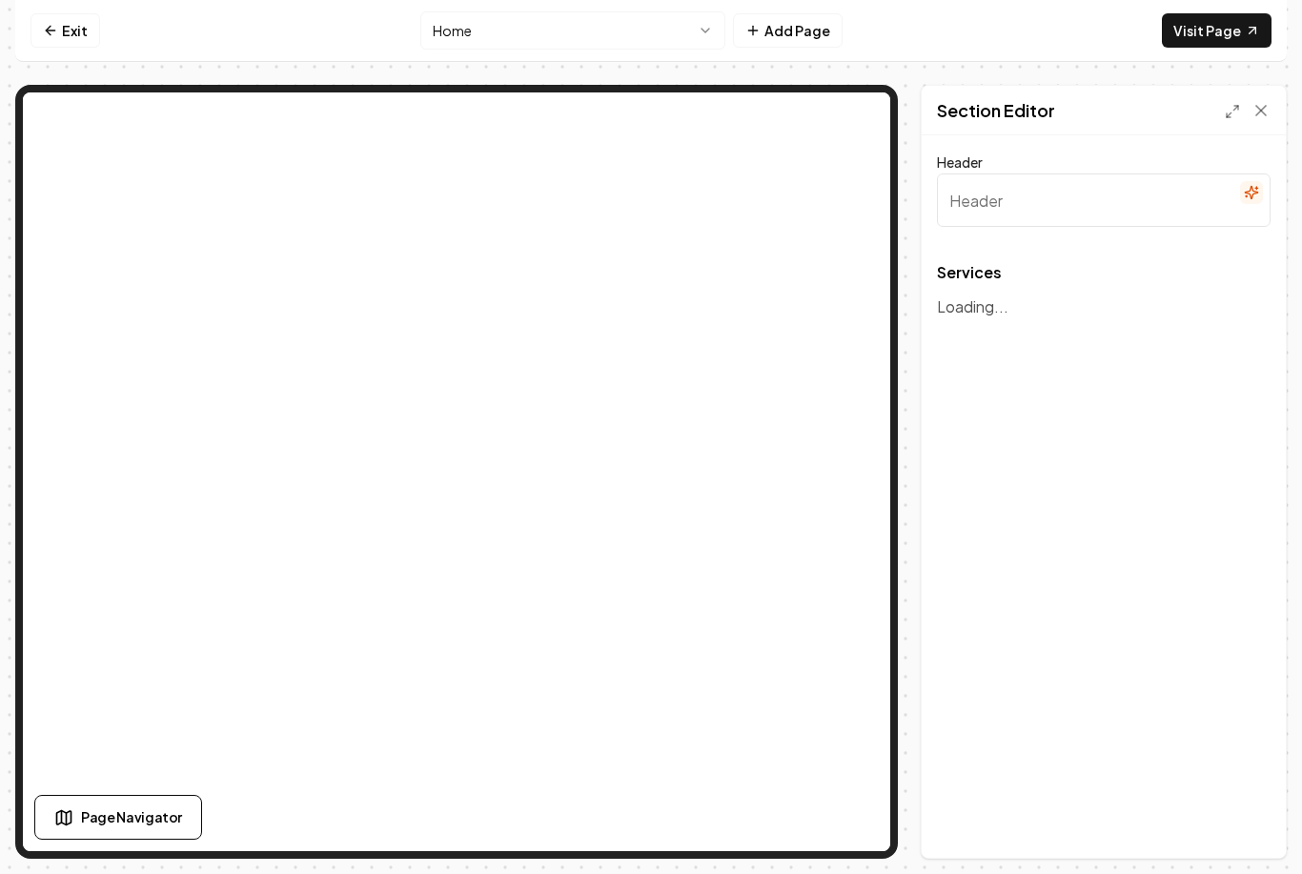
type input "Our Landscaping Services"
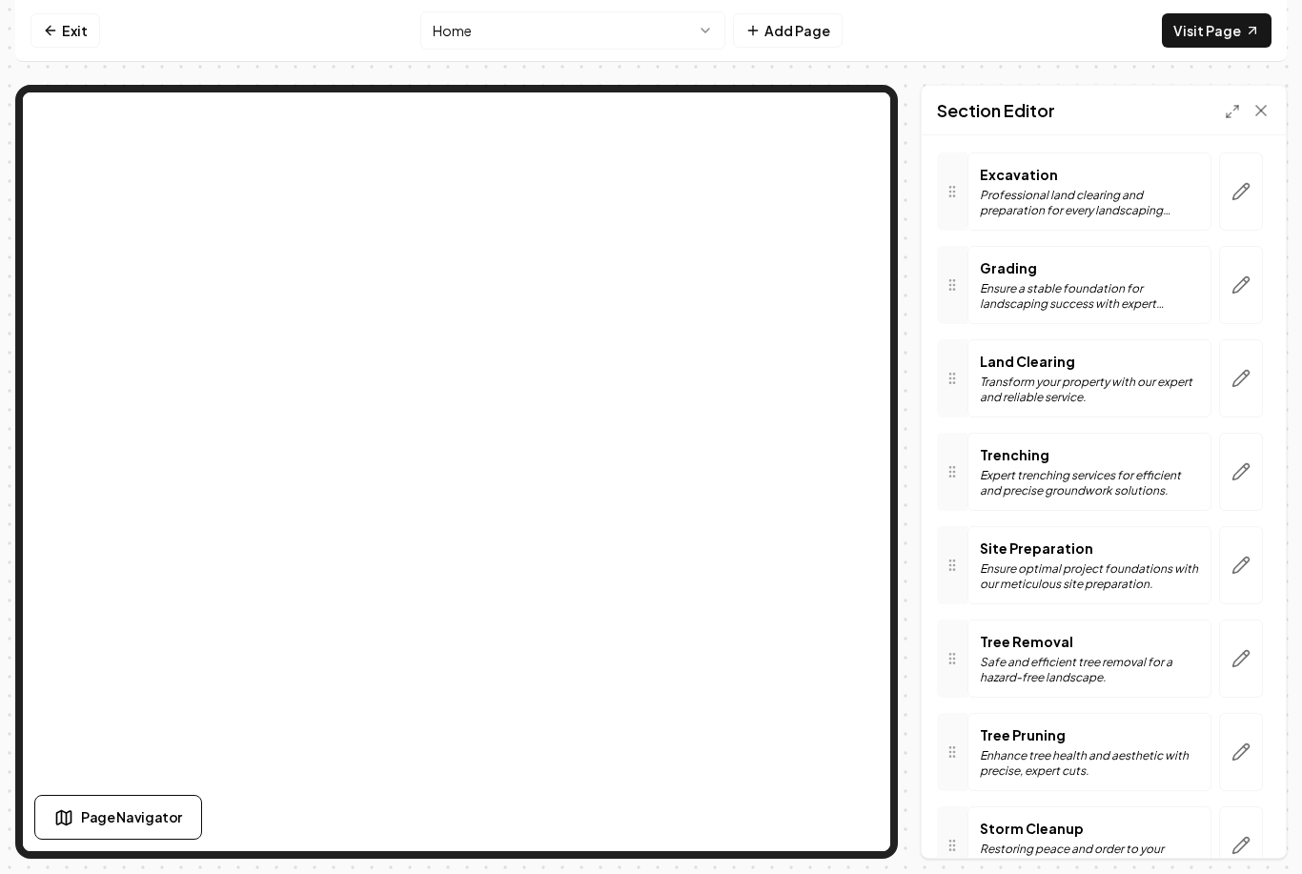
scroll to position [140, 0]
click at [1249, 476] on icon "button" at bounding box center [1241, 474] width 19 height 19
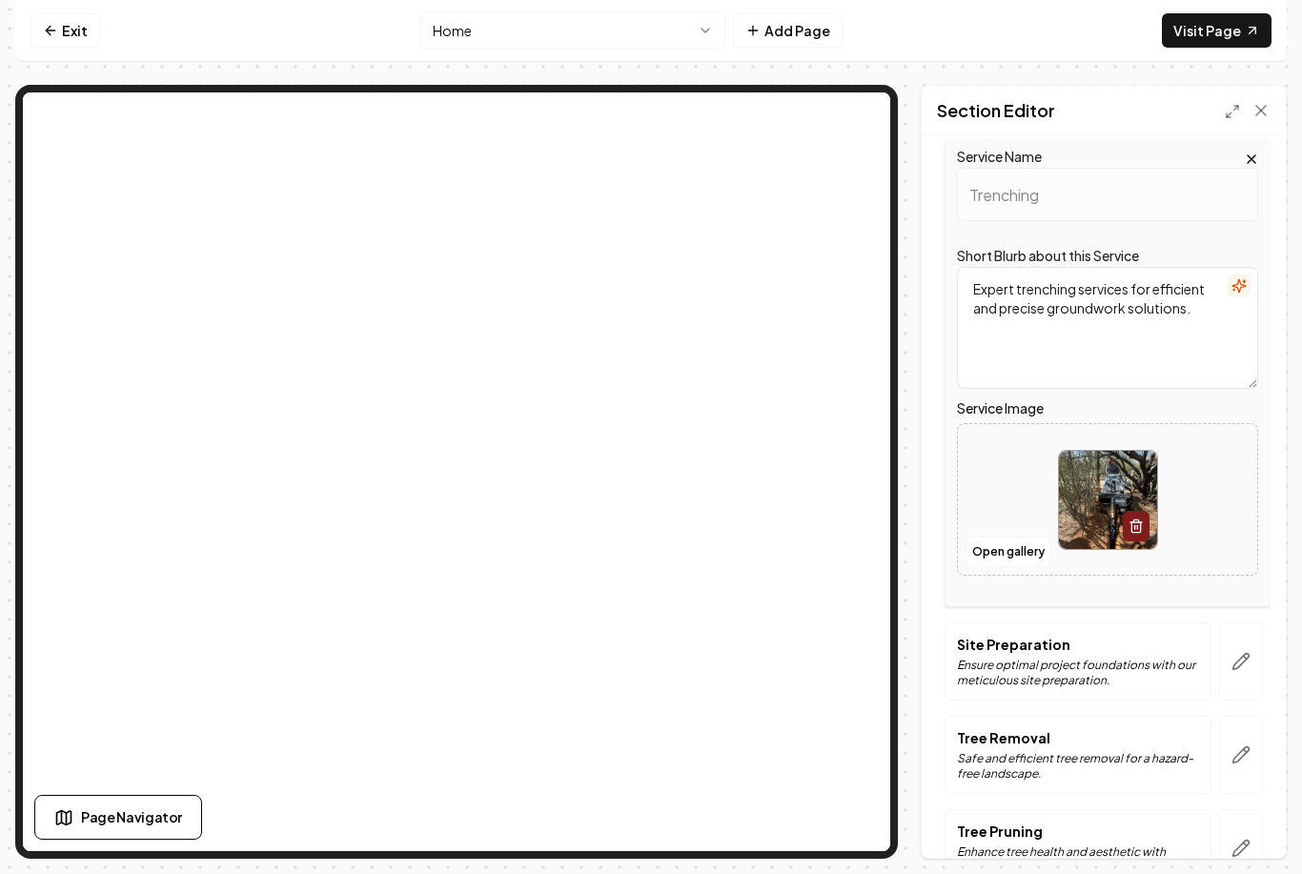
scroll to position [440, 0]
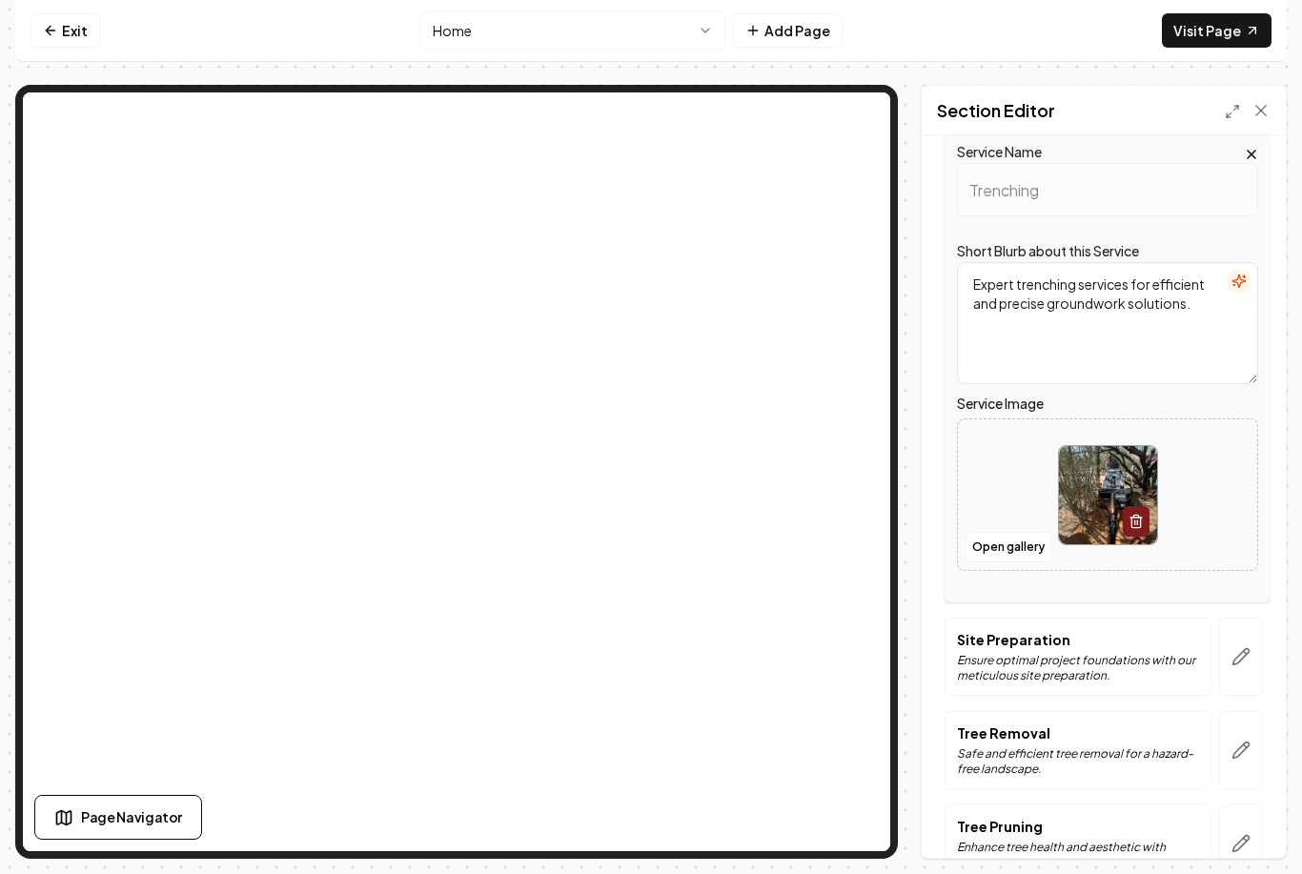
click at [1018, 554] on button "Open gallery" at bounding box center [1009, 547] width 86 height 31
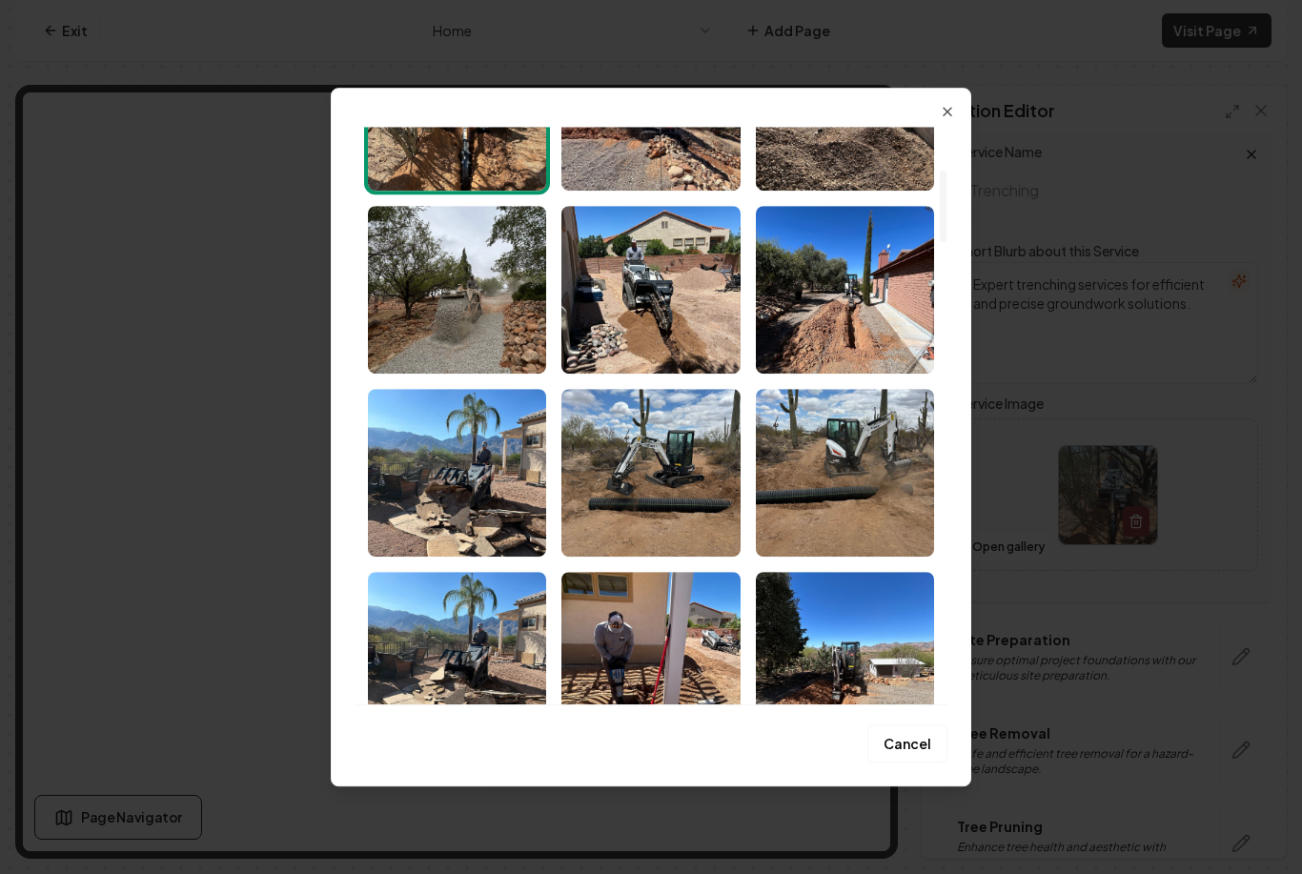
scroll to position [349, 0]
click at [853, 311] on img "Select image image_68b12d205c7cd75eb847d00d.jpeg" at bounding box center [845, 289] width 178 height 168
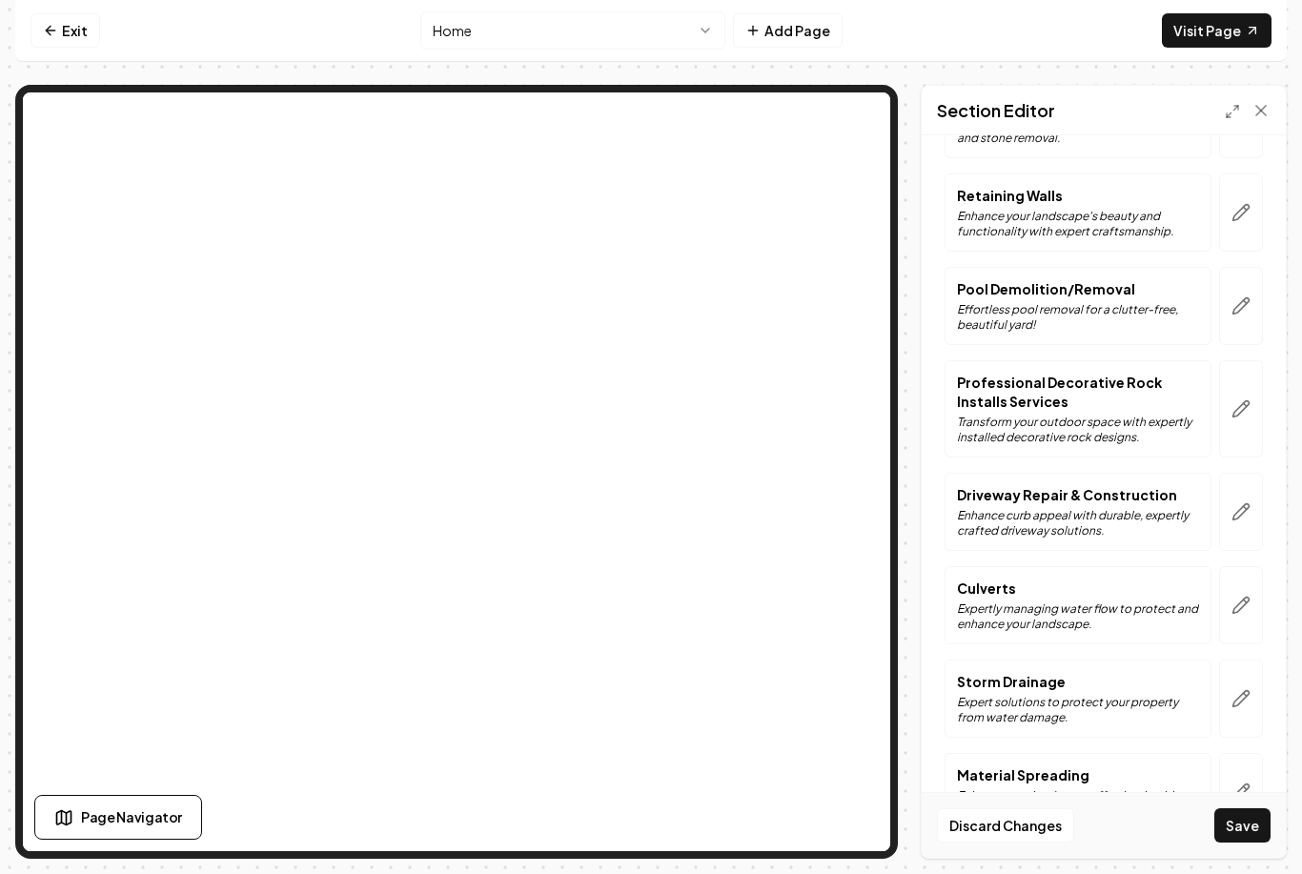
scroll to position [46, 0]
click at [1249, 835] on button "Save" at bounding box center [1243, 825] width 56 height 34
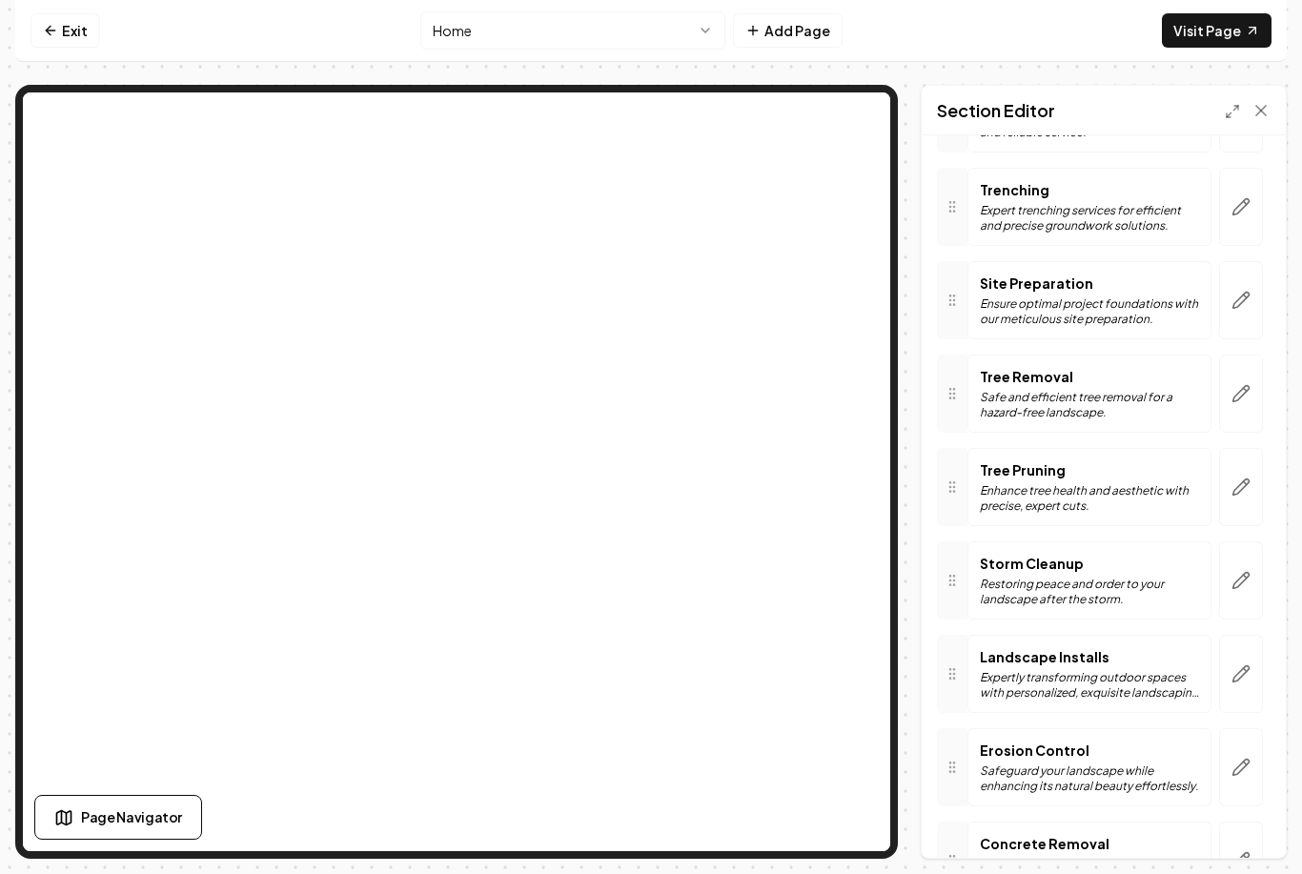
scroll to position [349, 0]
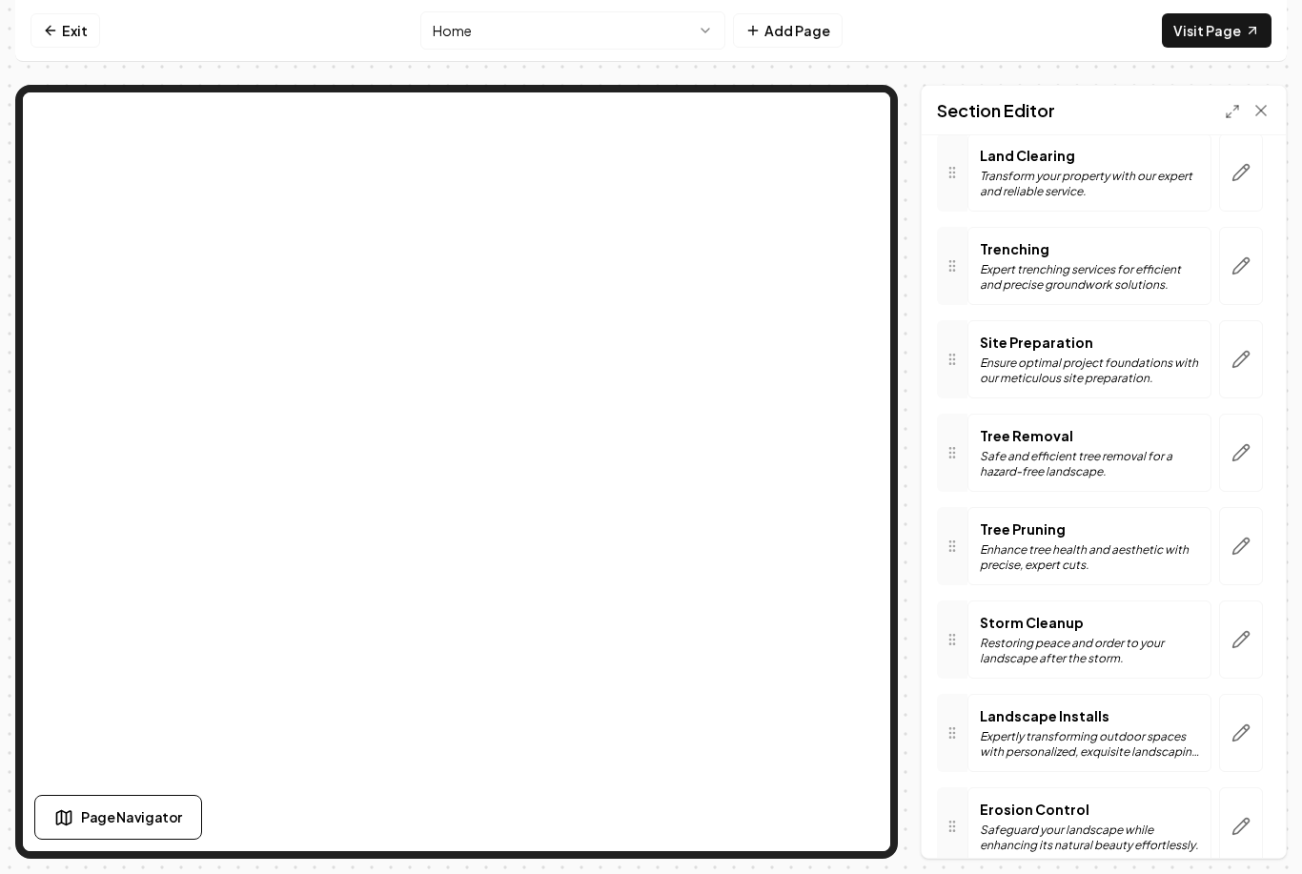
click at [1241, 443] on icon "button" at bounding box center [1241, 452] width 19 height 19
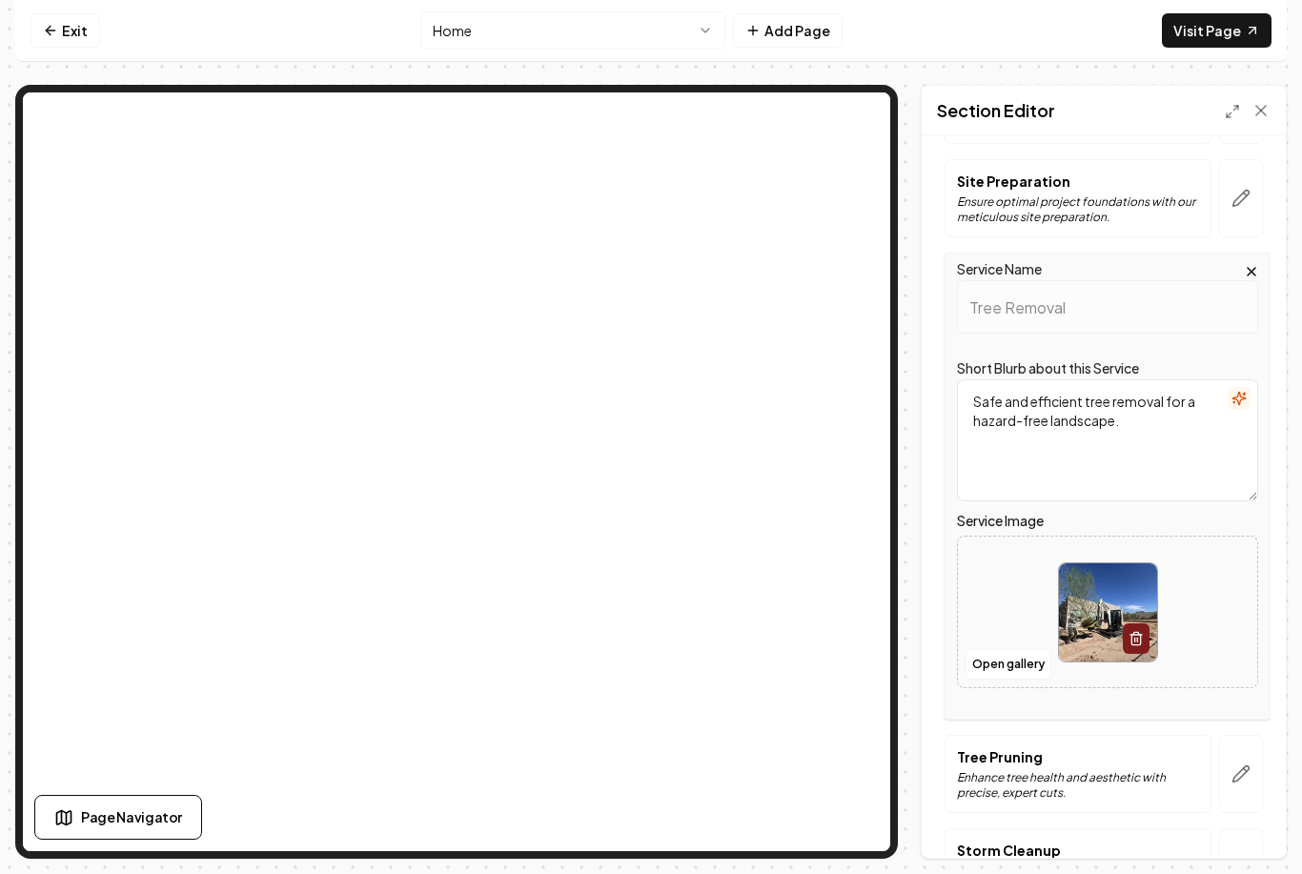
scroll to position [512, 0]
click at [1023, 647] on button "Open gallery" at bounding box center [1009, 662] width 86 height 31
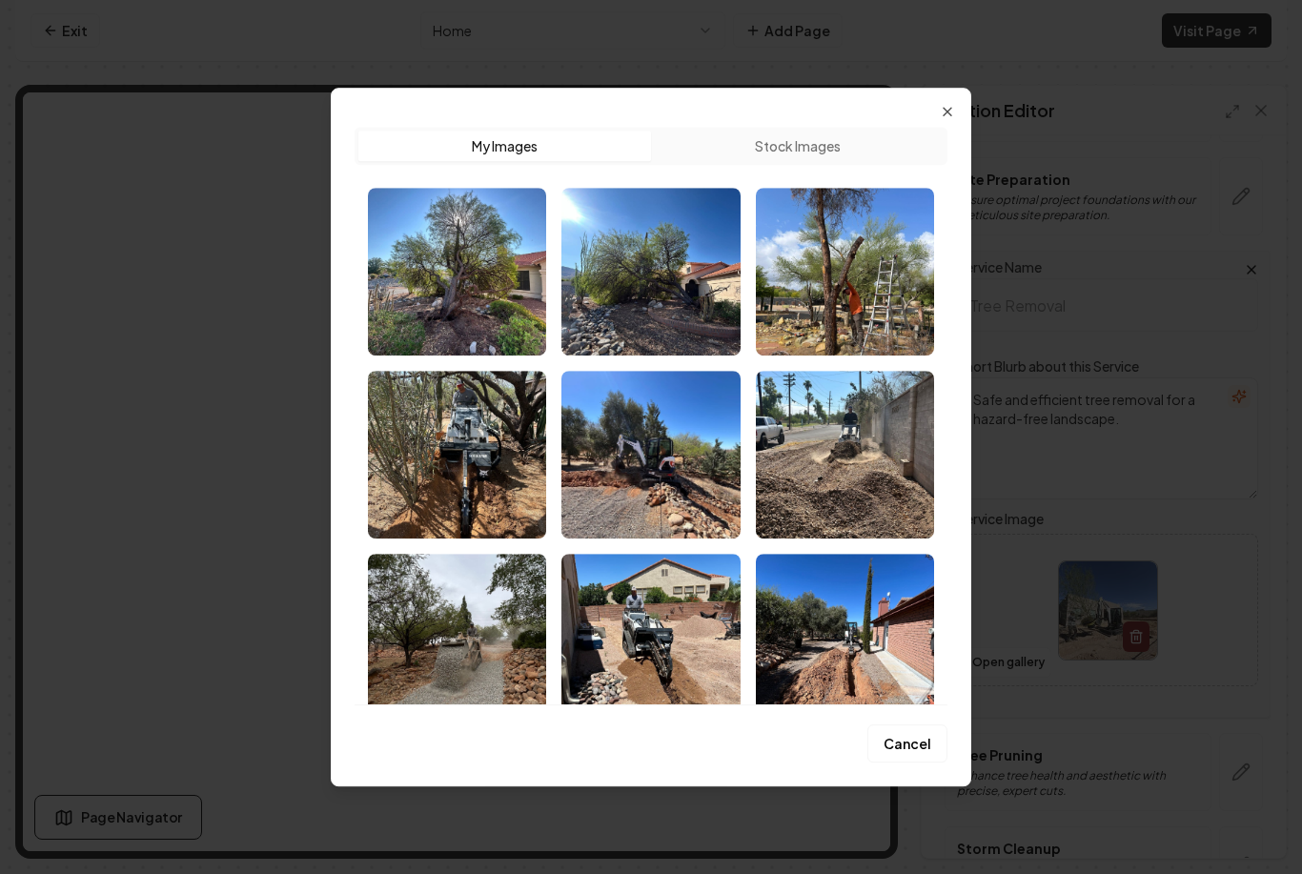
click at [871, 294] on img "Select image image_68b12d225c7cd75eb847d8dd.jpeg" at bounding box center [845, 272] width 178 height 168
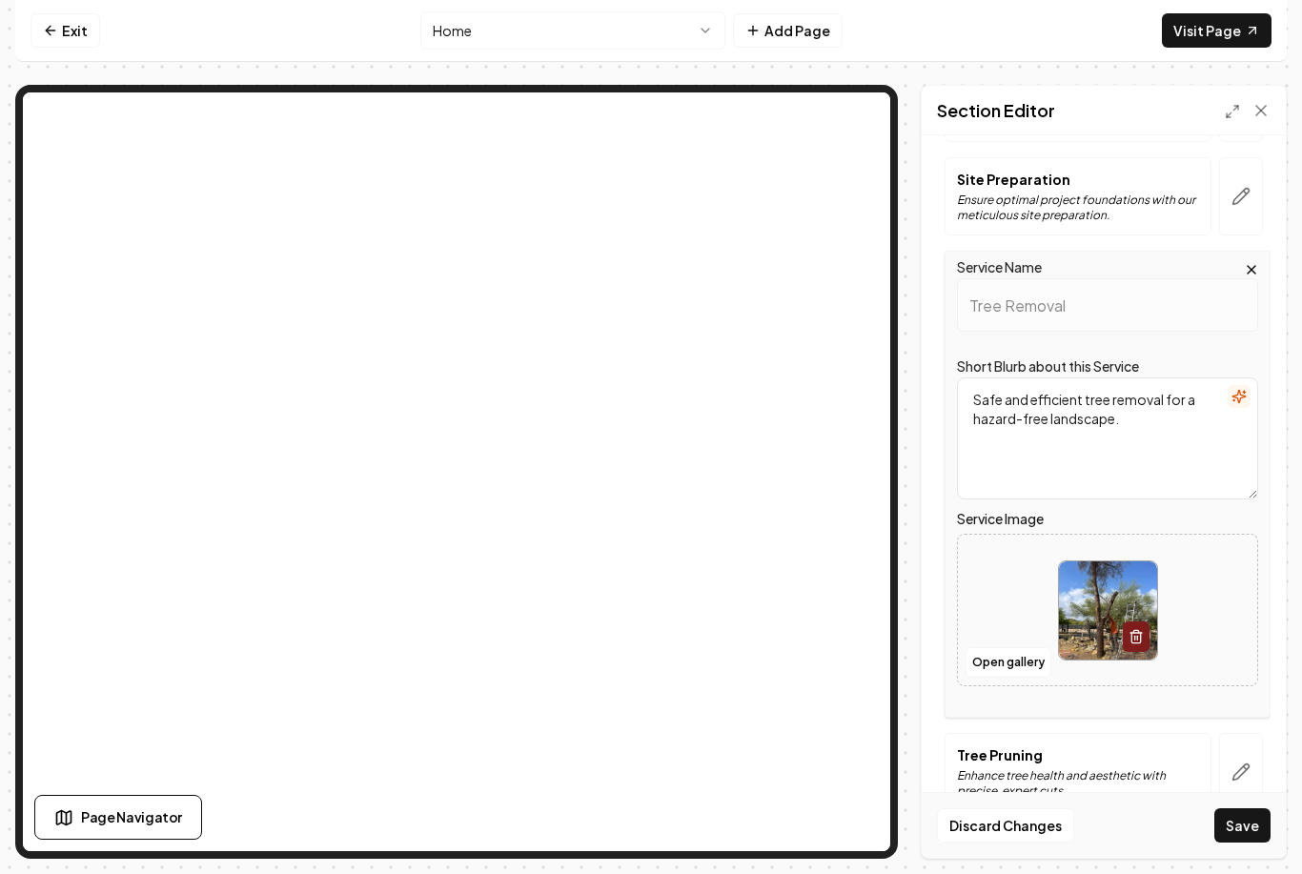
click at [1236, 835] on button "Save" at bounding box center [1243, 825] width 56 height 34
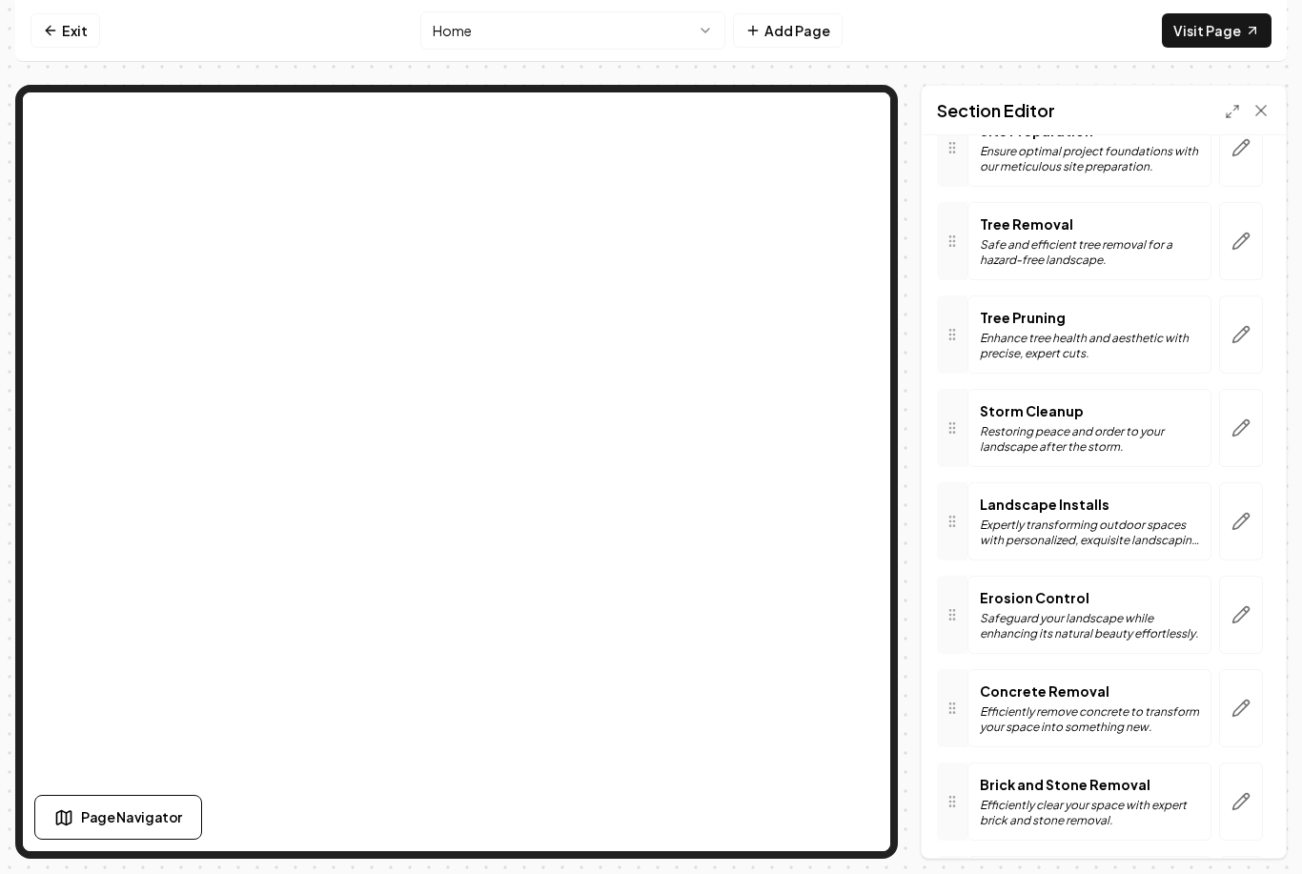
scroll to position [569, 0]
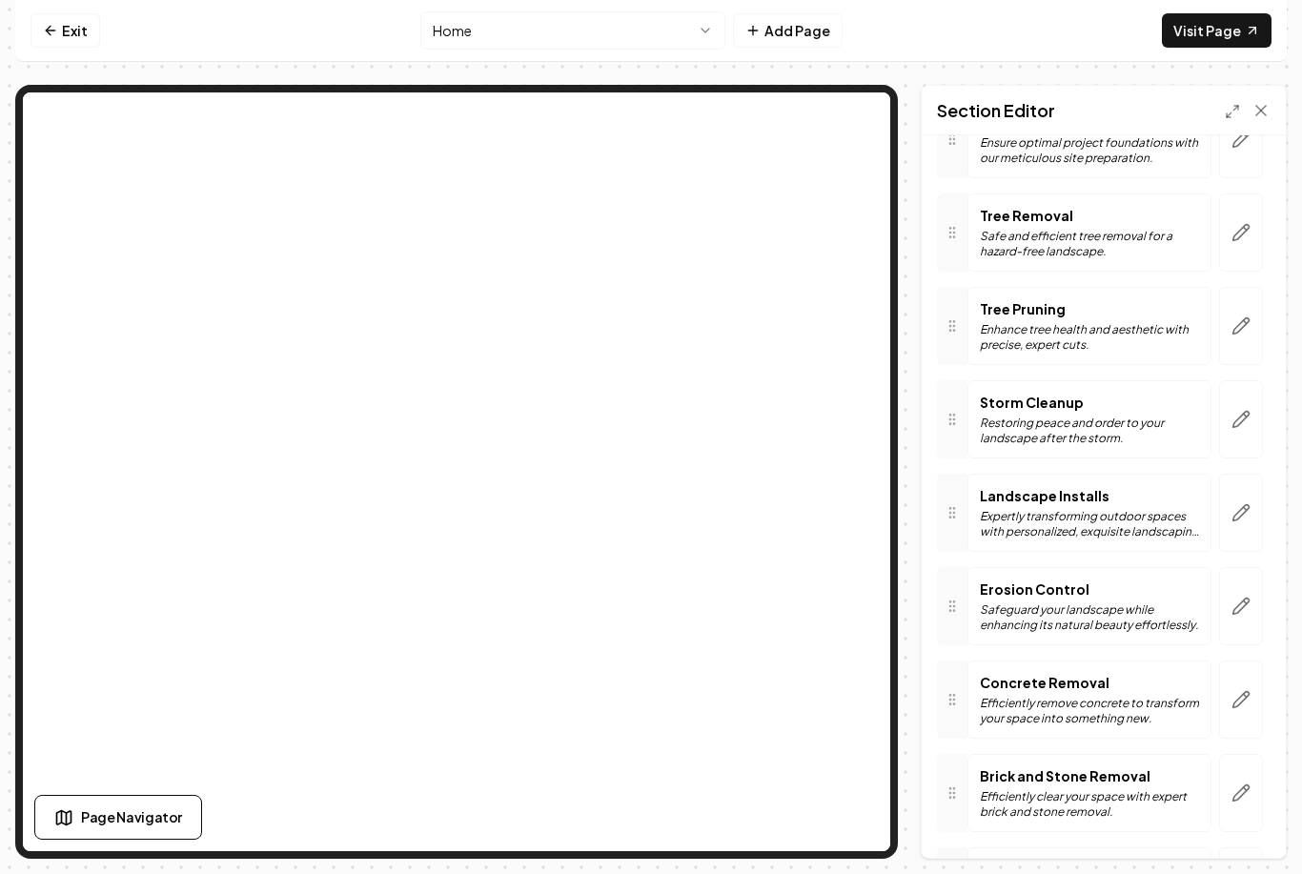
click at [1238, 478] on button "button" at bounding box center [1241, 513] width 44 height 78
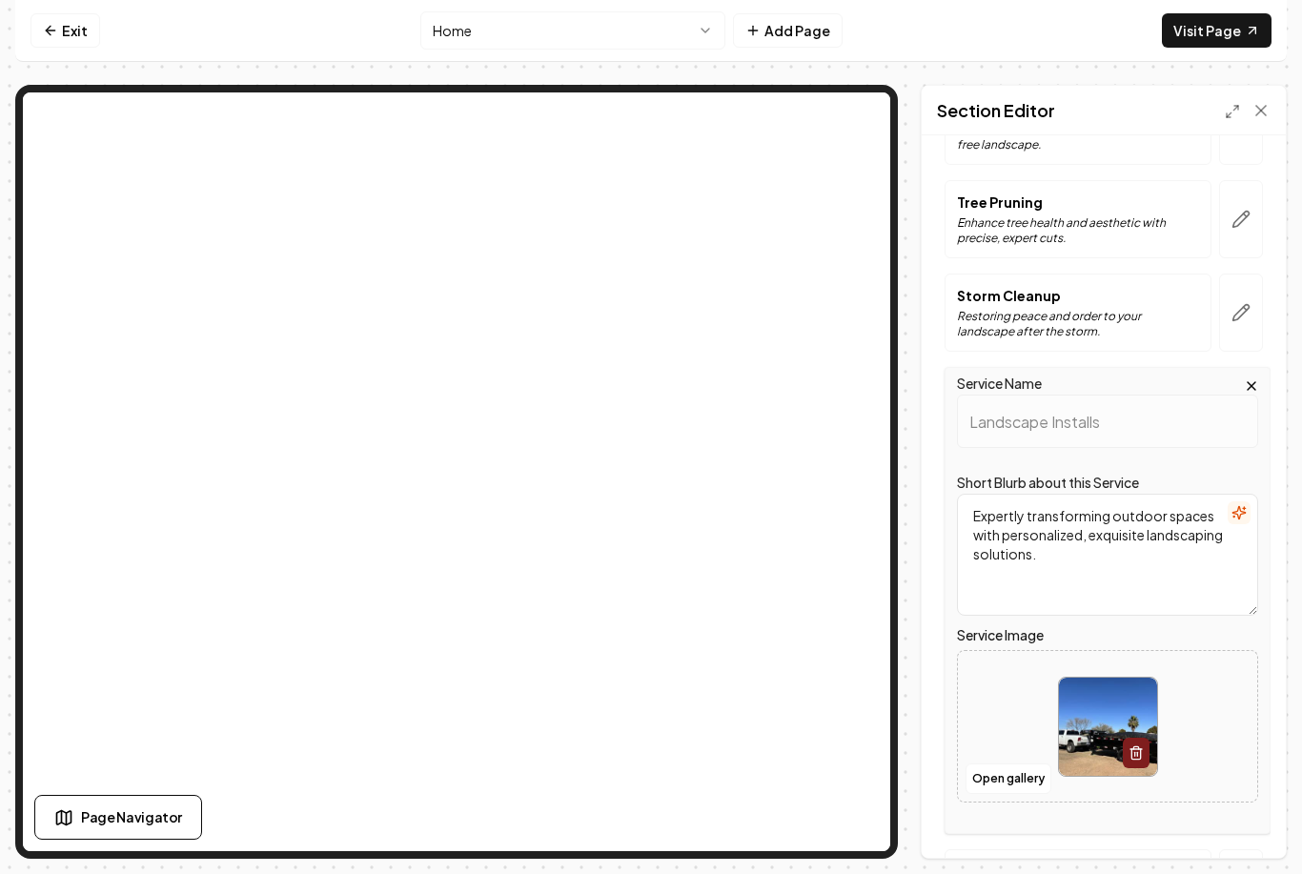
scroll to position [785, 0]
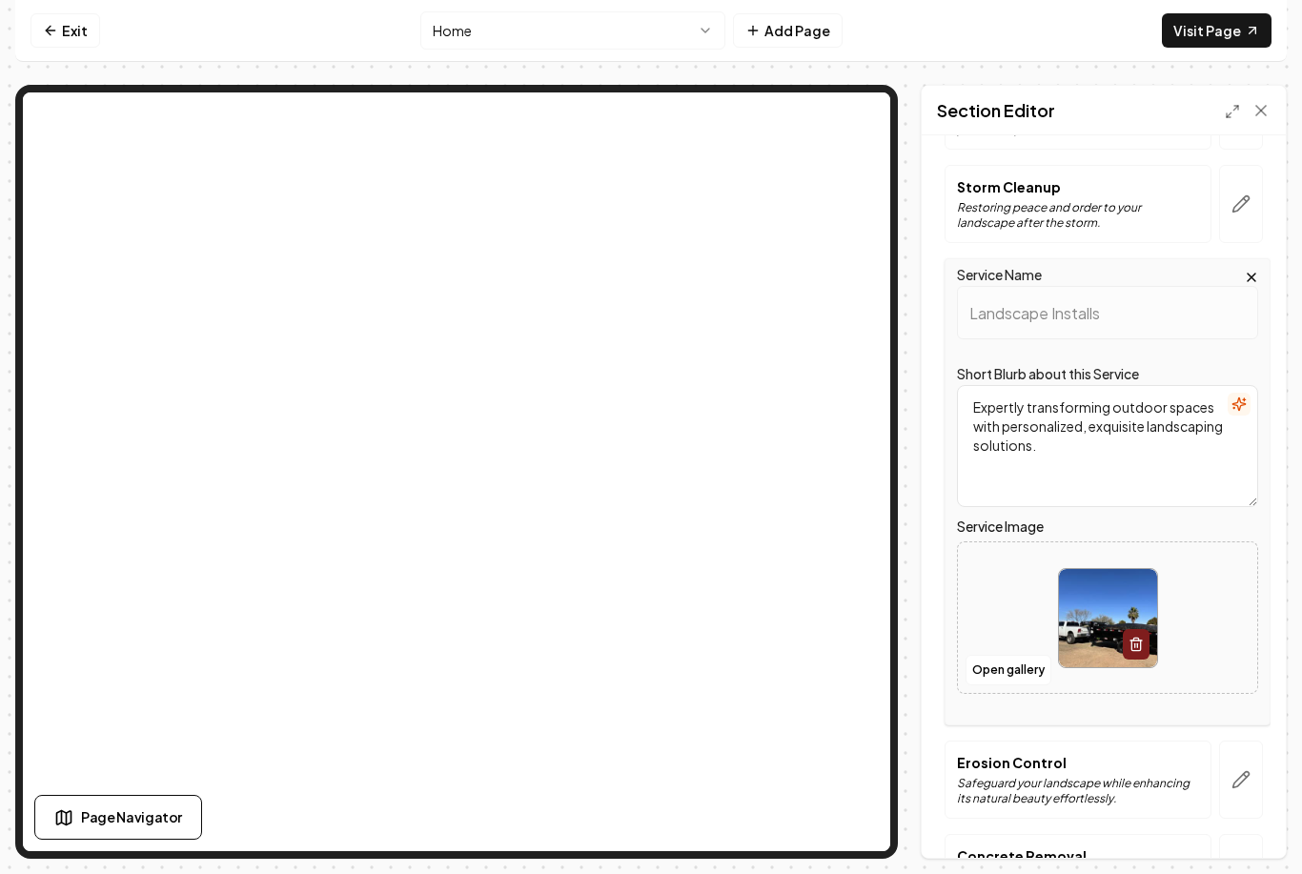
click at [1013, 655] on button "Open gallery" at bounding box center [1009, 670] width 86 height 31
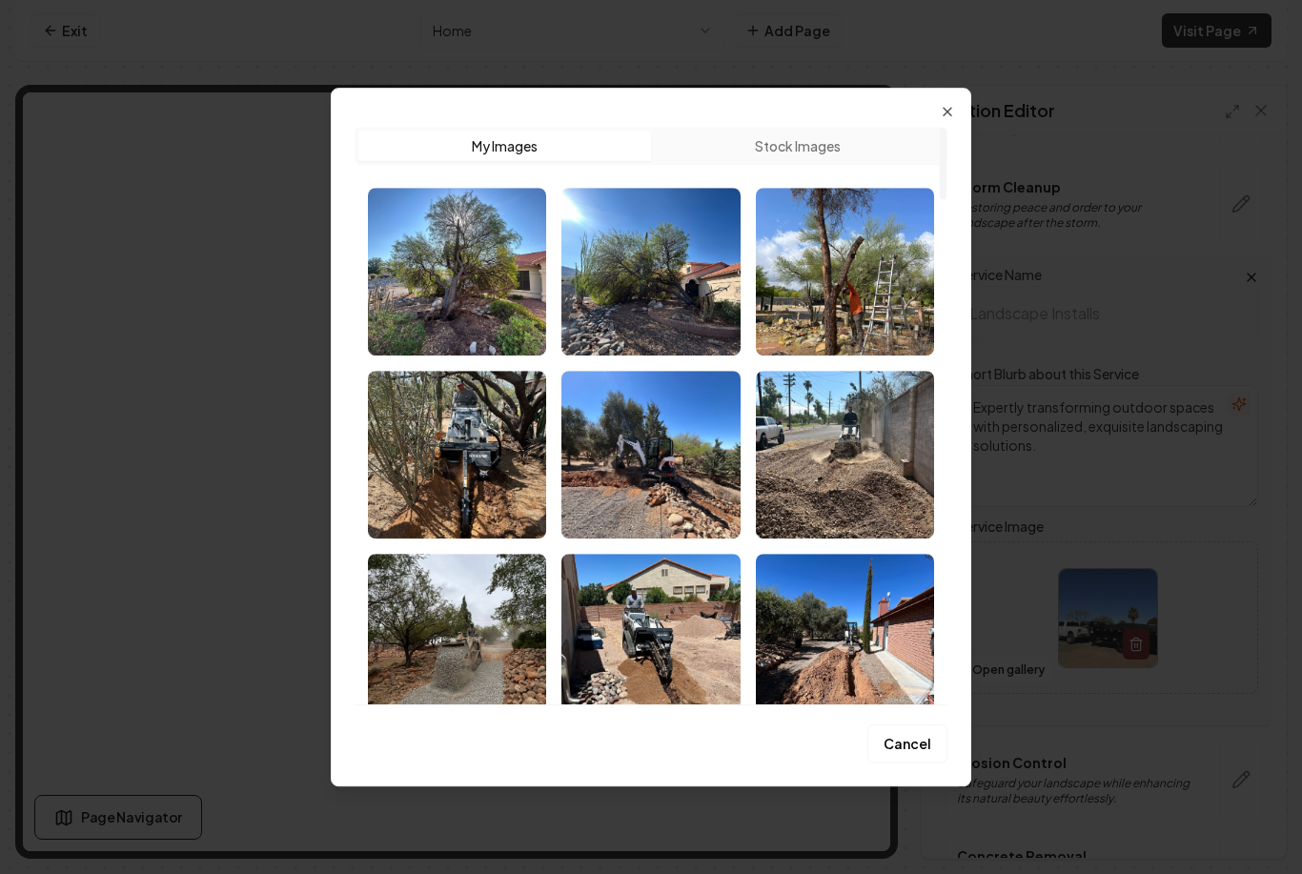
scroll to position [-1, 0]
click at [957, 106] on div "Upload My Images Stock Images Cancel Close" at bounding box center [651, 438] width 641 height 700
click at [951, 111] on icon "button" at bounding box center [947, 111] width 15 height 15
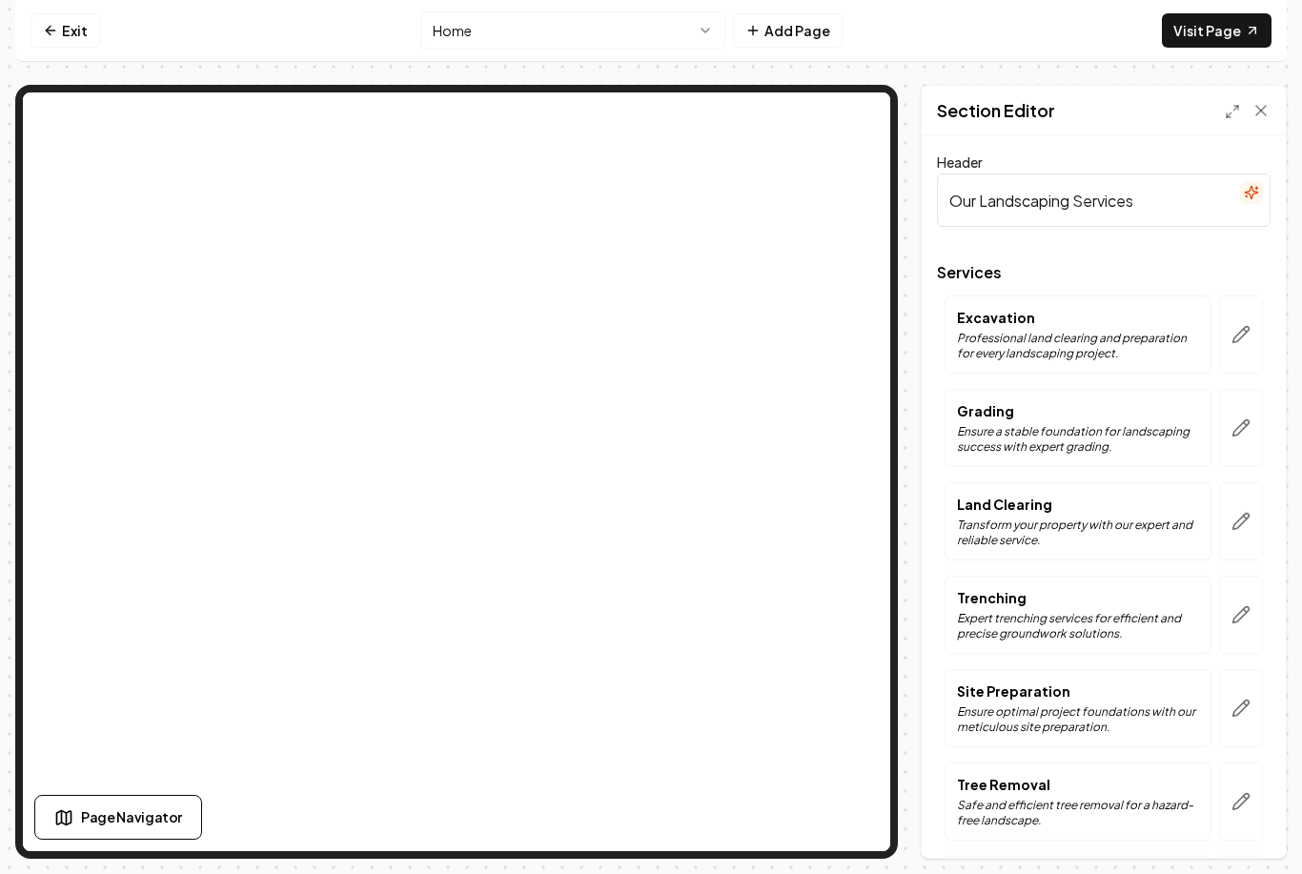
click at [41, 44] on link "Exit" at bounding box center [66, 30] width 70 height 34
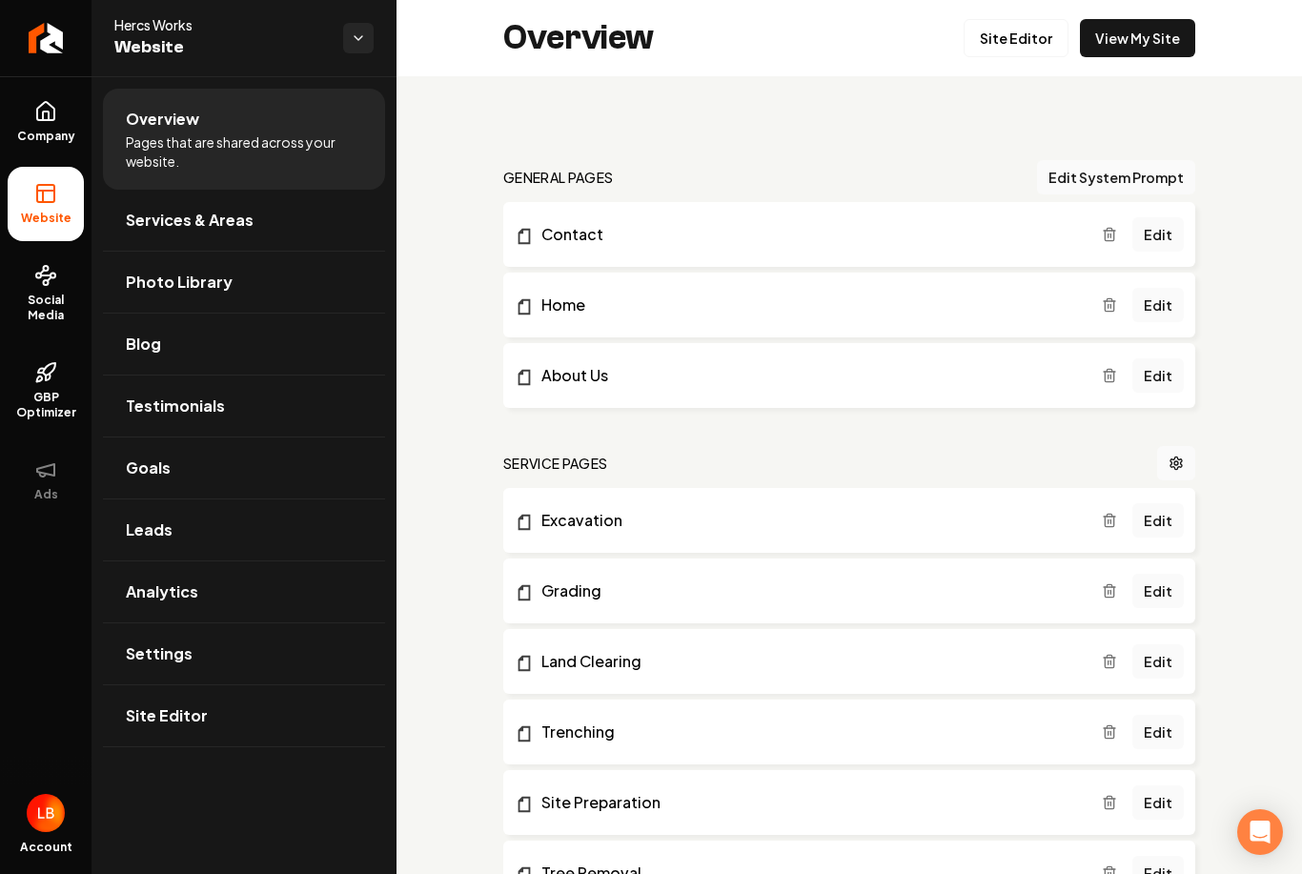
click at [246, 293] on link "Photo Library" at bounding box center [244, 282] width 282 height 61
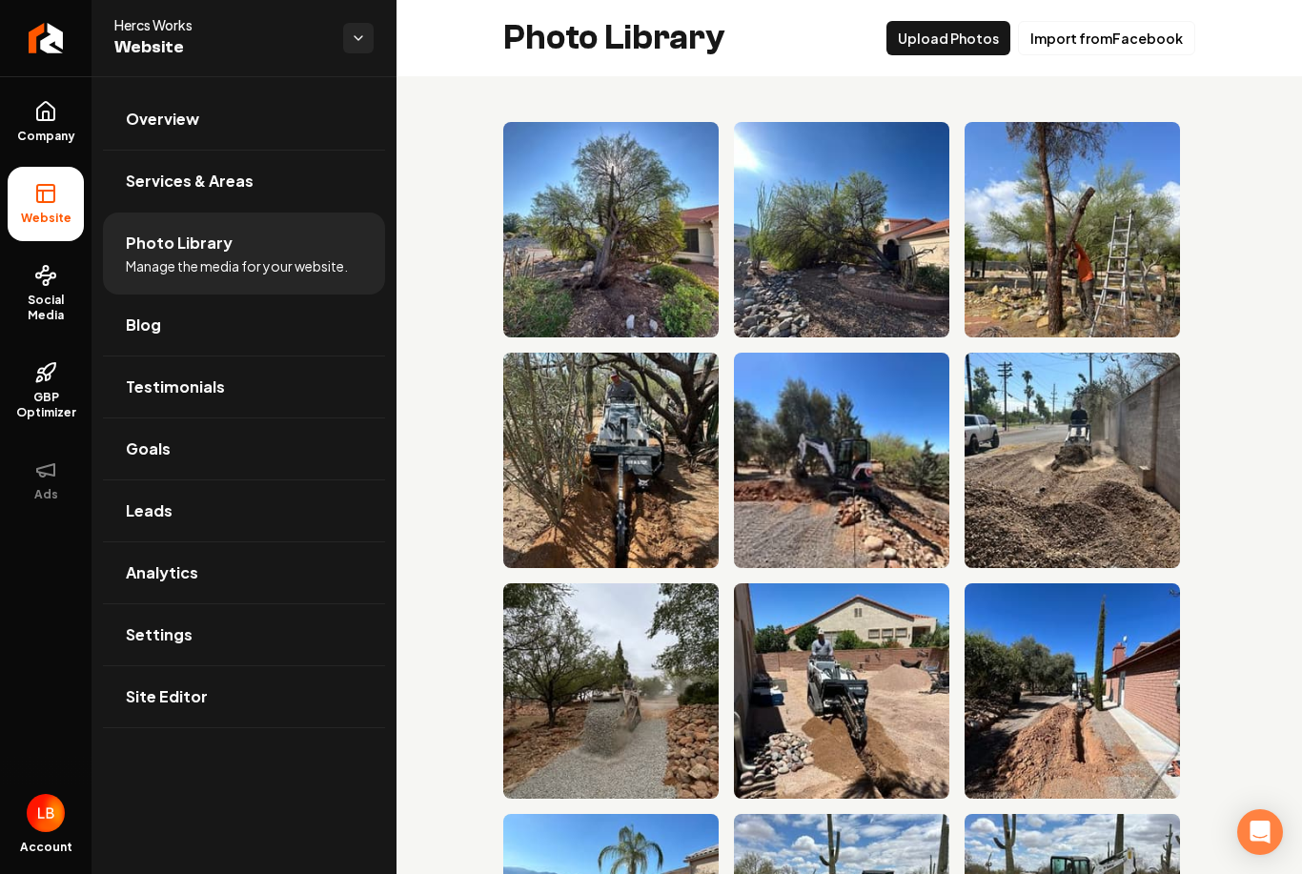
click at [964, 44] on button "Upload Photos" at bounding box center [949, 38] width 124 height 34
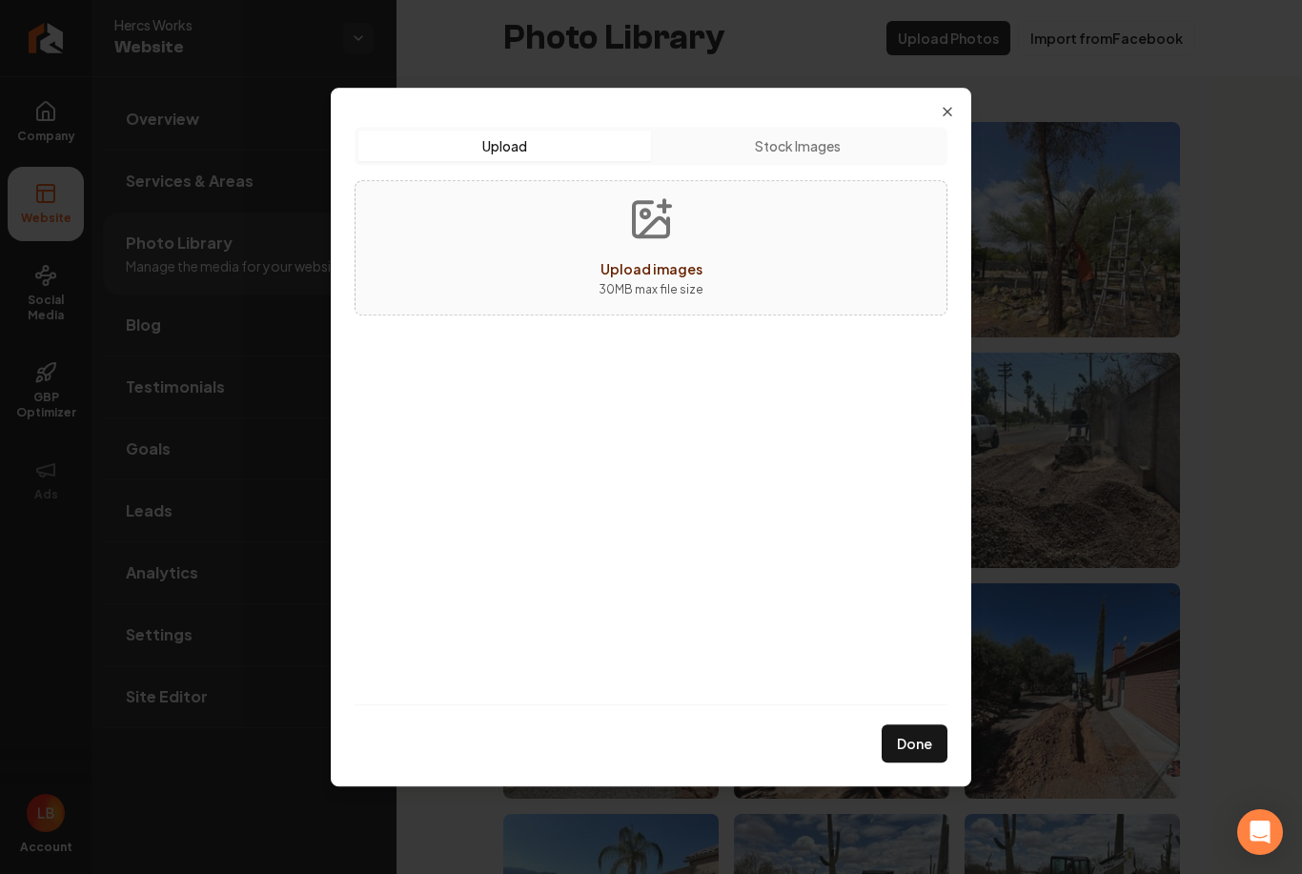
click at [657, 244] on button "Upload images 30 MB max file size" at bounding box center [650, 247] width 135 height 133
type input "**********"
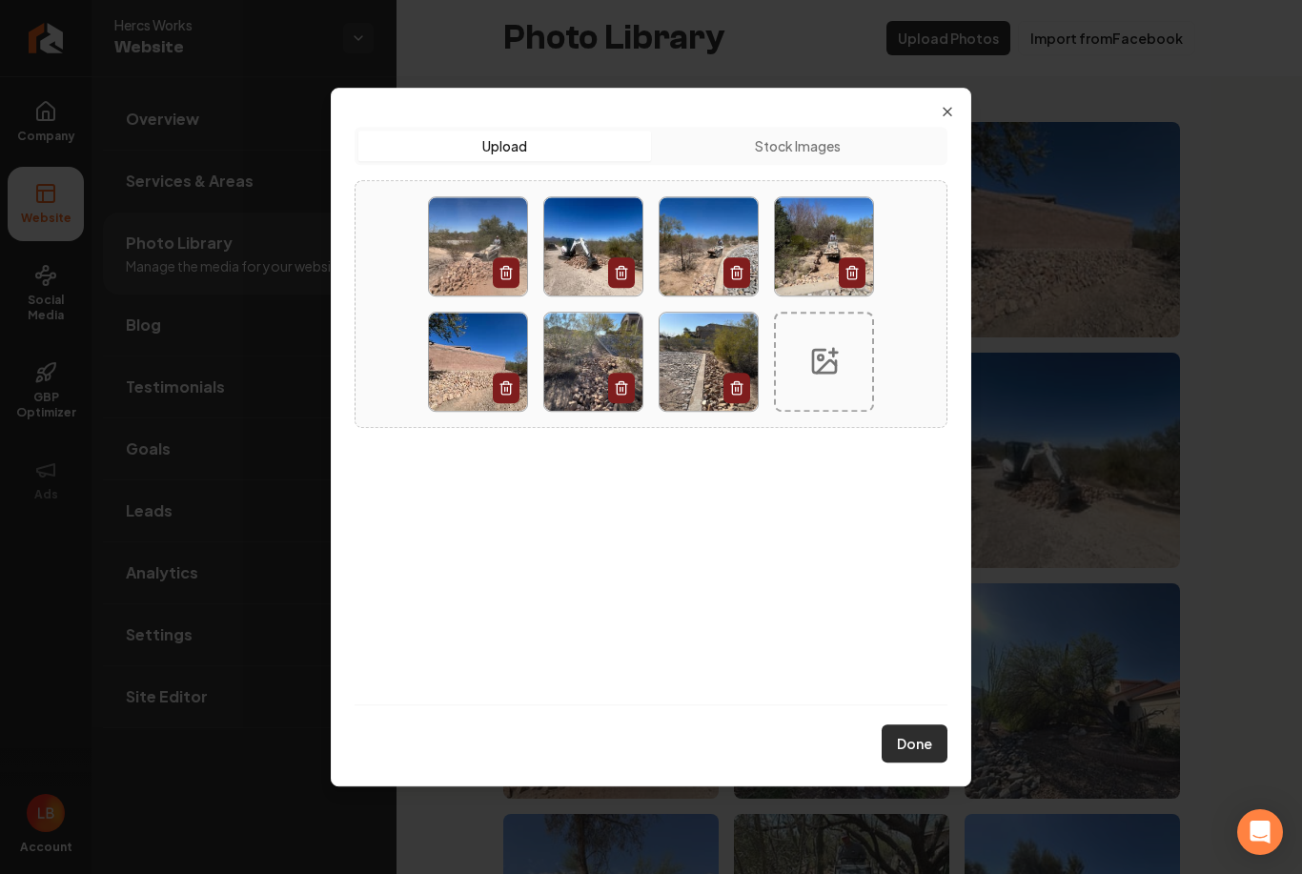
click at [928, 737] on button "Done" at bounding box center [915, 744] width 66 height 38
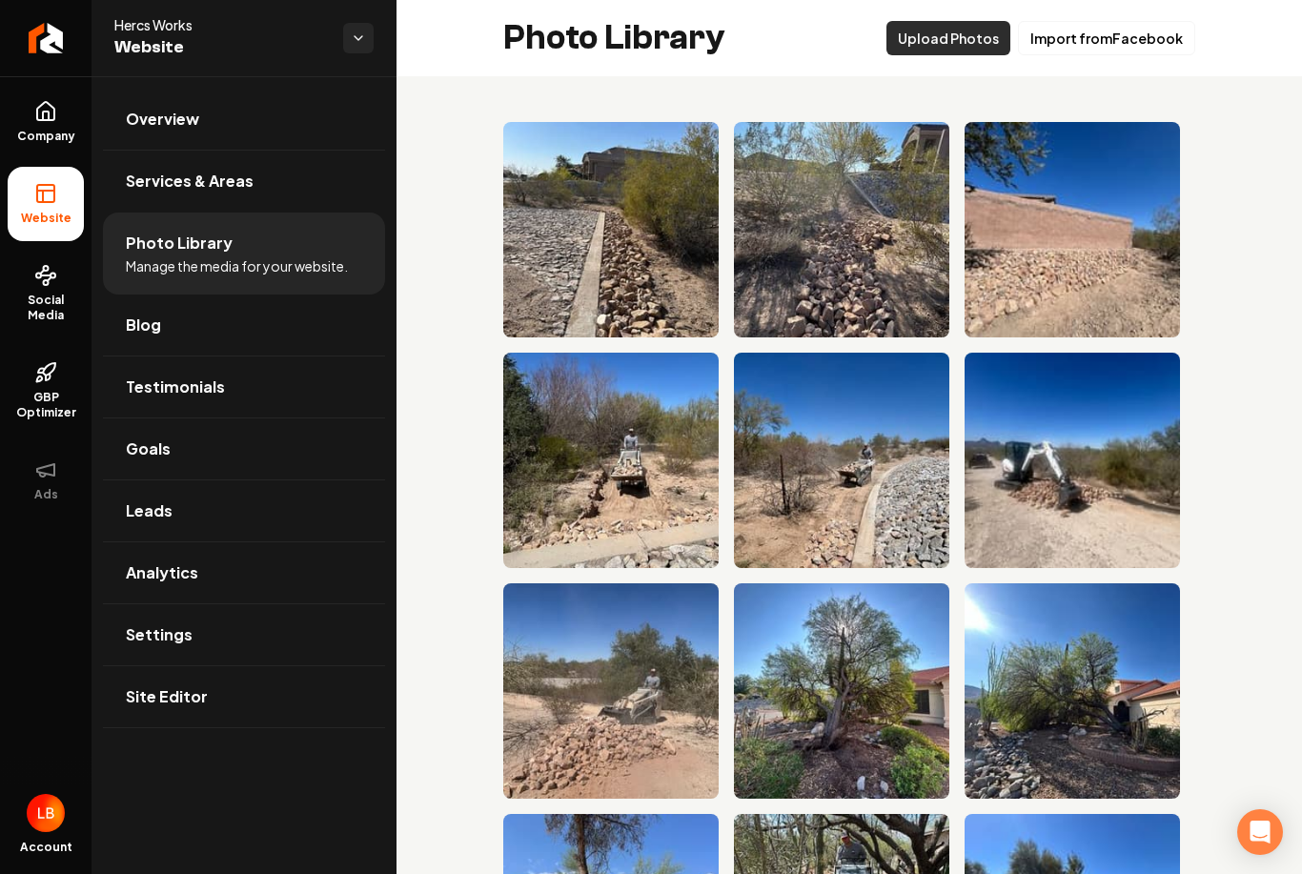
click at [969, 46] on button "Upload Photos" at bounding box center [949, 38] width 124 height 34
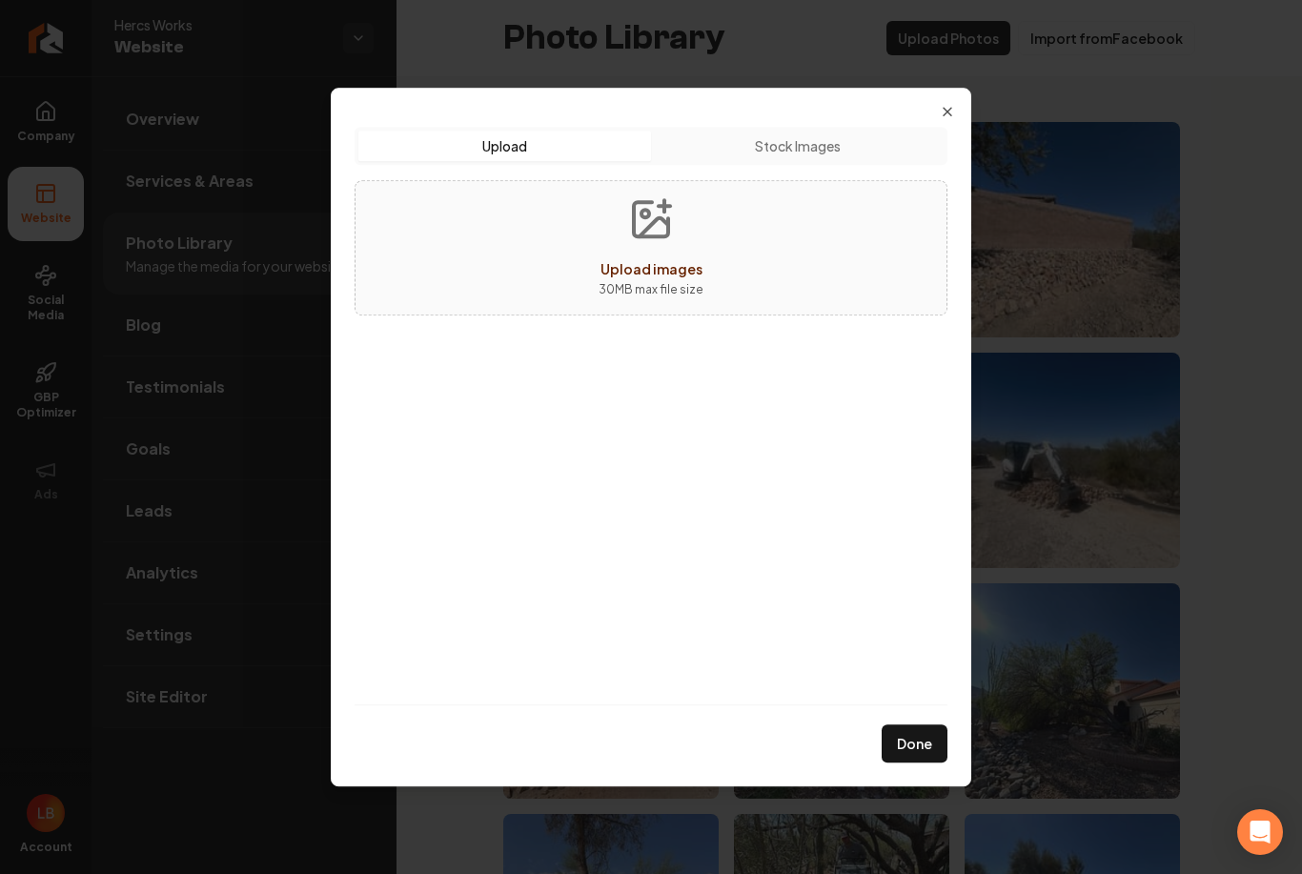
click at [661, 247] on button "Upload images 30 MB max file size" at bounding box center [650, 247] width 135 height 133
type input "**********"
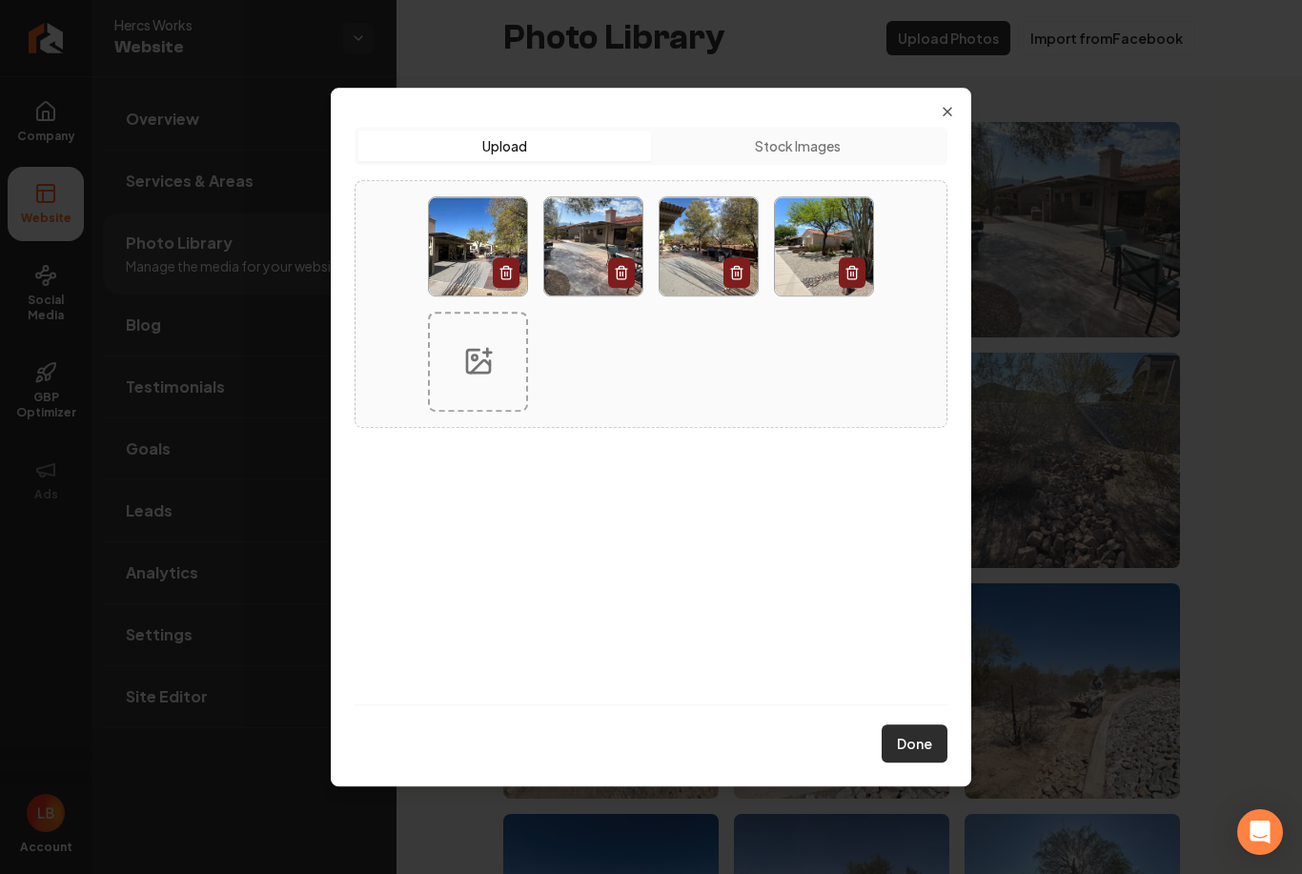
click at [919, 745] on button "Done" at bounding box center [915, 744] width 66 height 38
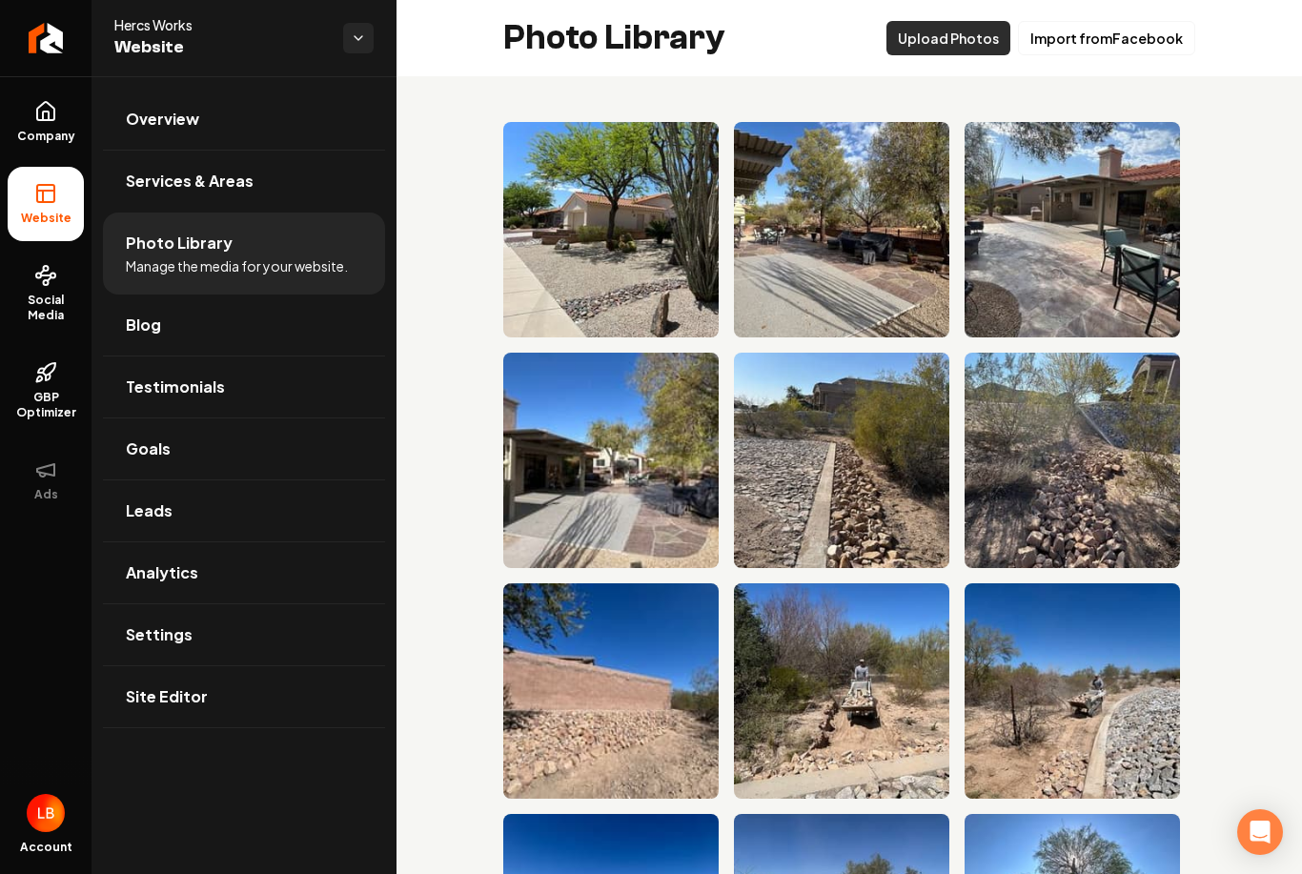
click at [968, 39] on button "Upload Photos" at bounding box center [949, 38] width 124 height 34
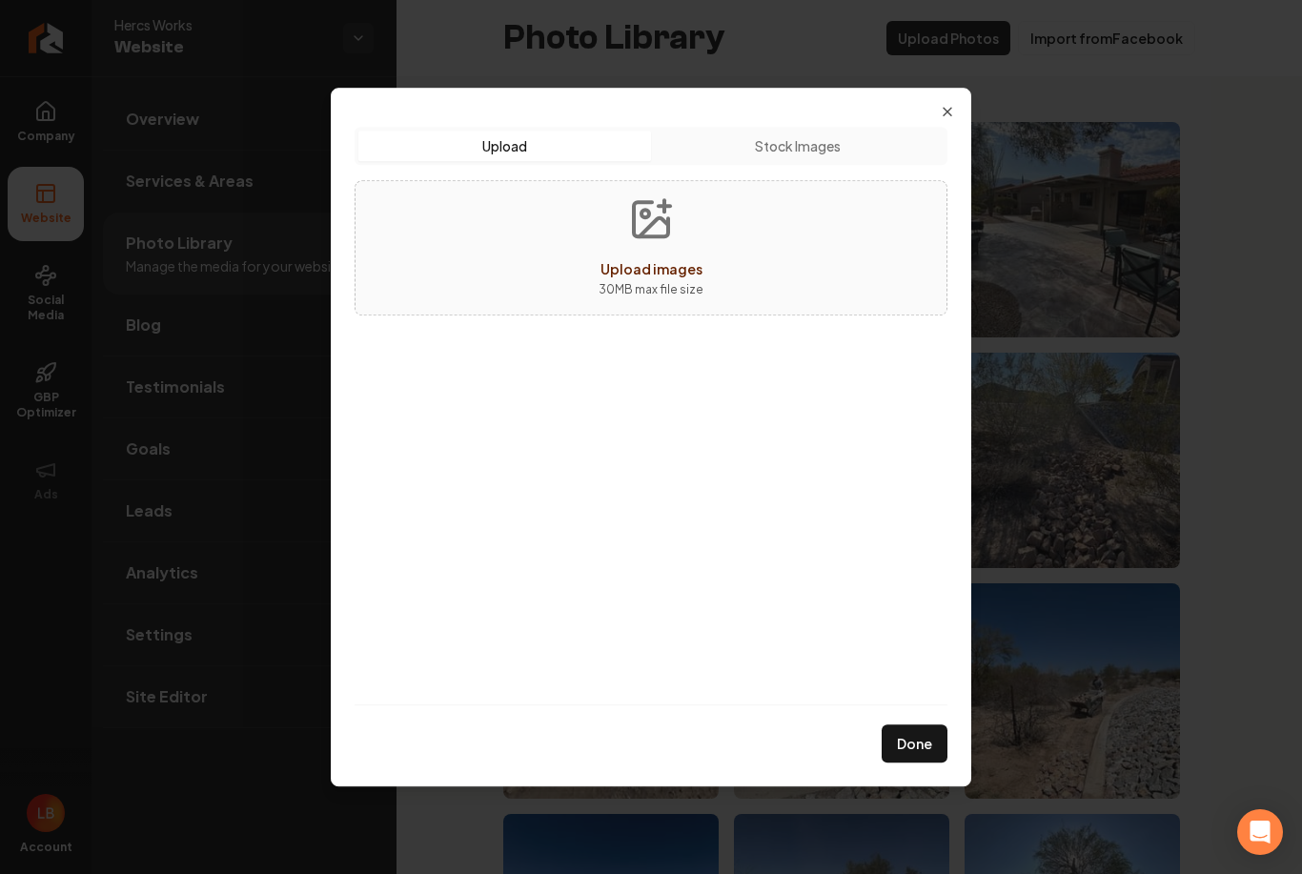
click at [649, 235] on icon "Upload images" at bounding box center [651, 219] width 34 height 34
type input "**********"
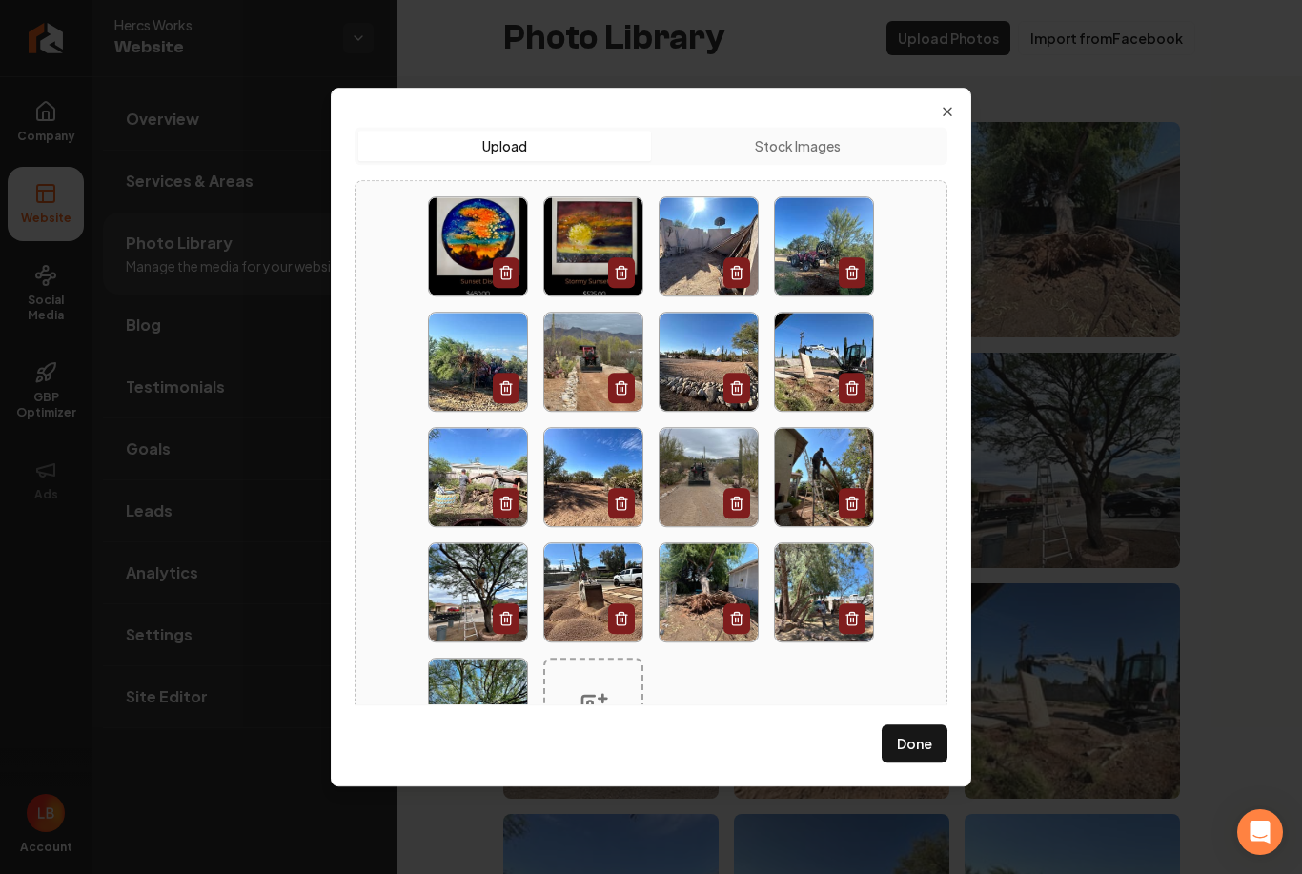
click at [734, 277] on icon "button" at bounding box center [736, 272] width 15 height 15
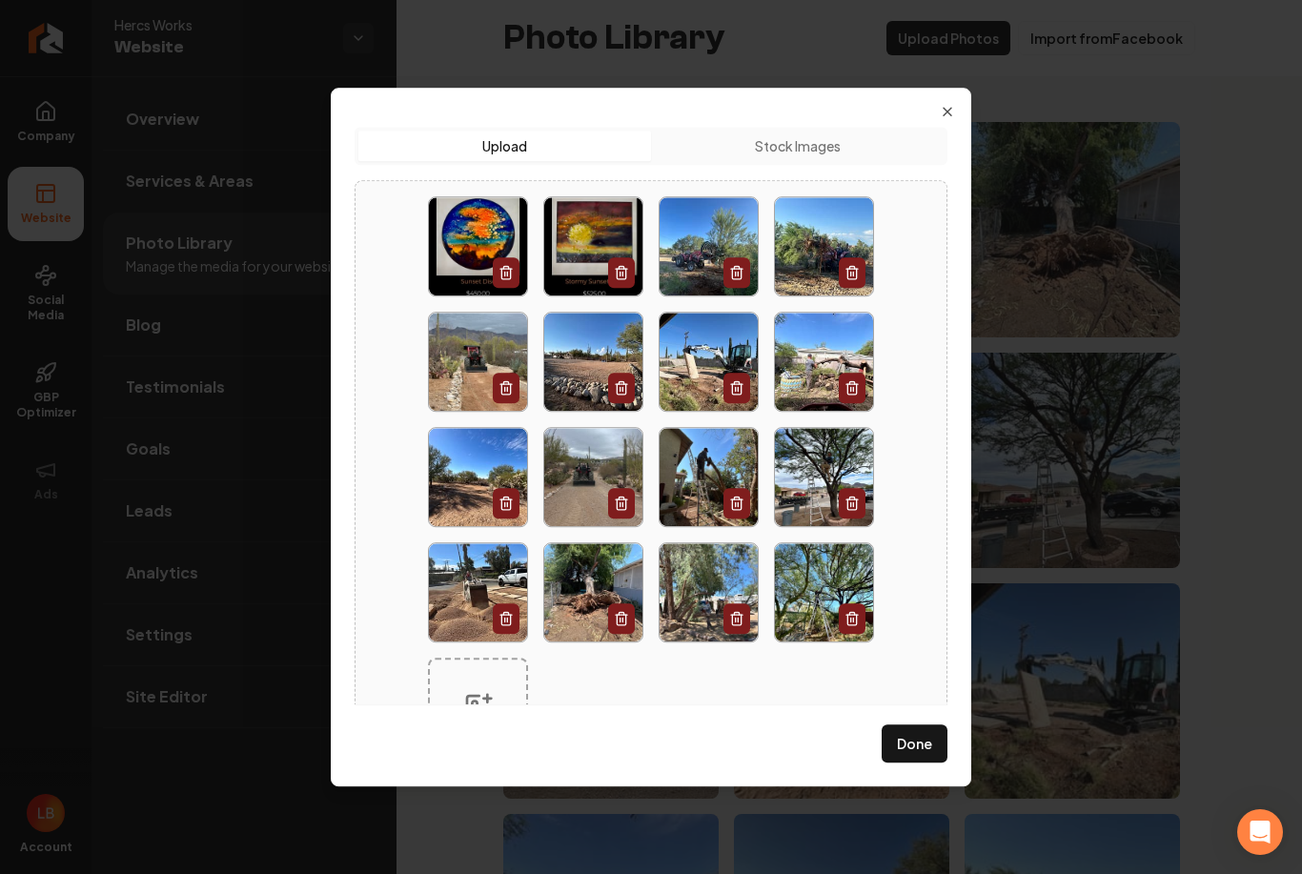
click at [618, 271] on icon "button" at bounding box center [621, 274] width 9 height 10
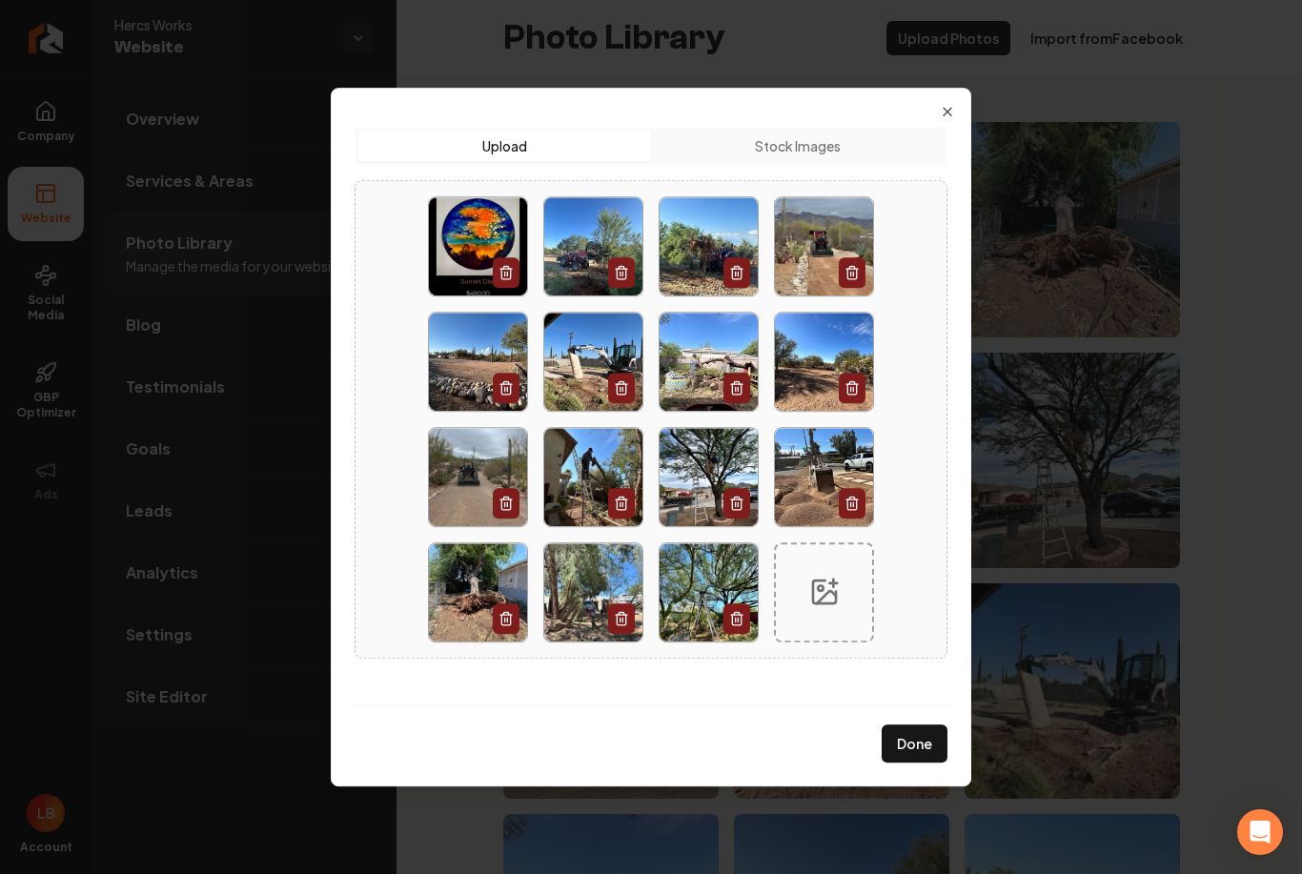
click at [518, 267] on button "button" at bounding box center [506, 272] width 27 height 31
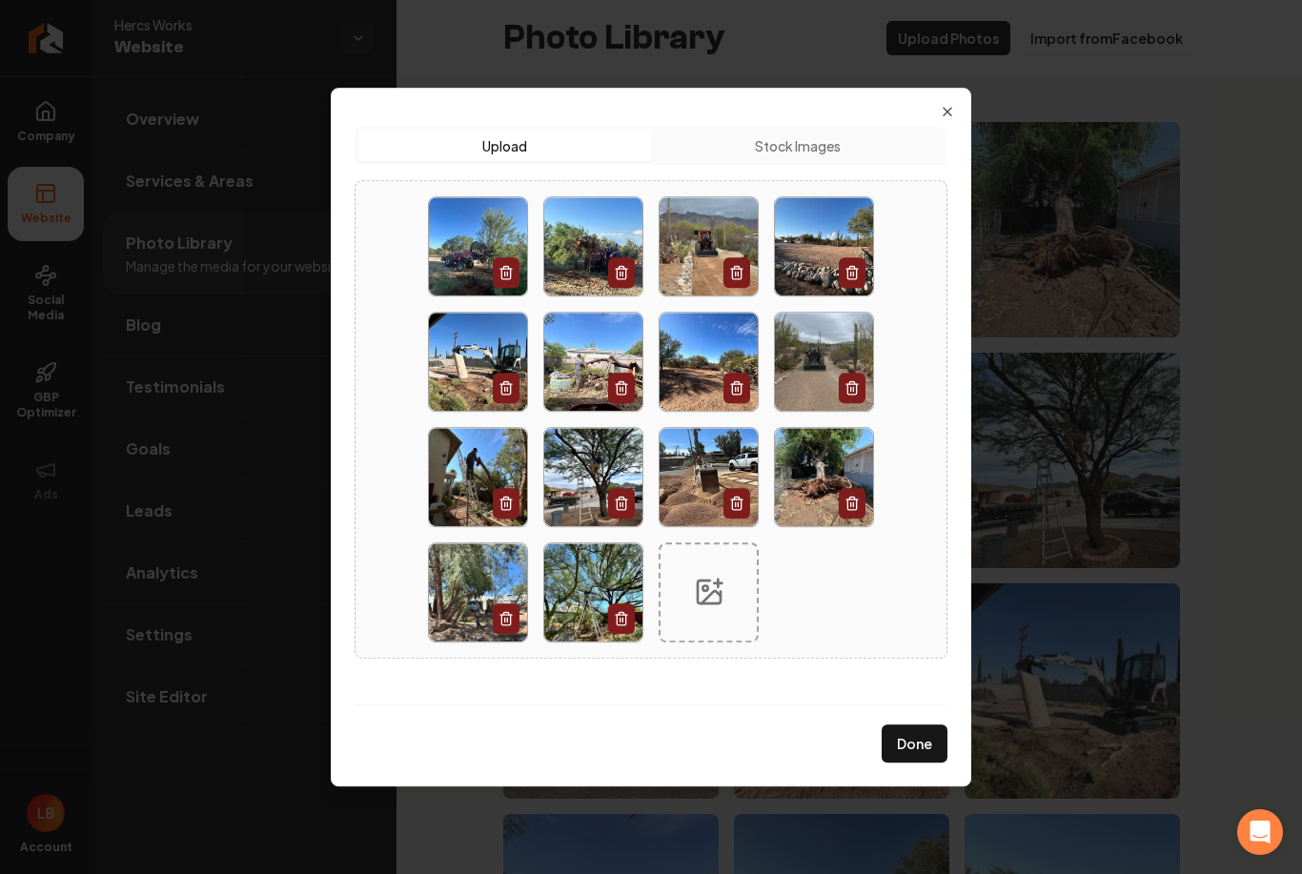
click at [926, 752] on button "Done" at bounding box center [915, 744] width 66 height 38
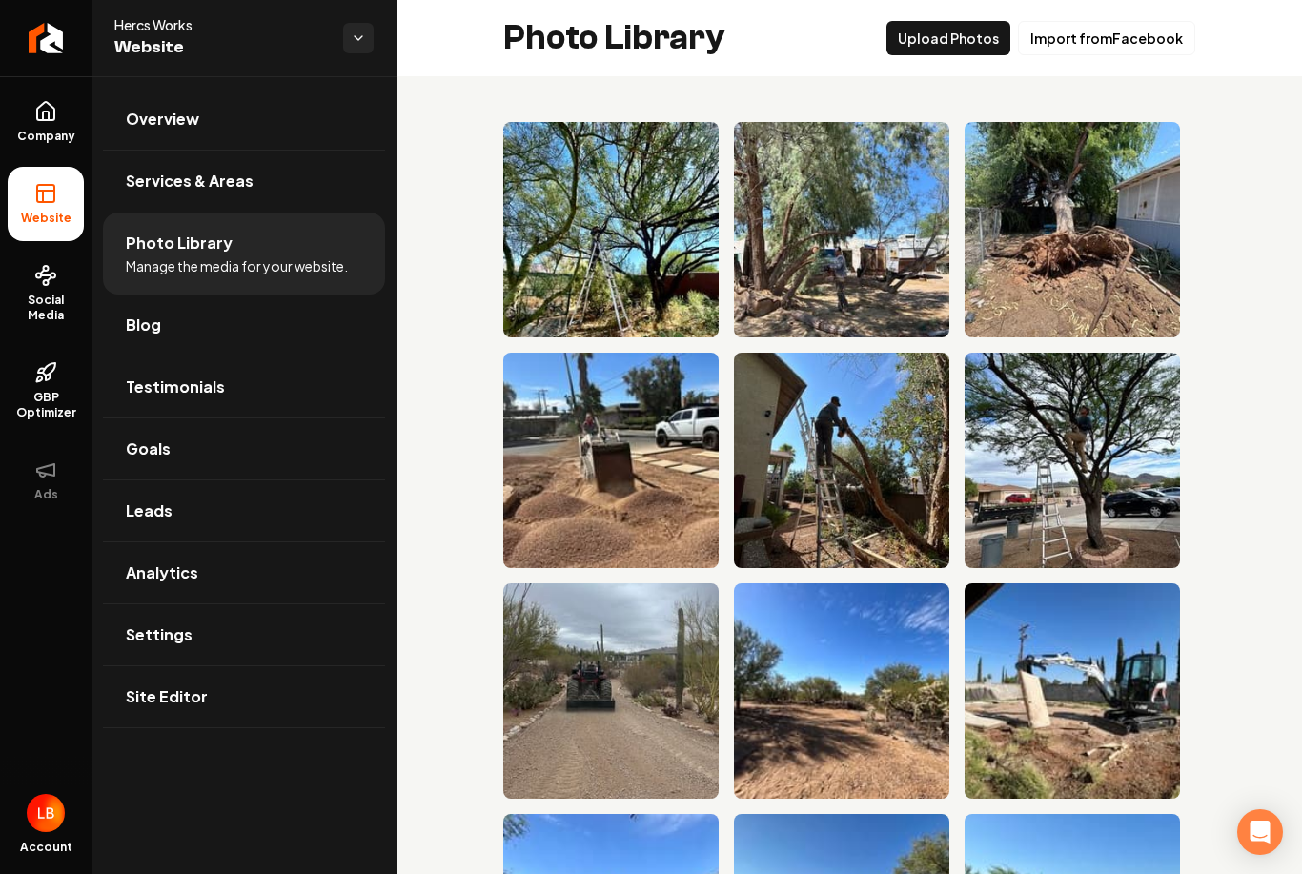
click at [191, 104] on link "Overview" at bounding box center [244, 119] width 282 height 61
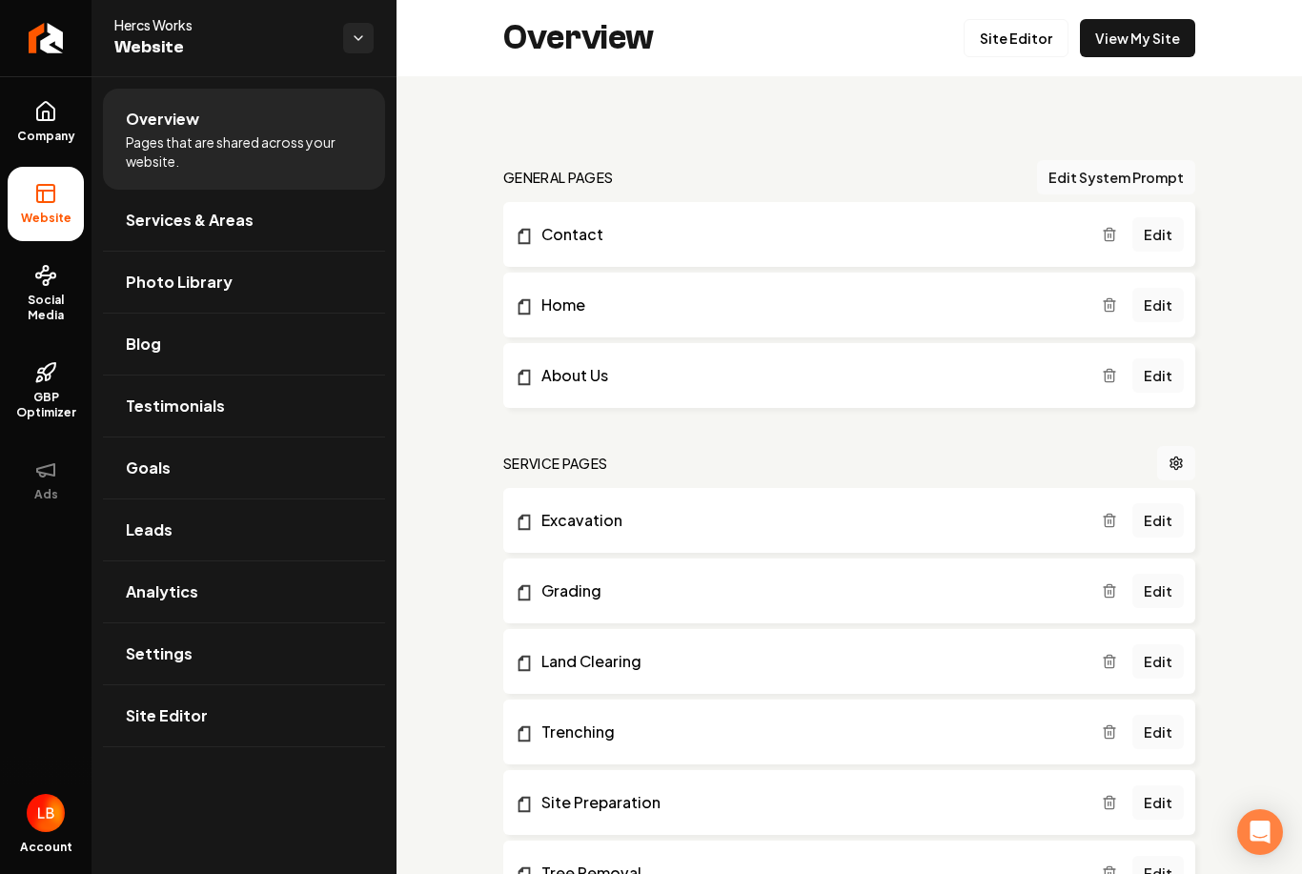
click at [1018, 35] on link "Site Editor" at bounding box center [1016, 38] width 105 height 38
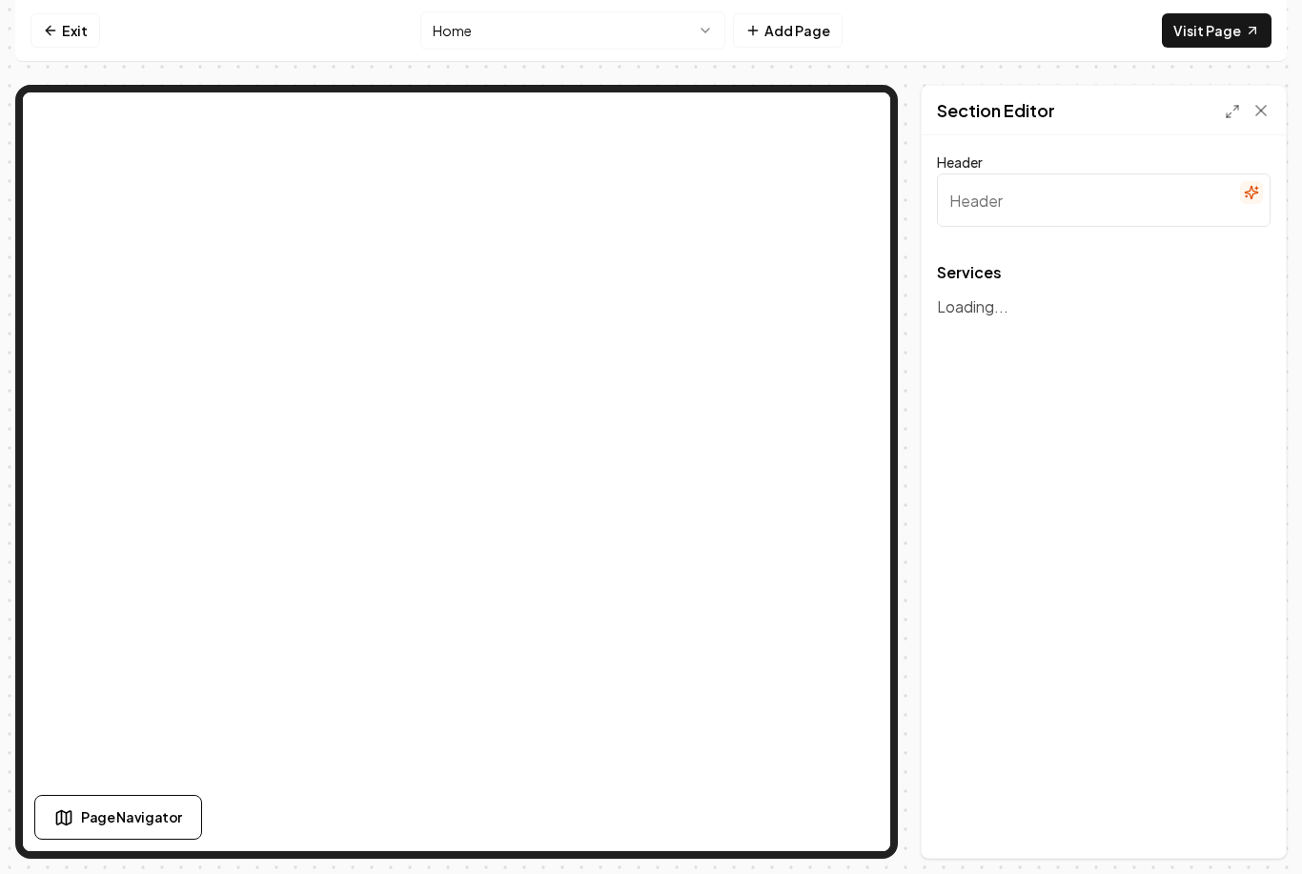
type input "Our Landscaping Services"
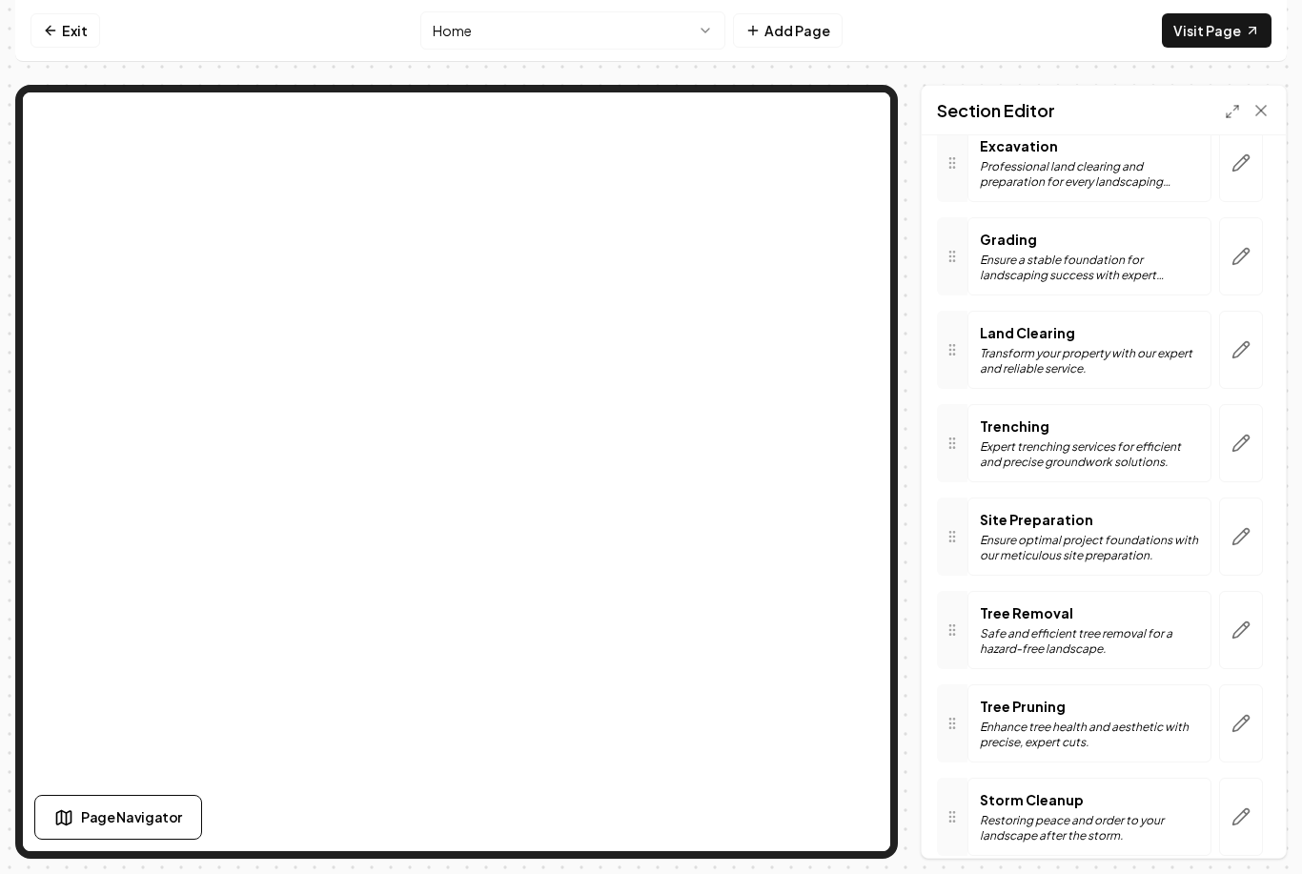
scroll to position [177, 0]
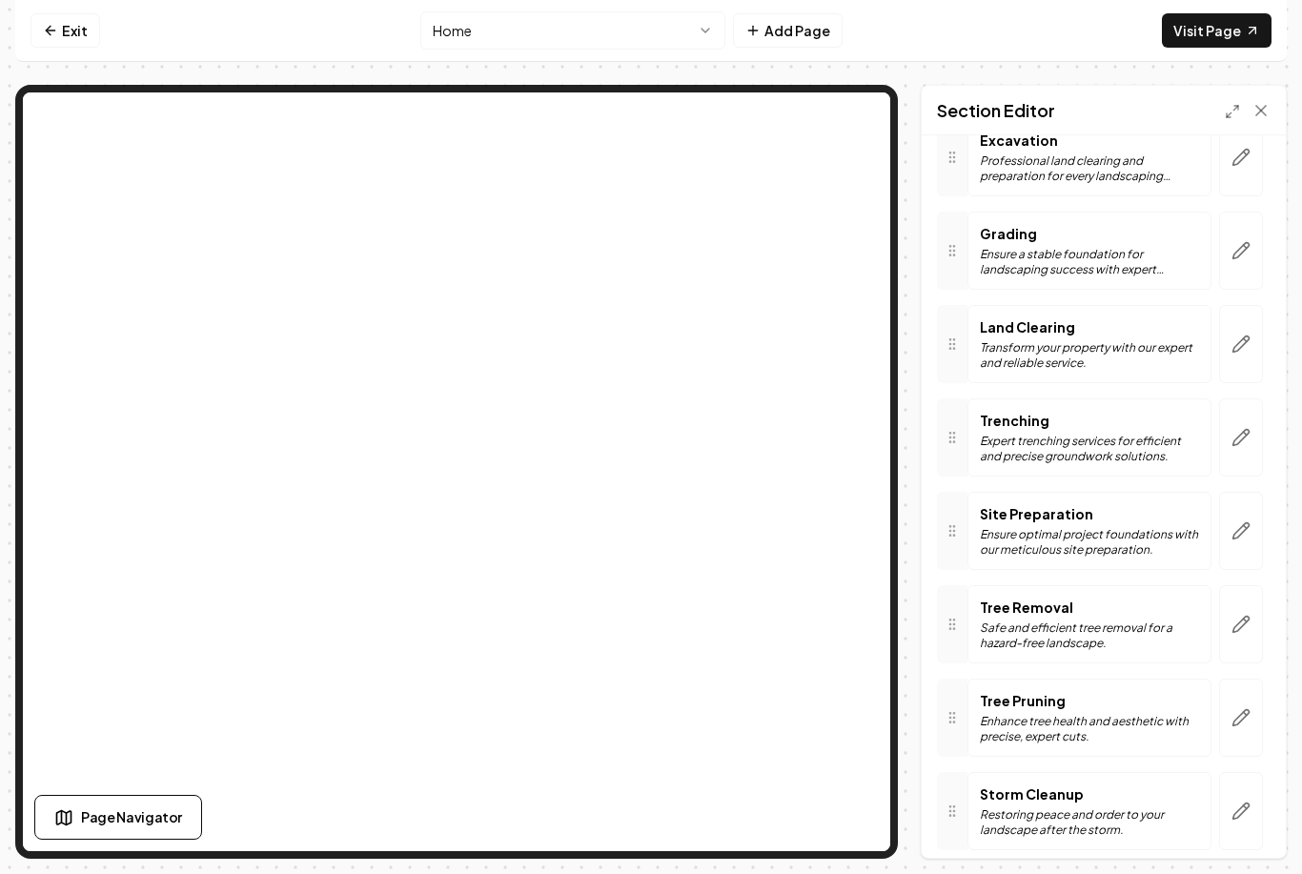
click at [1239, 717] on icon "button" at bounding box center [1242, 718] width 16 height 16
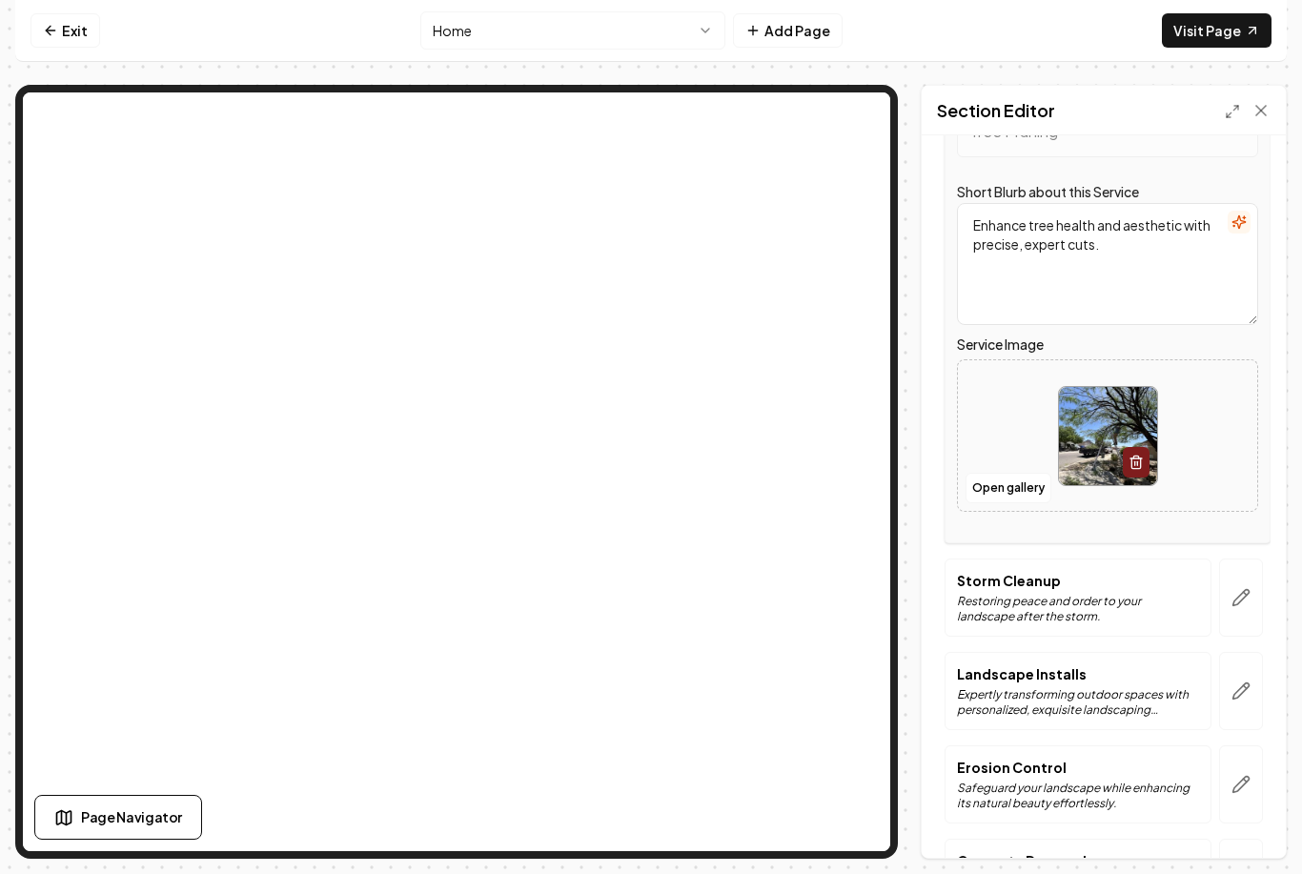
scroll to position [777, 0]
click at [1021, 497] on button "Open gallery" at bounding box center [1009, 491] width 86 height 31
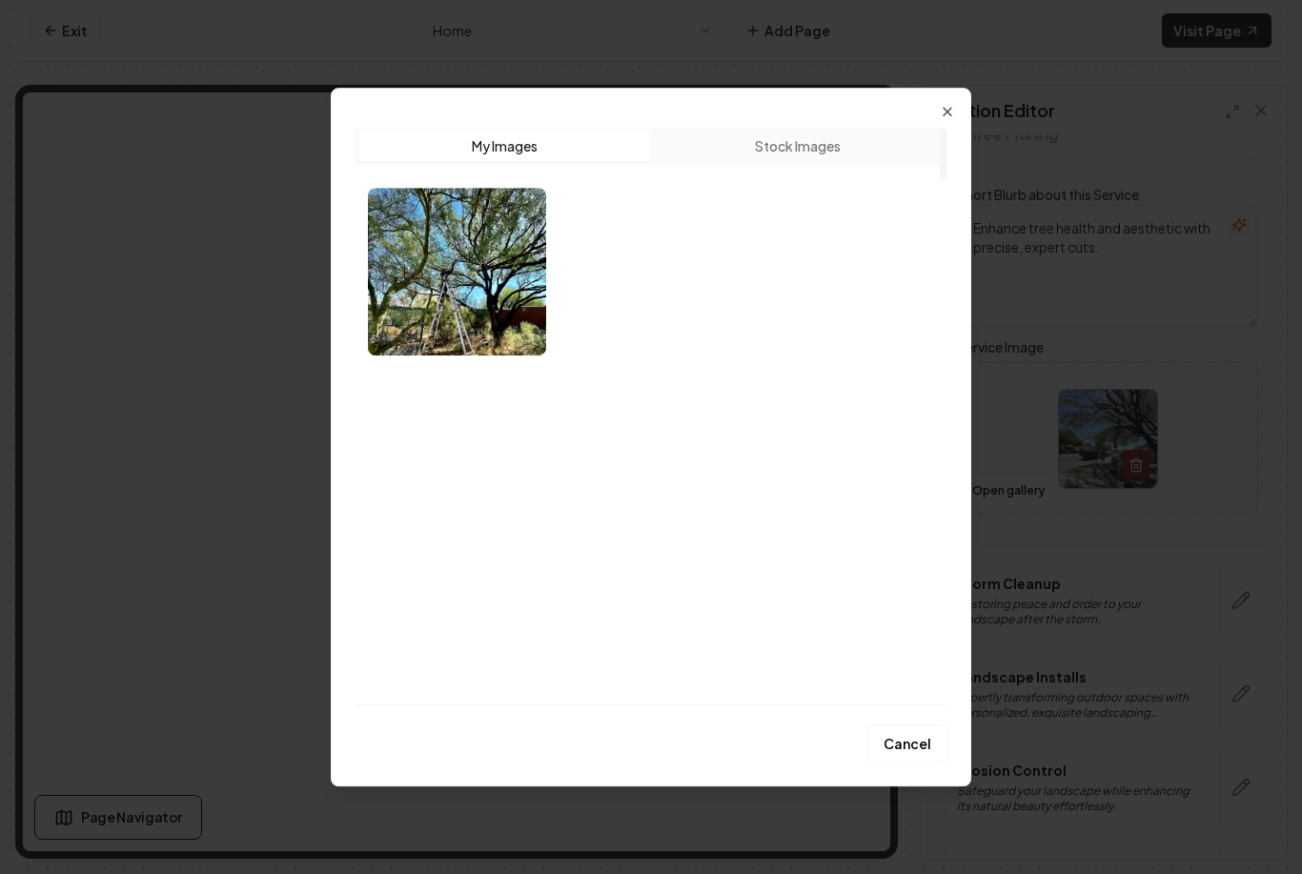
scroll to position [0, 0]
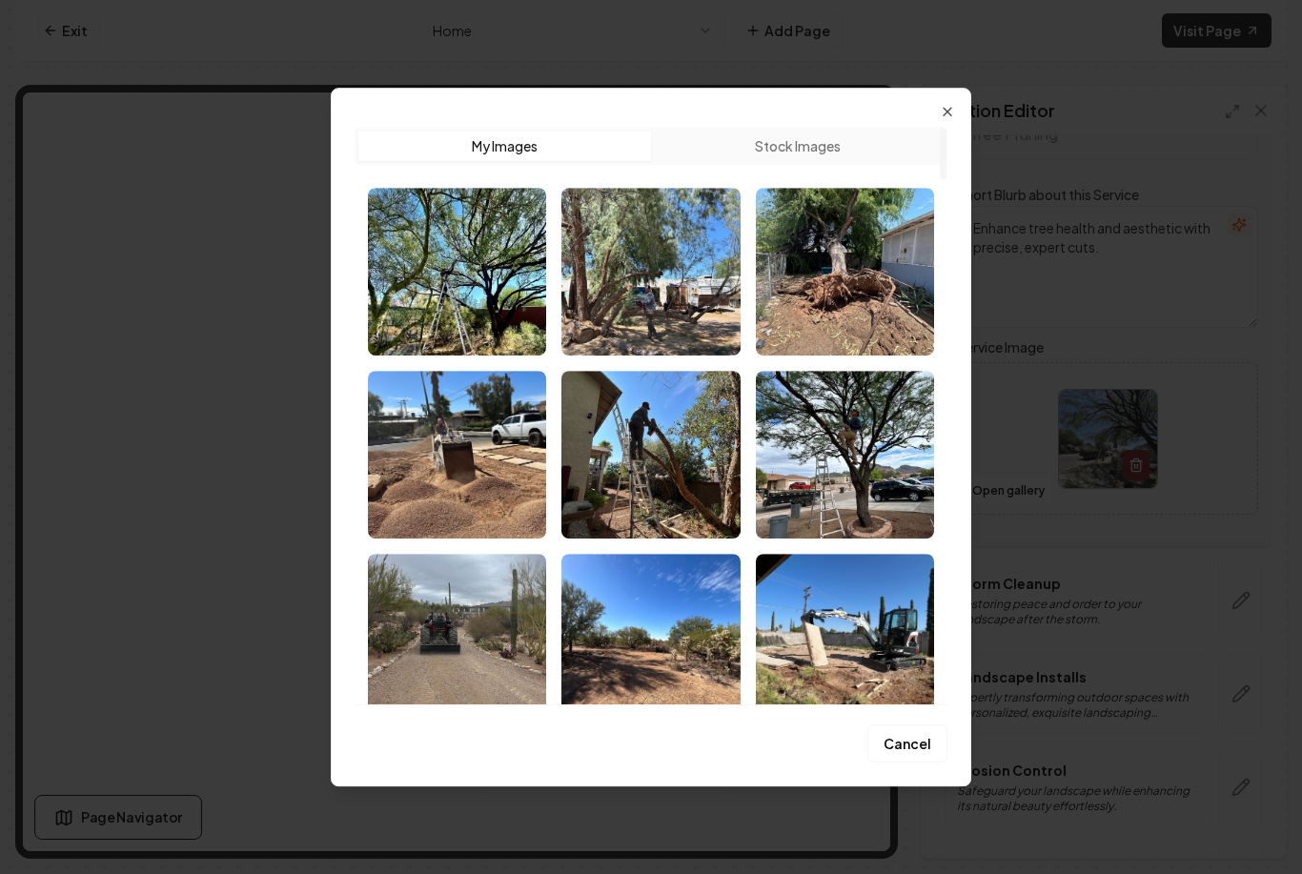
click at [854, 445] on img "Select image image_68b136fc5c7cd75eb88eae29.jpeg" at bounding box center [845, 455] width 178 height 168
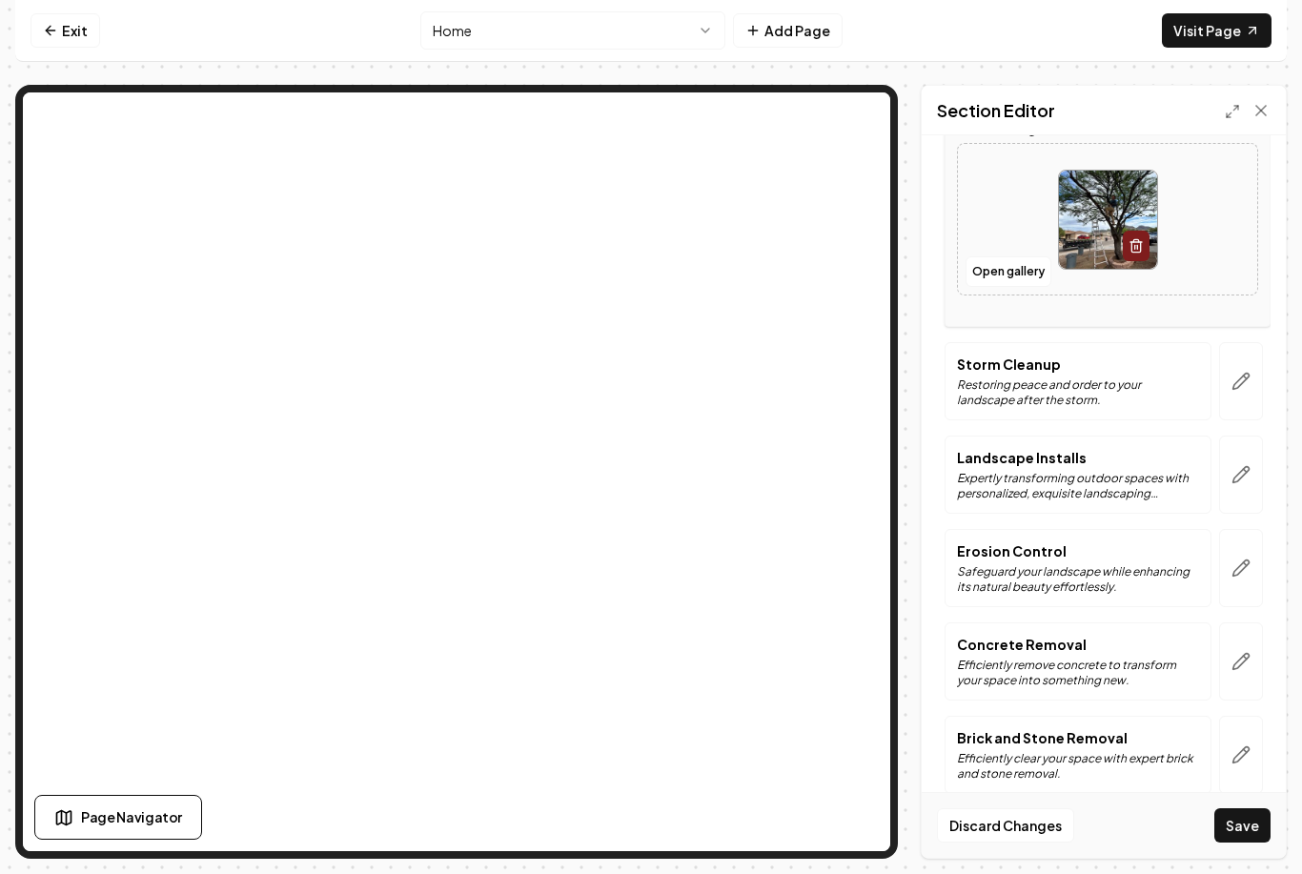
scroll to position [997, 0]
click at [1236, 481] on icon "button" at bounding box center [1242, 474] width 16 height 16
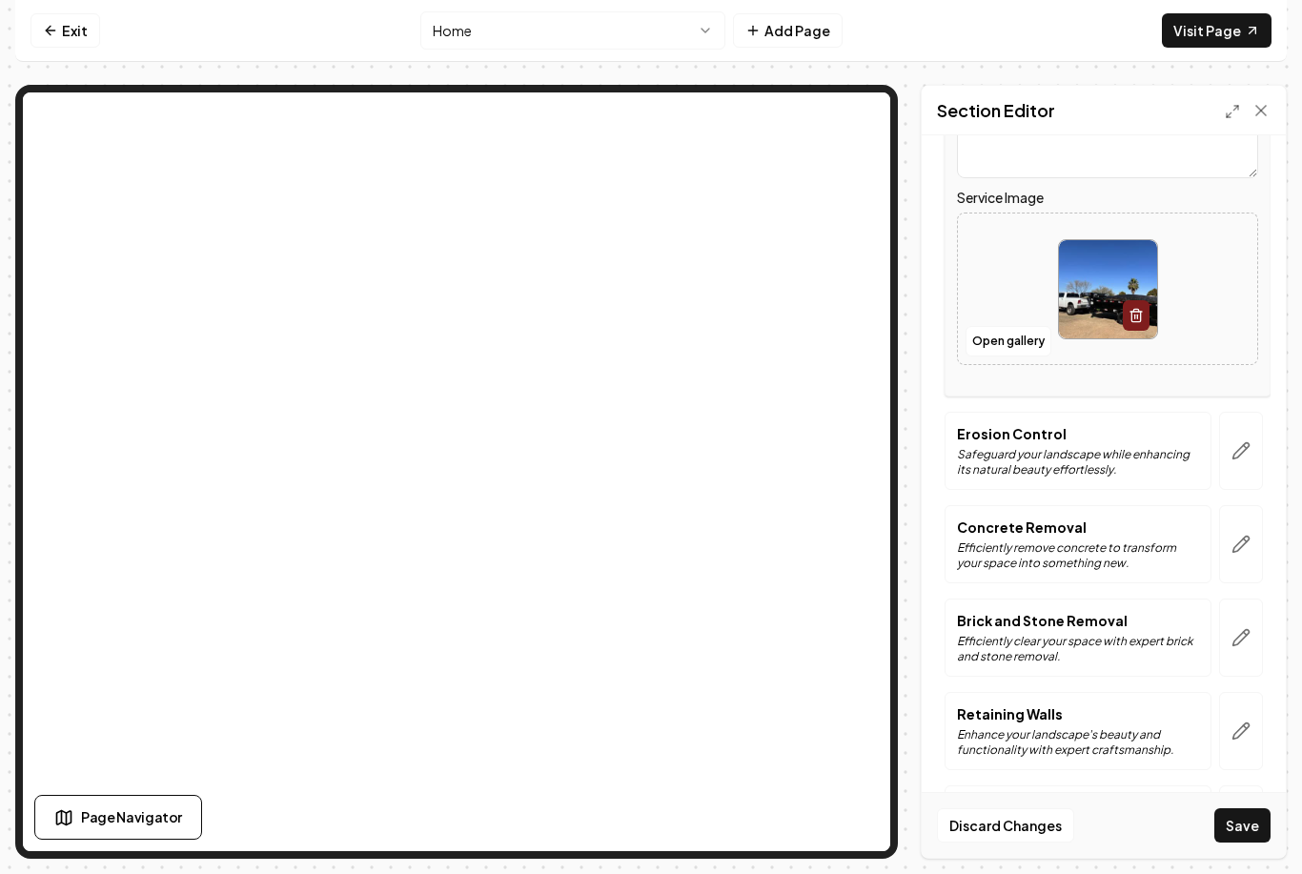
scroll to position [1084, 0]
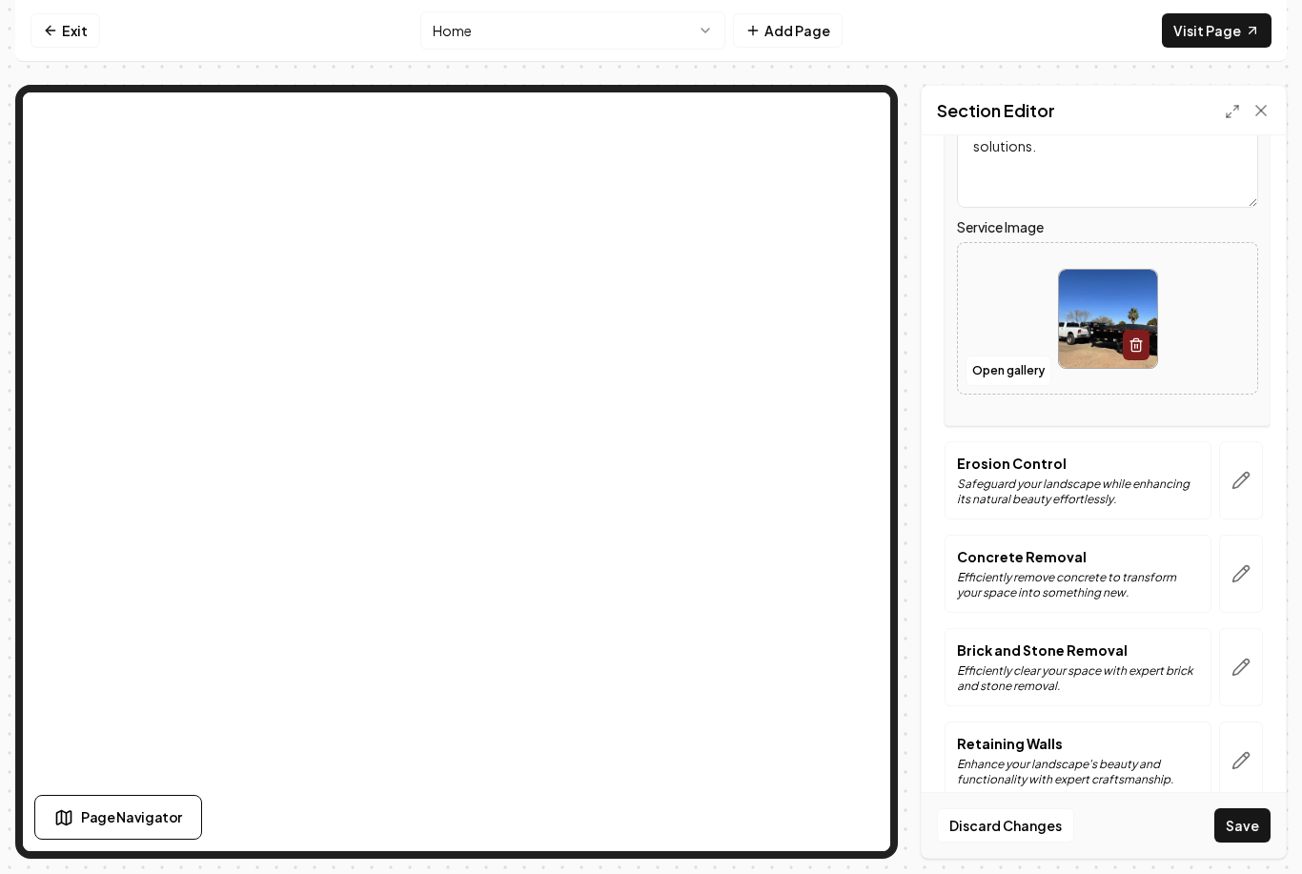
click at [1018, 372] on button "Open gallery" at bounding box center [1009, 371] width 86 height 31
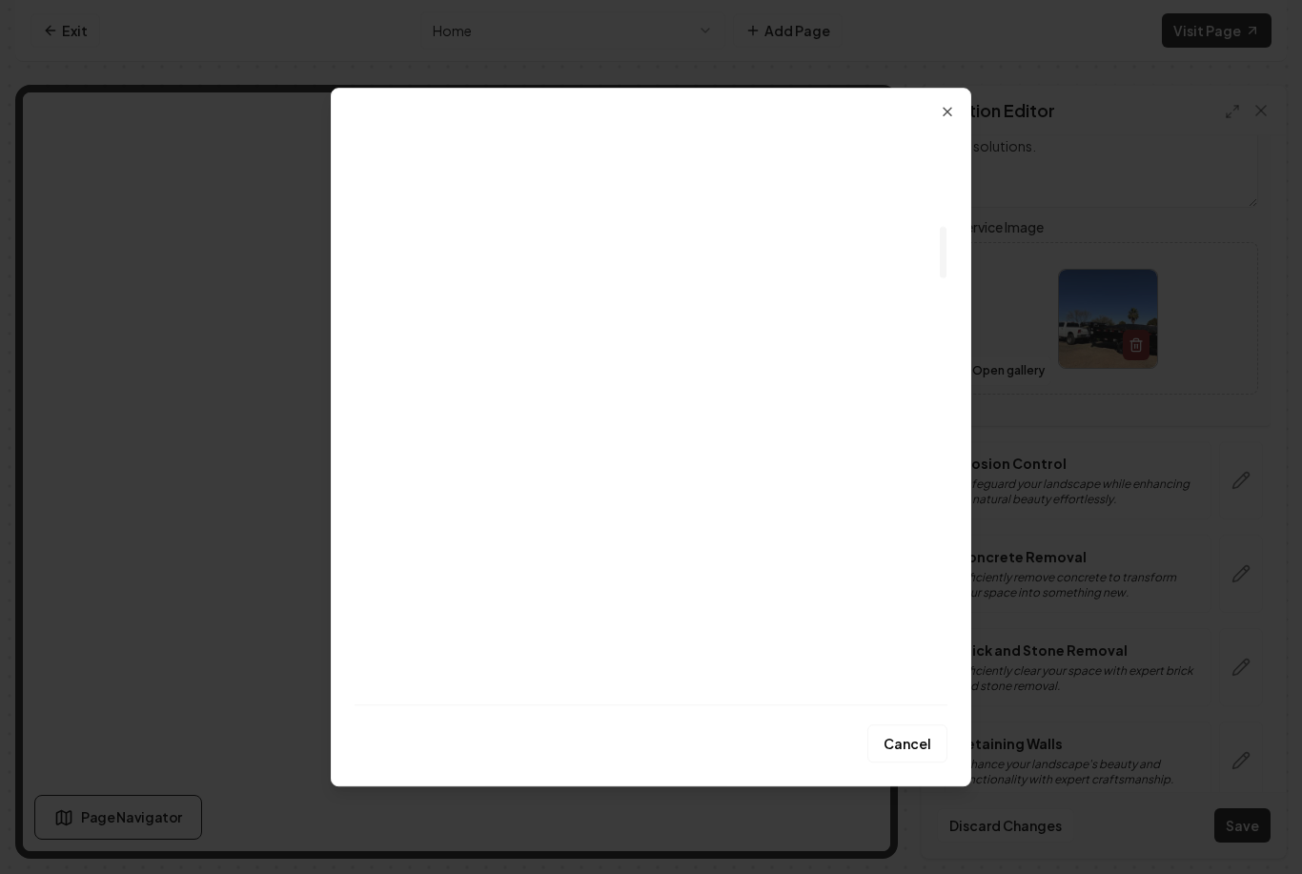
scroll to position [1120, 0]
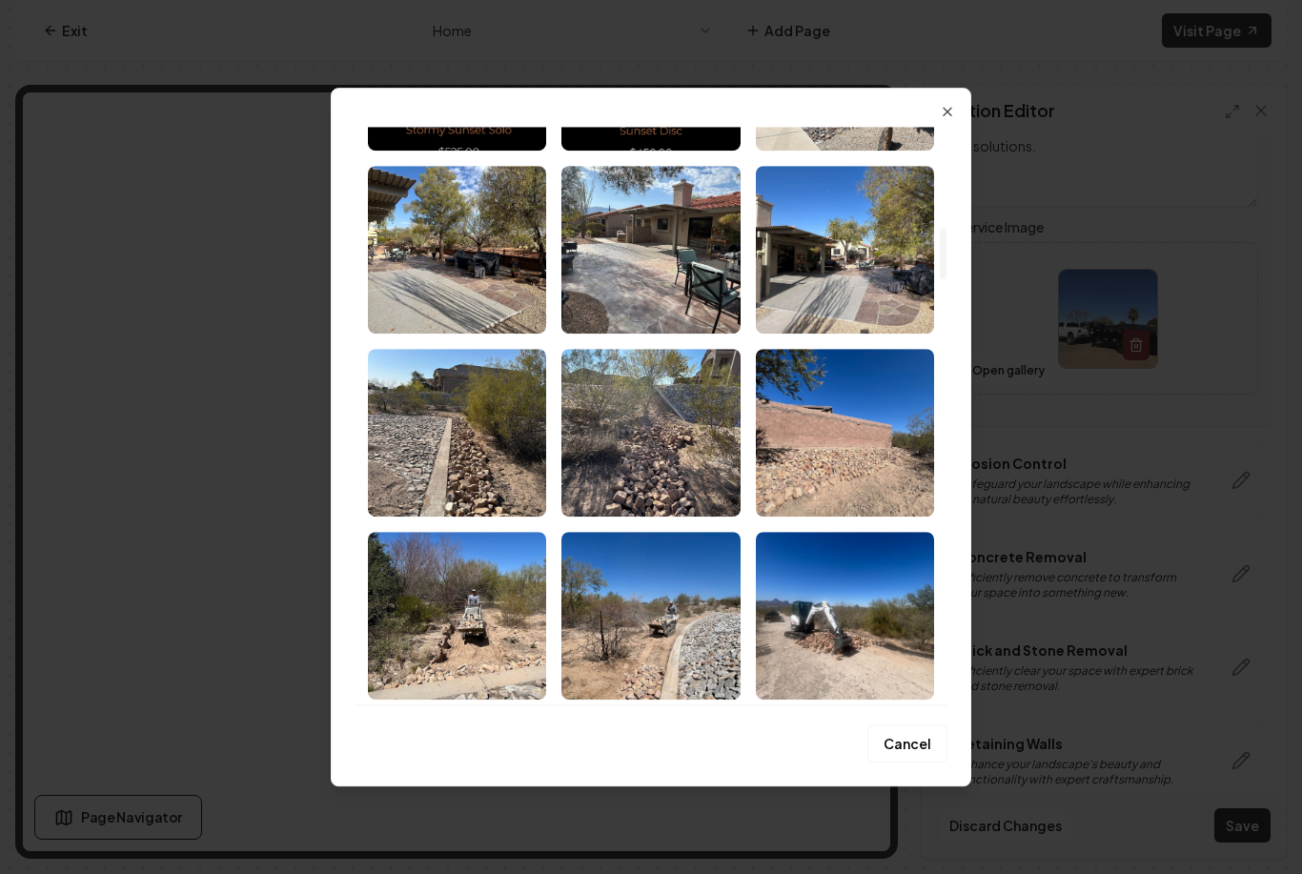
click at [624, 277] on img "Select image image_68b134a25c7cd75eb8781e71.jpeg" at bounding box center [650, 250] width 178 height 168
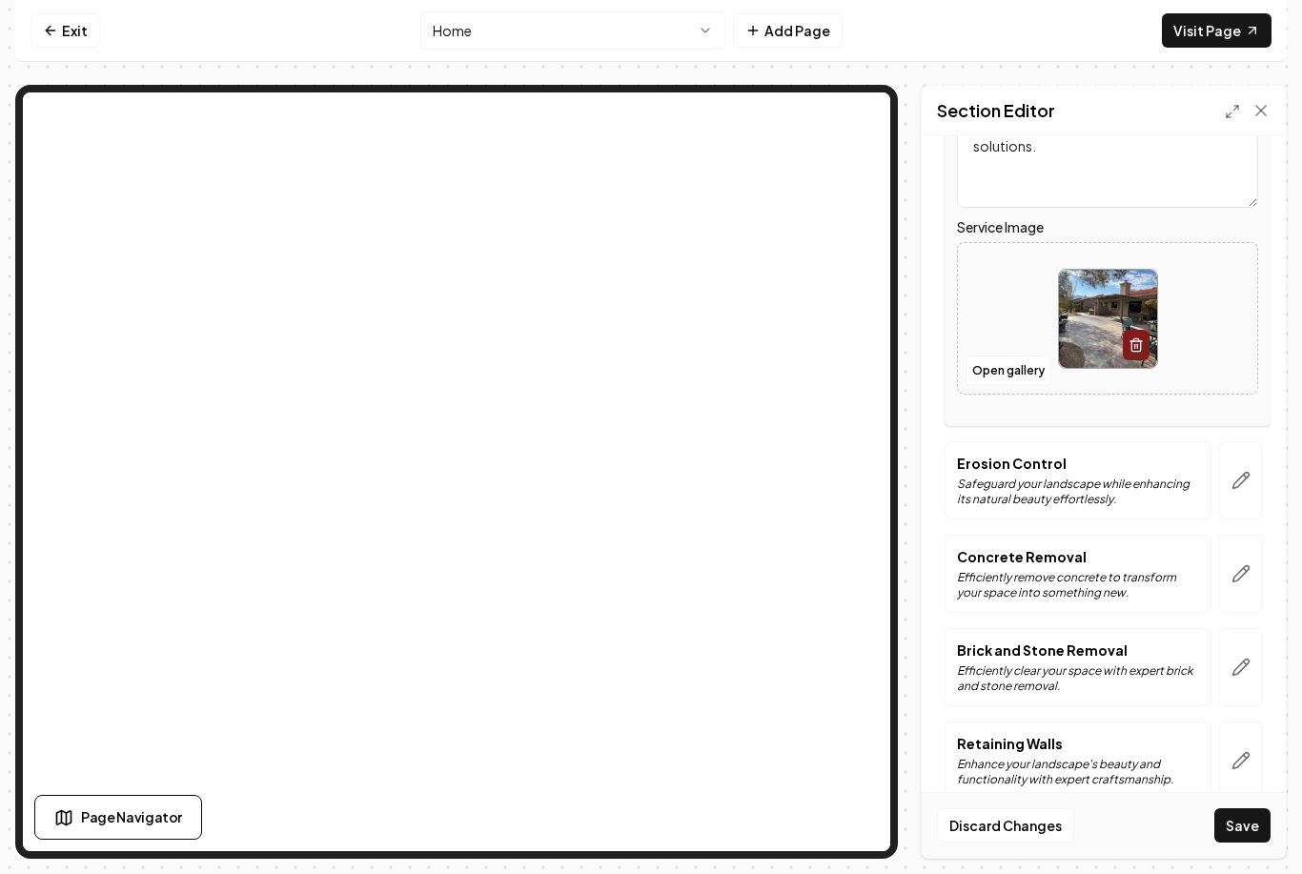
click at [1246, 491] on button "button" at bounding box center [1241, 480] width 44 height 78
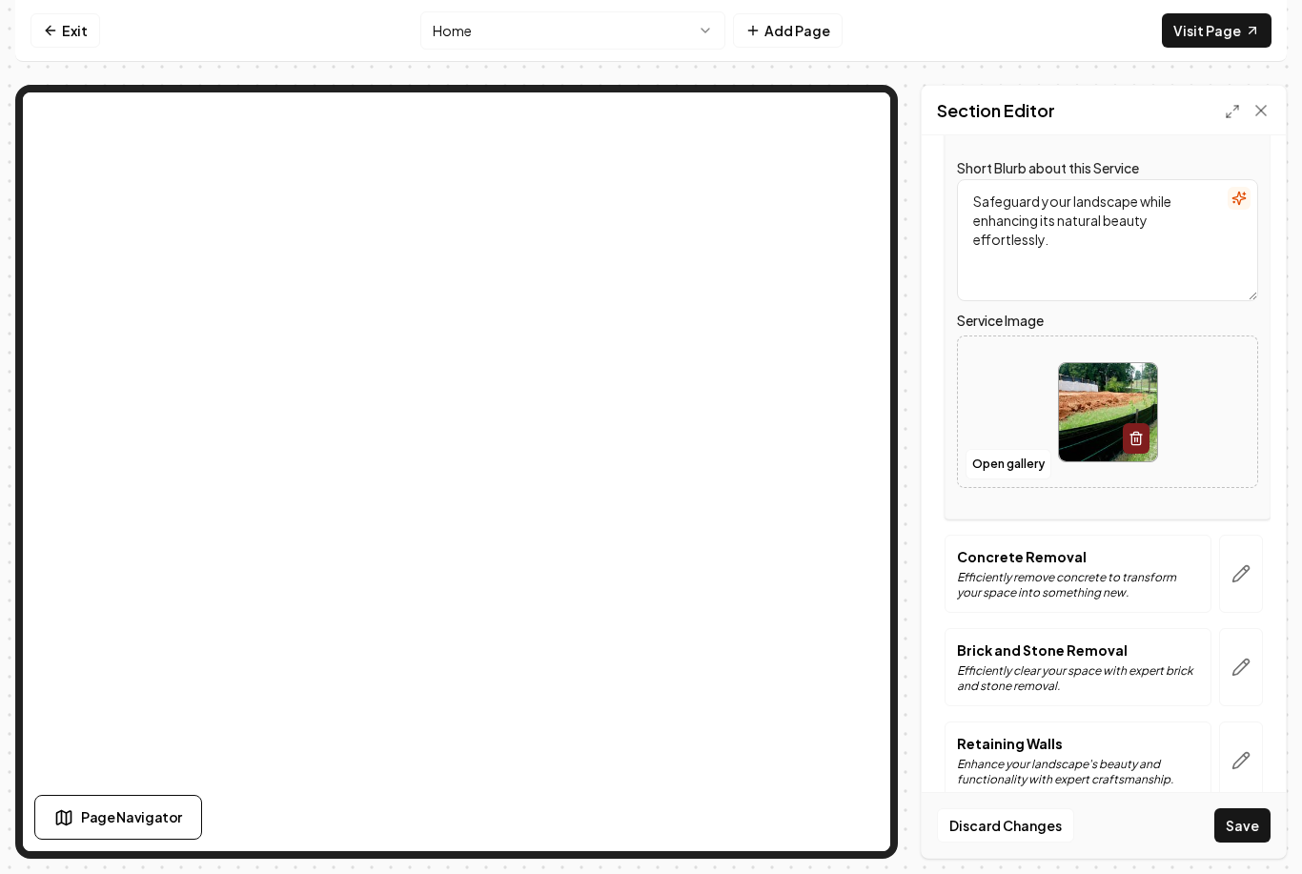
click at [1012, 471] on button "Open gallery" at bounding box center [1009, 464] width 86 height 31
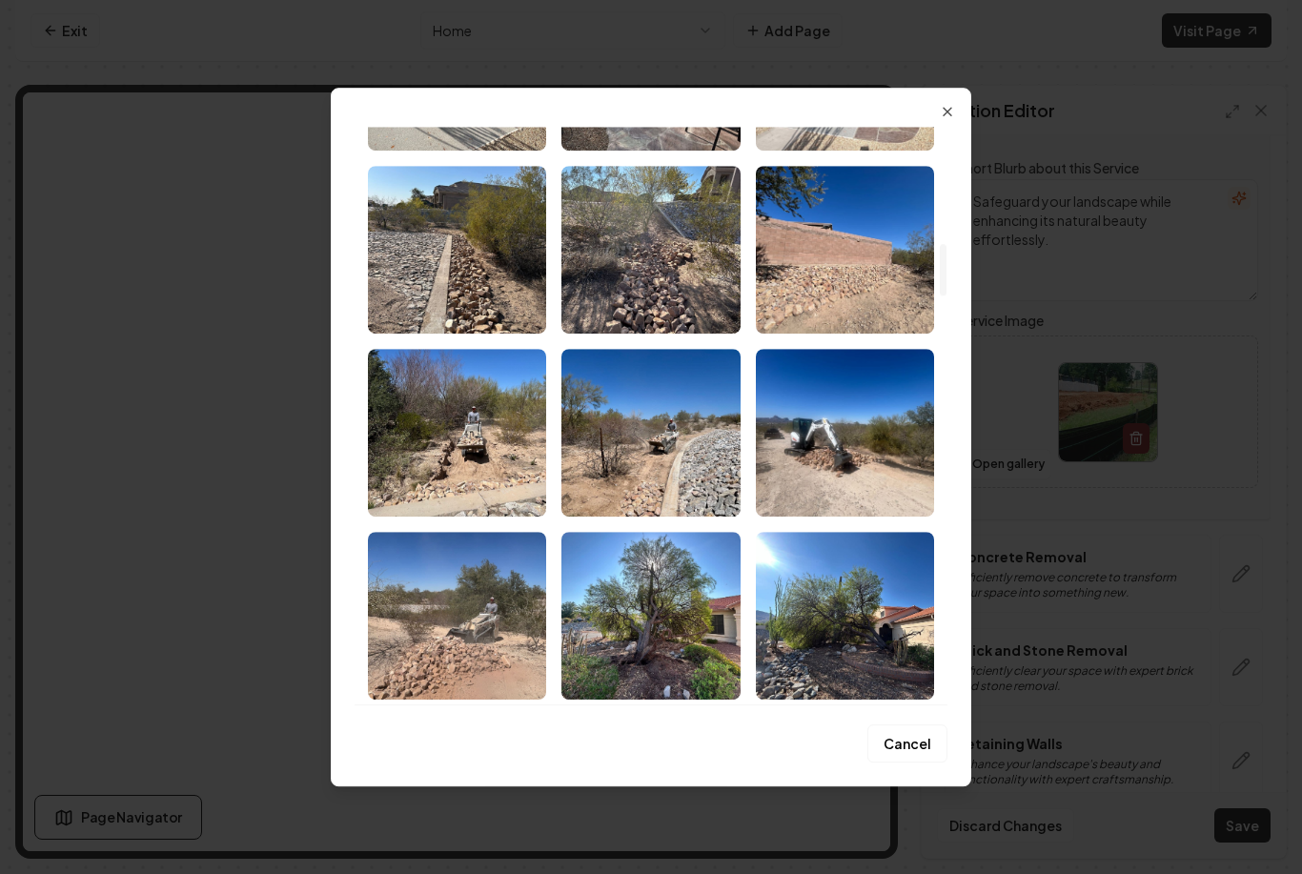
scroll to position [1256, 0]
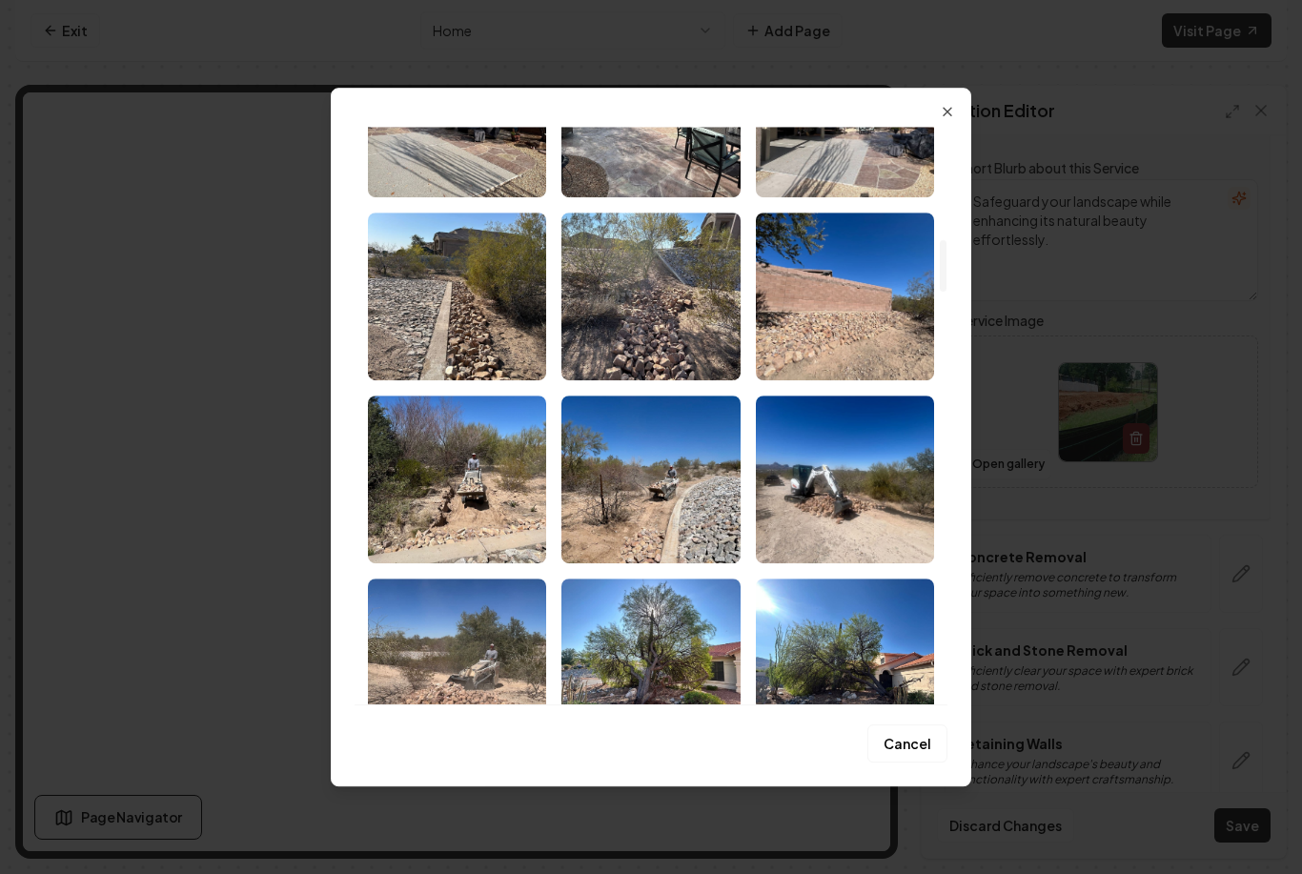
click at [848, 289] on img "Select image image_68b1343e5c7cd75eb8758987.jpeg" at bounding box center [845, 297] width 178 height 168
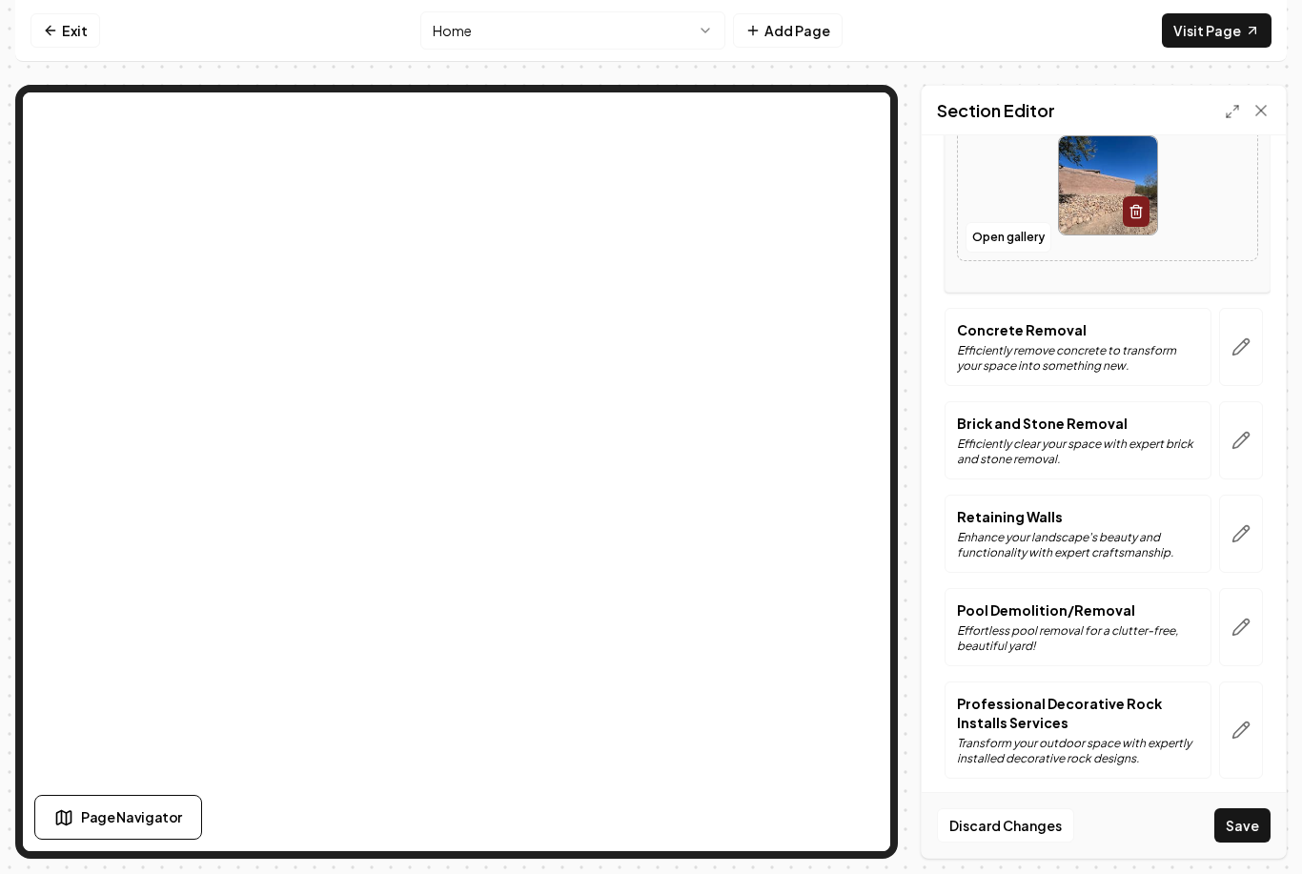
scroll to position [1317, 0]
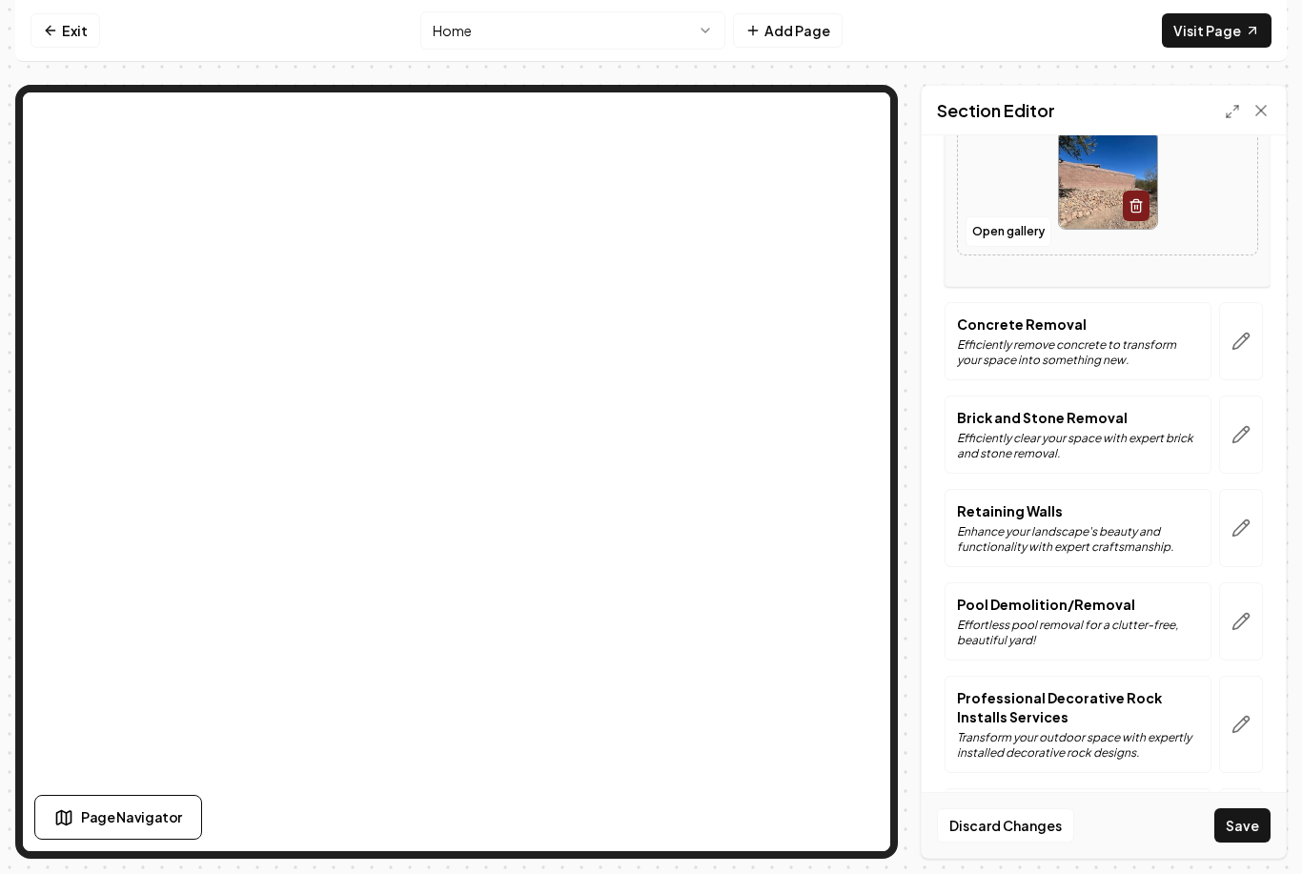
click at [1234, 627] on icon "button" at bounding box center [1242, 622] width 16 height 16
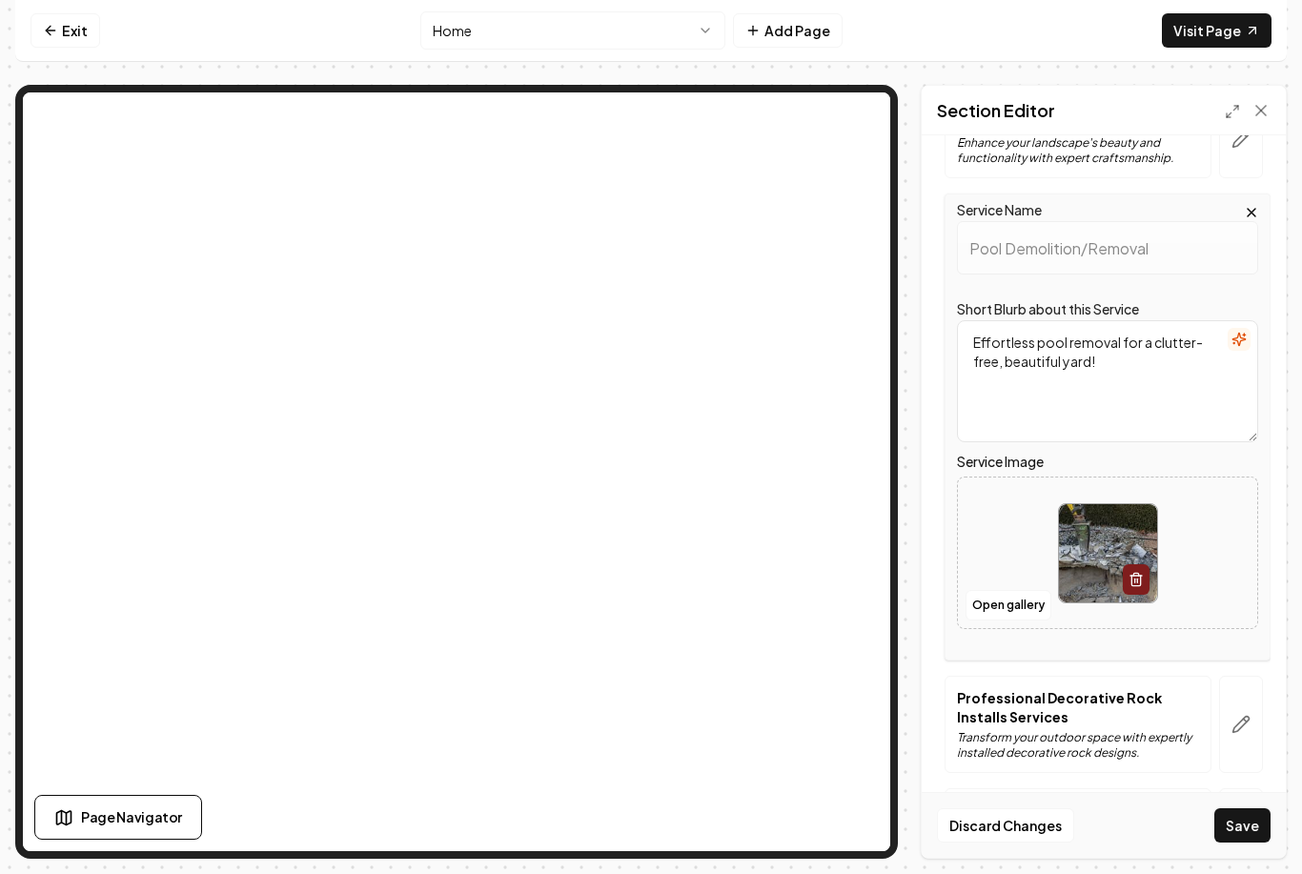
click at [1011, 607] on button "Open gallery" at bounding box center [1009, 605] width 86 height 31
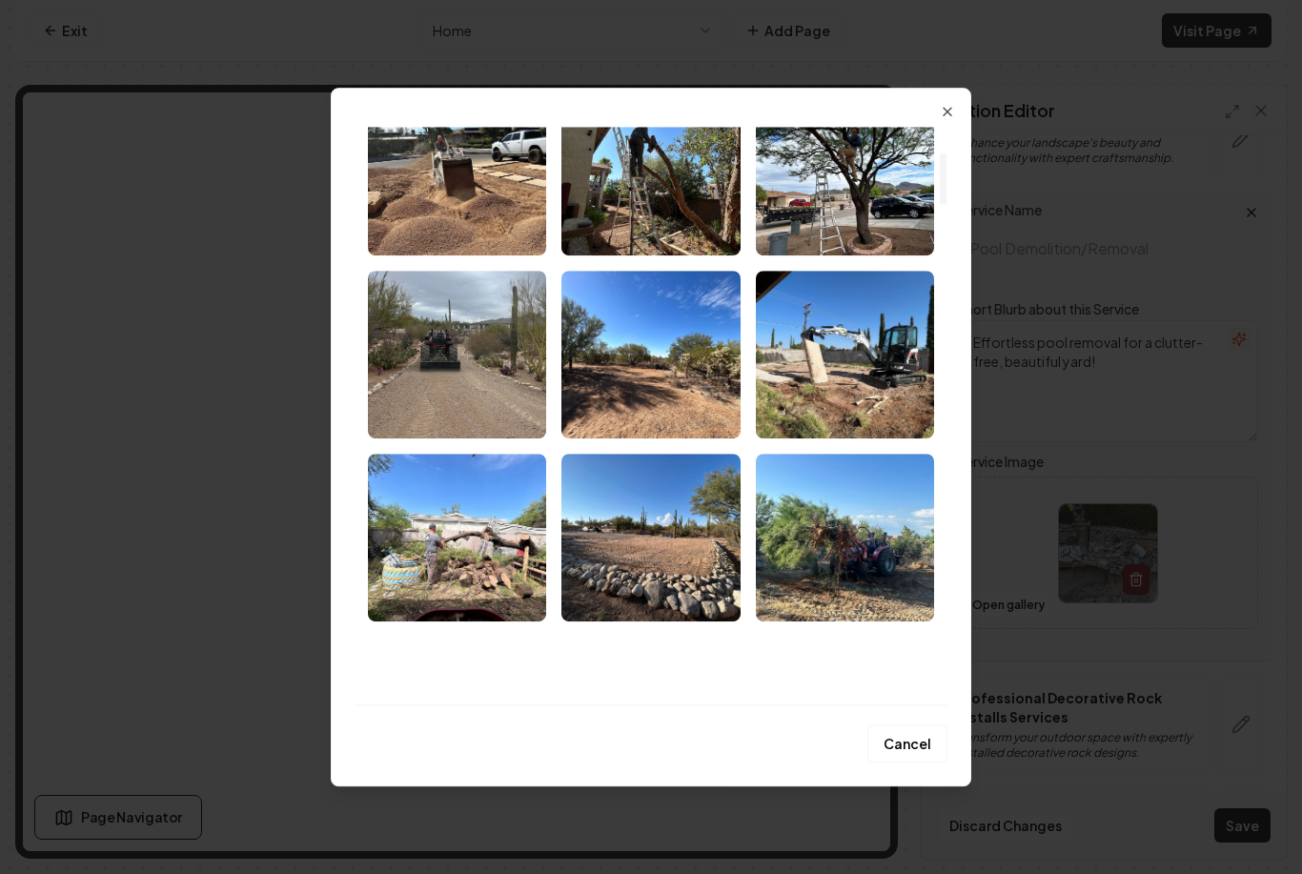
scroll to position [278, 0]
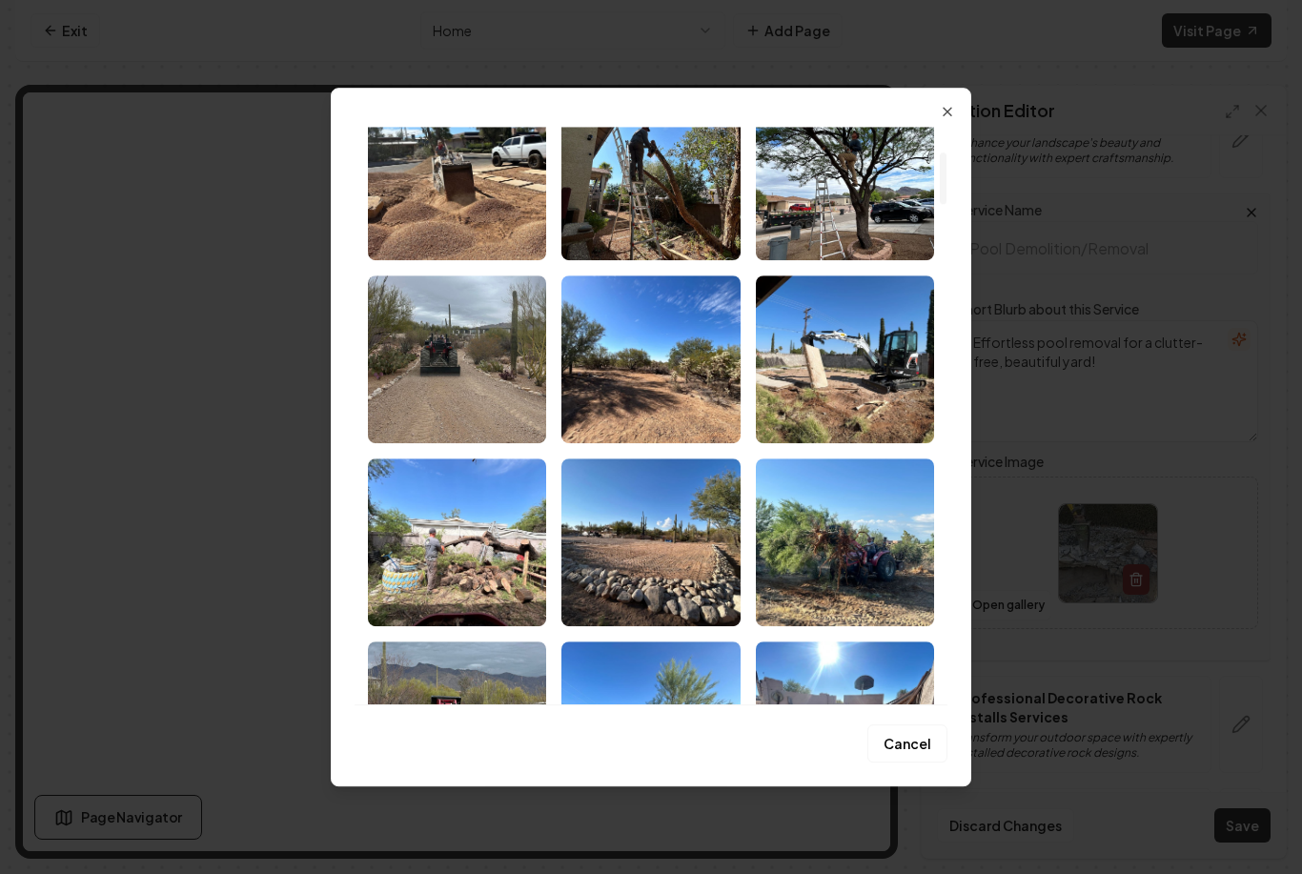
click at [862, 381] on img "Select image image_68b136f85c7cd75eb88e998e.jpeg" at bounding box center [845, 360] width 178 height 168
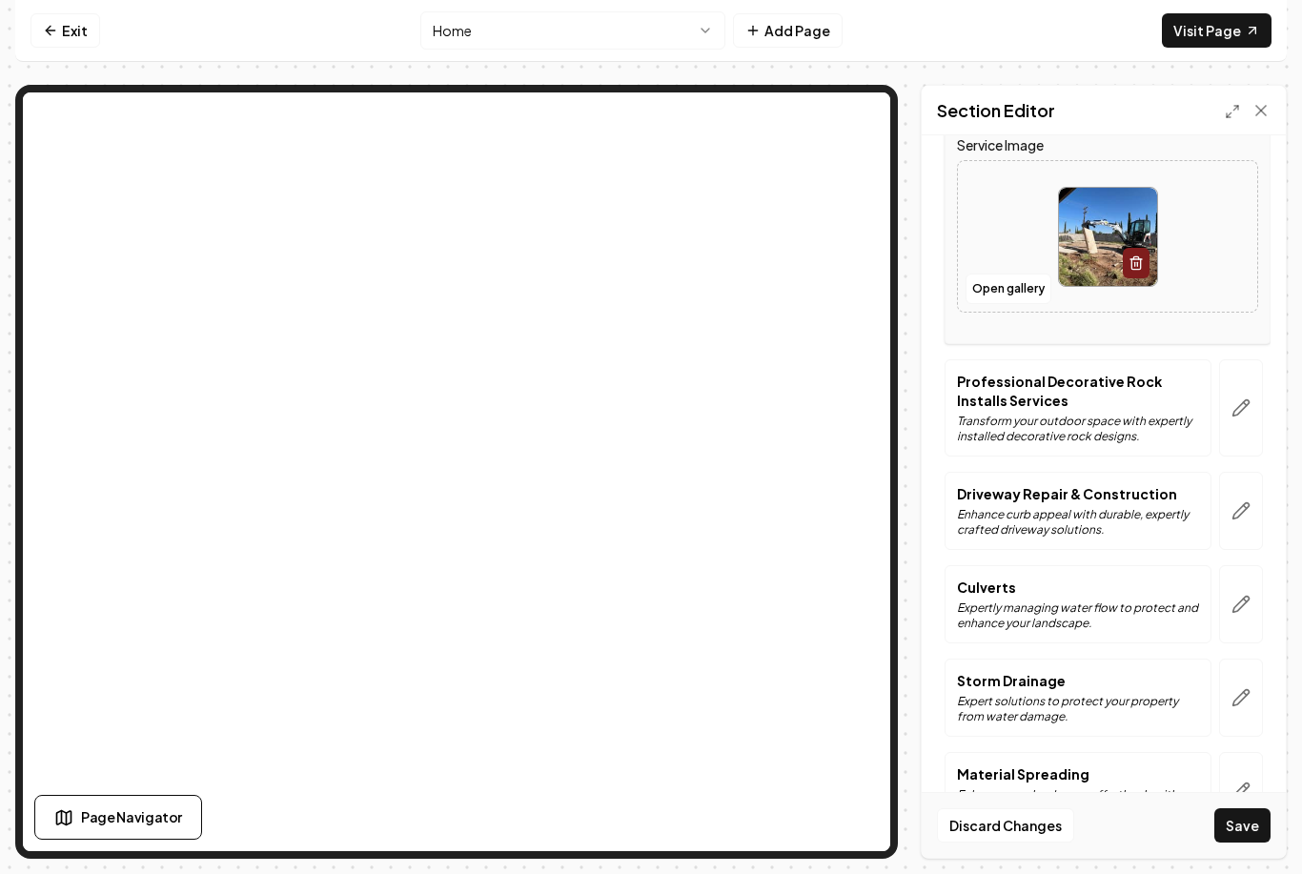
scroll to position [1632, 0]
click at [1245, 521] on icon "button" at bounding box center [1241, 511] width 19 height 19
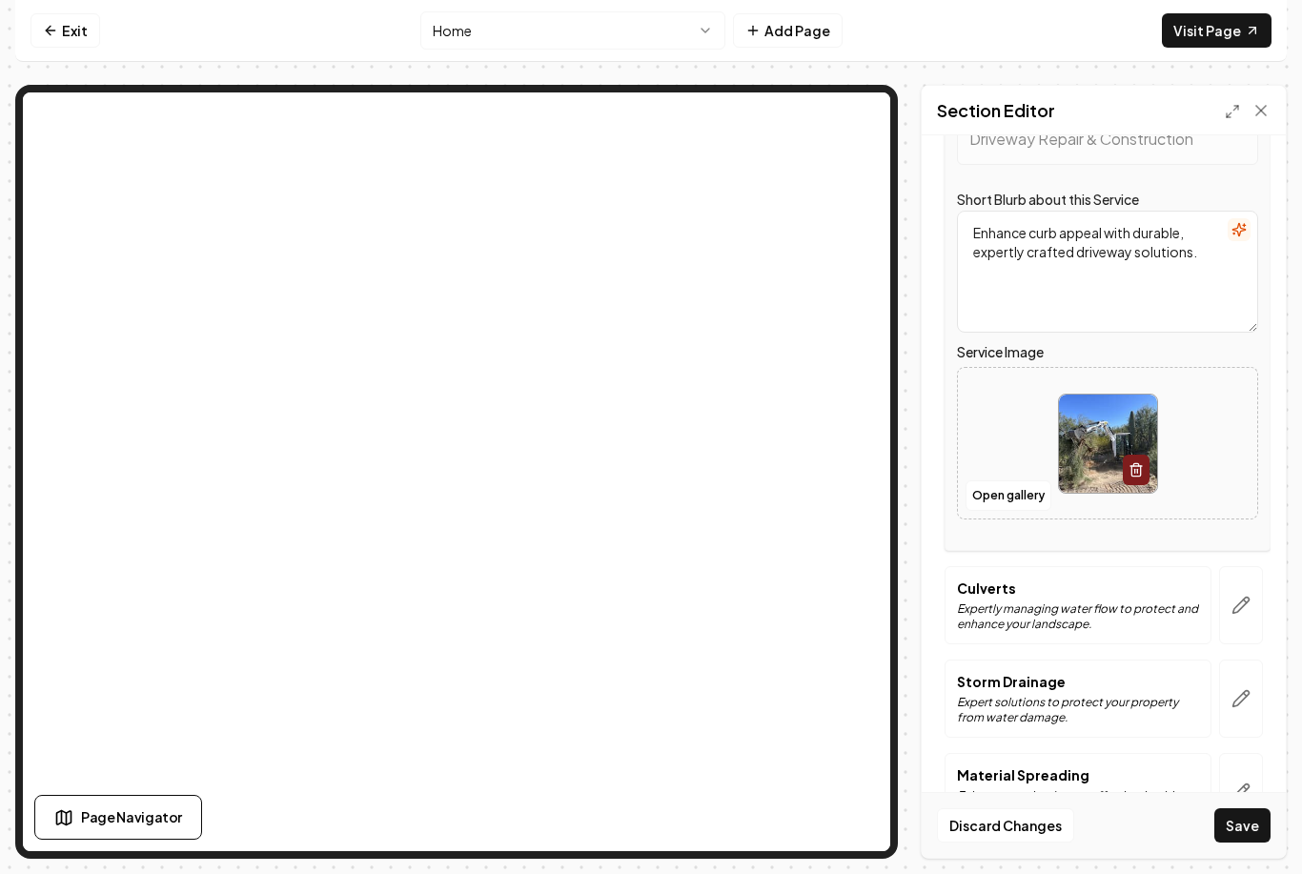
click at [1008, 500] on button "Open gallery" at bounding box center [1009, 495] width 86 height 31
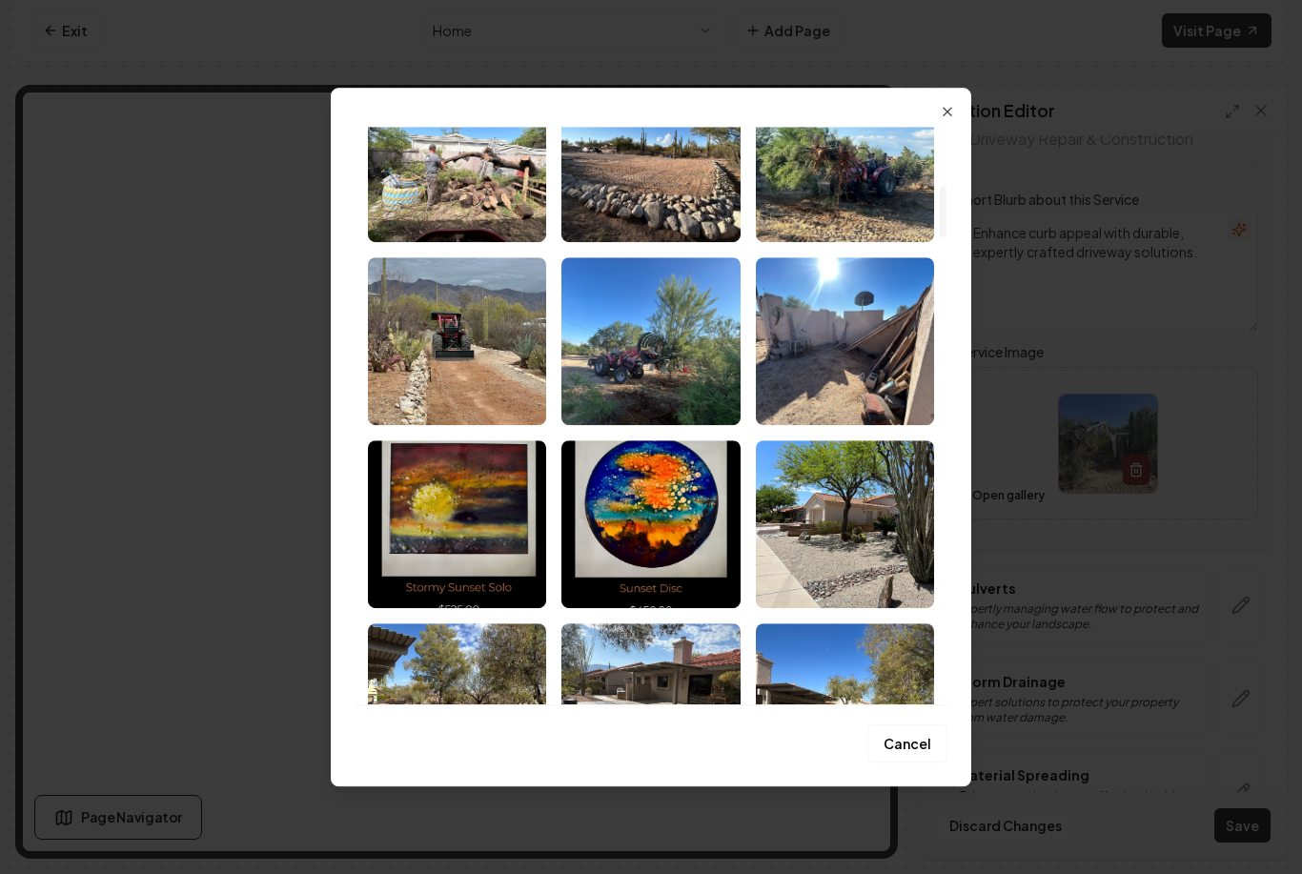
scroll to position [614, 0]
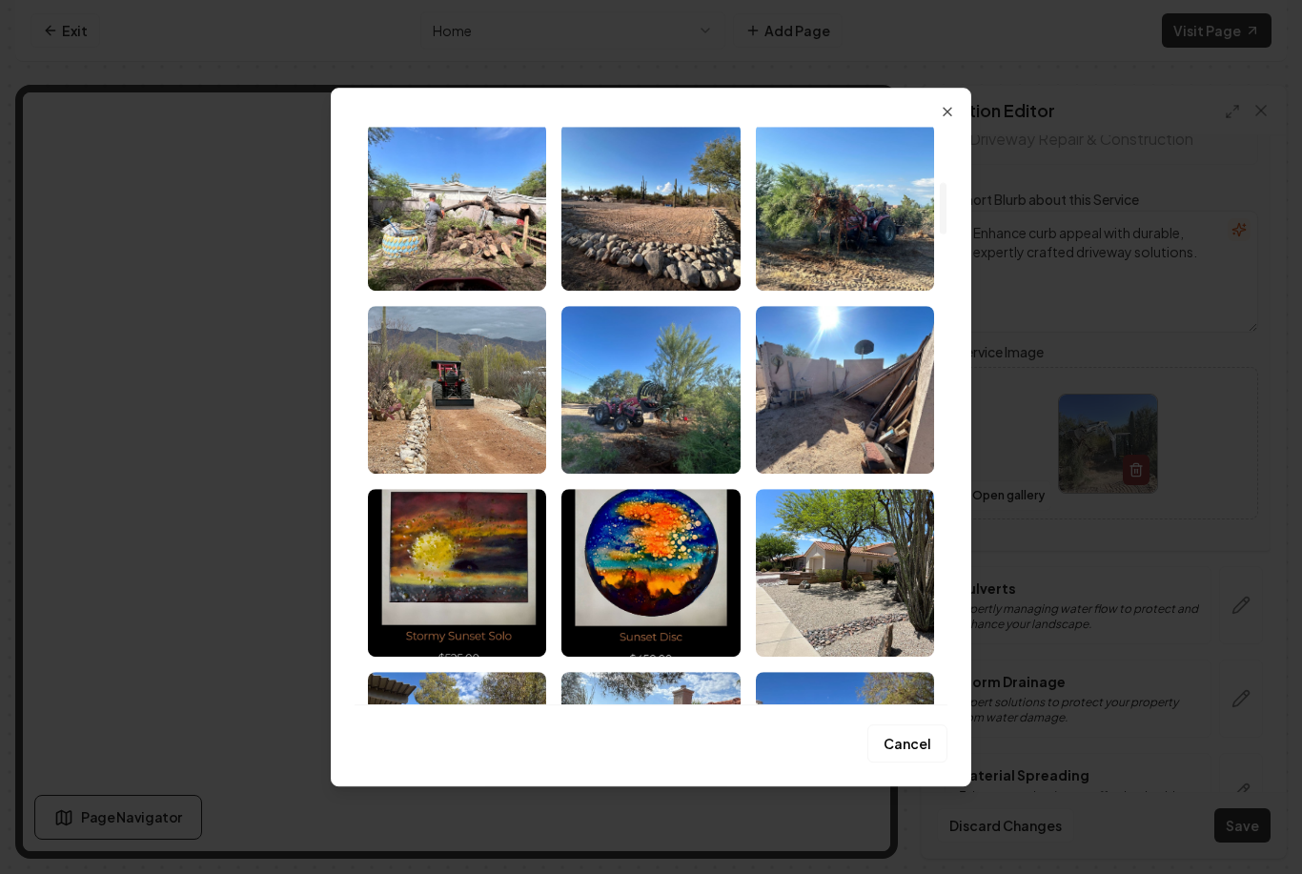
click at [485, 429] on img "Select image image_68b136f65c7cd75eb88e9241.jpeg" at bounding box center [457, 390] width 178 height 168
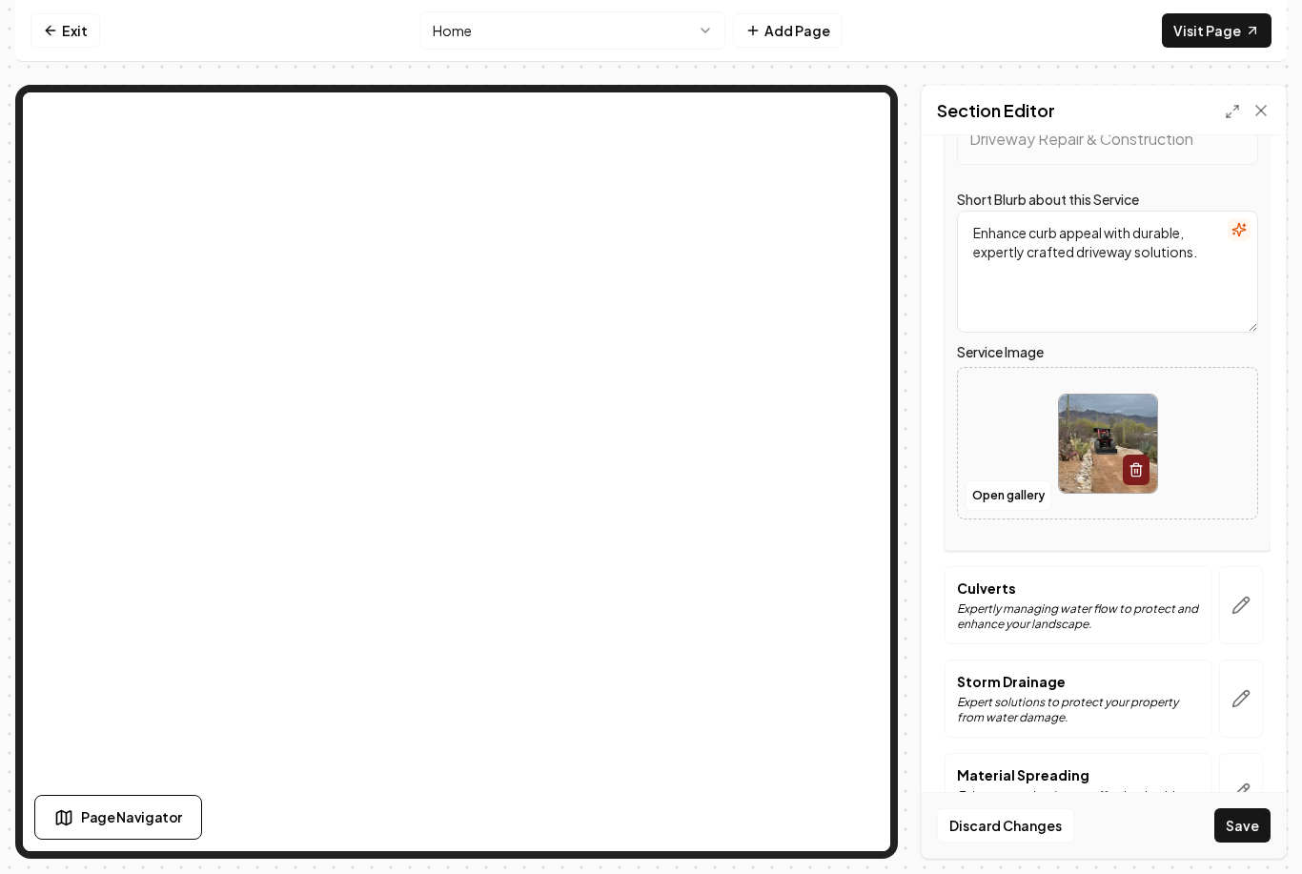
scroll to position [46, 0]
click at [1247, 841] on button "Save" at bounding box center [1243, 825] width 56 height 34
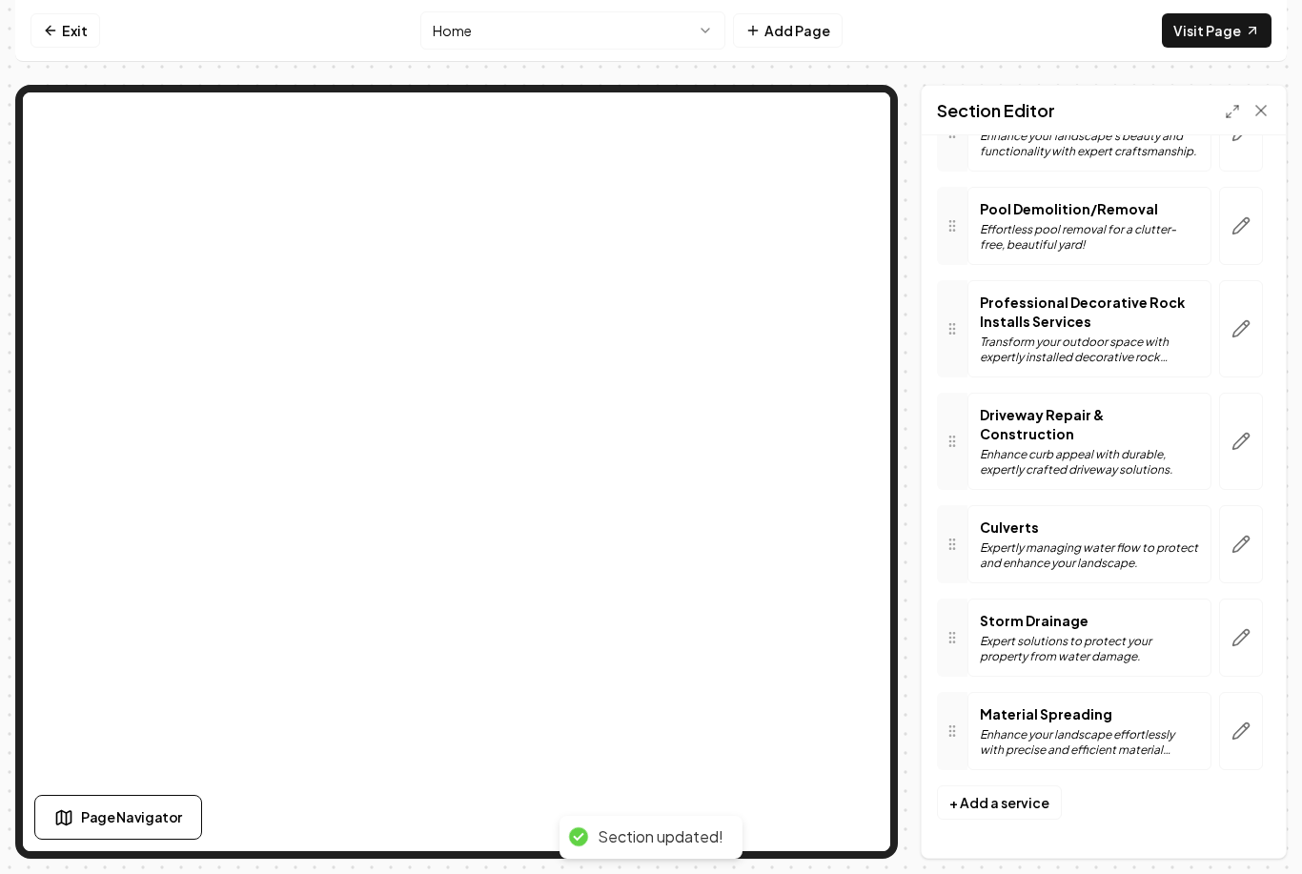
scroll to position [1243, 0]
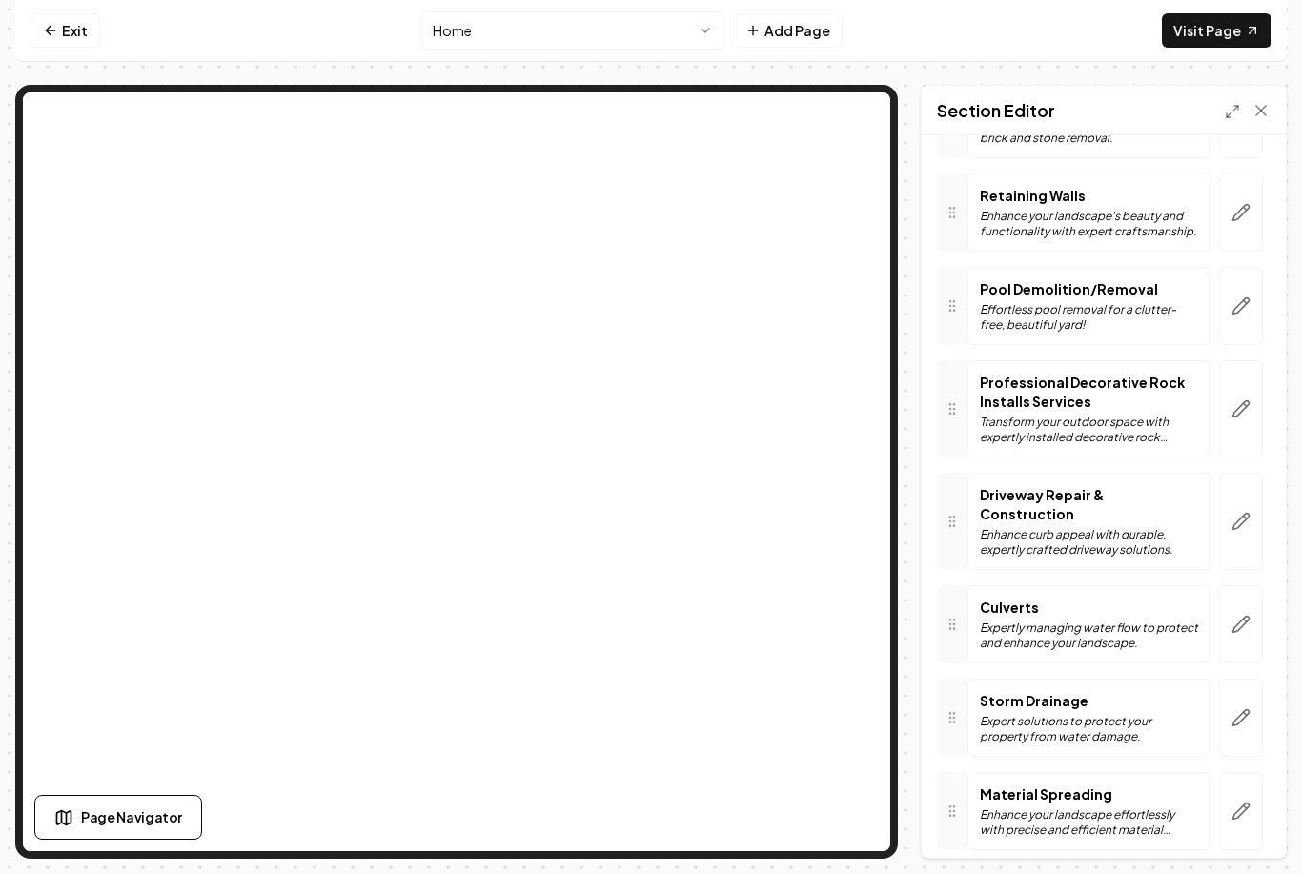
click at [1241, 802] on icon "button" at bounding box center [1241, 811] width 19 height 19
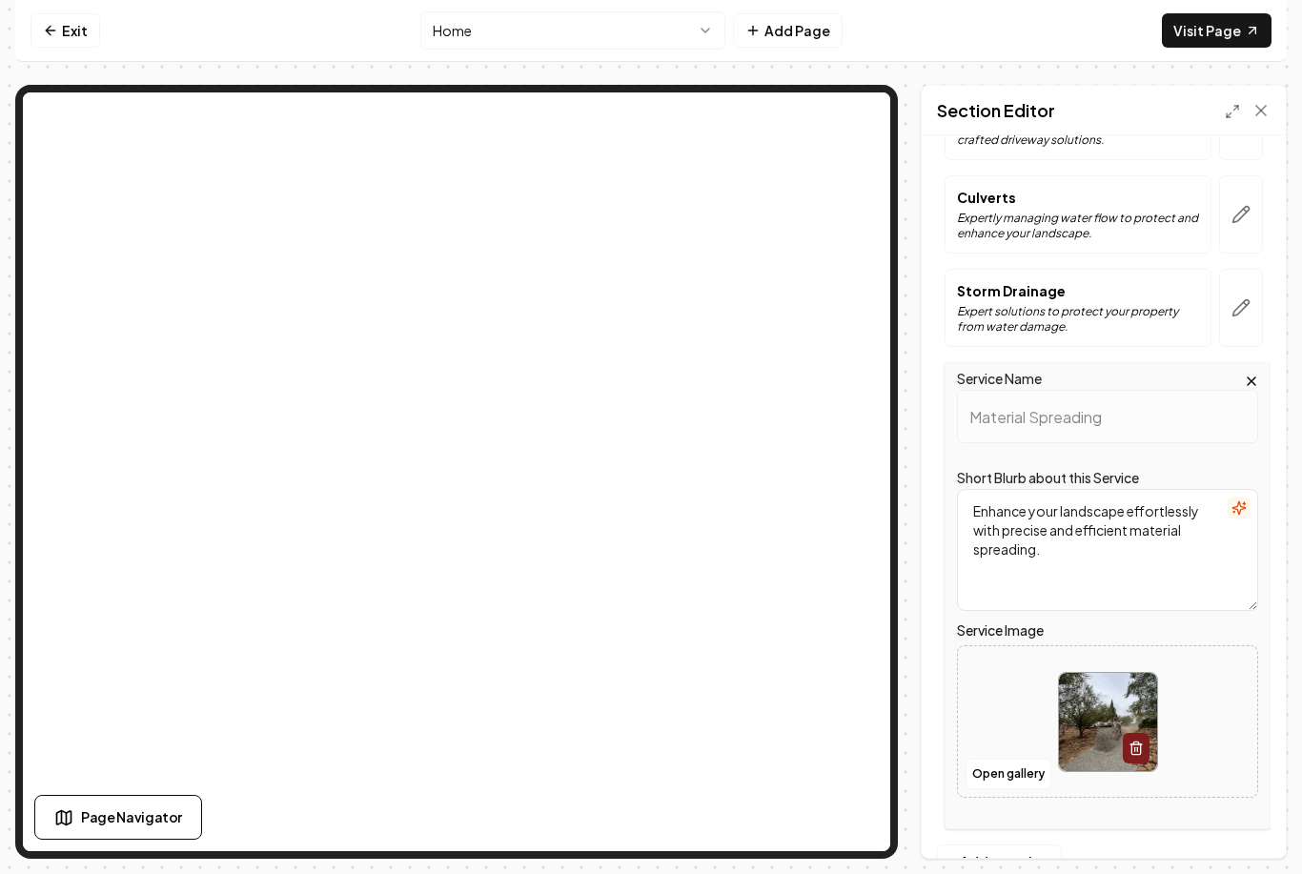
scroll to position [1632, 0]
click at [1018, 761] on button "Open gallery" at bounding box center [1009, 776] width 86 height 31
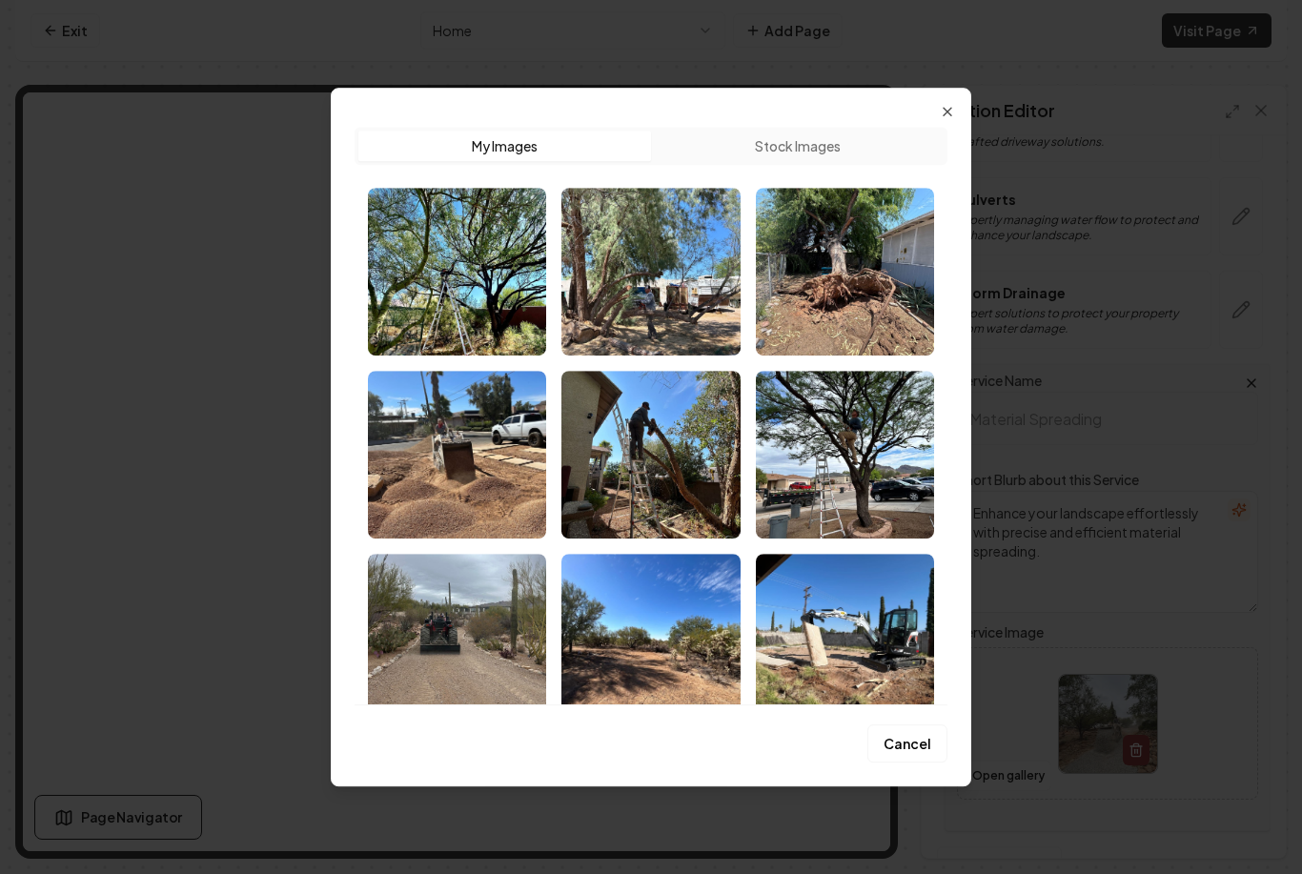
click at [482, 463] on img "Select image image_68b136fe5c7cd75eb88eb722.jpeg" at bounding box center [457, 455] width 178 height 168
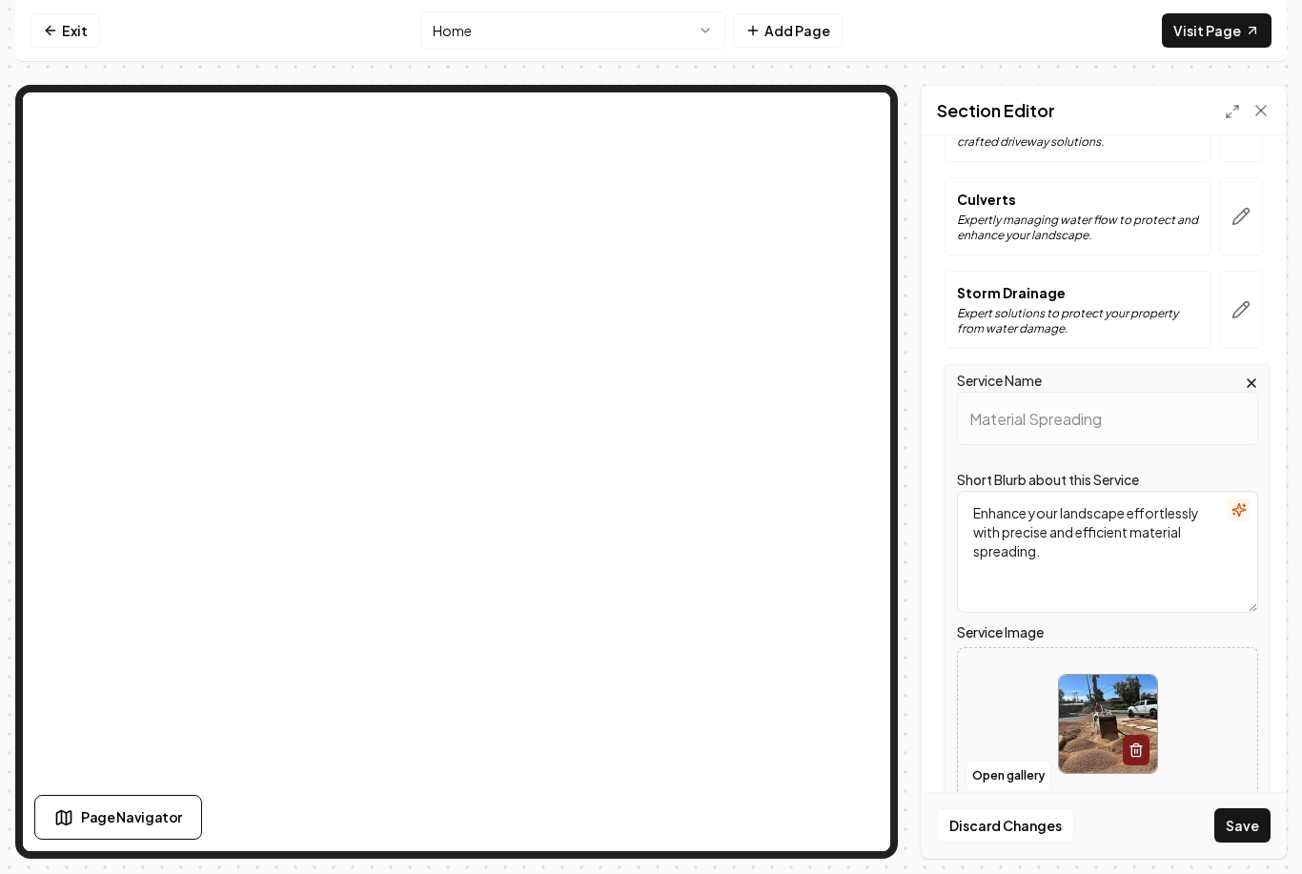
click at [1258, 843] on button "Save" at bounding box center [1243, 825] width 56 height 34
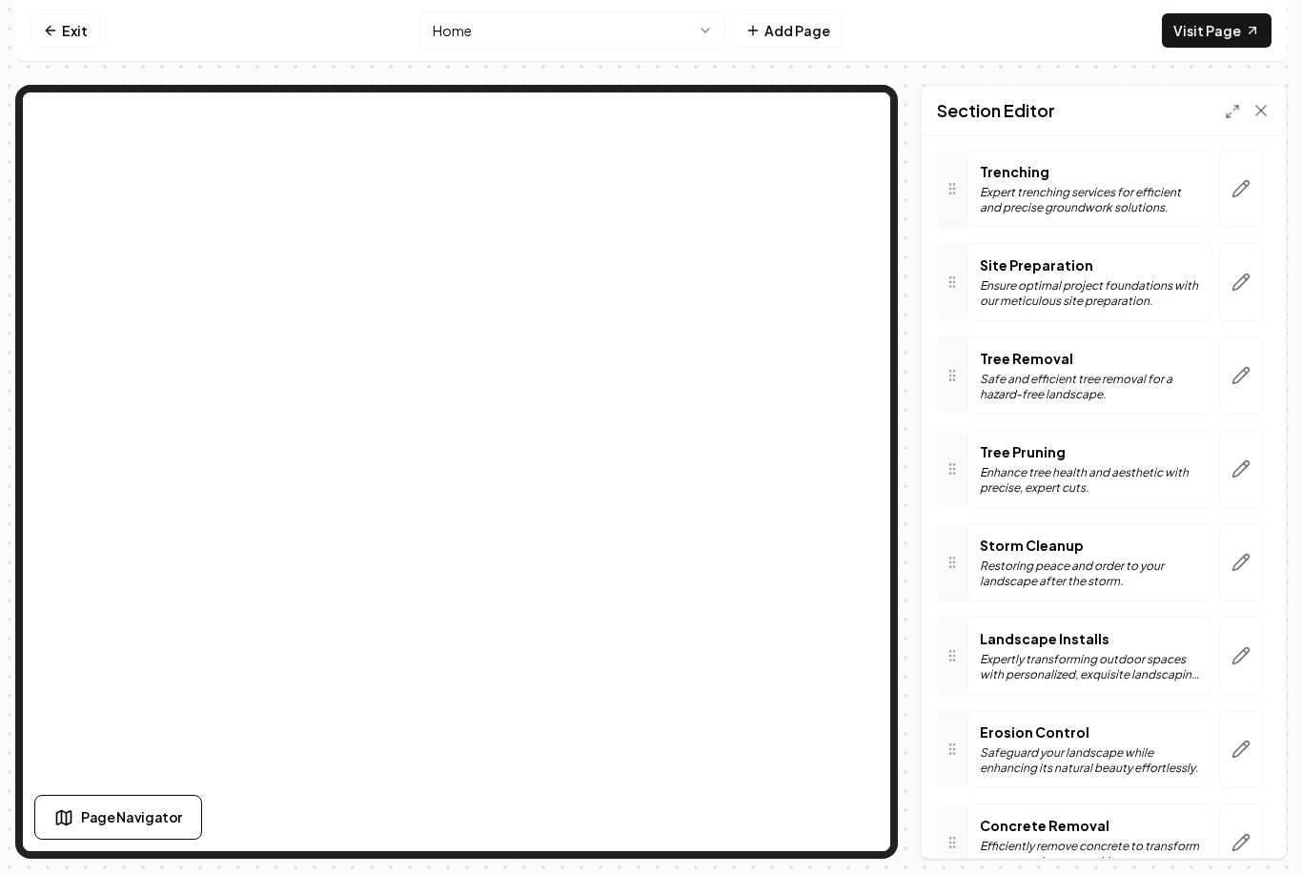
scroll to position [397, 0]
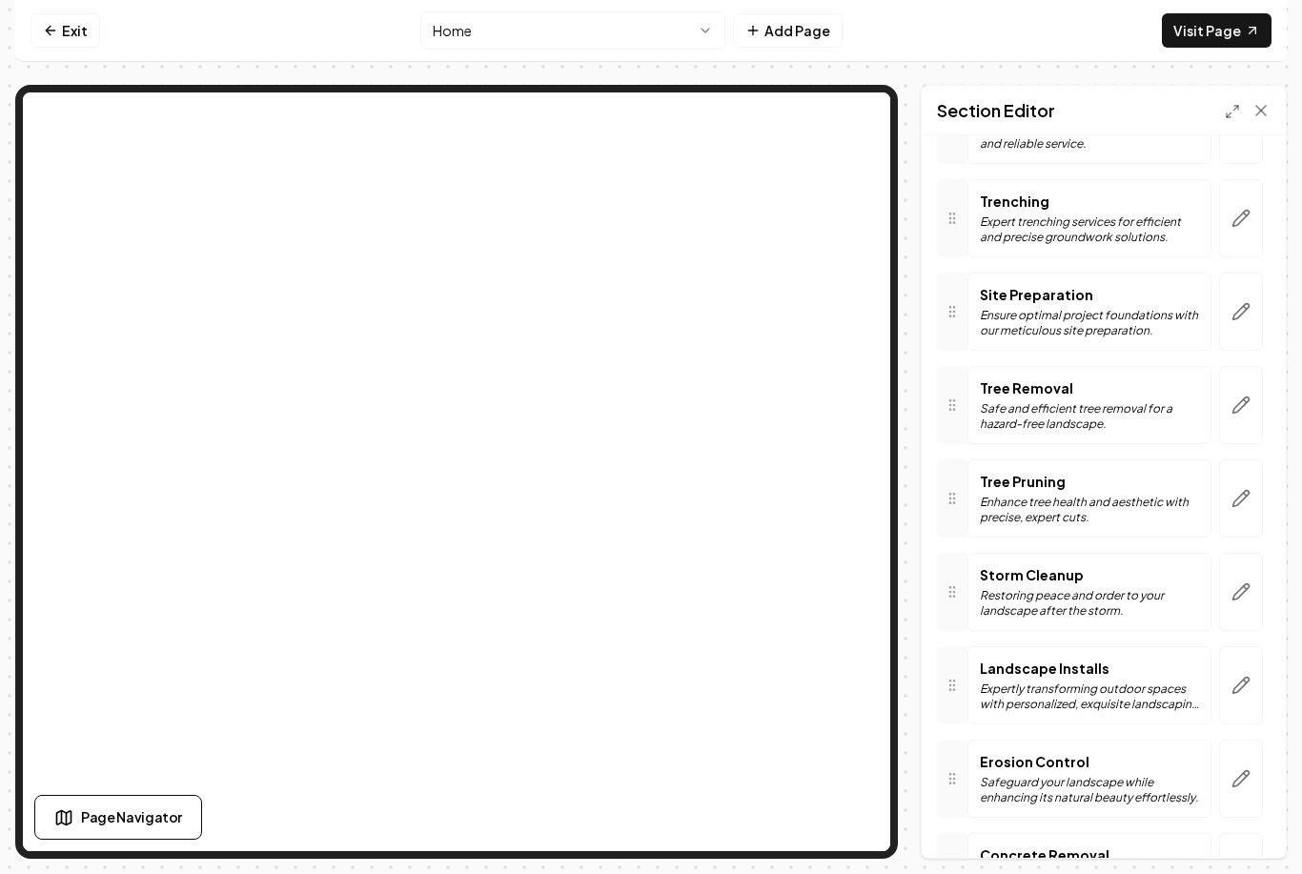
click at [1244, 489] on icon "button" at bounding box center [1241, 498] width 19 height 19
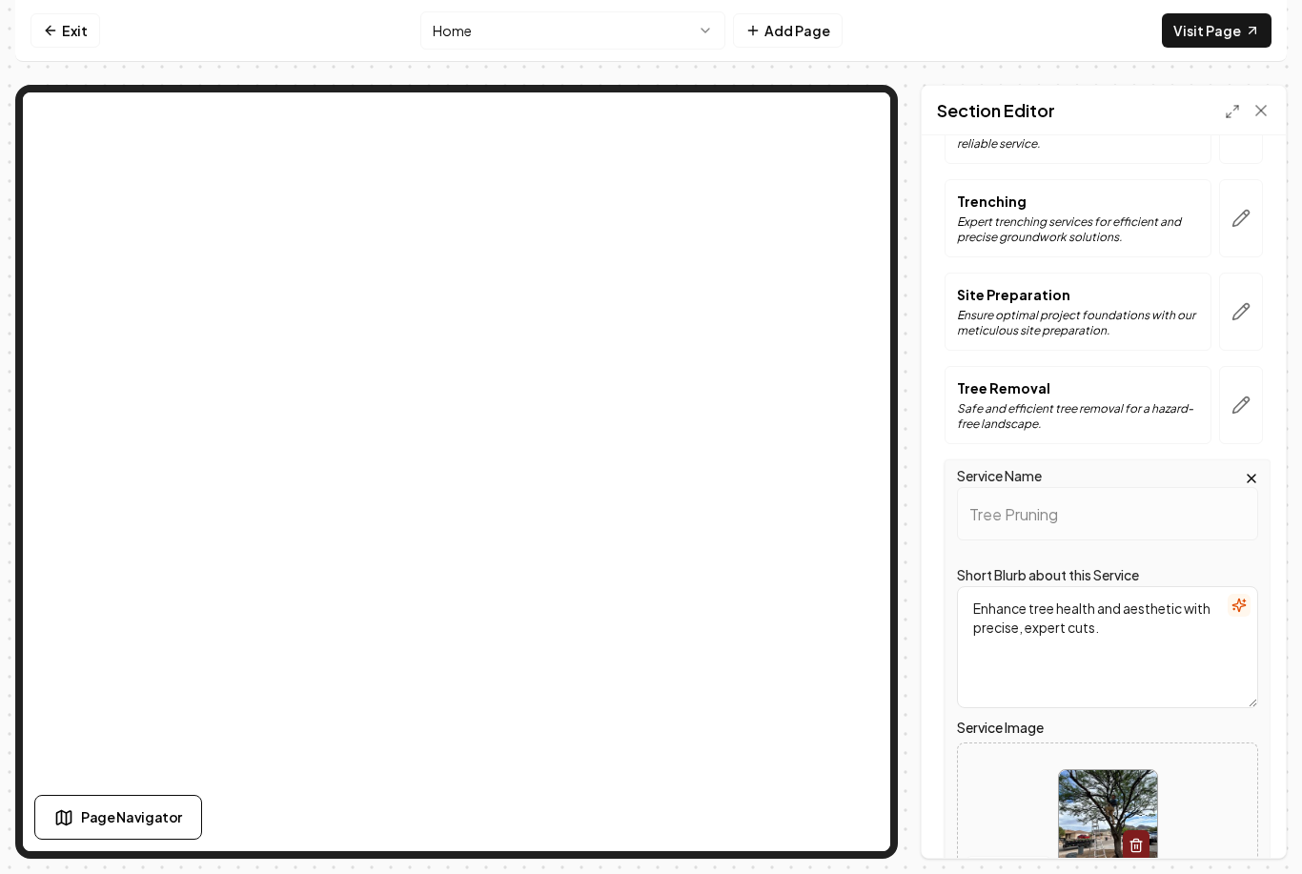
click at [1020, 856] on button "Open gallery" at bounding box center [1009, 871] width 86 height 31
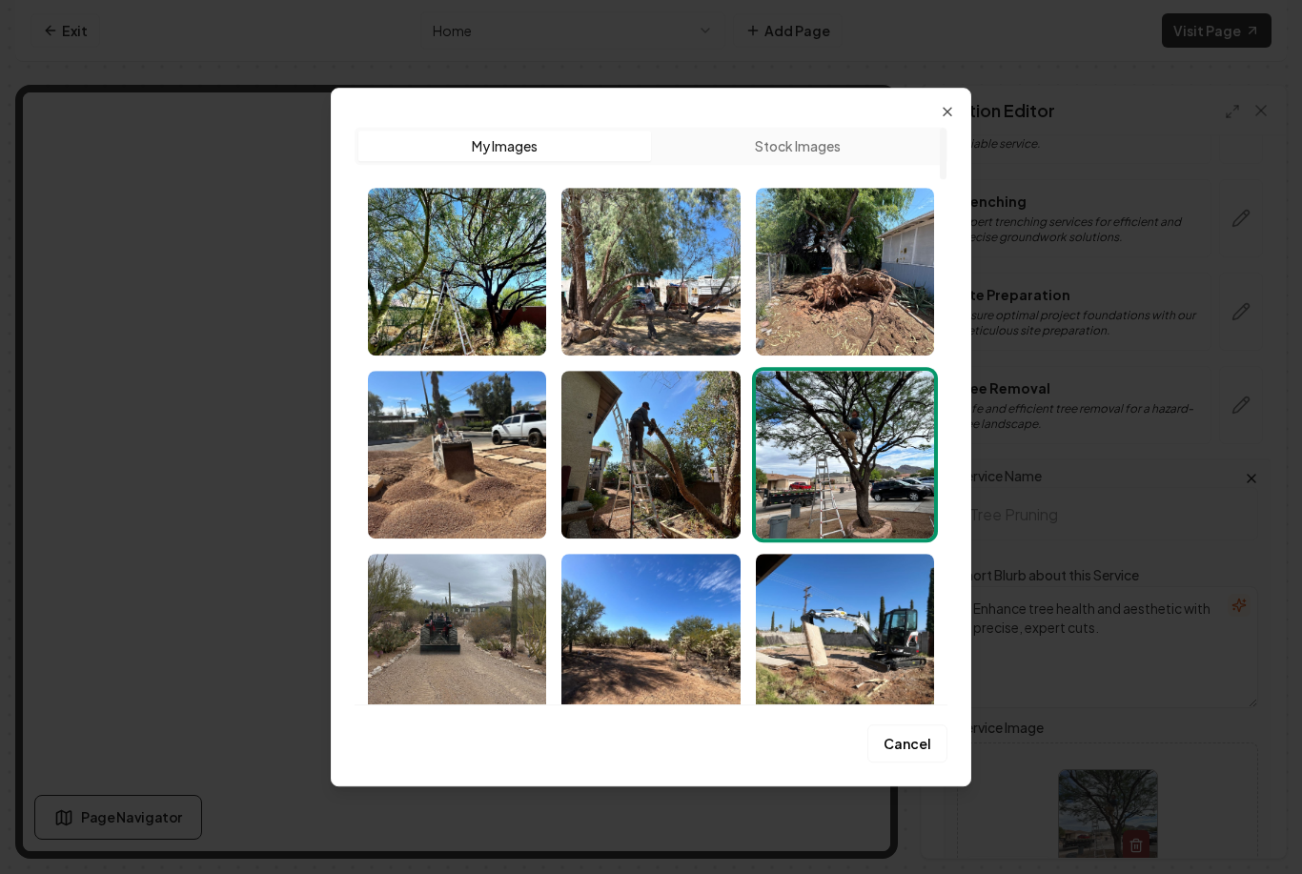
click at [491, 288] on img "Select image image_68b137005c7cd75eb88ebf13.jpeg" at bounding box center [457, 272] width 178 height 168
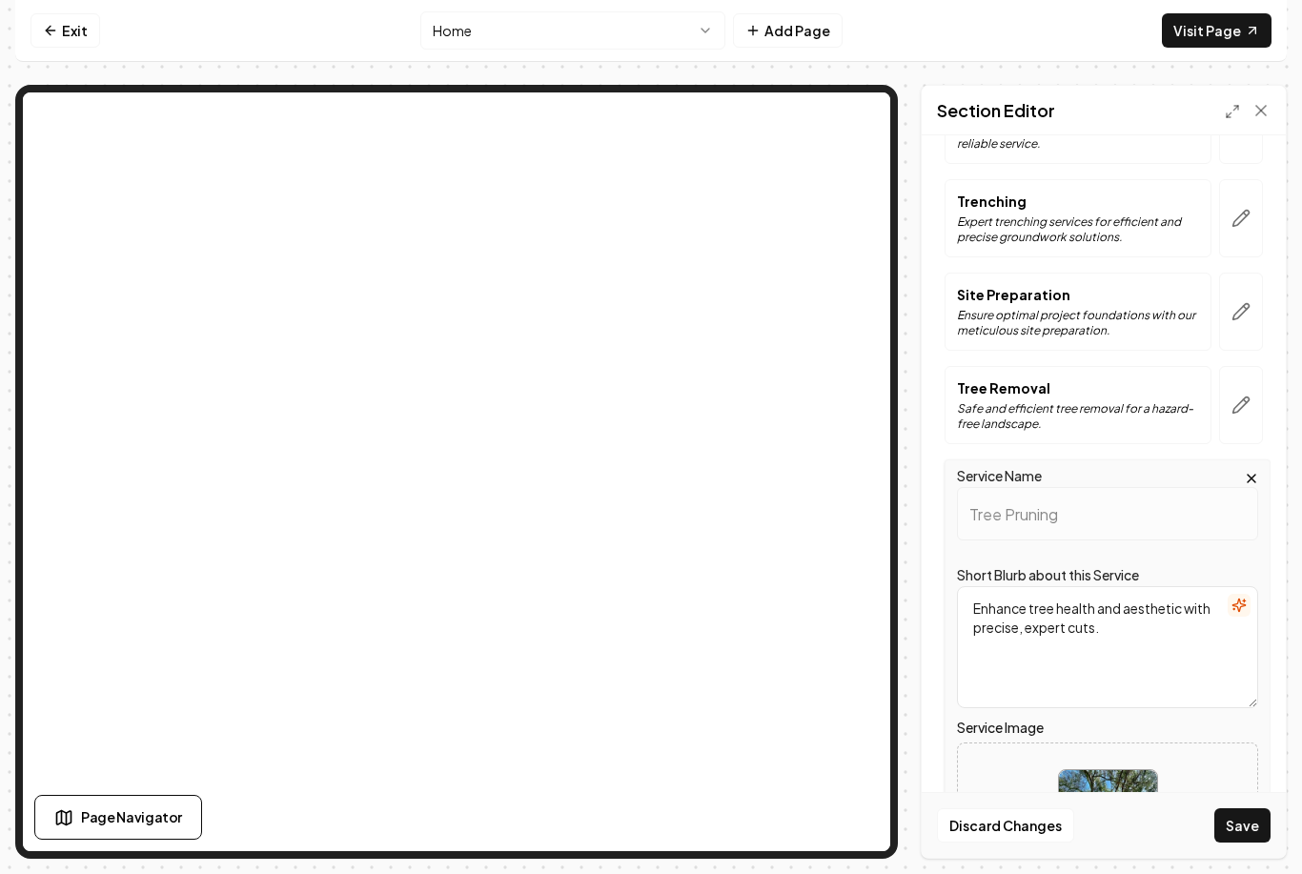
click at [1256, 835] on button "Save" at bounding box center [1243, 825] width 56 height 34
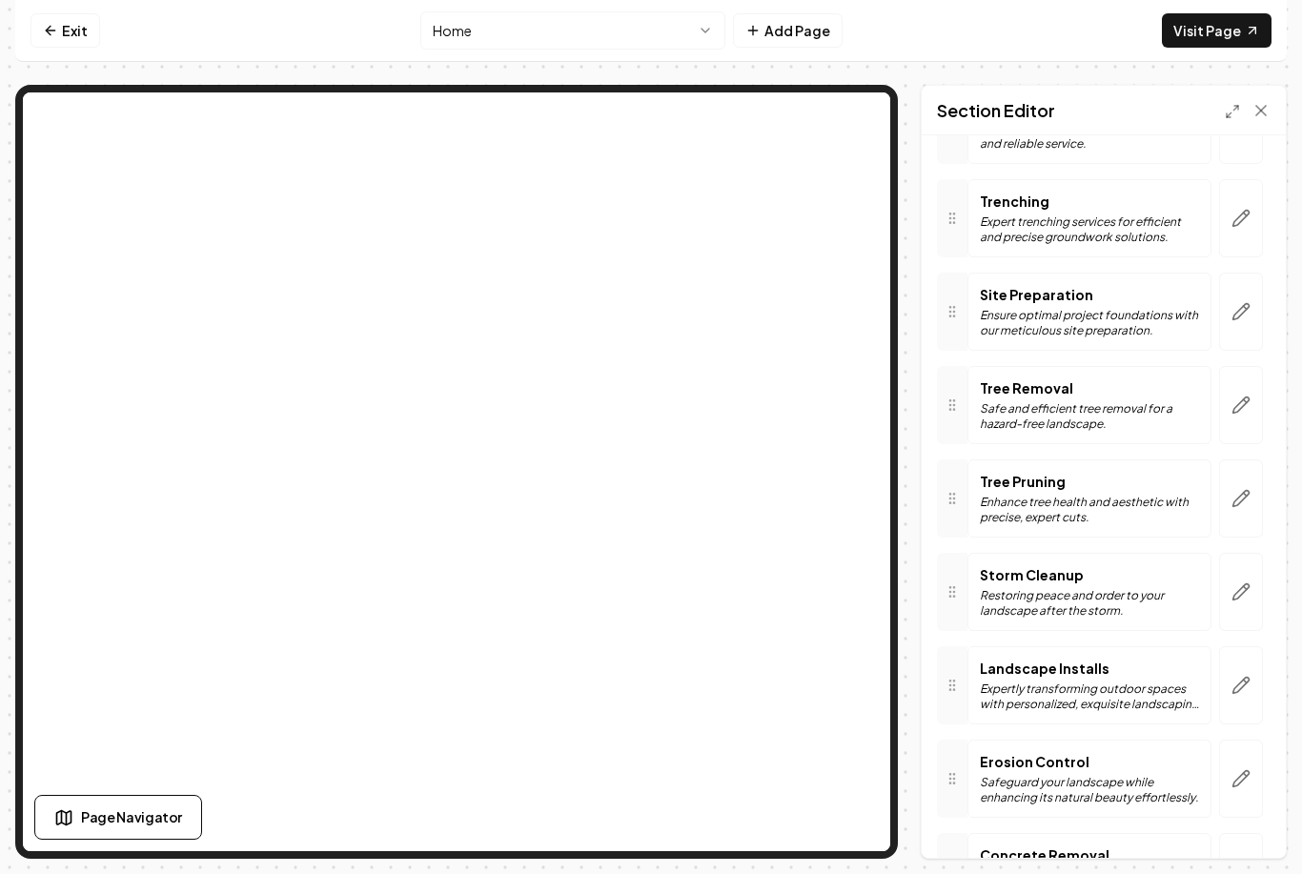
click at [1247, 396] on icon "button" at bounding box center [1241, 405] width 19 height 19
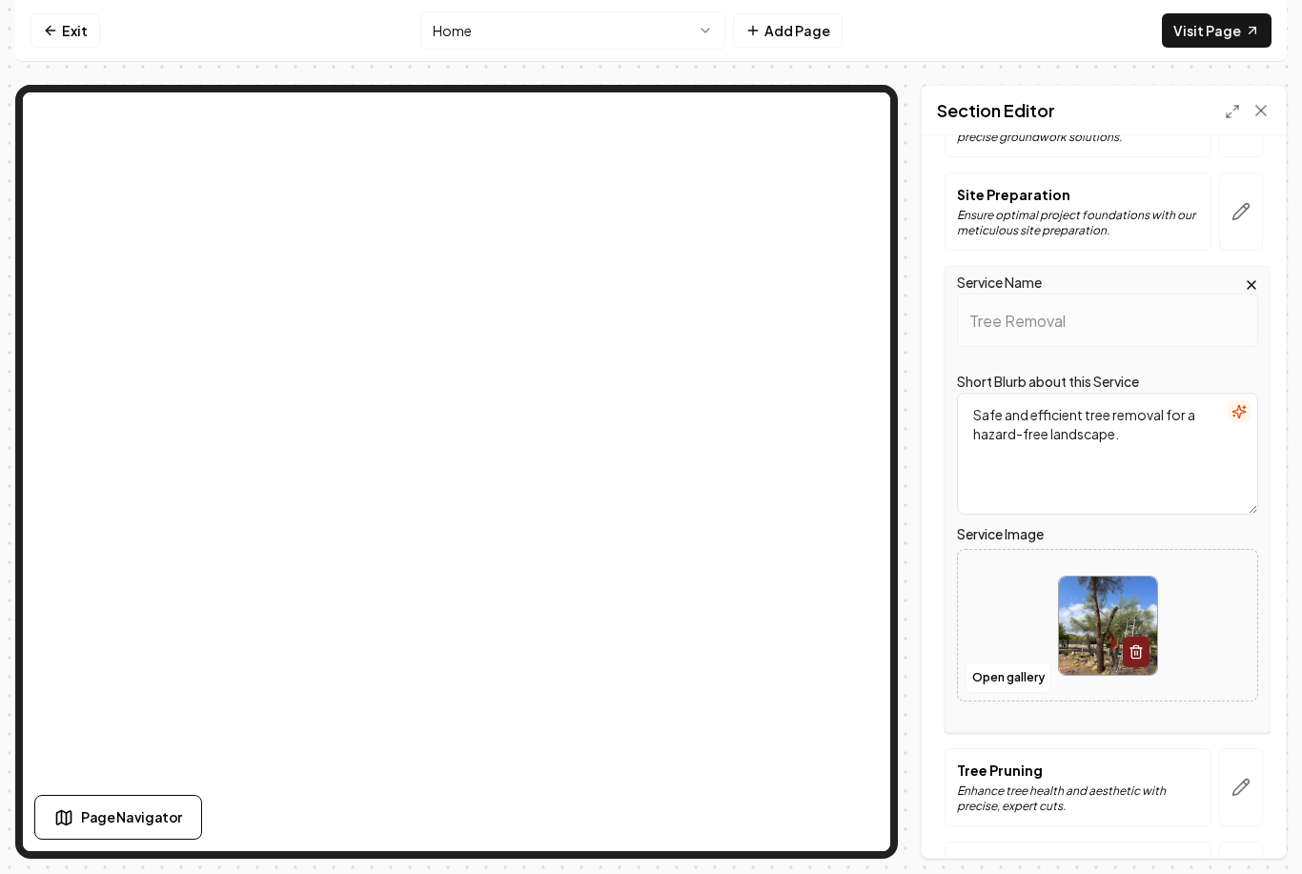
scroll to position [502, 0]
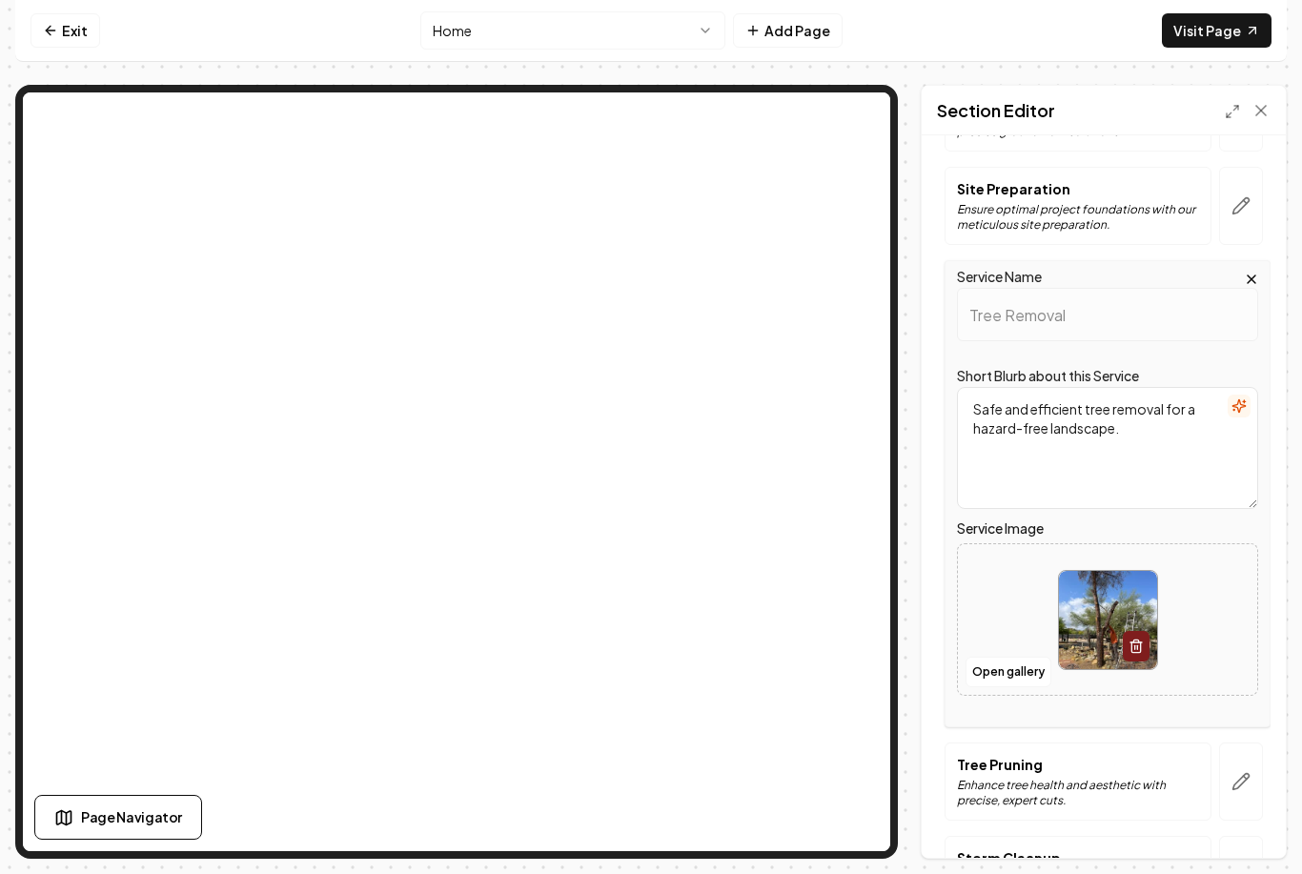
click at [1009, 657] on button "Open gallery" at bounding box center [1009, 672] width 86 height 31
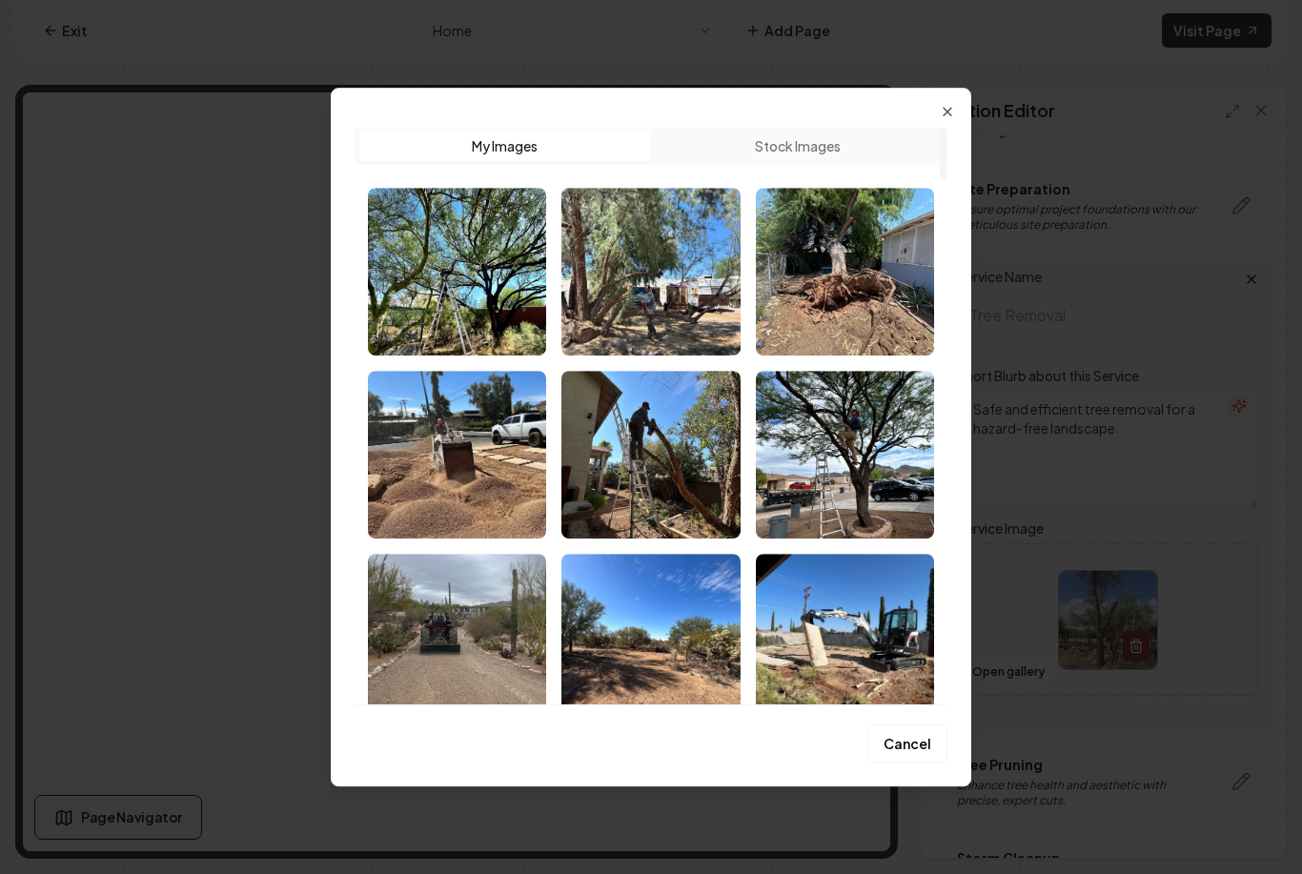
click at [658, 284] on img "Select image image_68b137005c7cd75eb88ebf77.jpeg" at bounding box center [650, 272] width 178 height 168
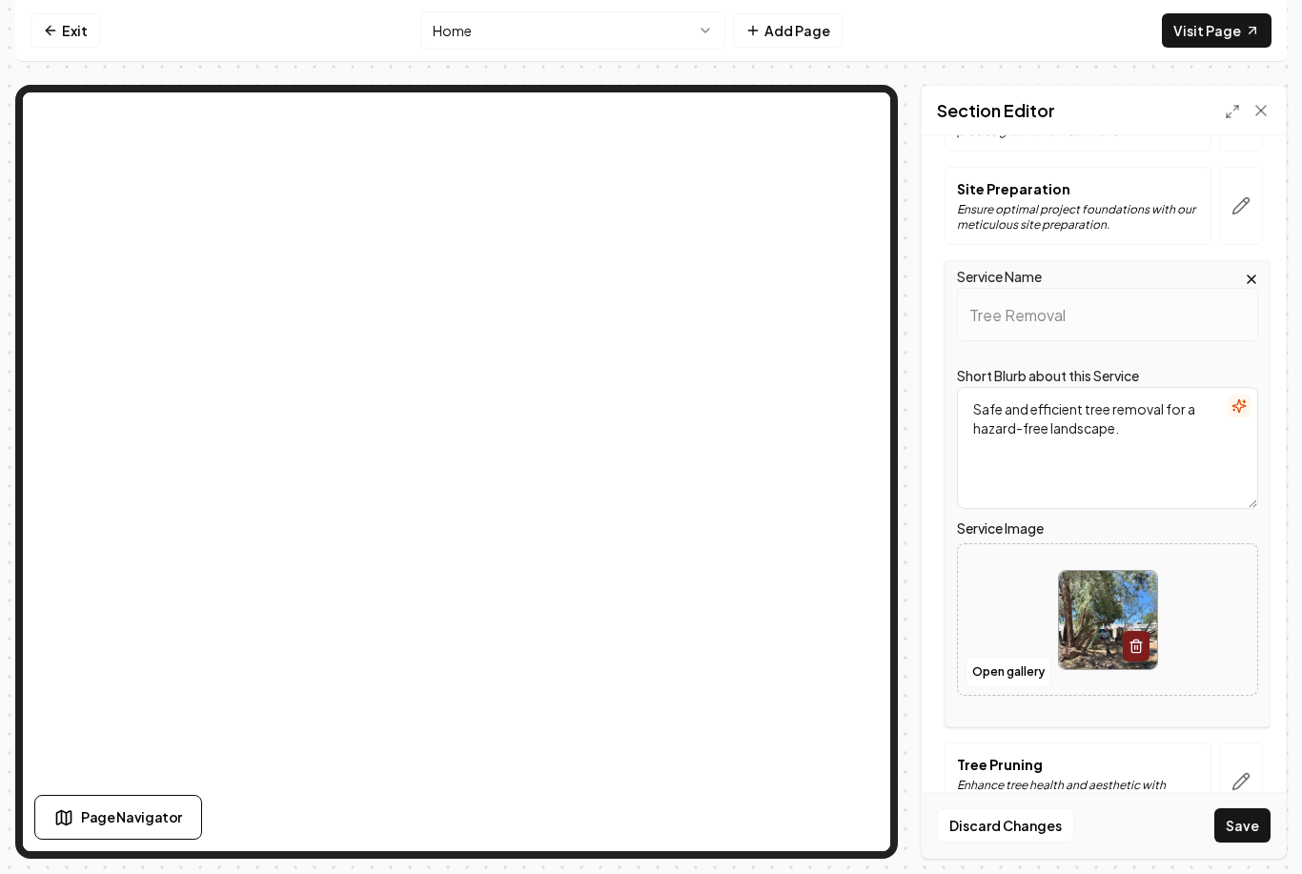
click at [1249, 843] on button "Save" at bounding box center [1243, 825] width 56 height 34
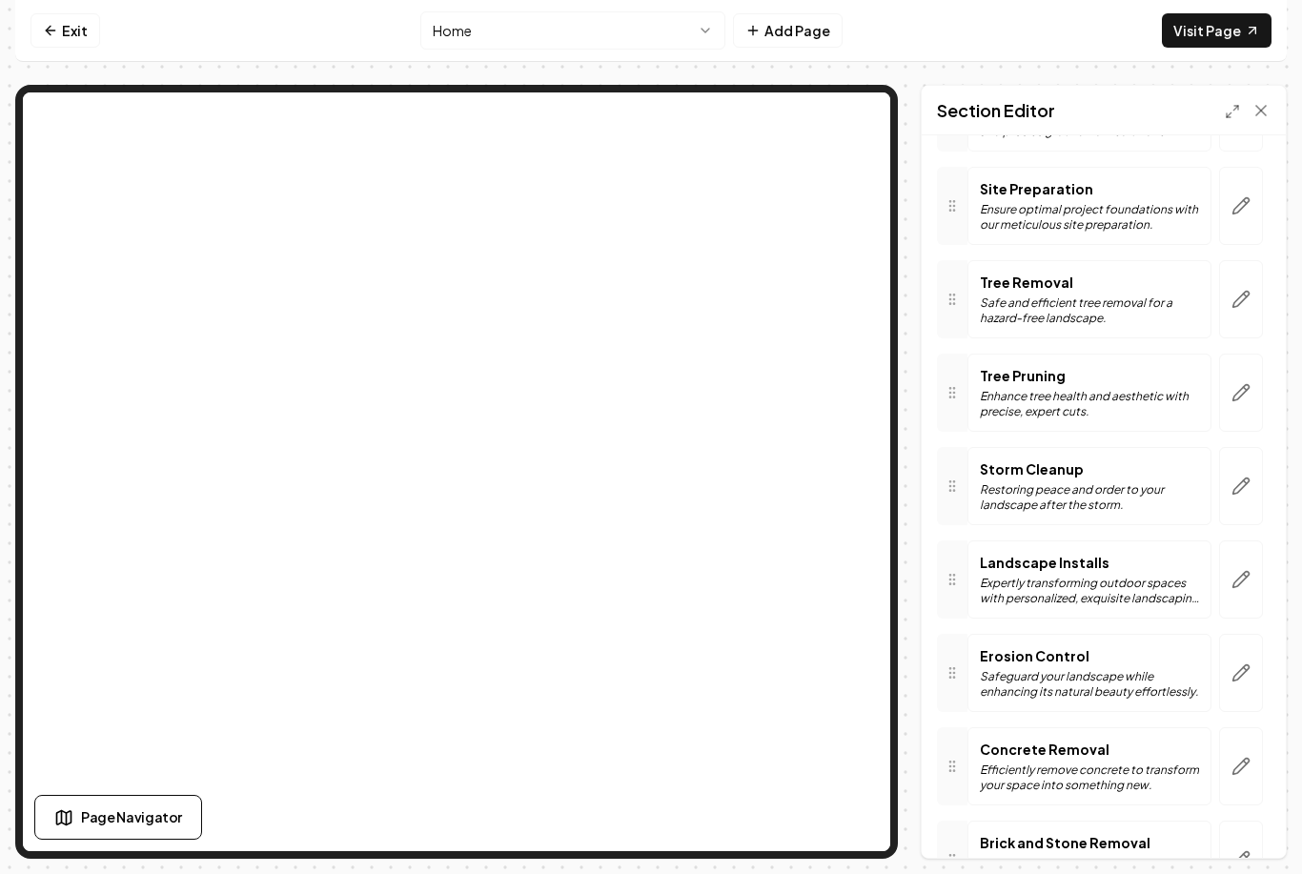
click at [1249, 290] on icon "button" at bounding box center [1241, 299] width 19 height 19
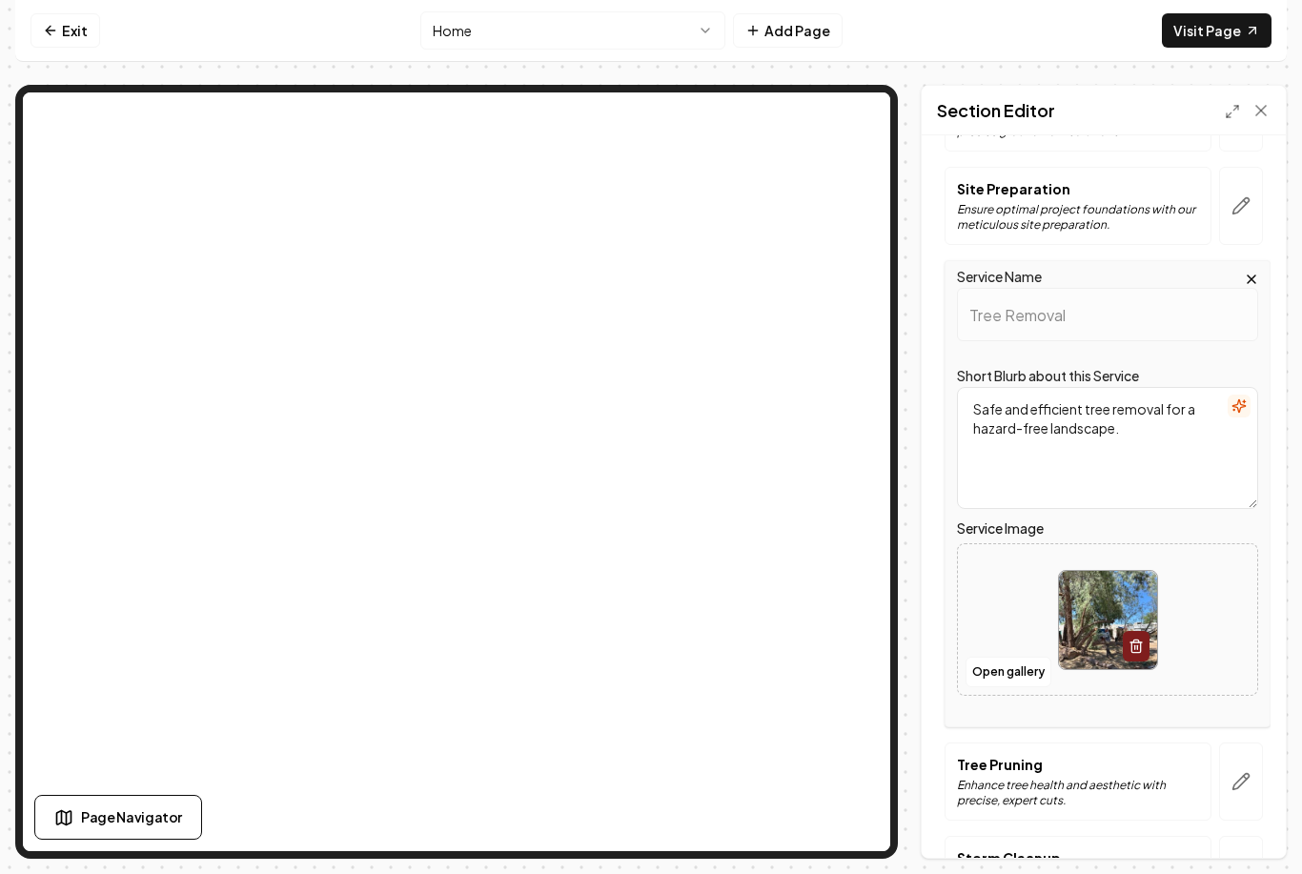
click at [1014, 657] on button "Open gallery" at bounding box center [1009, 672] width 86 height 31
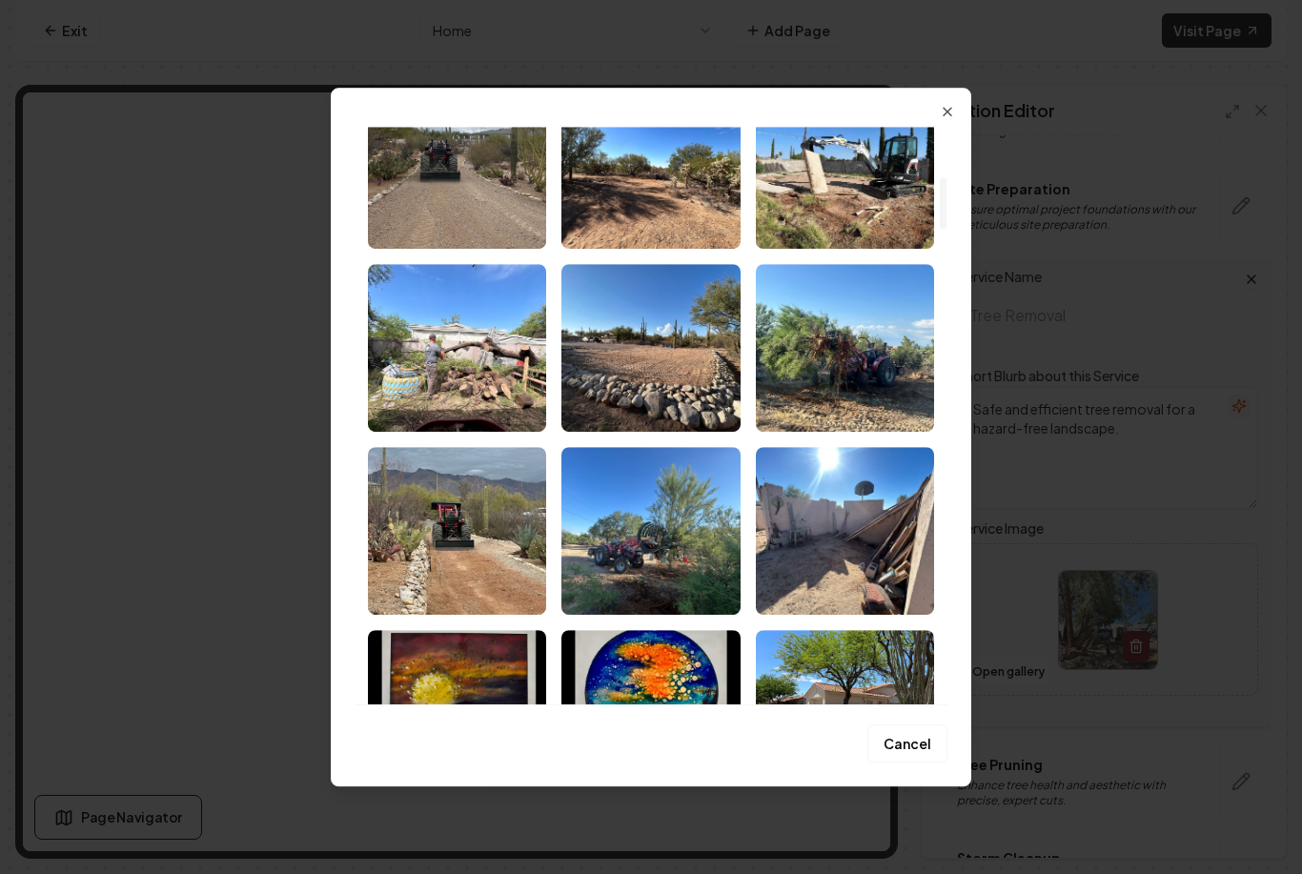
scroll to position [590, 0]
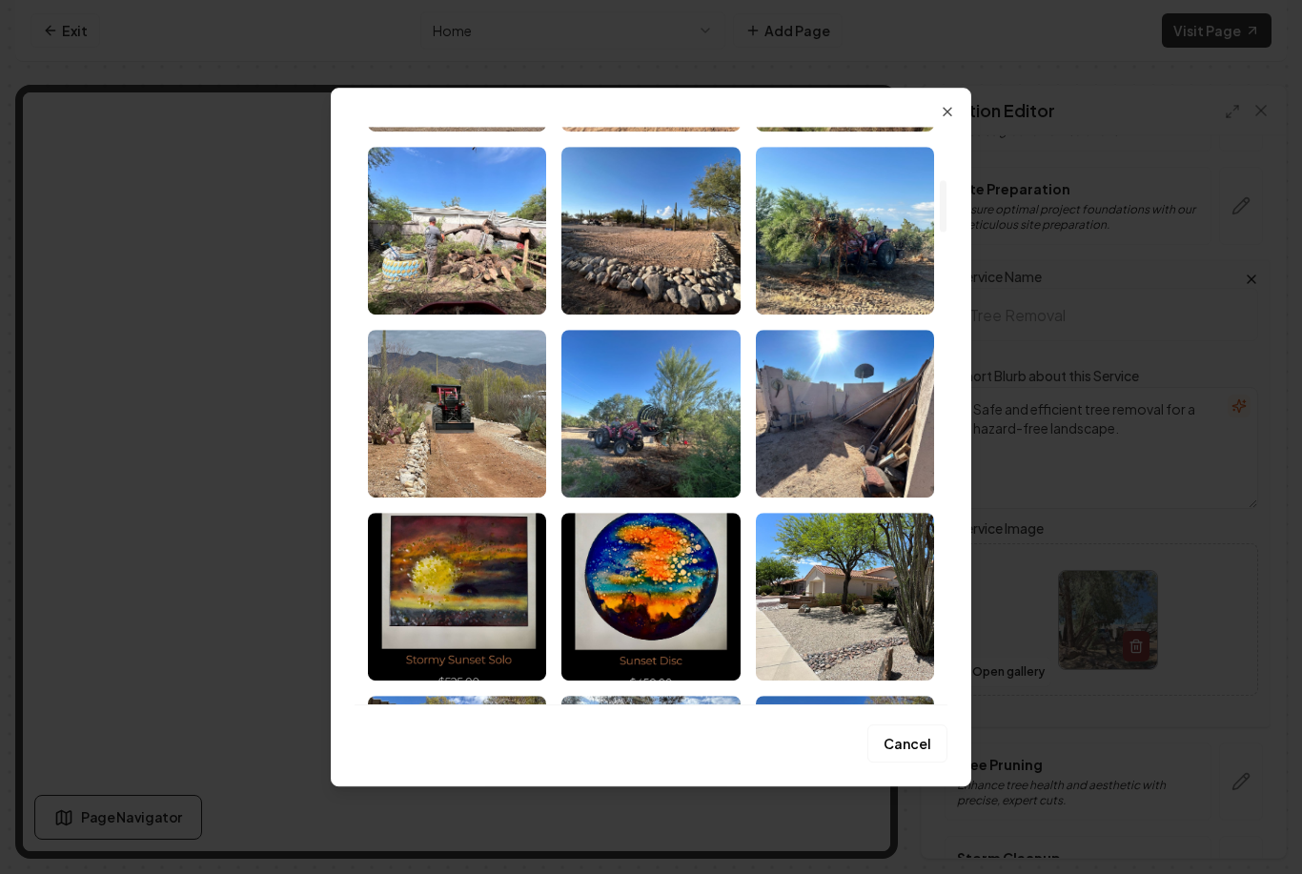
click at [472, 267] on img "Select image image_68b136f85c7cd75eb88e9b27.jpeg" at bounding box center [457, 231] width 178 height 168
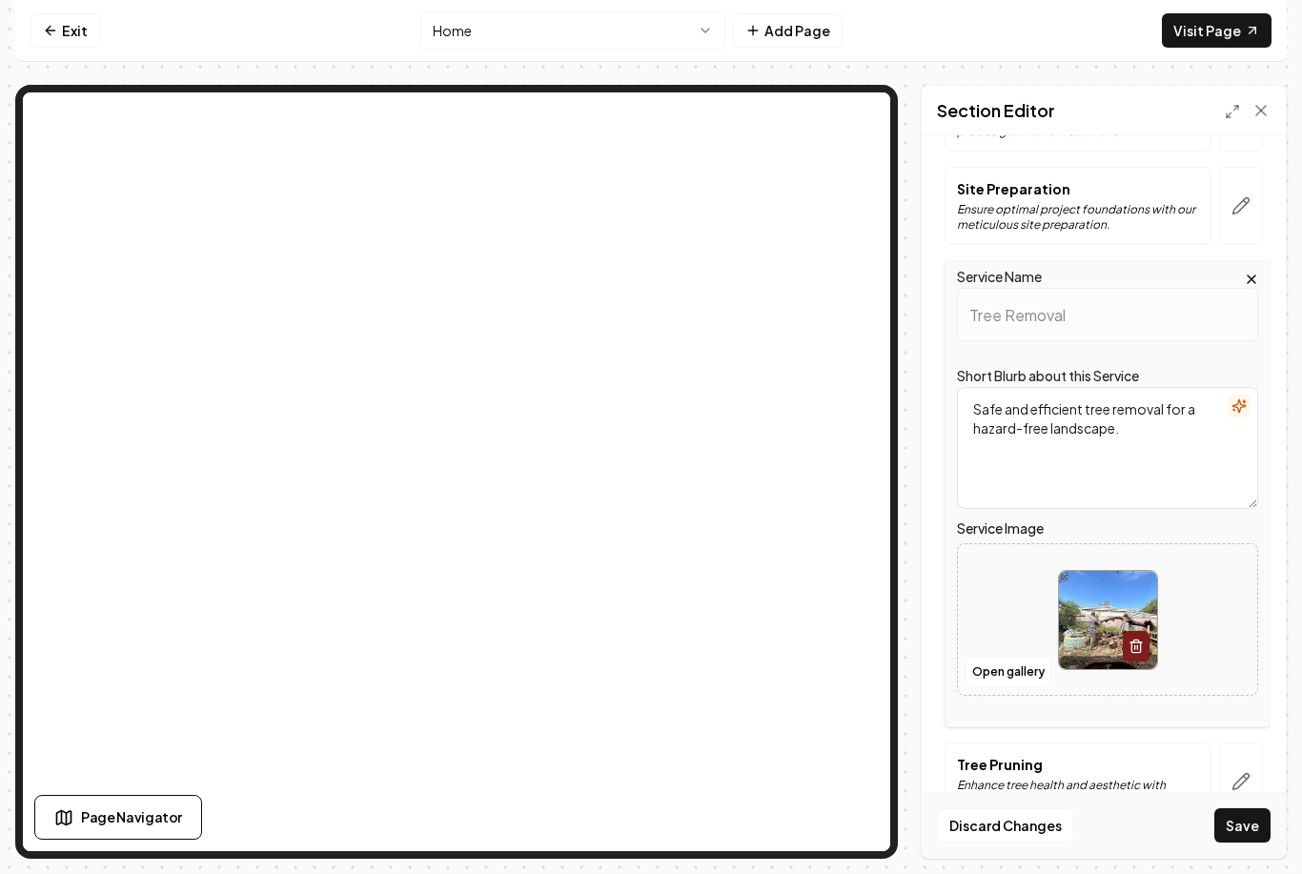
click at [1249, 838] on button "Save" at bounding box center [1243, 825] width 56 height 34
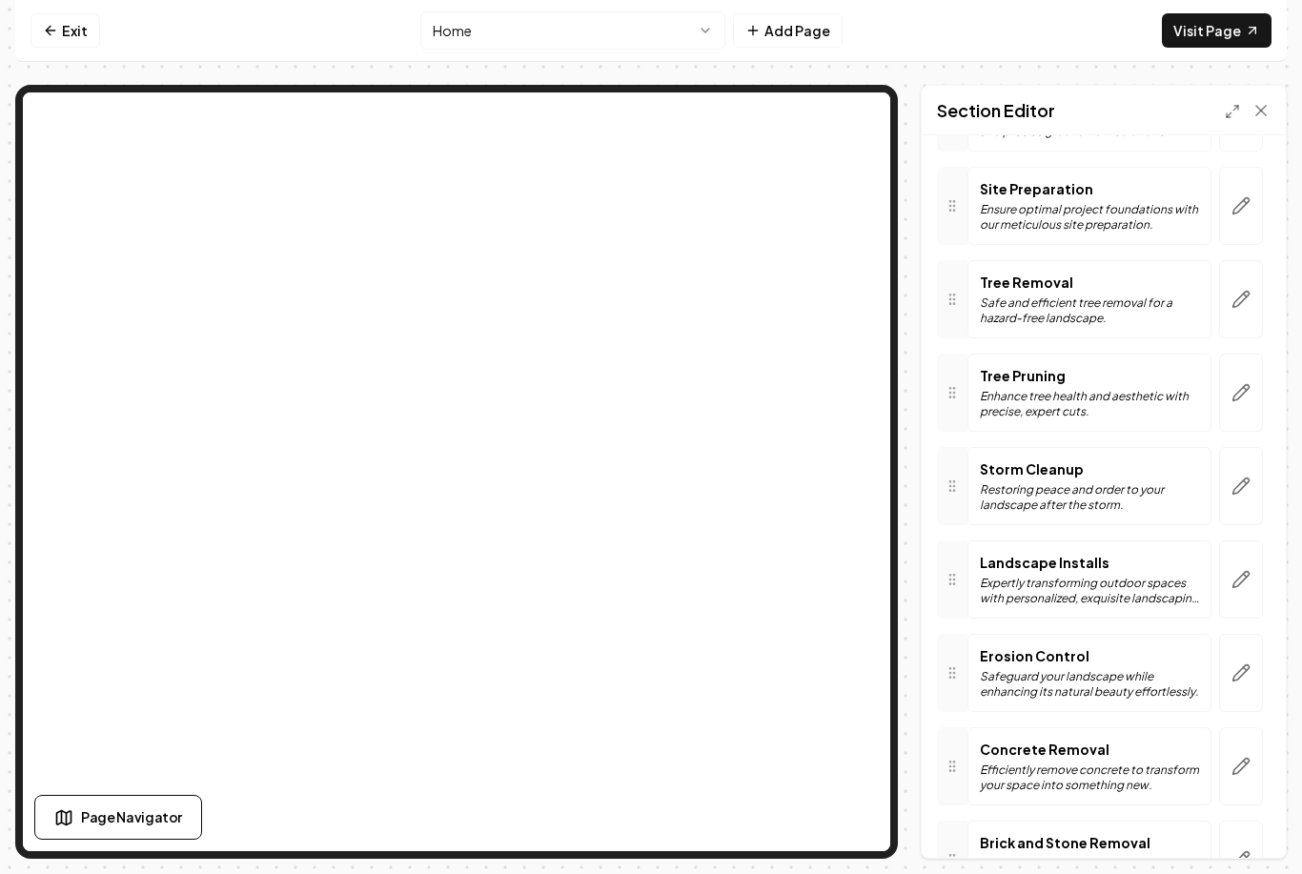
click at [1244, 196] on icon "button" at bounding box center [1241, 205] width 19 height 19
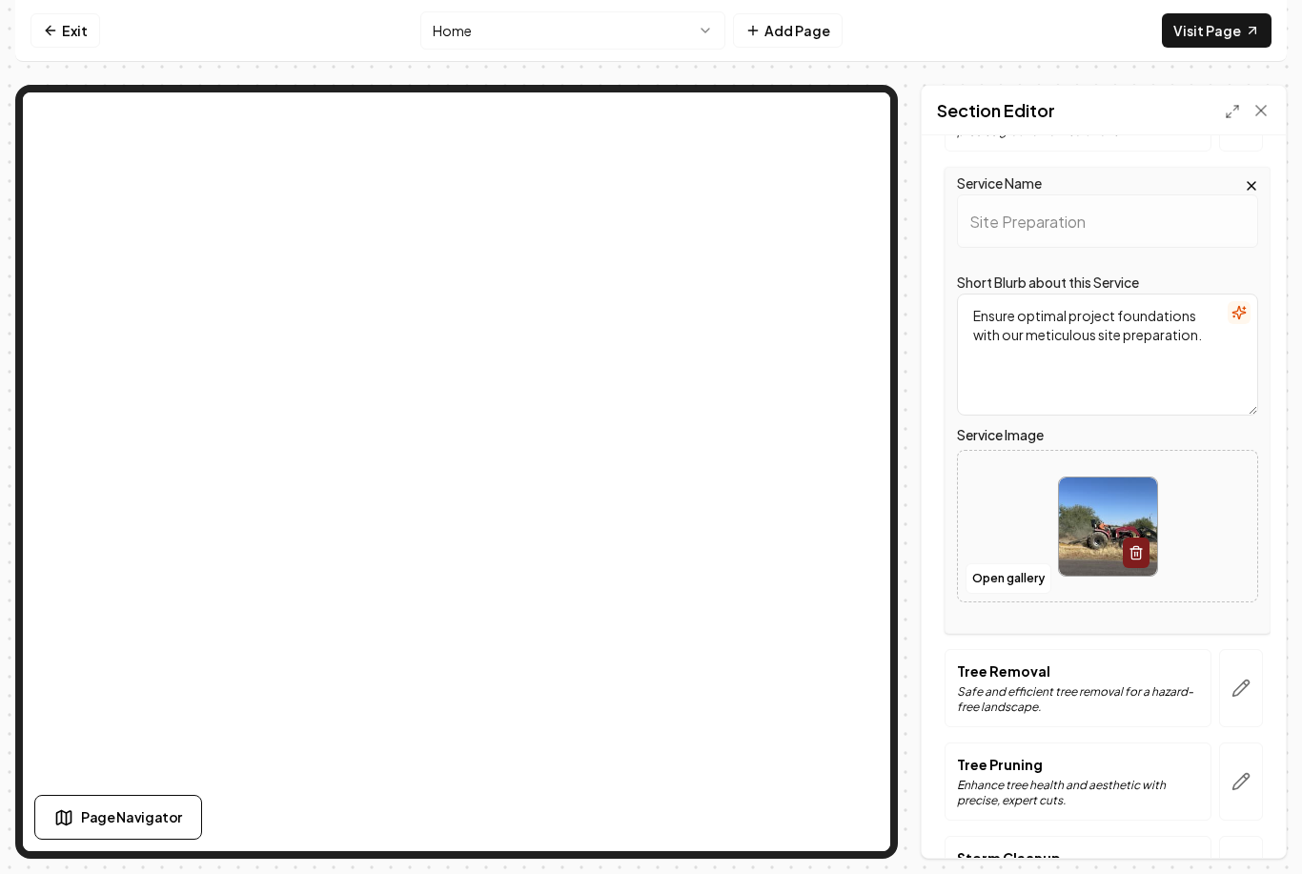
click at [998, 563] on button "Open gallery" at bounding box center [1009, 578] width 86 height 31
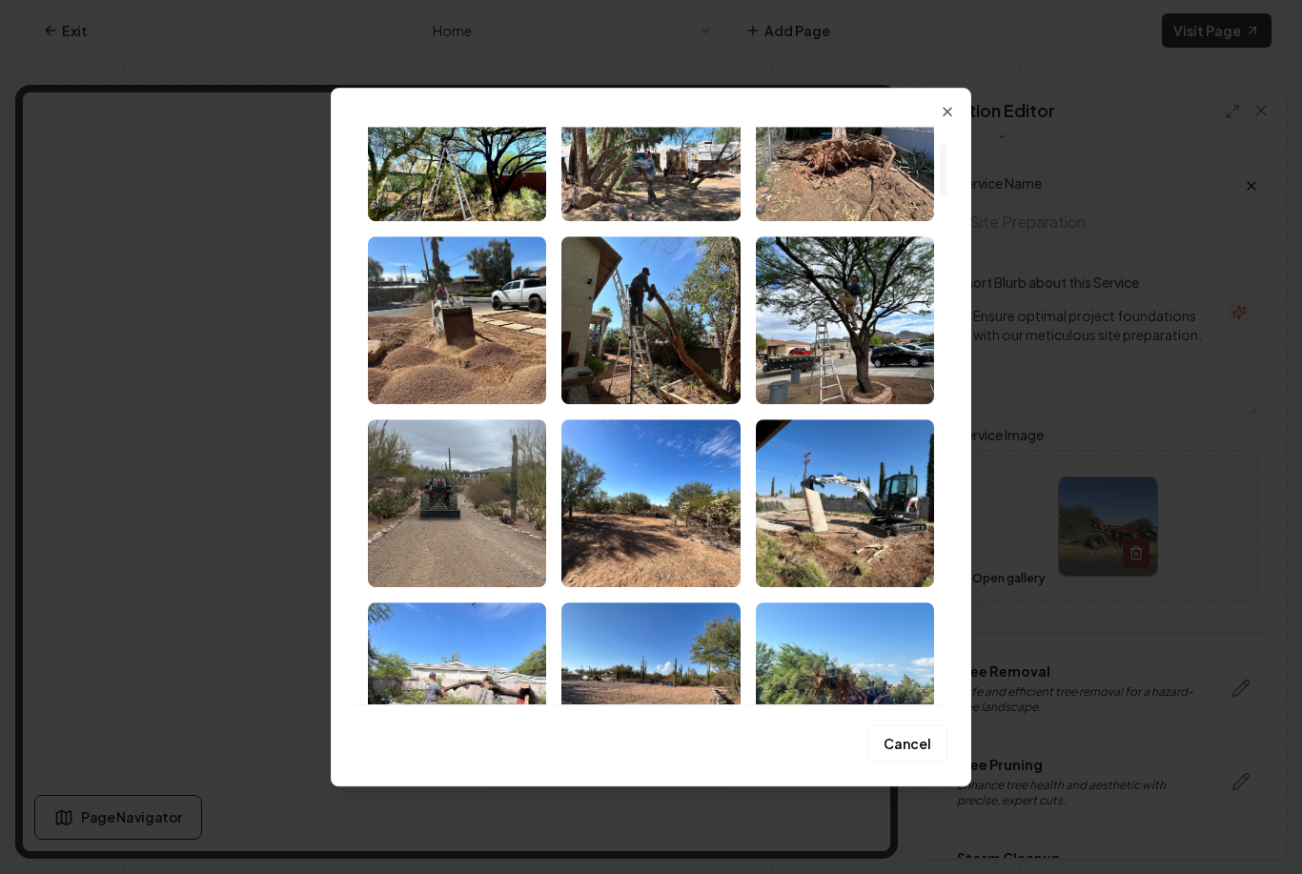
scroll to position [416, 0]
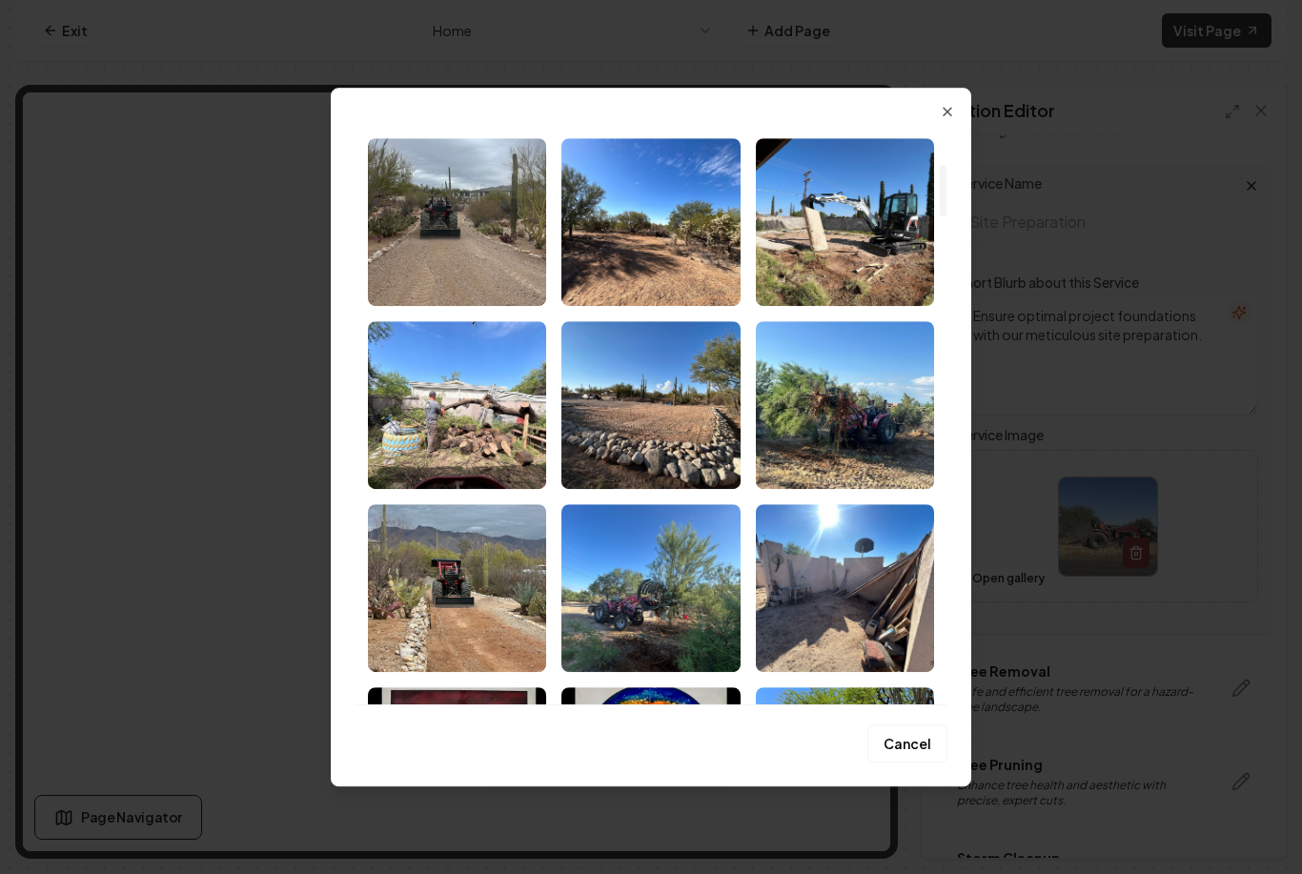
click at [672, 396] on img "Select image image_68b136f85c7cd75eb88e97a7.jpeg" at bounding box center [650, 405] width 178 height 168
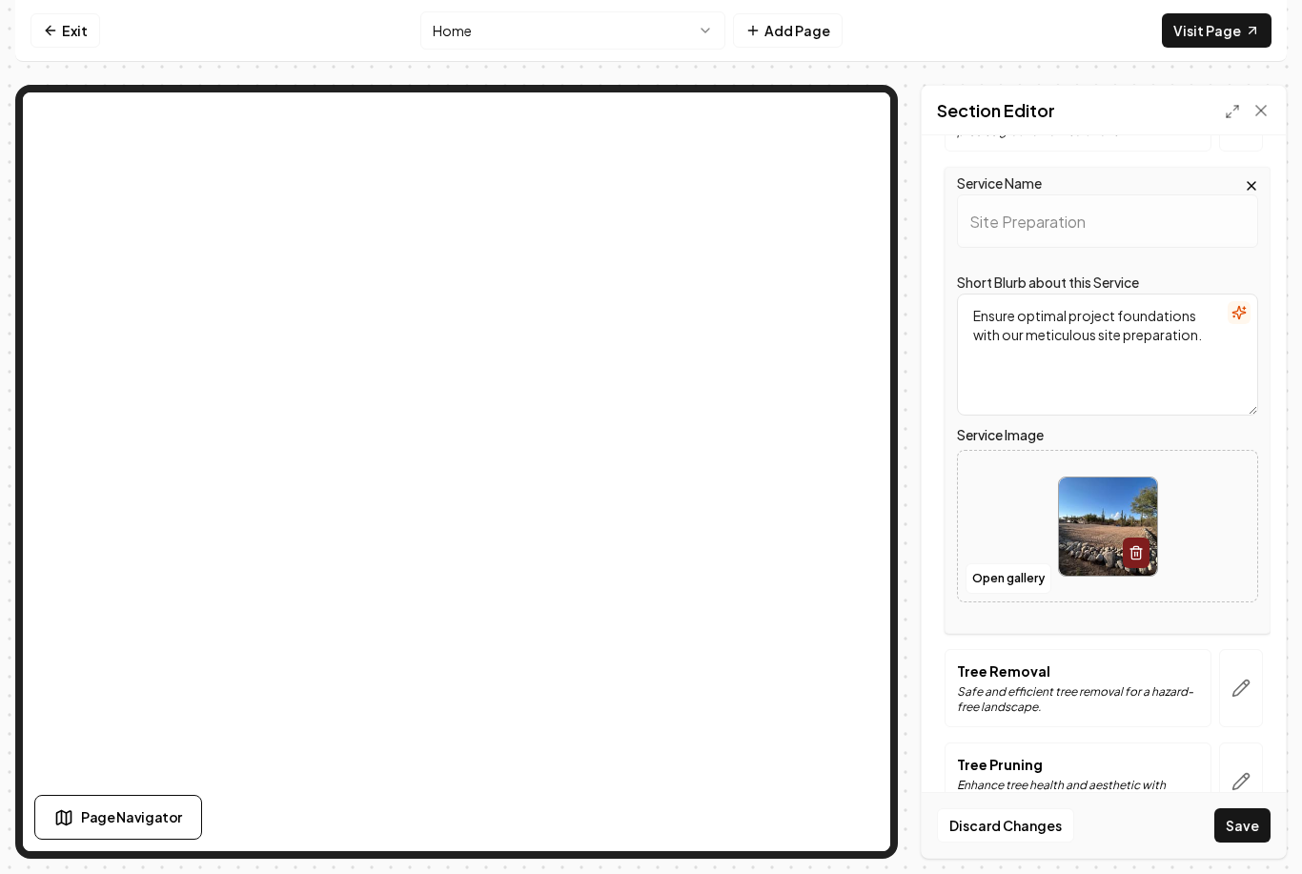
click at [1245, 842] on button "Save" at bounding box center [1243, 825] width 56 height 34
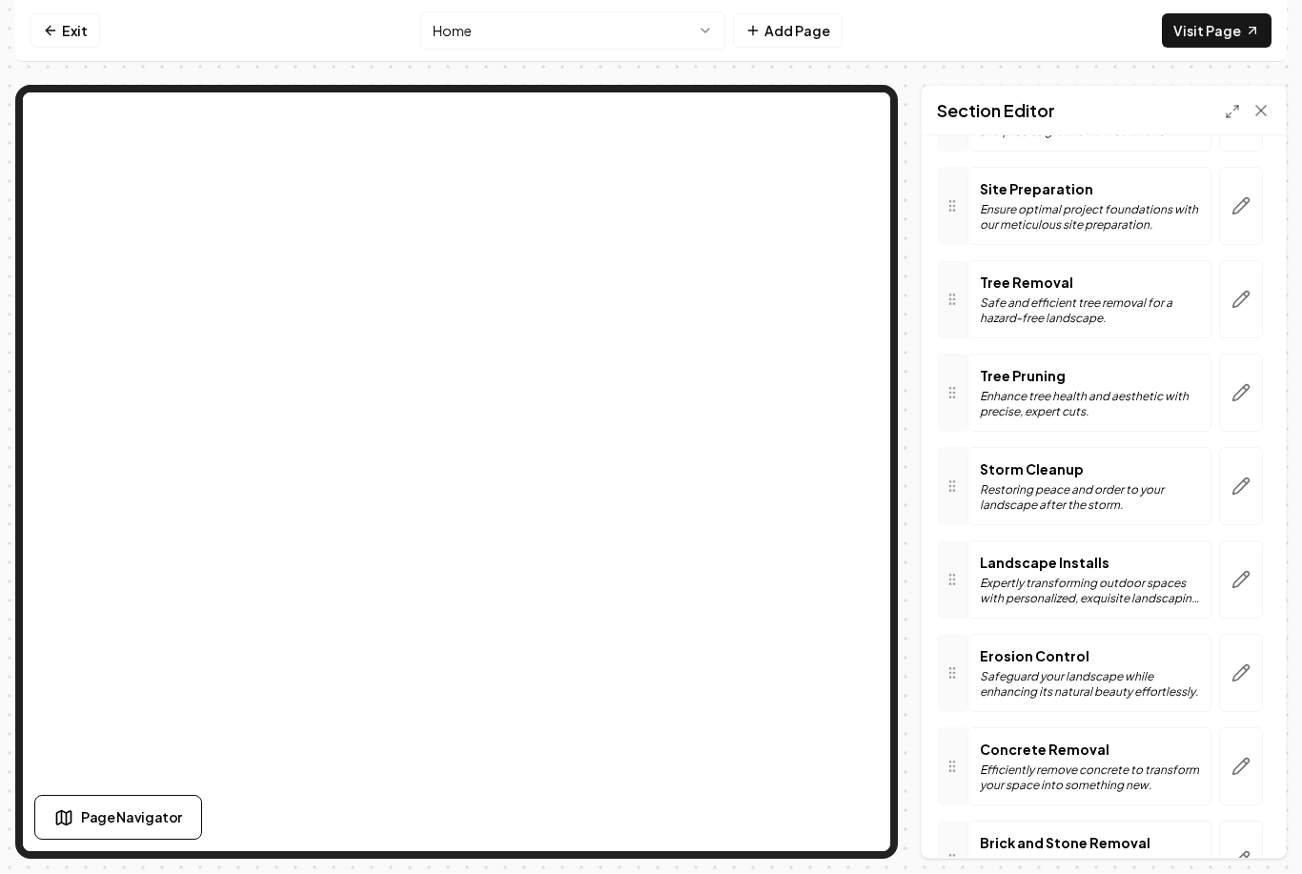
click at [1242, 290] on icon "button" at bounding box center [1241, 299] width 19 height 19
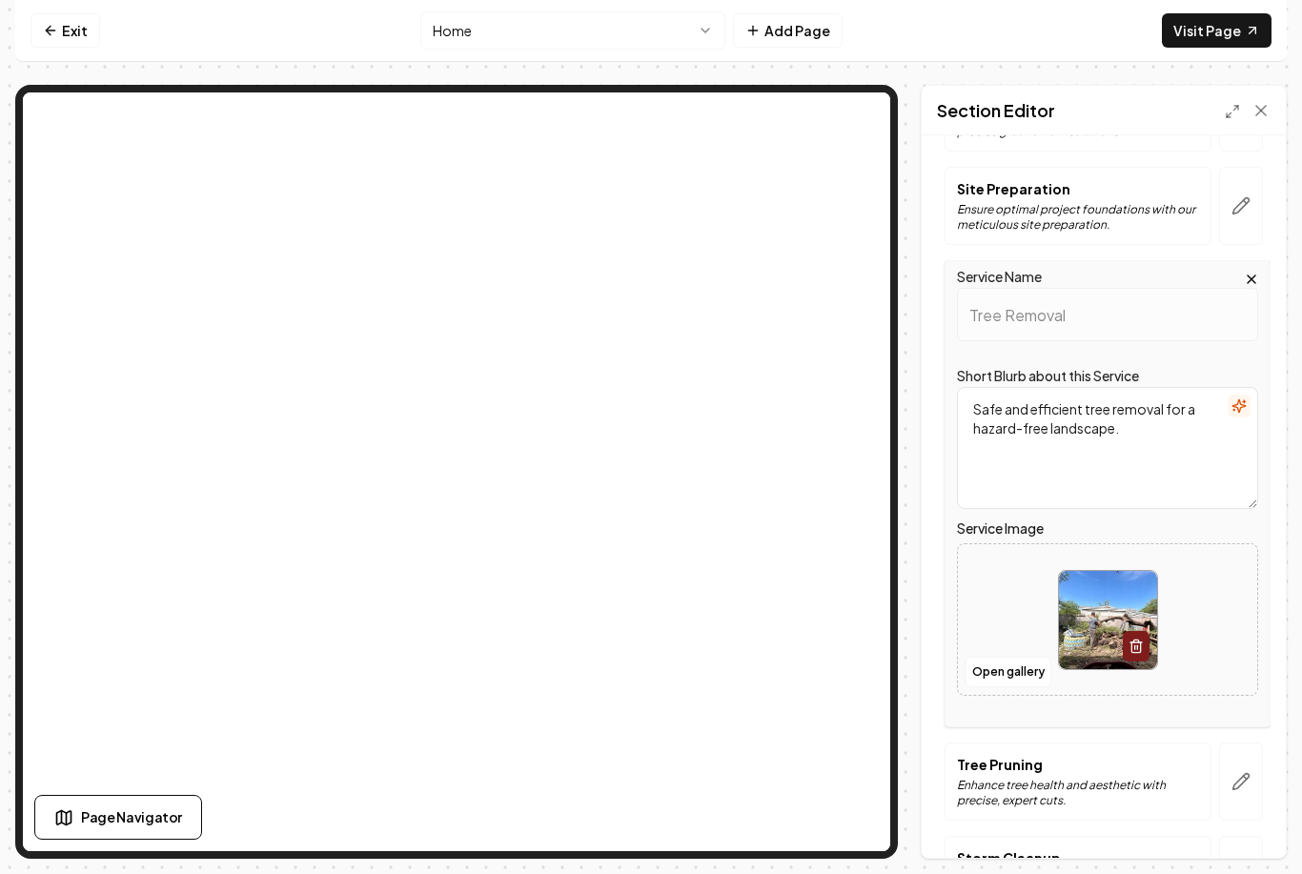
click at [1028, 657] on button "Open gallery" at bounding box center [1009, 672] width 86 height 31
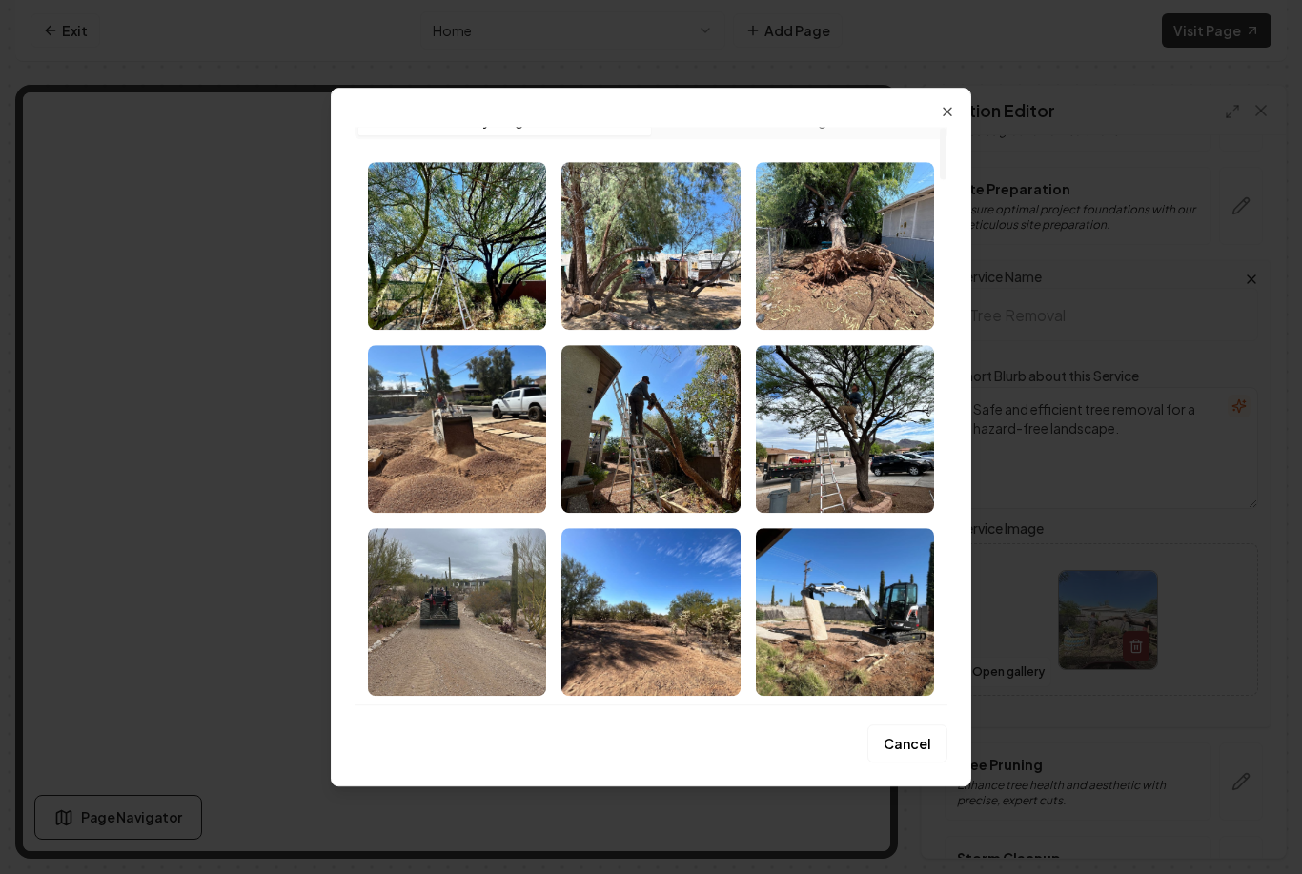
scroll to position [2, 0]
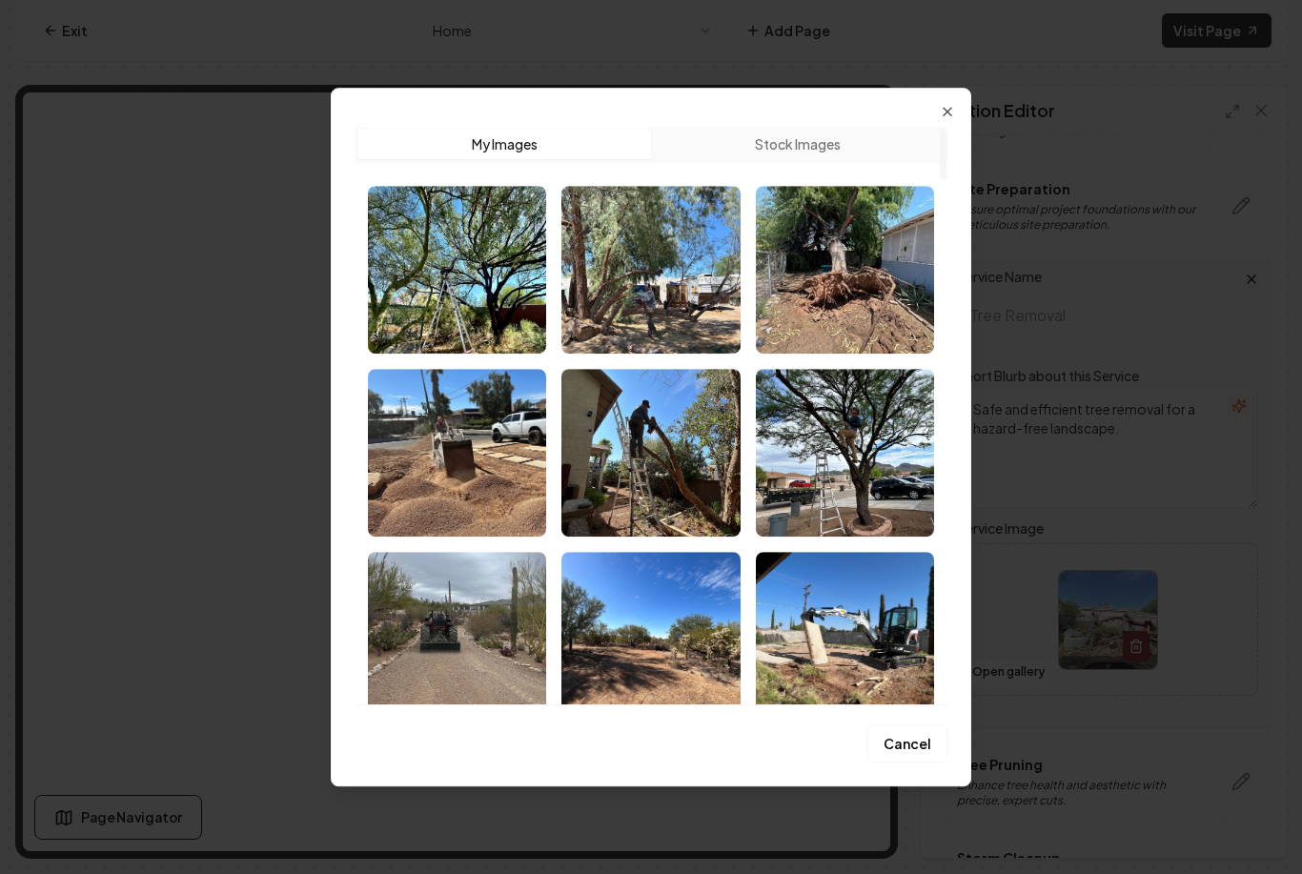
click at [664, 481] on img "Select image image_68b136fc5c7cd75eb88eae2d.jpeg" at bounding box center [650, 453] width 178 height 168
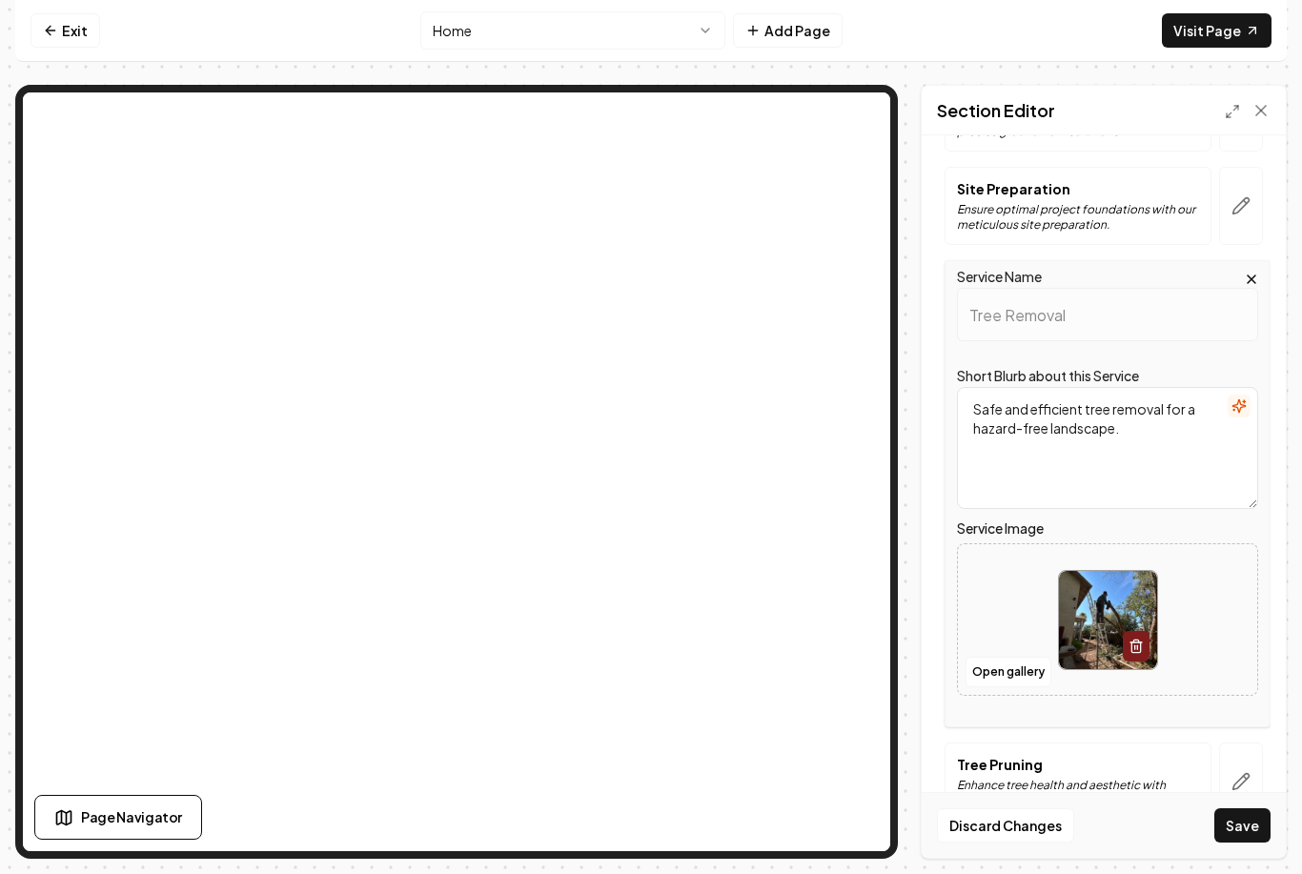
click at [1246, 843] on button "Save" at bounding box center [1243, 825] width 56 height 34
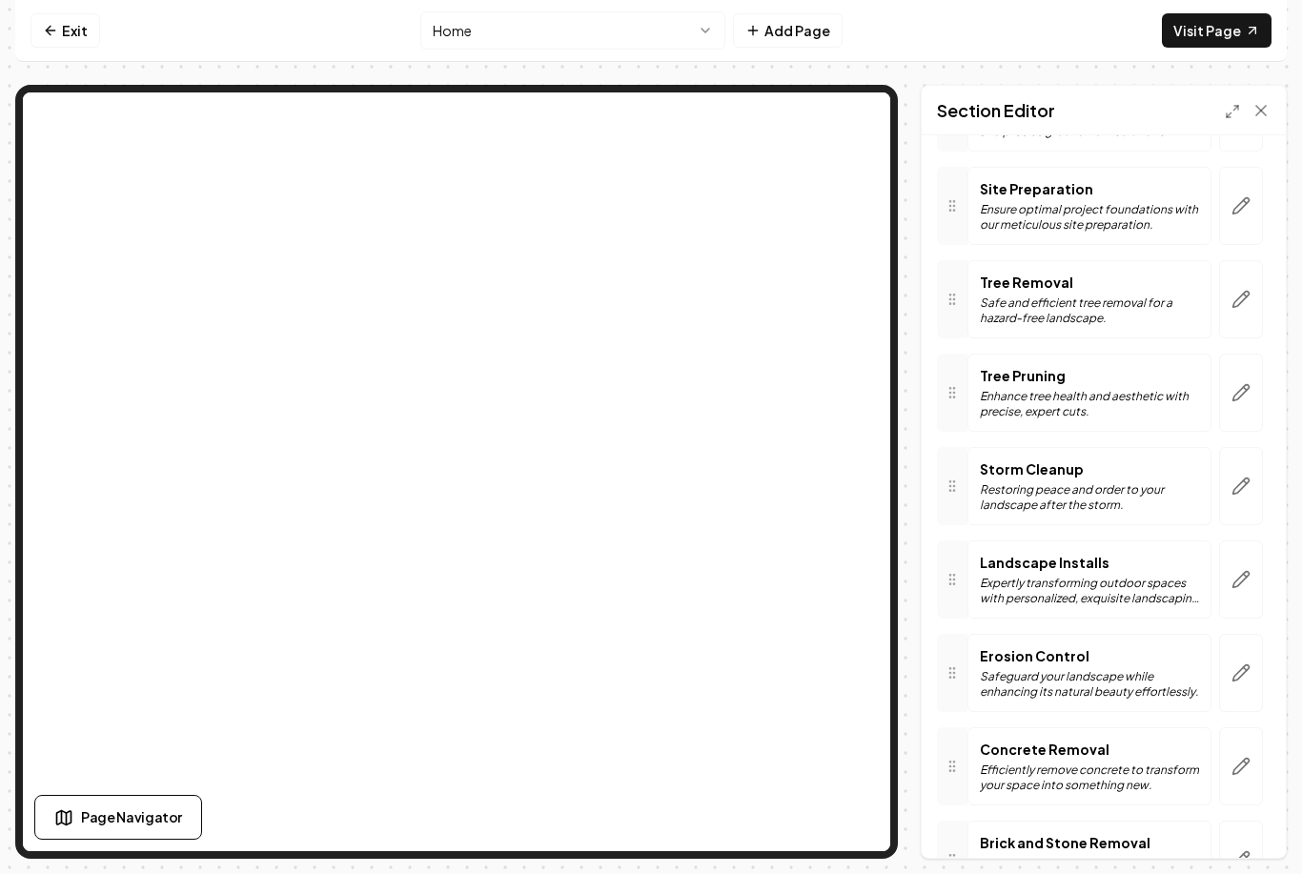
click at [1242, 290] on icon "button" at bounding box center [1241, 299] width 19 height 19
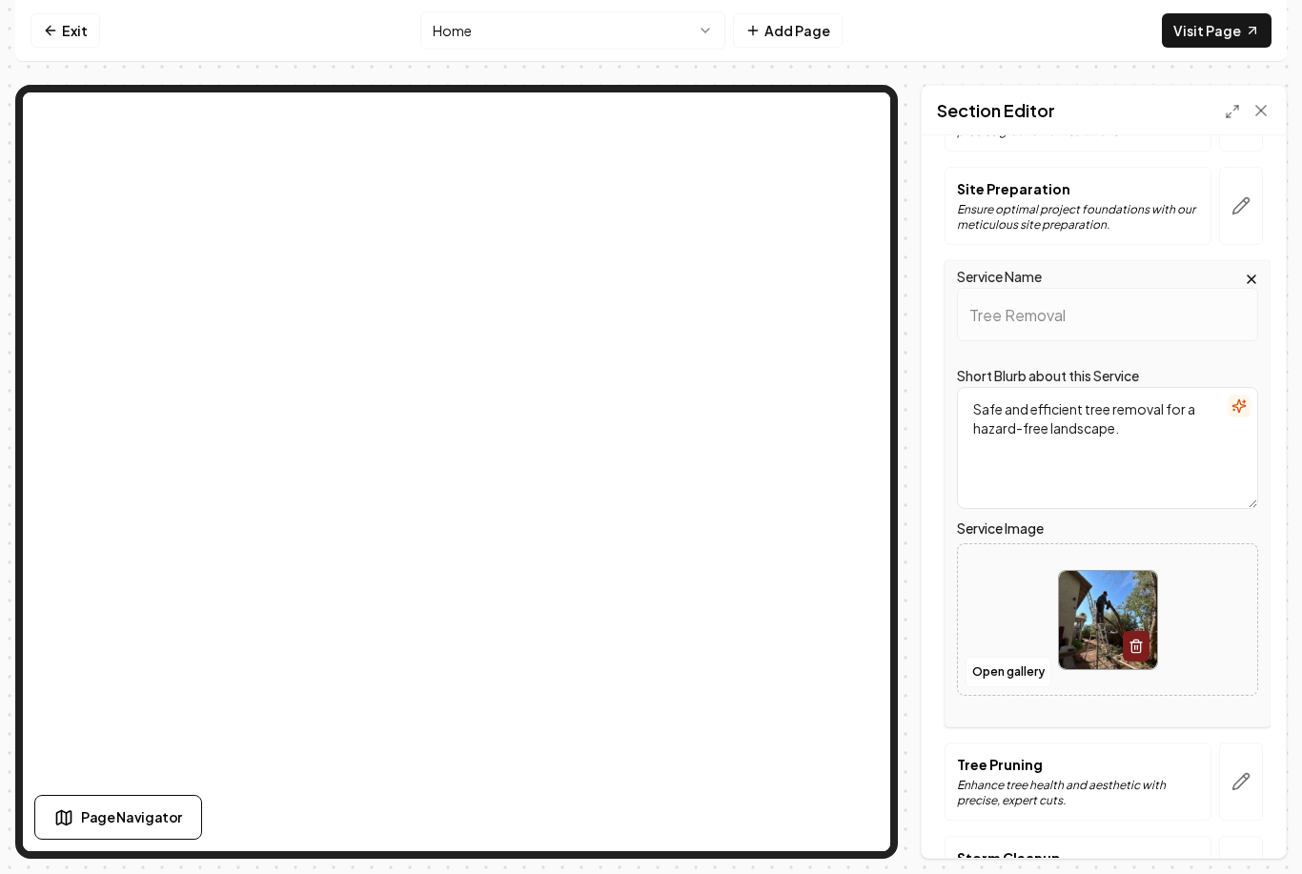
click at [1007, 657] on button "Open gallery" at bounding box center [1009, 672] width 86 height 31
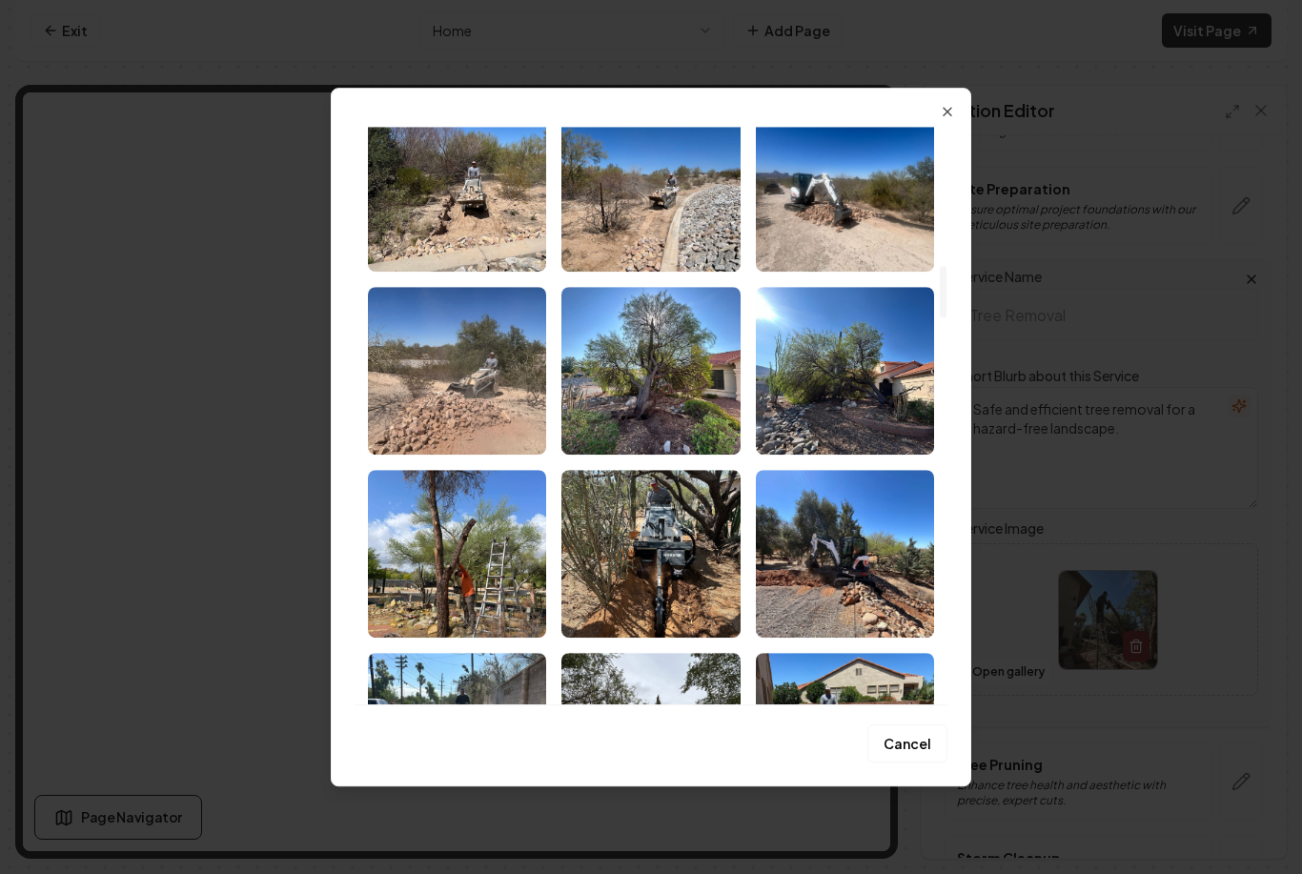
scroll to position [1546, 0]
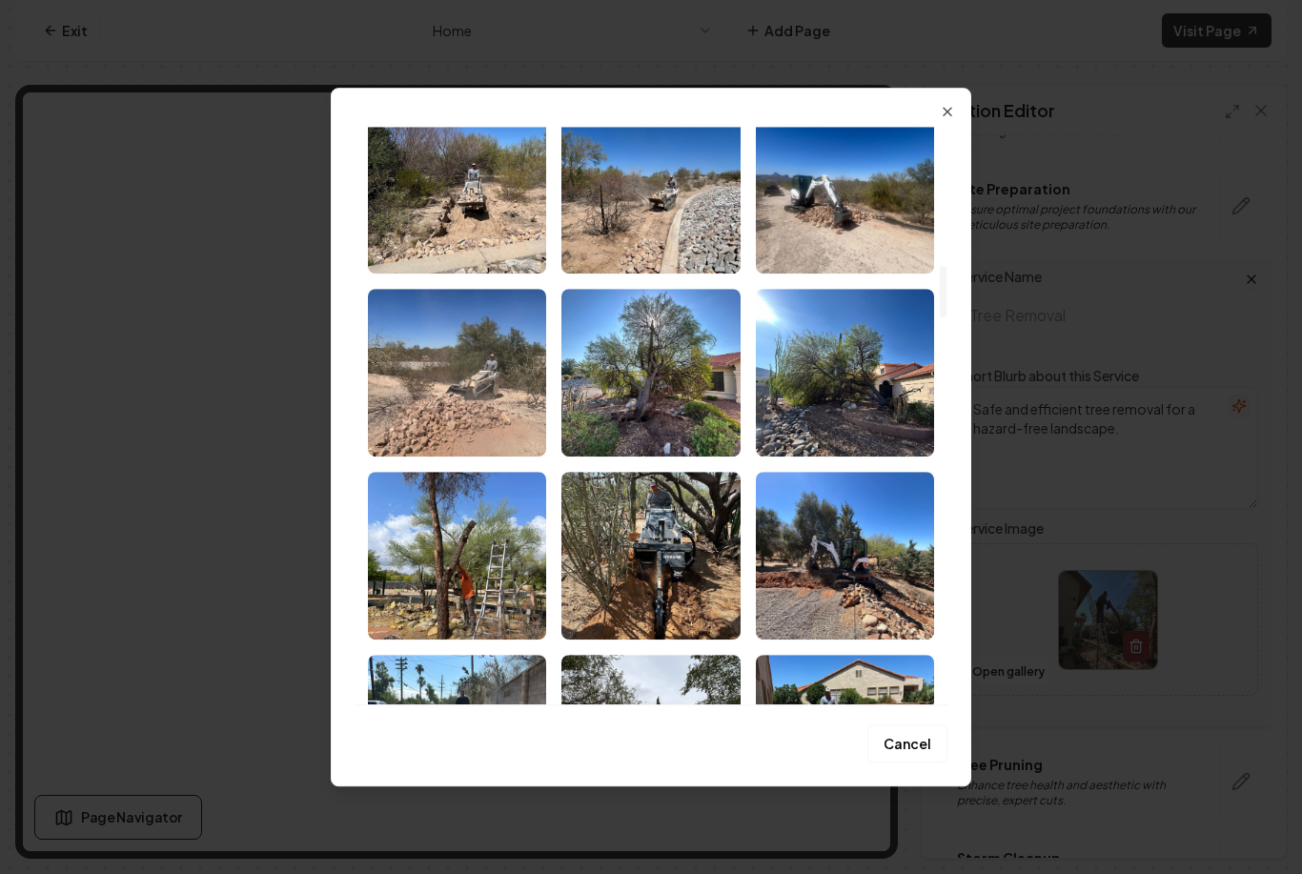
click at [471, 559] on img "Select image image_68b12d225c7cd75eb847d8dd.jpeg" at bounding box center [457, 556] width 178 height 168
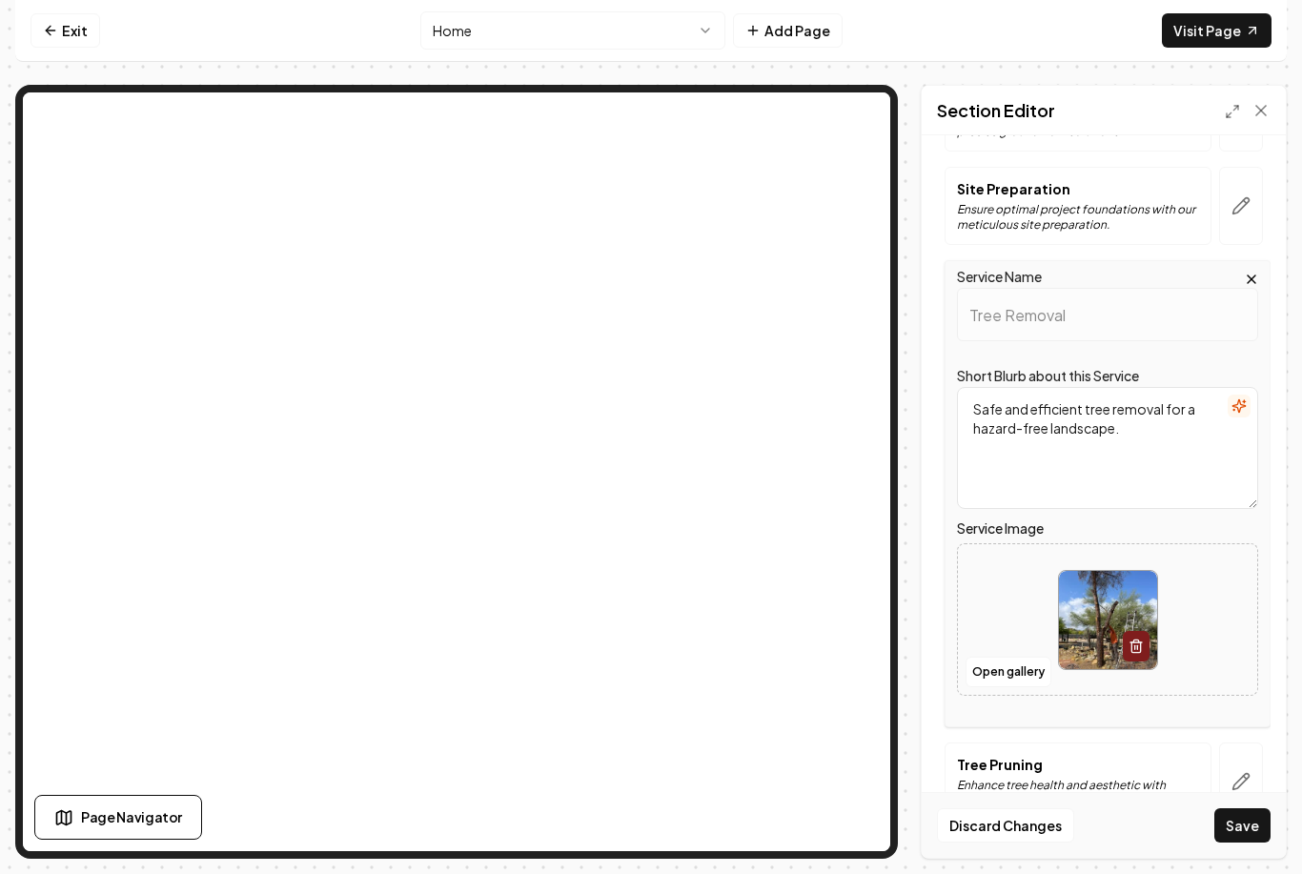
click at [1252, 843] on button "Save" at bounding box center [1243, 825] width 56 height 34
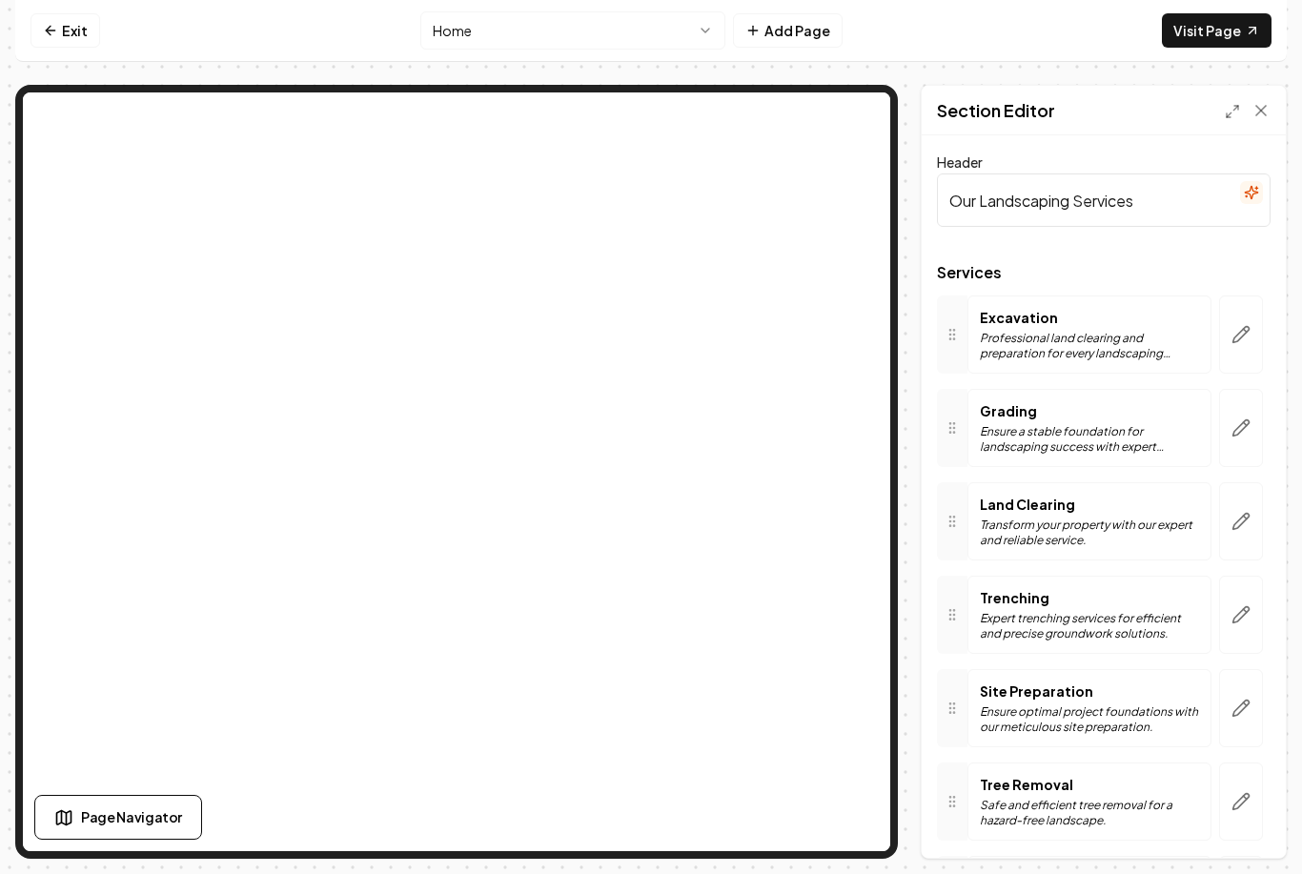
scroll to position [0, 0]
click at [59, 42] on link "Exit" at bounding box center [66, 30] width 70 height 34
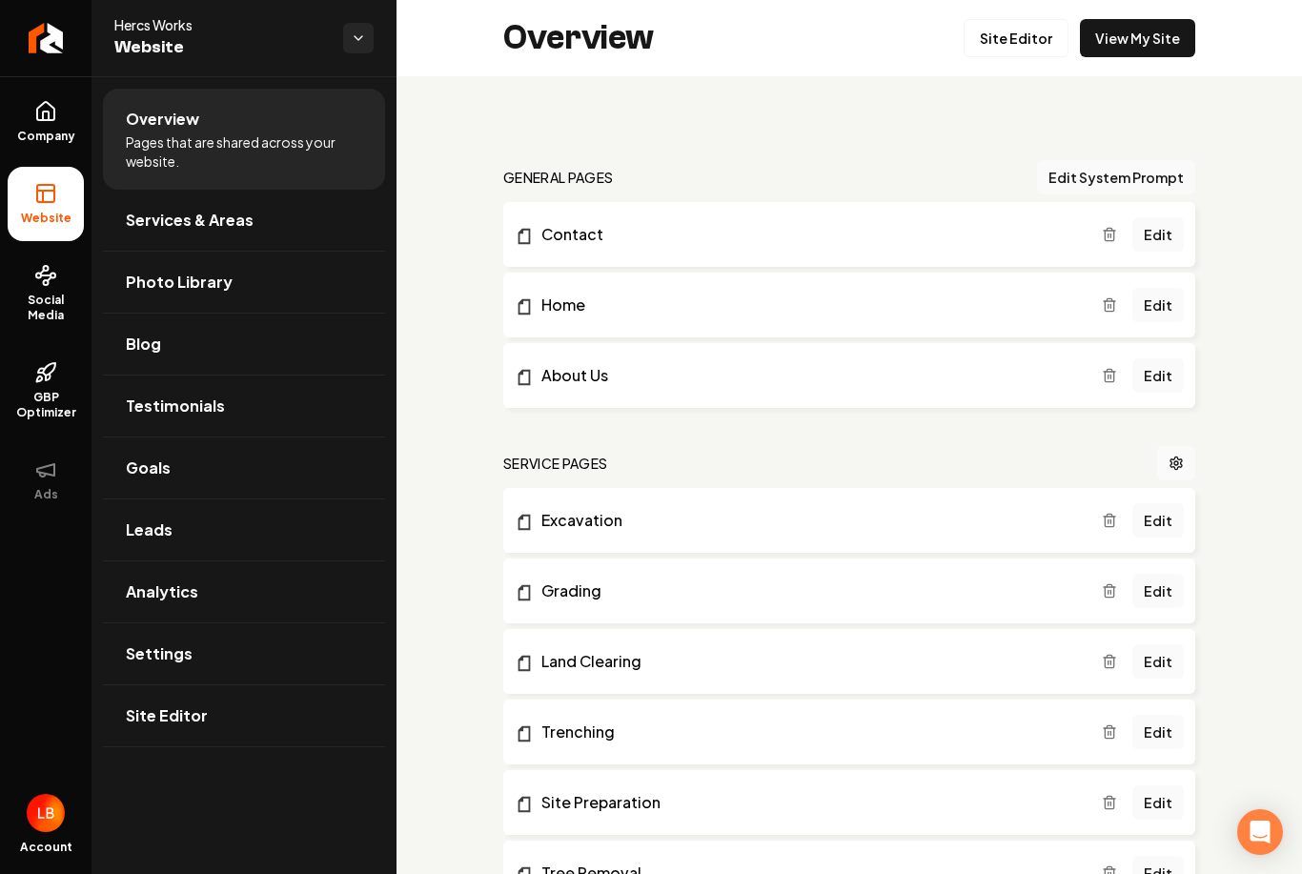
click at [244, 288] on link "Photo Library" at bounding box center [244, 282] width 282 height 61
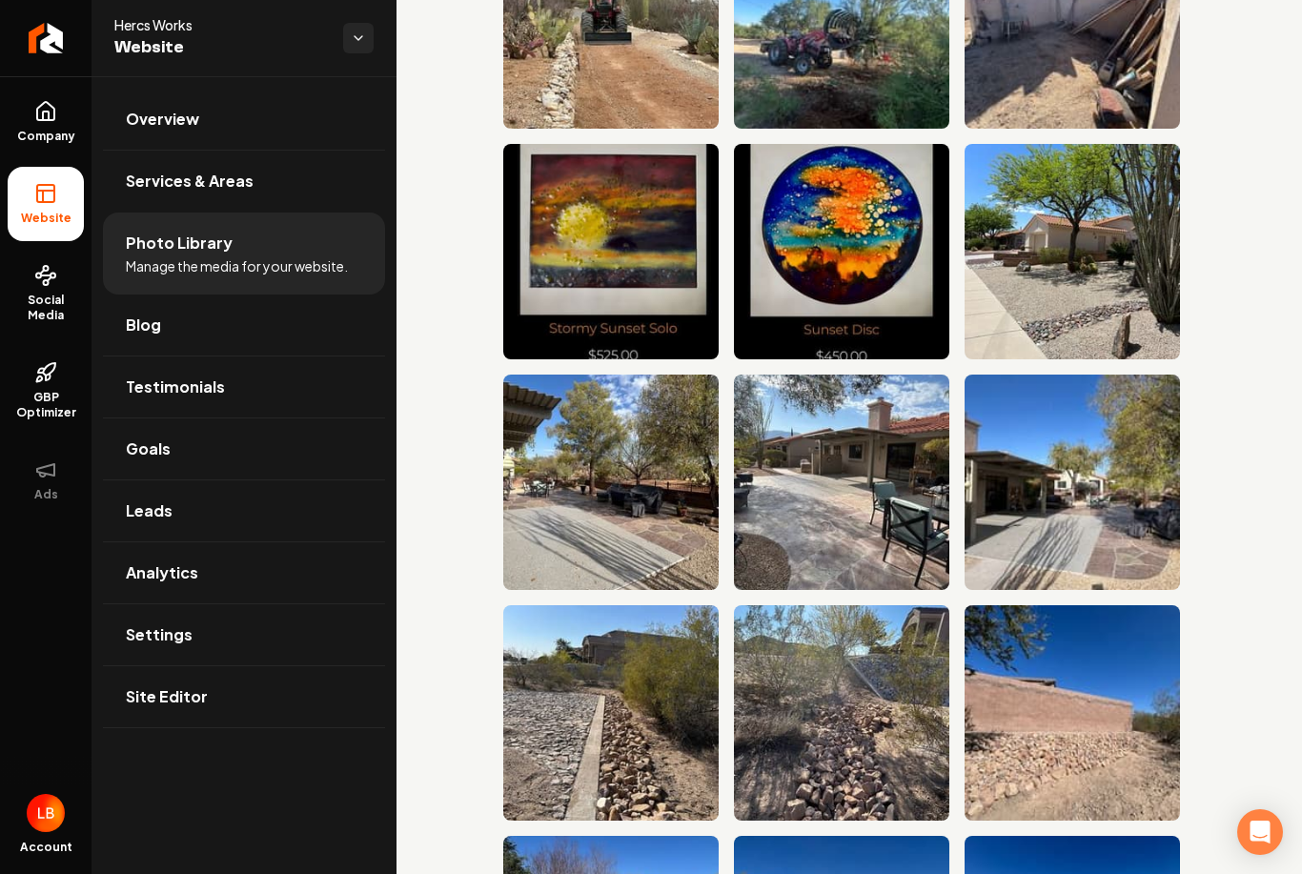
scroll to position [1093, 0]
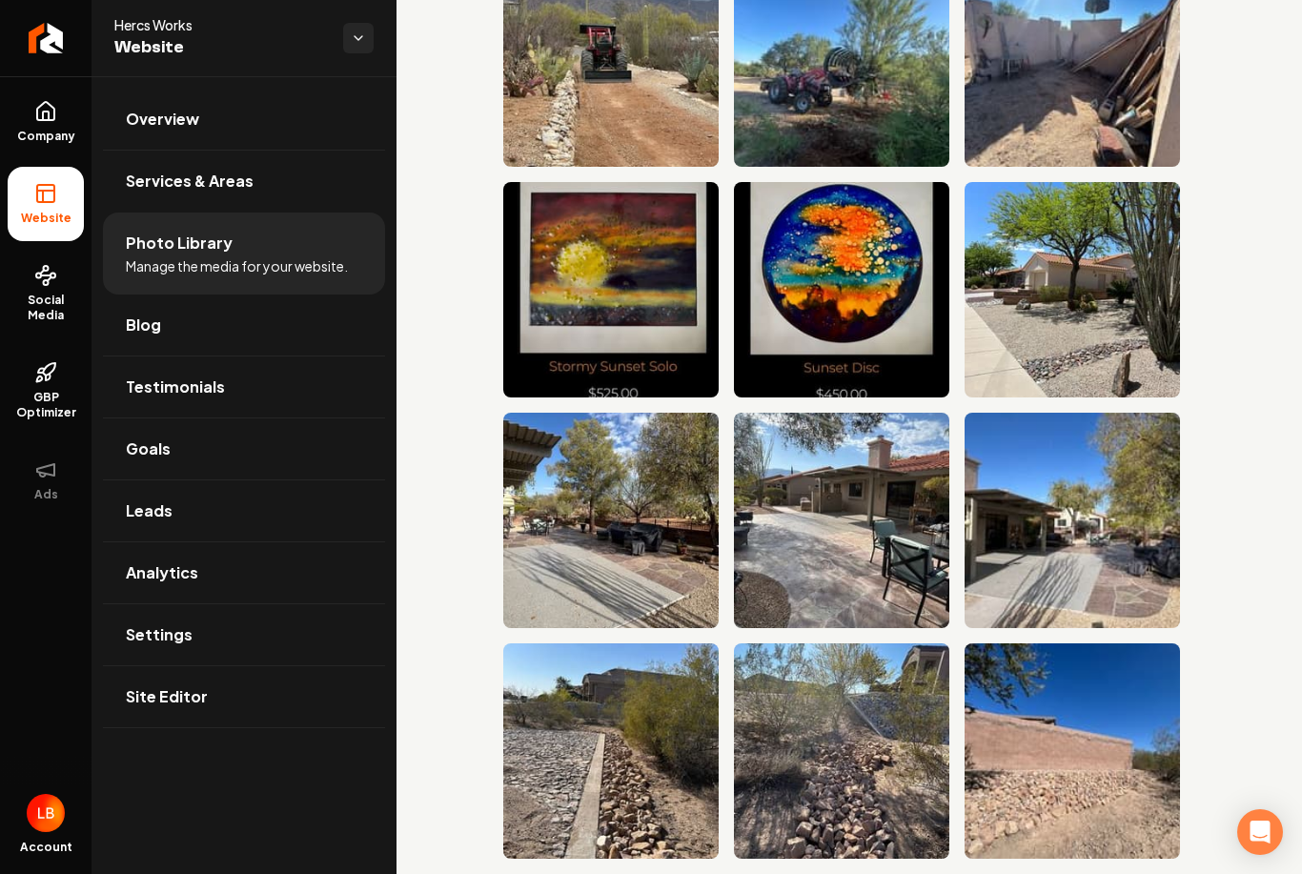
click at [526, 207] on icon "Main content area" at bounding box center [518, 198] width 23 height 23
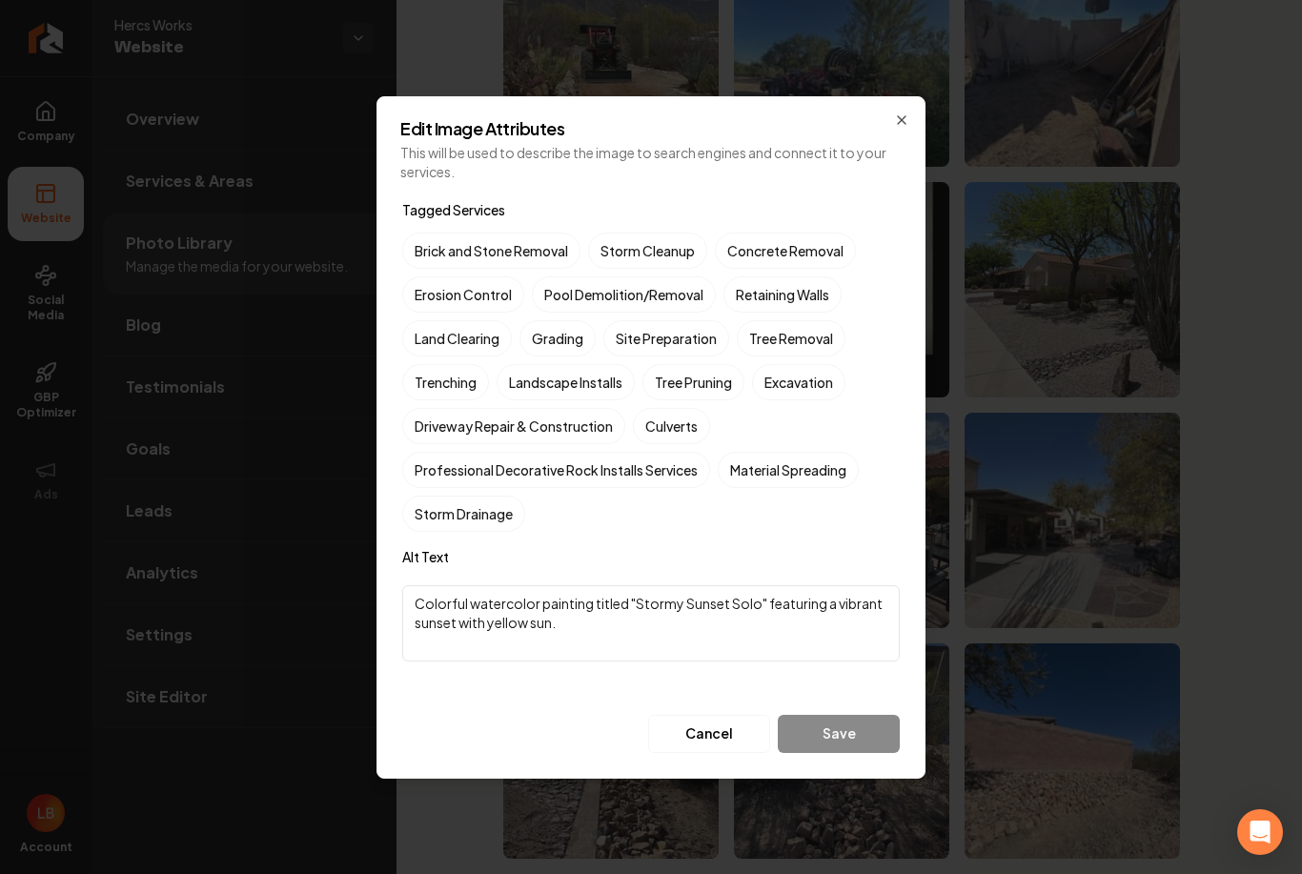
click at [719, 732] on button "Cancel" at bounding box center [709, 734] width 122 height 38
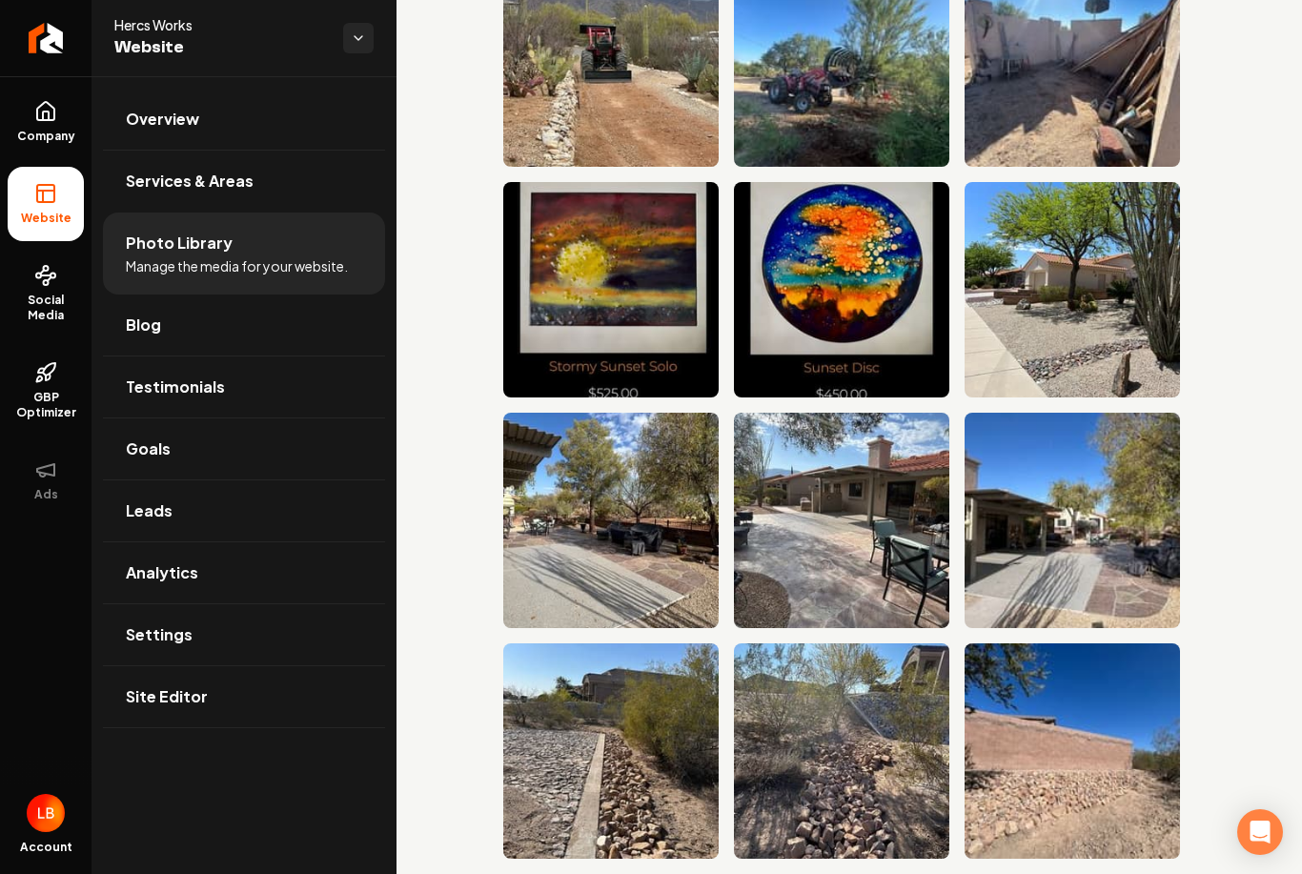
click at [926, 205] on rect "Main content area" at bounding box center [933, 198] width 17 height 17
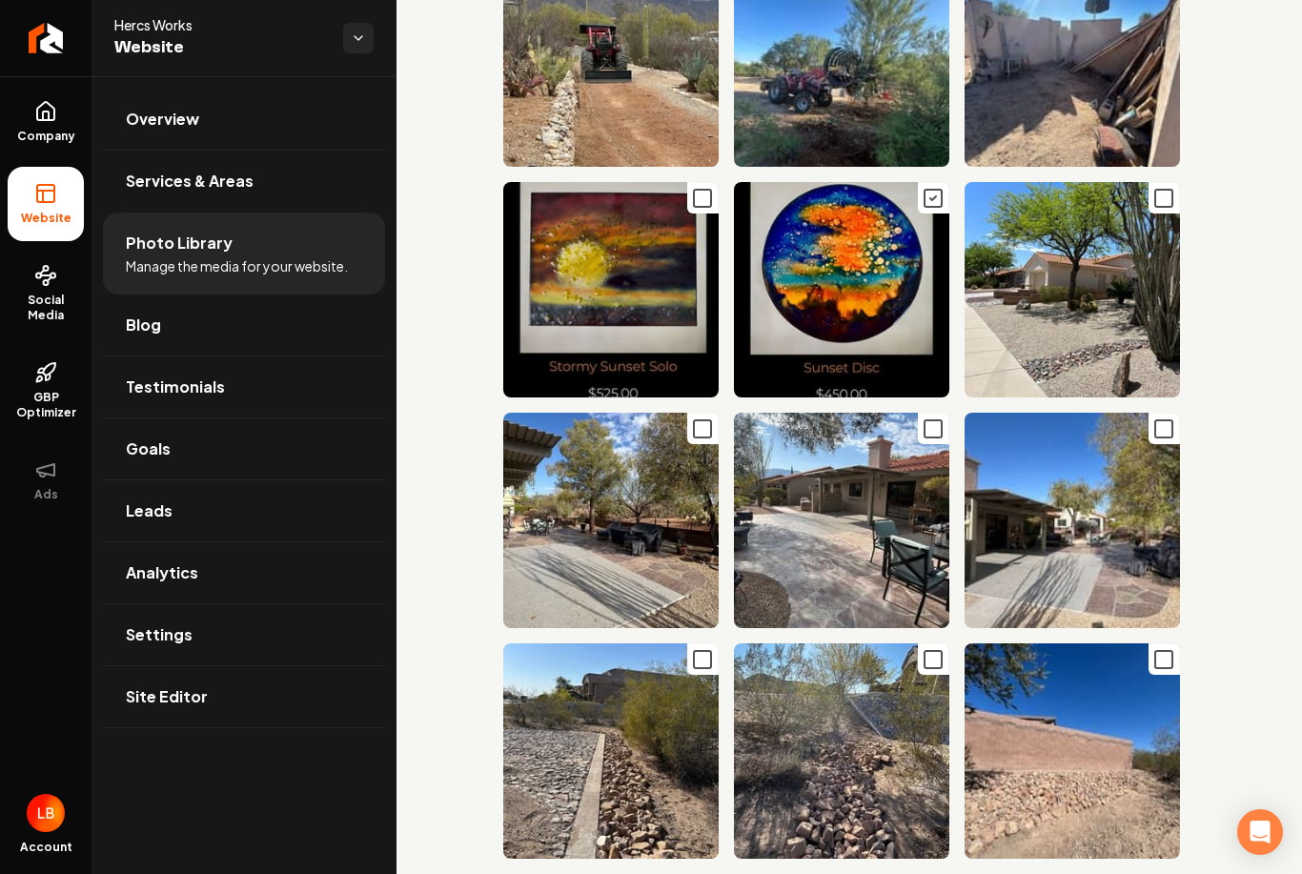
click at [695, 202] on rect "Main content area" at bounding box center [702, 198] width 17 height 17
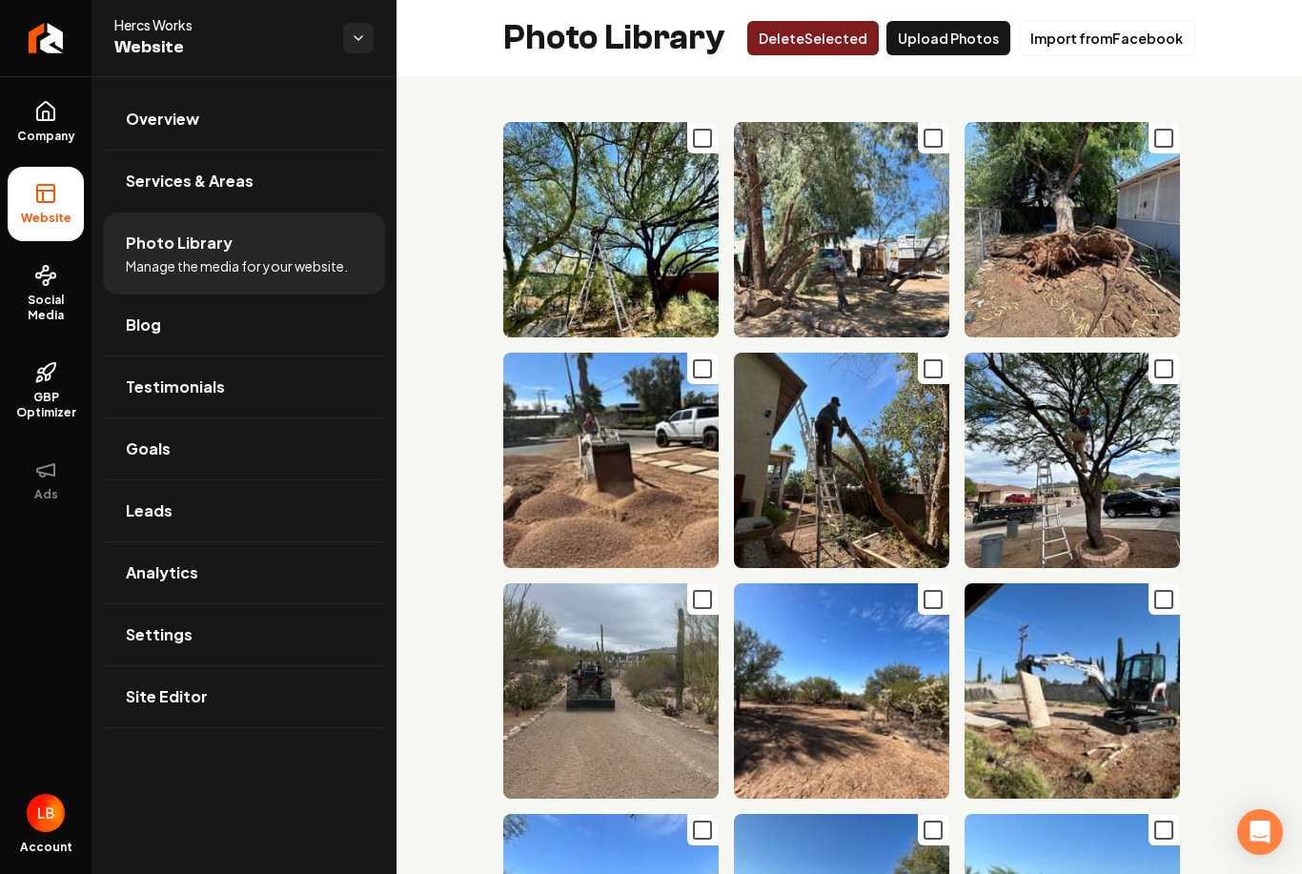
scroll to position [0, 0]
click at [837, 43] on button "Delet e Selected" at bounding box center [813, 38] width 132 height 34
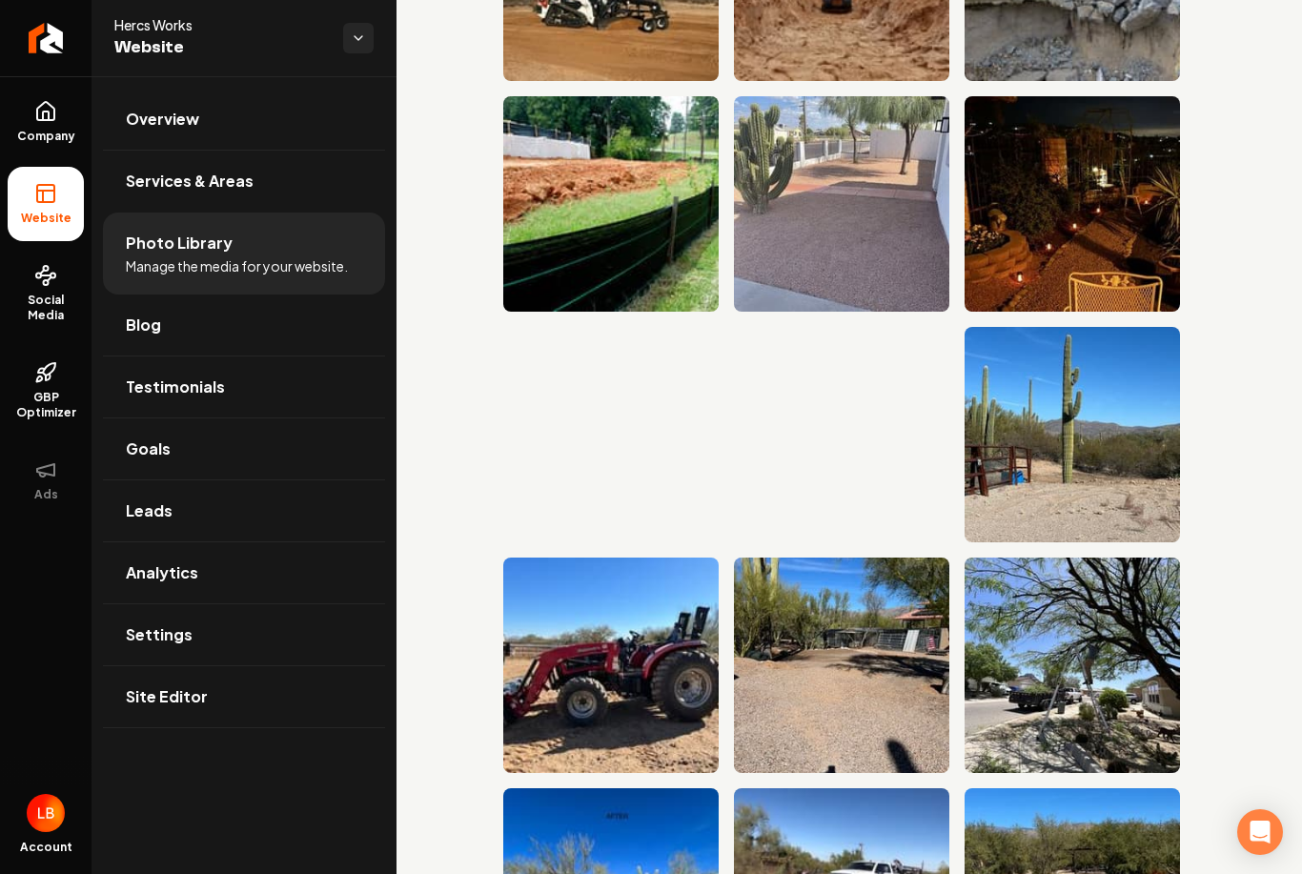
scroll to position [5101, 0]
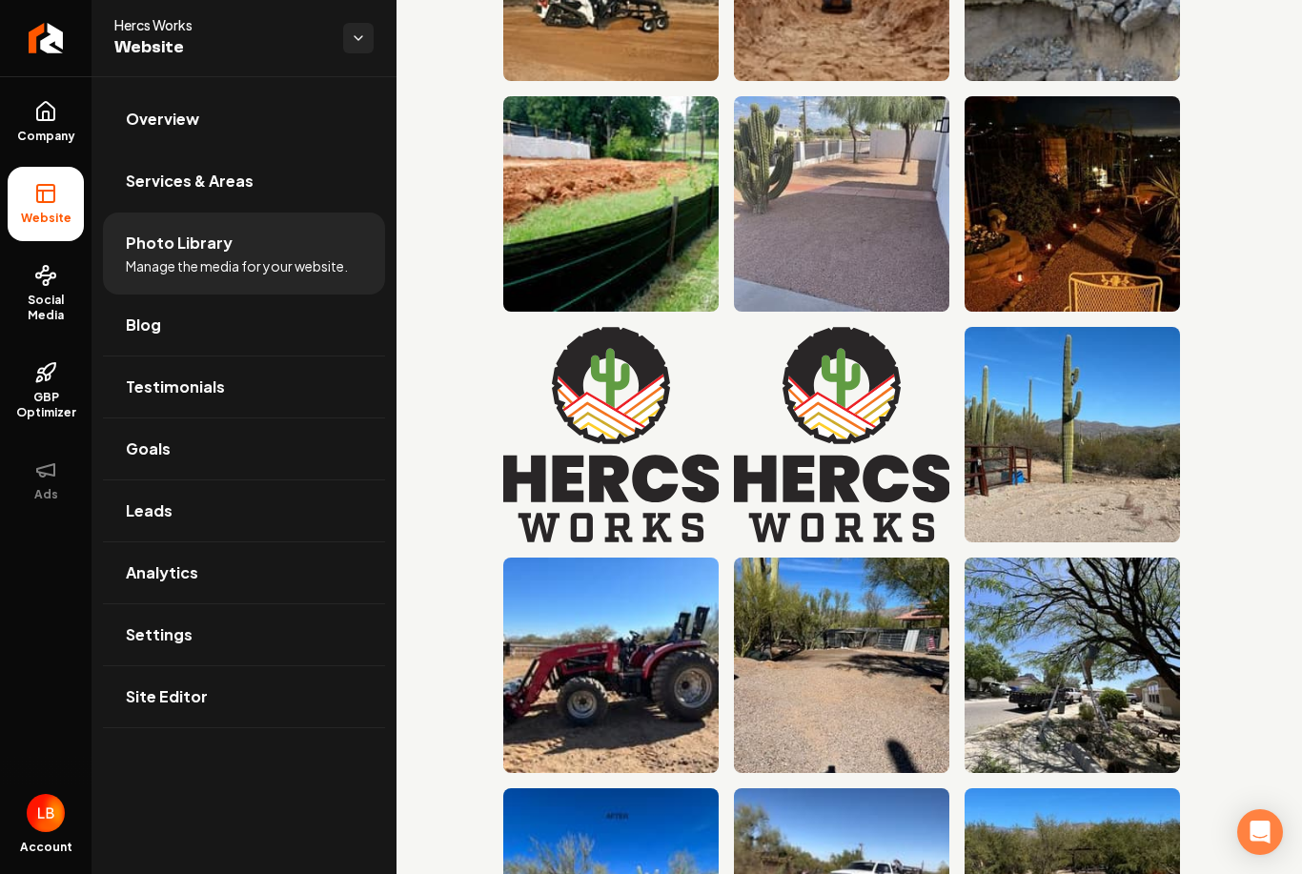
click at [226, 176] on span "Services & Areas" at bounding box center [190, 181] width 128 height 23
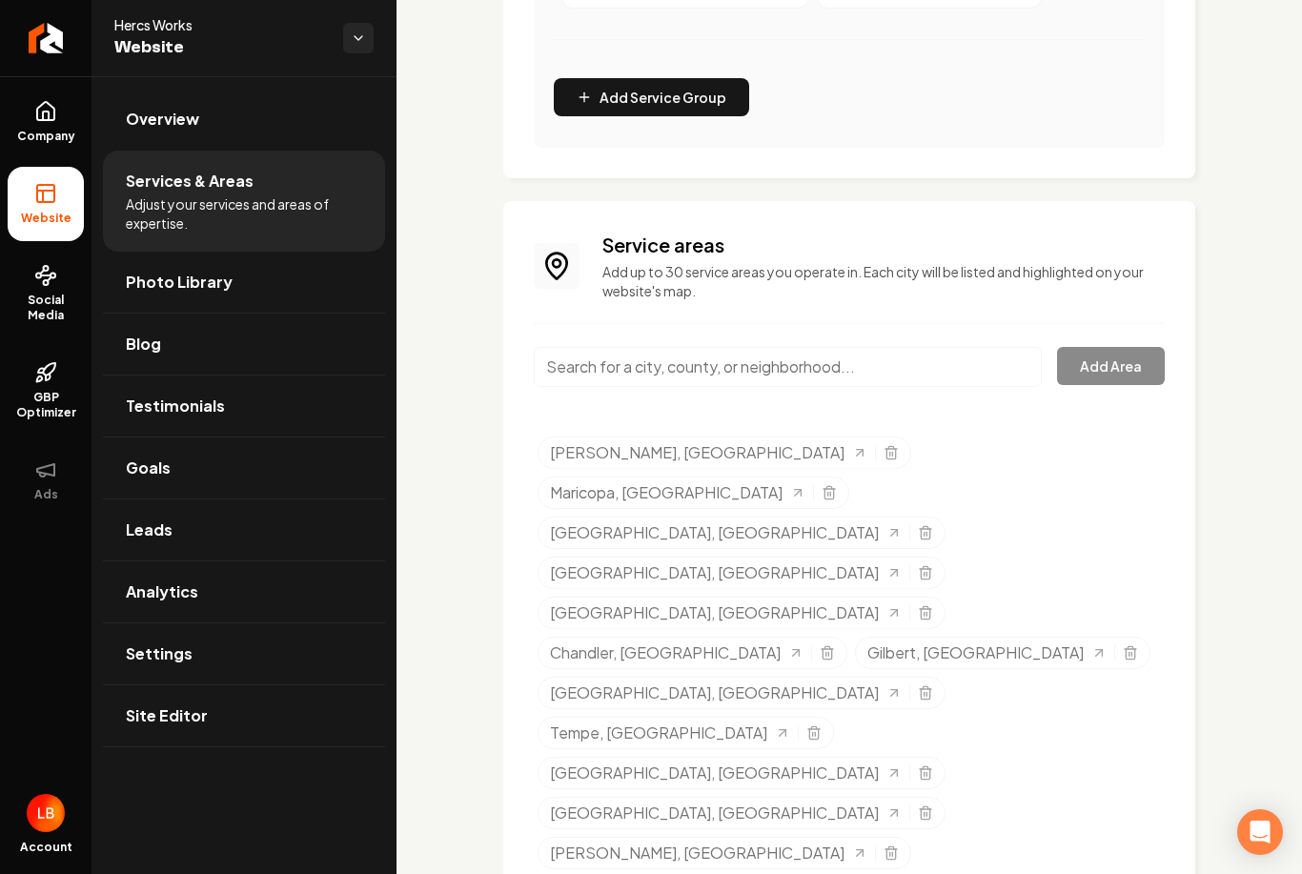
scroll to position [994, 0]
click at [232, 305] on link "Photo Library" at bounding box center [244, 282] width 282 height 61
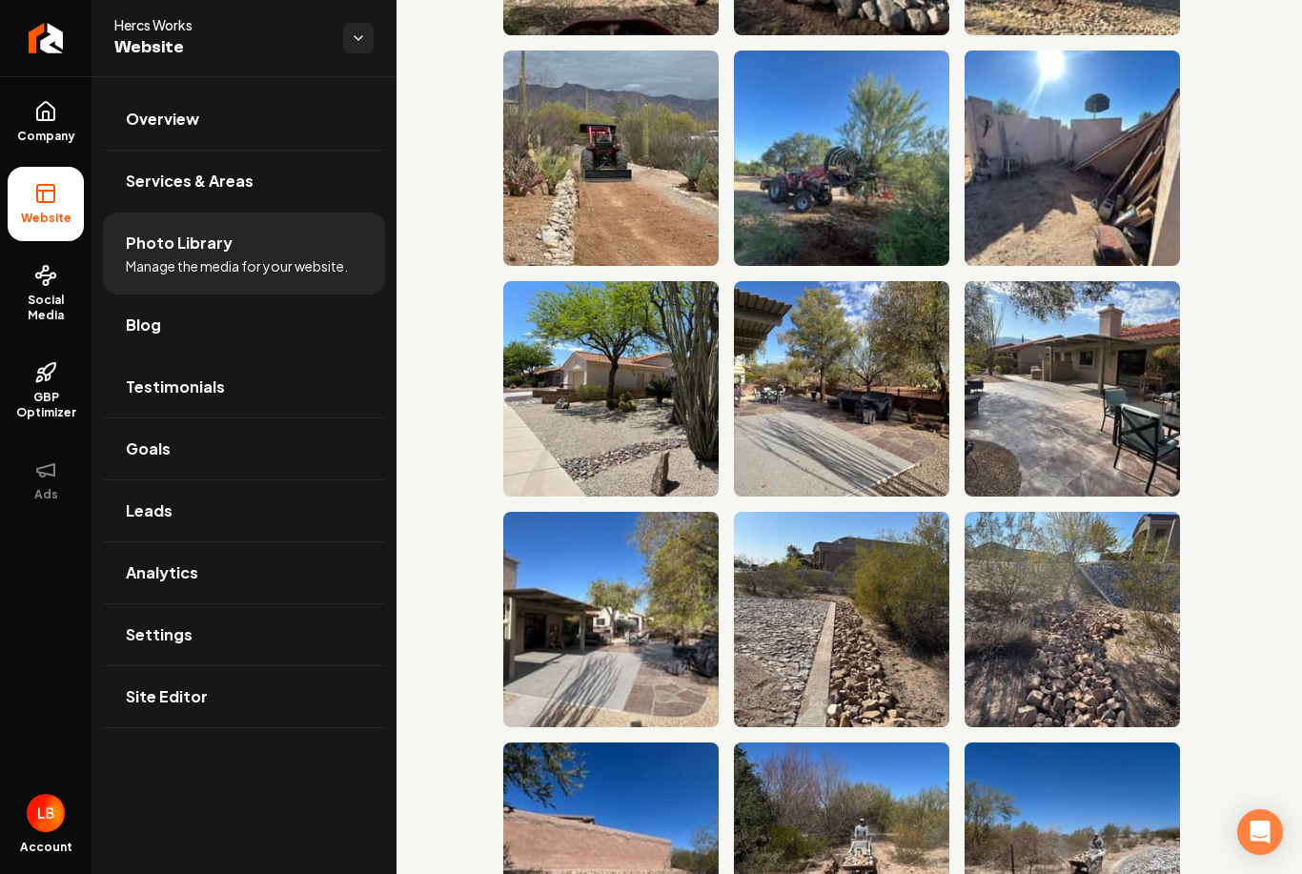
click at [244, 398] on link "Testimonials" at bounding box center [244, 387] width 282 height 61
click at [206, 456] on link "Goals" at bounding box center [244, 449] width 282 height 61
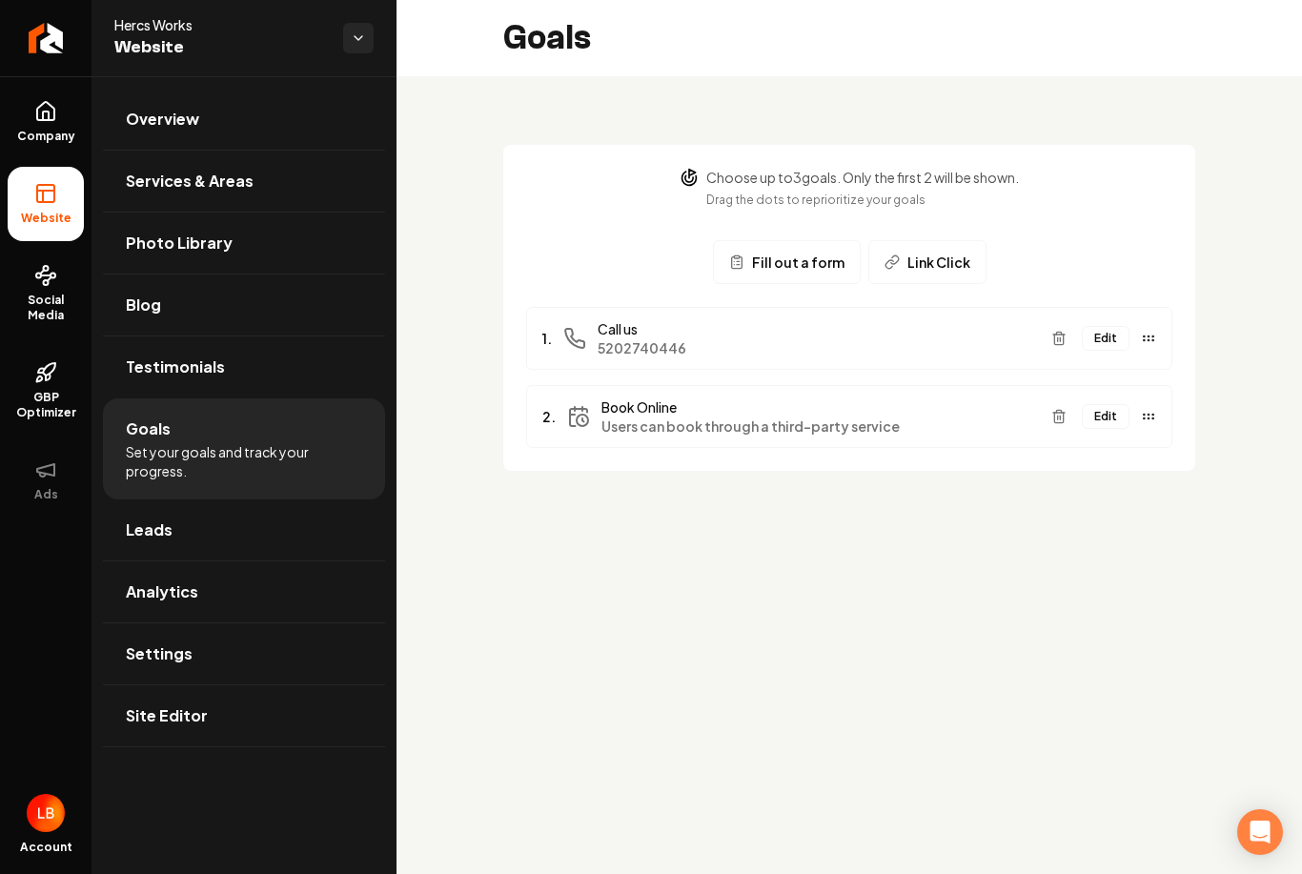
click at [197, 534] on link "Leads" at bounding box center [244, 530] width 282 height 61
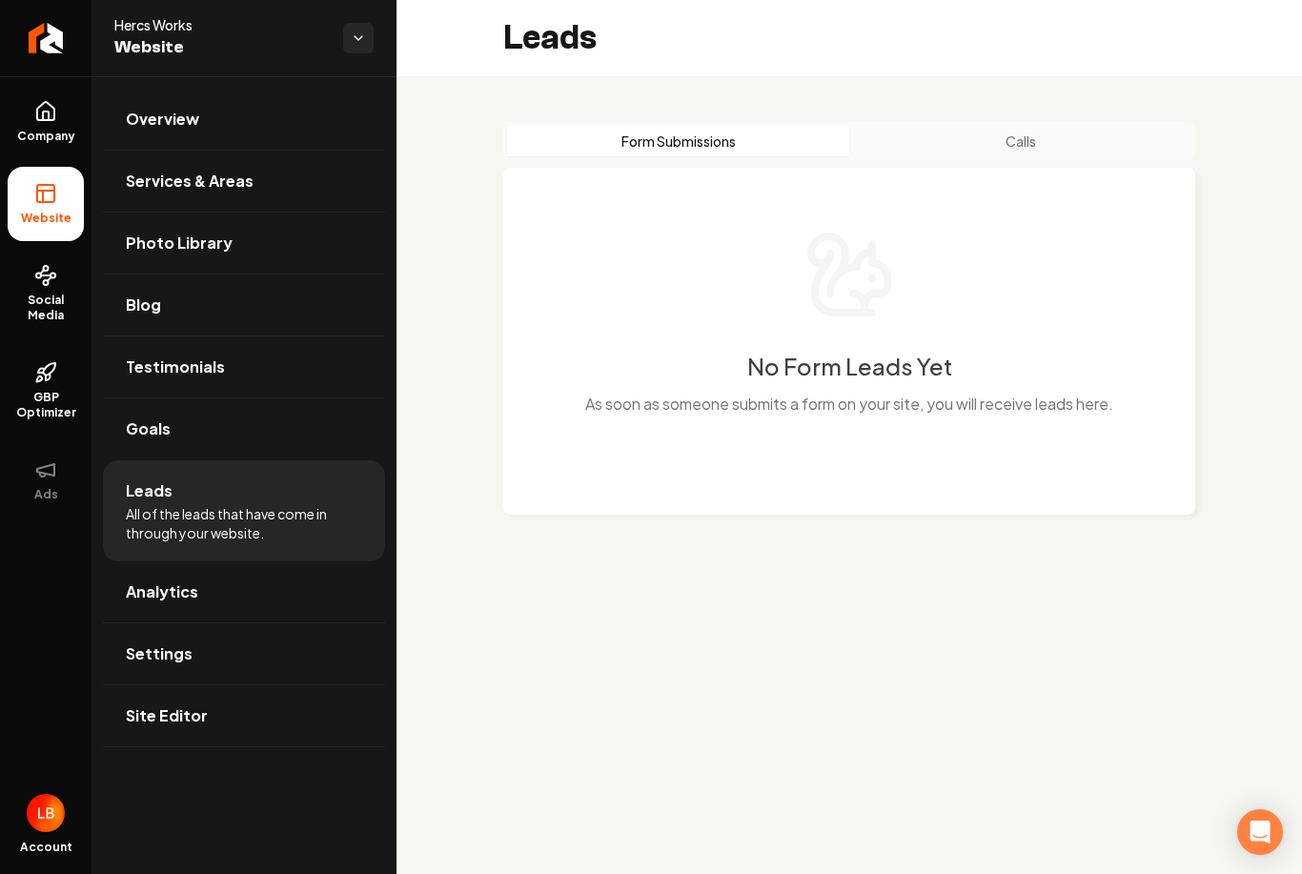
click at [252, 595] on link "Analytics" at bounding box center [244, 591] width 282 height 61
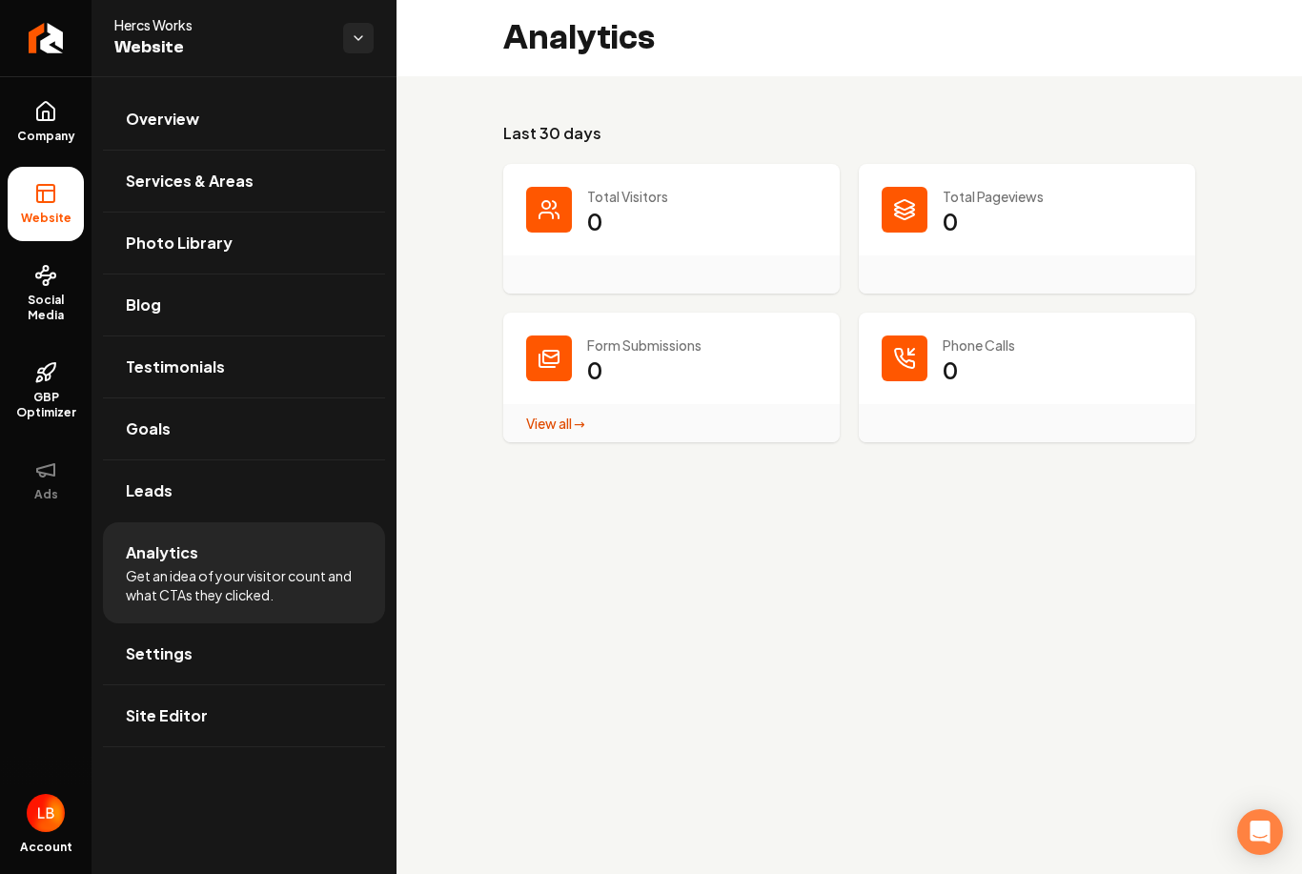
click at [51, 310] on span "Social Media" at bounding box center [46, 308] width 76 height 31
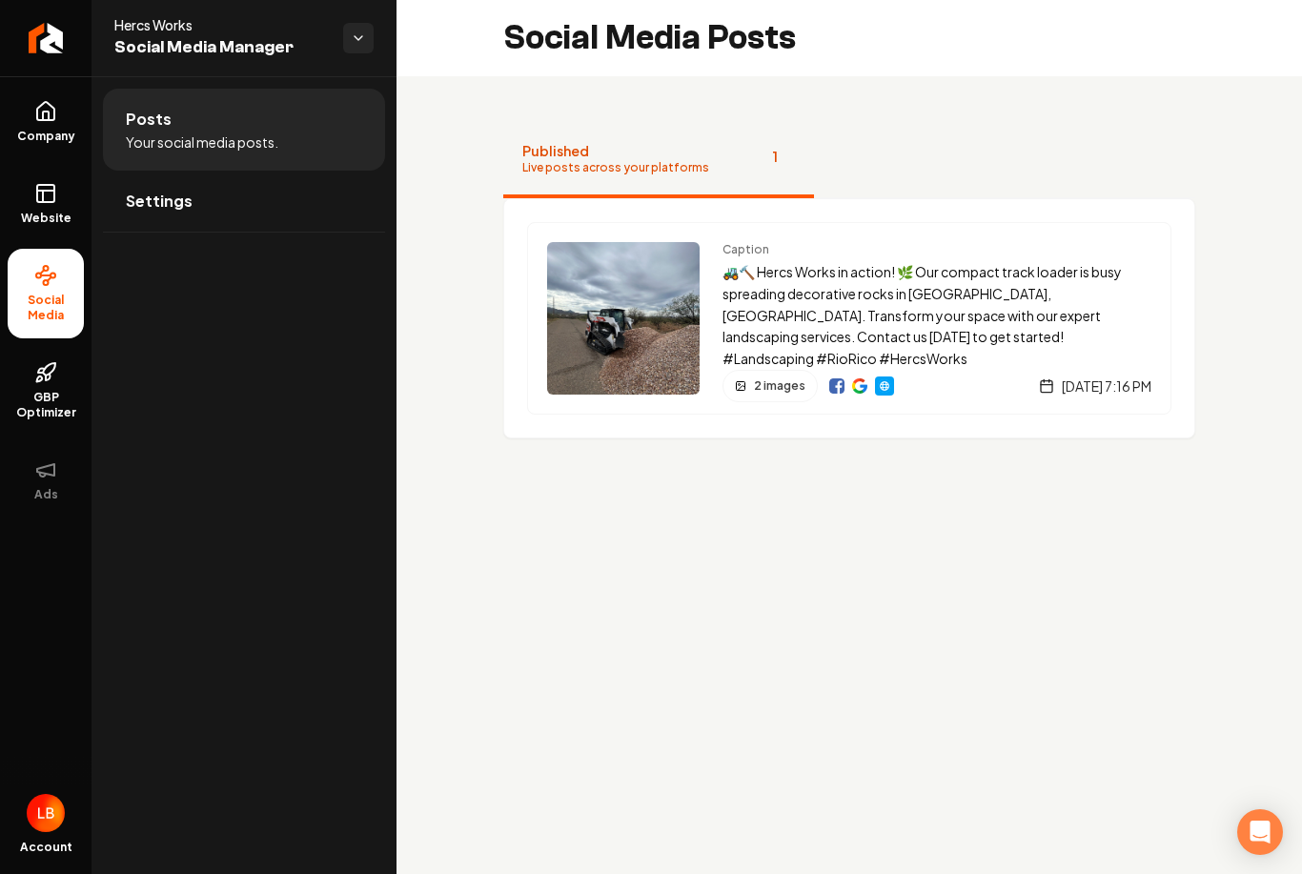
click at [780, 385] on span "2 images" at bounding box center [779, 385] width 51 height 15
click at [743, 380] on icon "Main content area" at bounding box center [740, 385] width 11 height 11
click at [980, 314] on p "🚜🔨 Hercs Works in action! 🌿 Our compact track loader is busy spreading decorati…" at bounding box center [937, 315] width 429 height 109
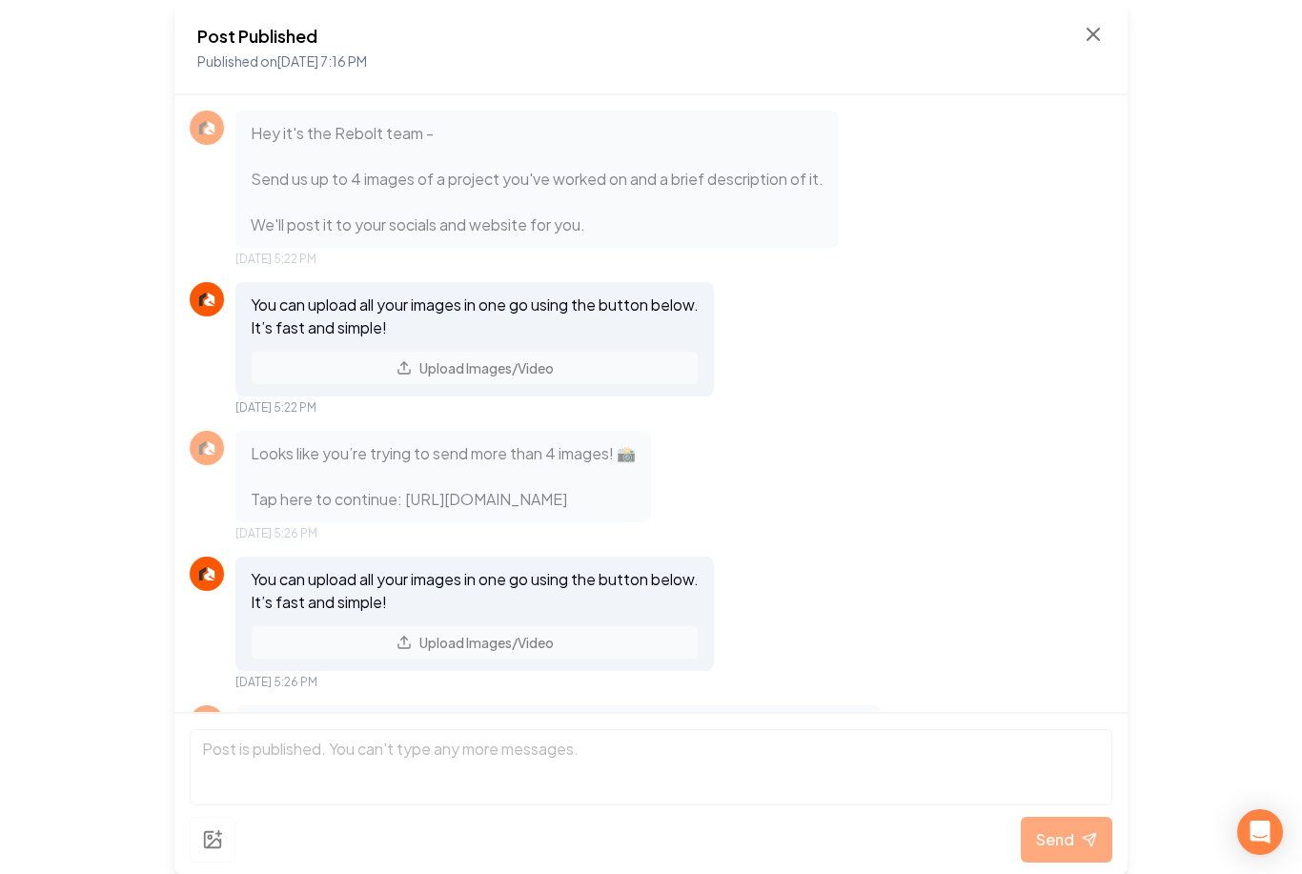
click at [1094, 36] on icon at bounding box center [1093, 34] width 11 height 11
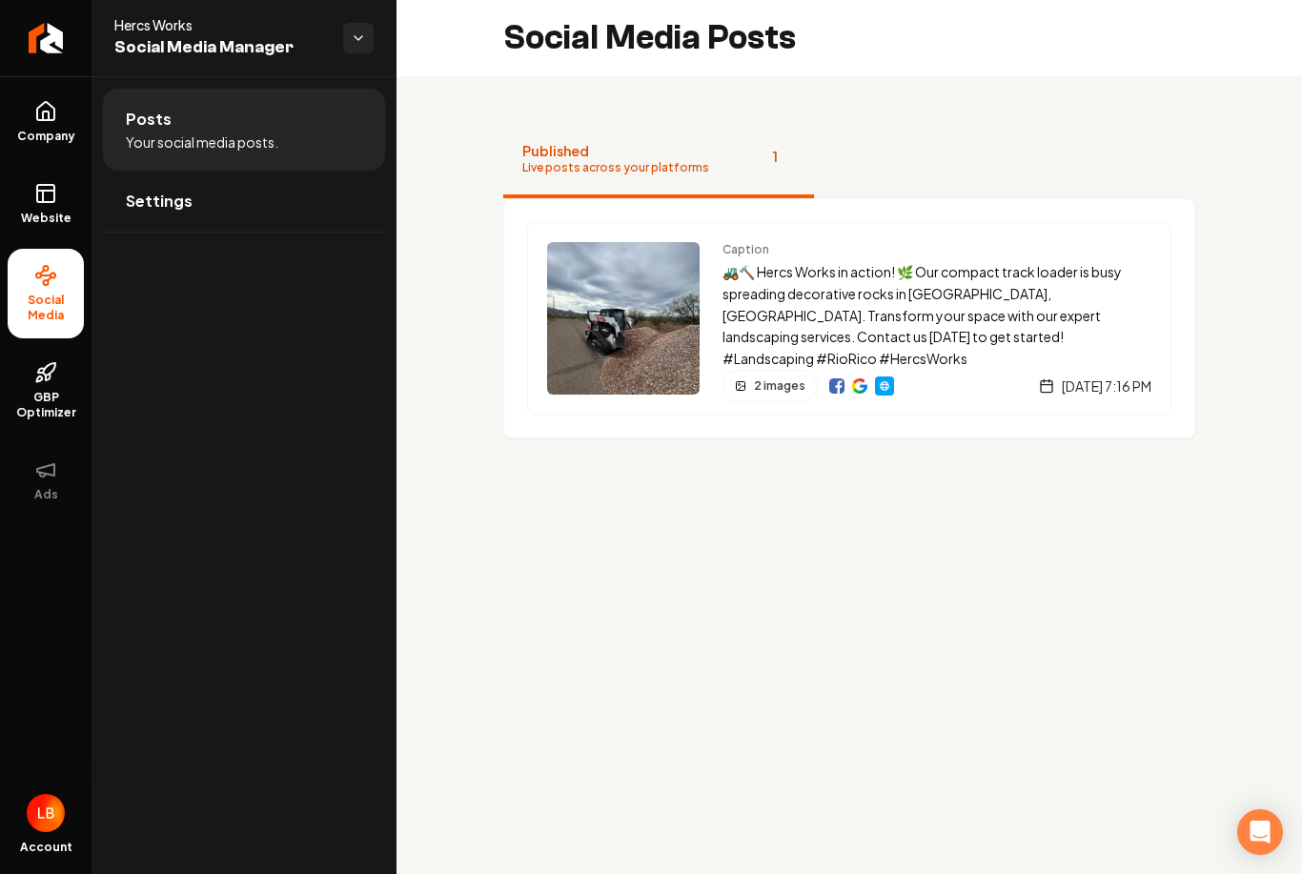
click at [55, 393] on span "GBP Optimizer" at bounding box center [46, 405] width 76 height 31
